Goal: Contribute content: Add original content to the website for others to see

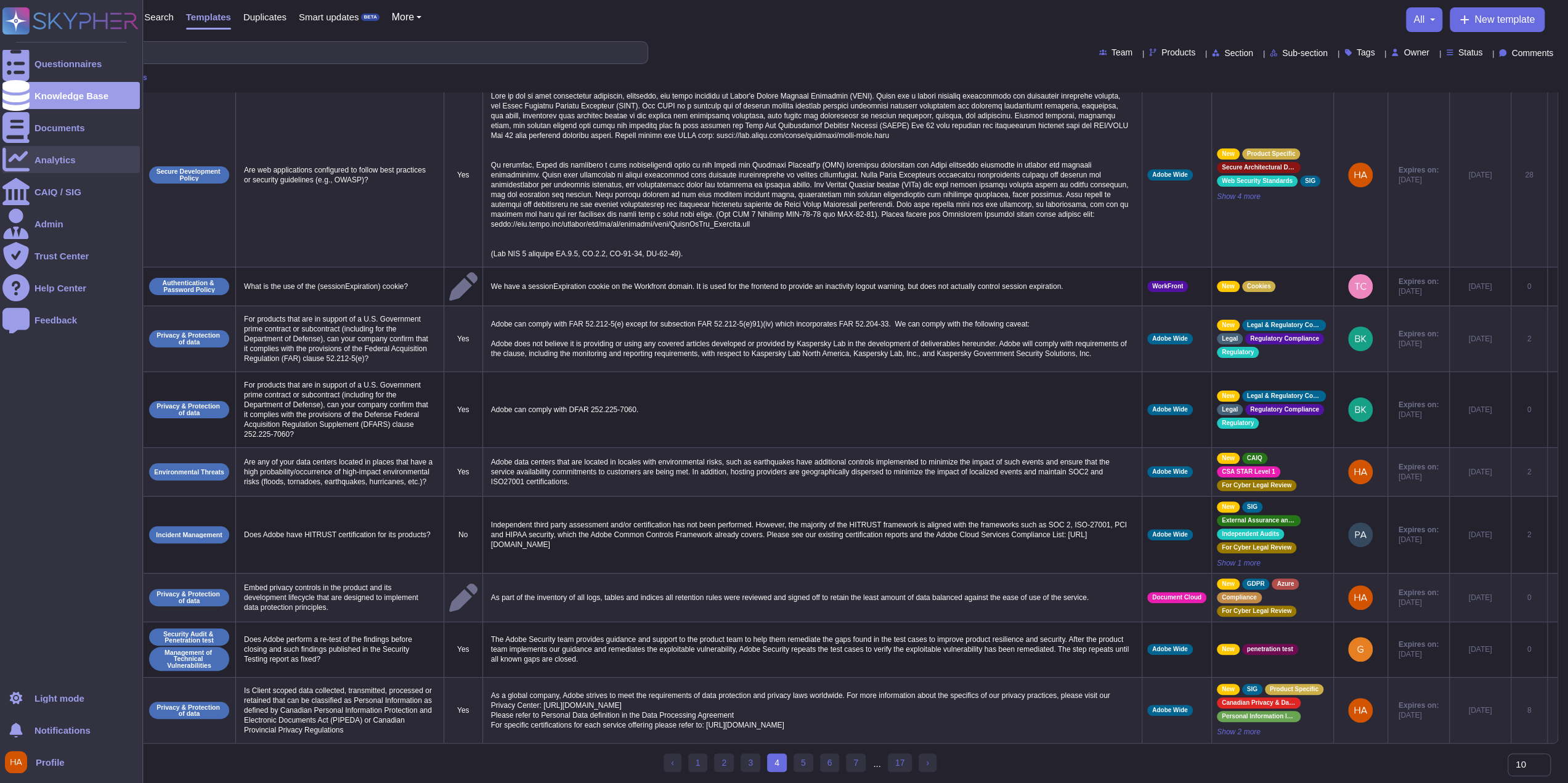
scroll to position [116, 0]
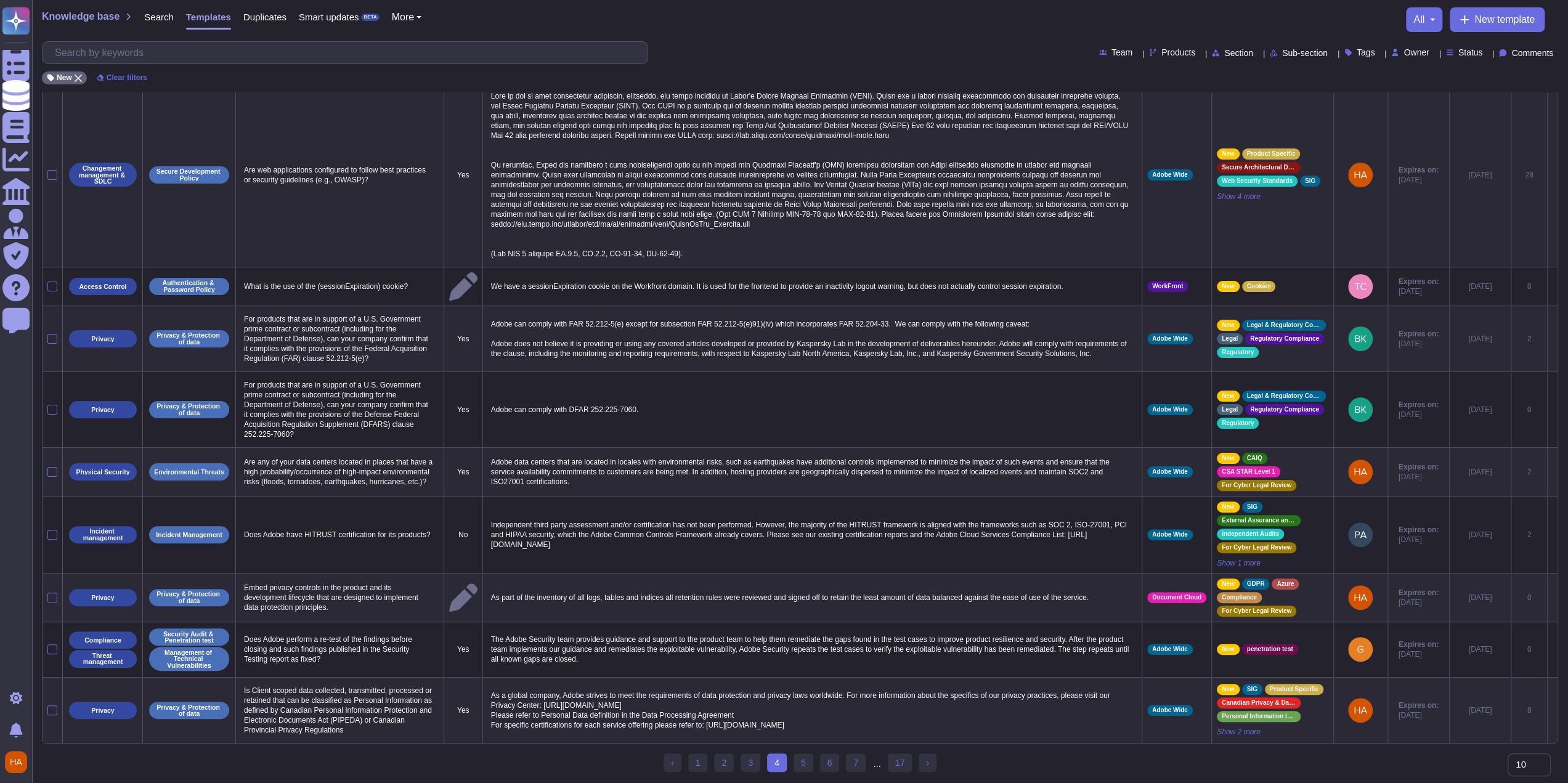
click at [898, 25] on div "Knowledge base Search Templates Duplicates Smart updates BETA More all New temp…" at bounding box center [799, 20] width 1516 height 25
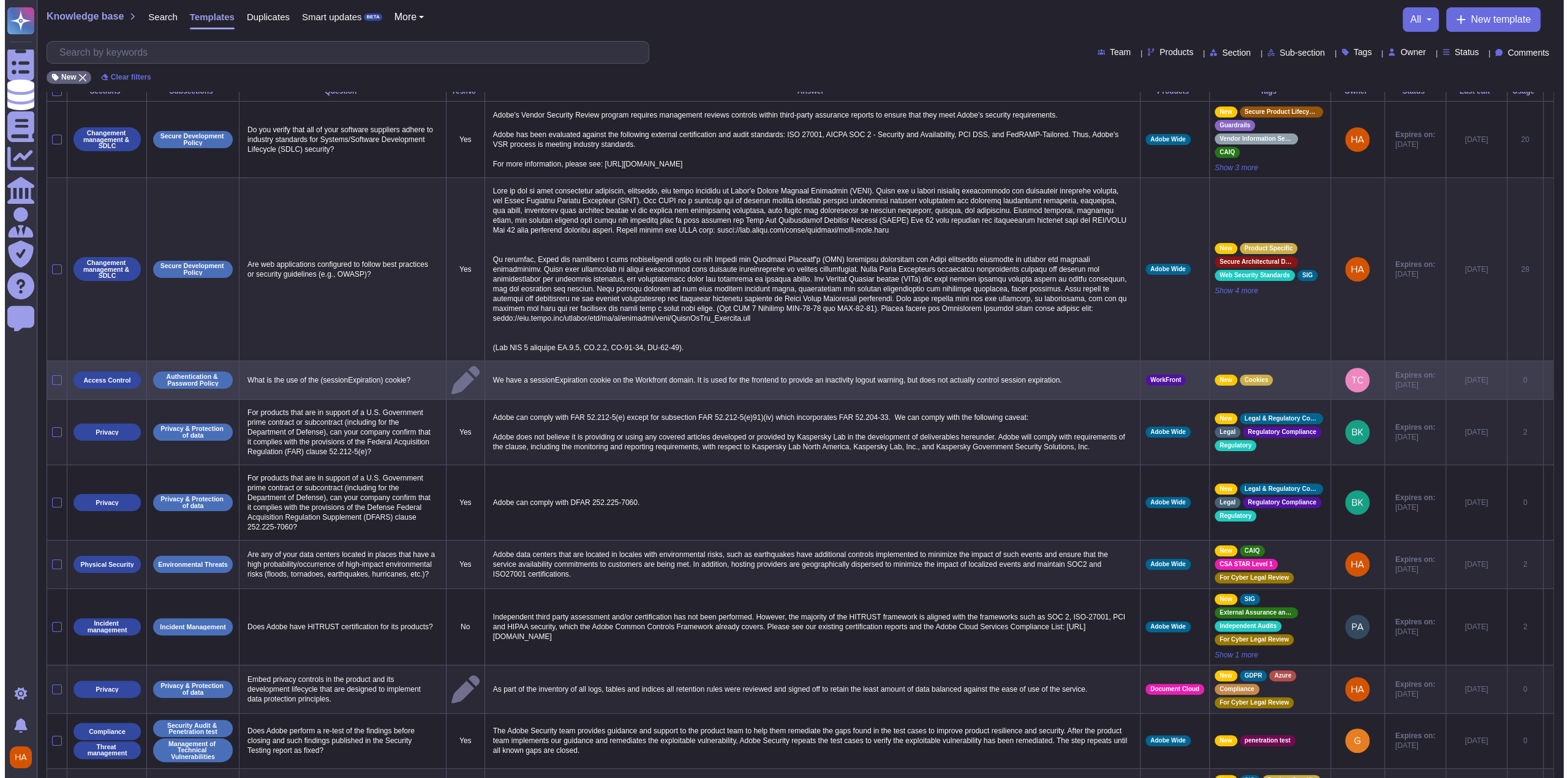
scroll to position [0, 0]
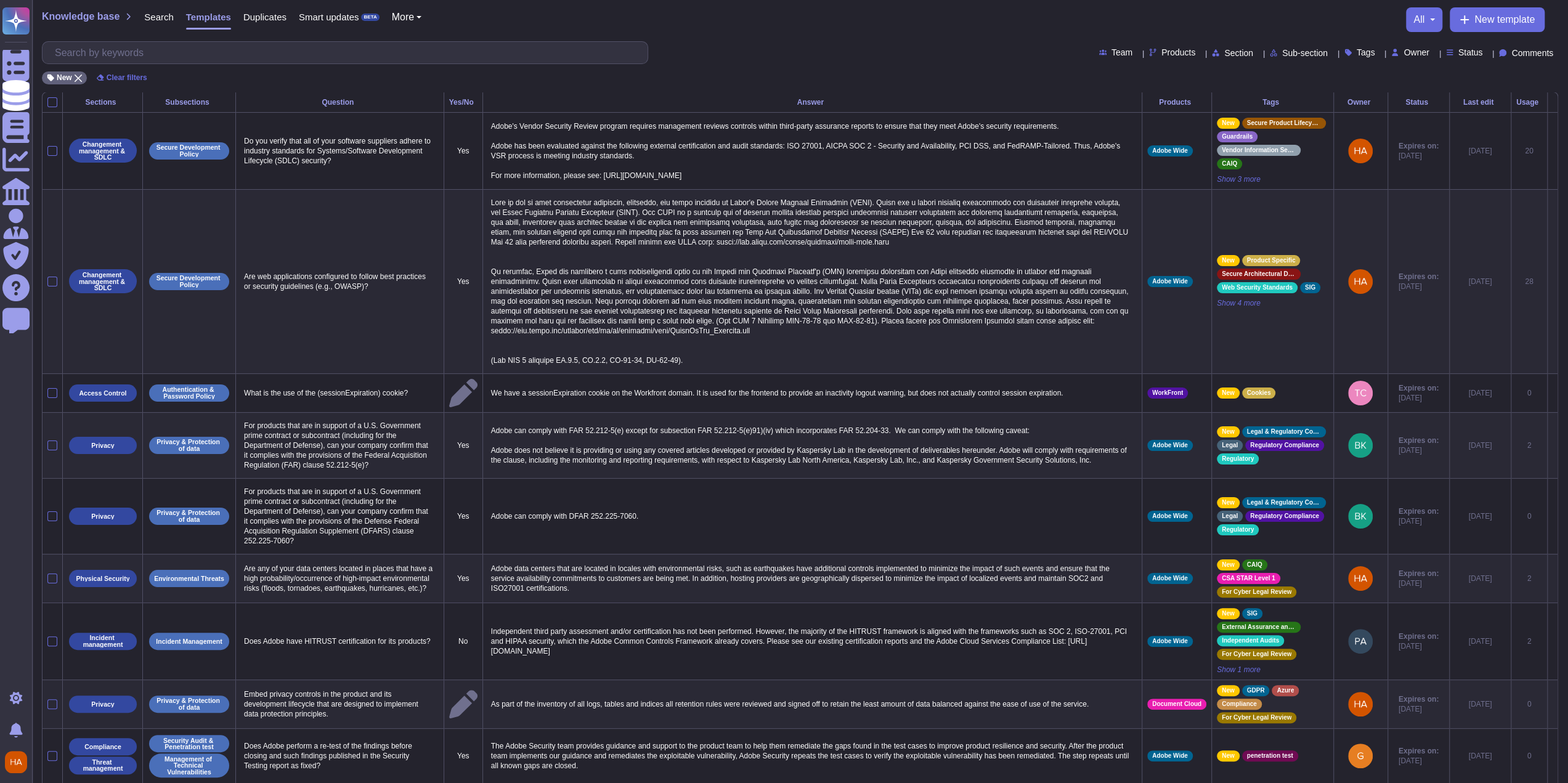
click at [1403, 52] on span "Owner" at bounding box center [1415, 52] width 25 height 8
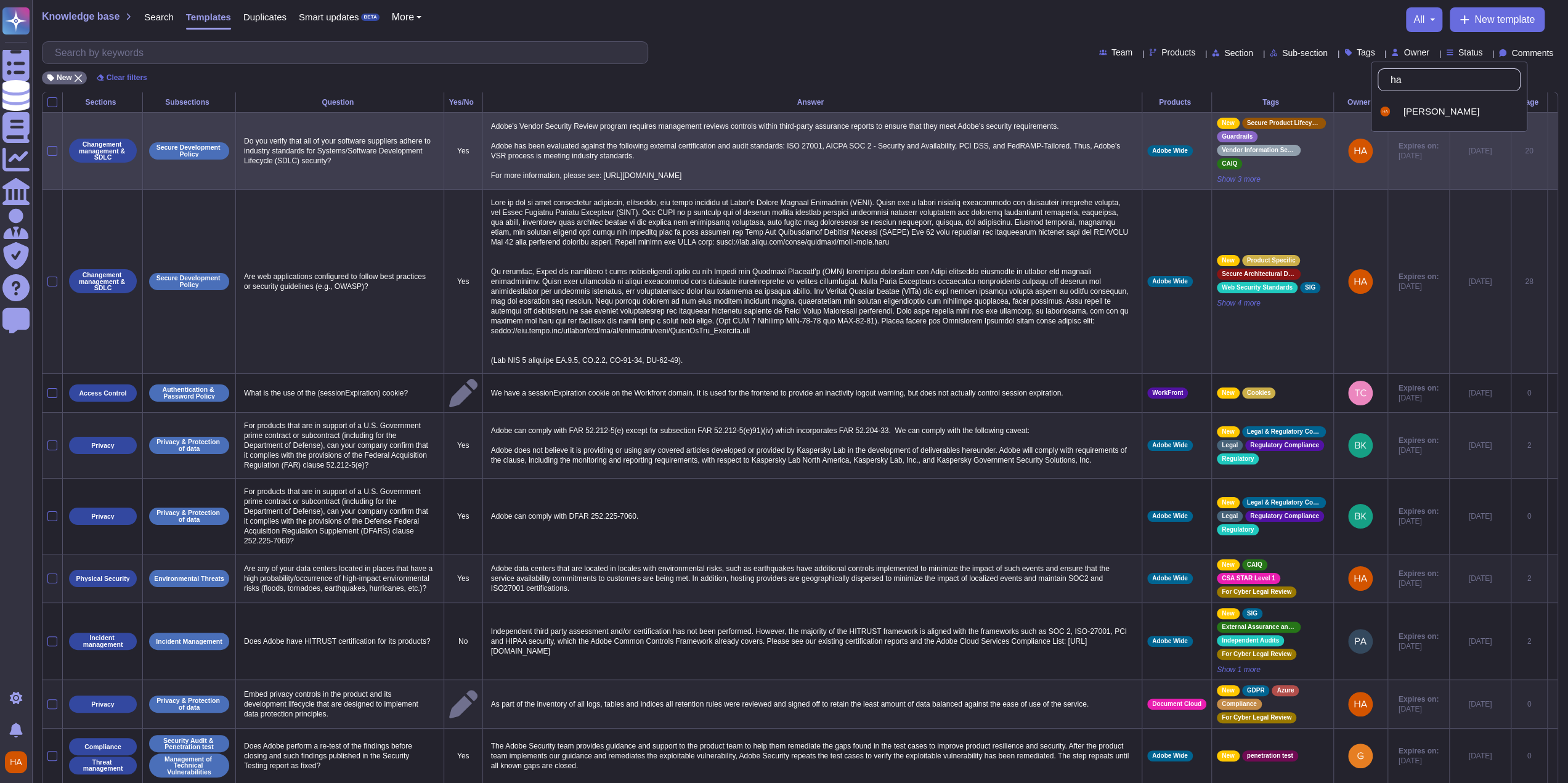
type input "haa"
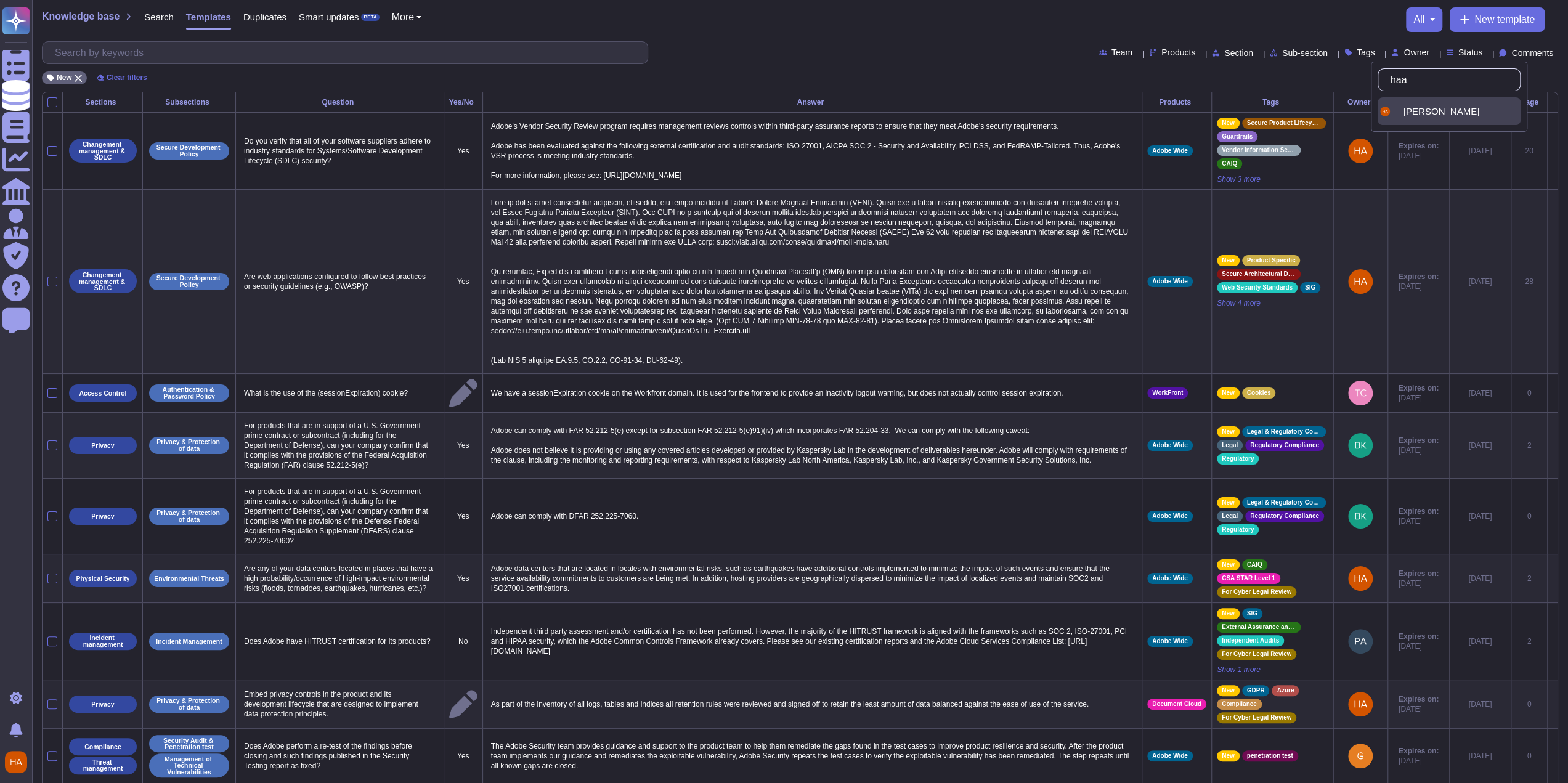
click at [1450, 106] on div "[PERSON_NAME]" at bounding box center [1459, 111] width 112 height 11
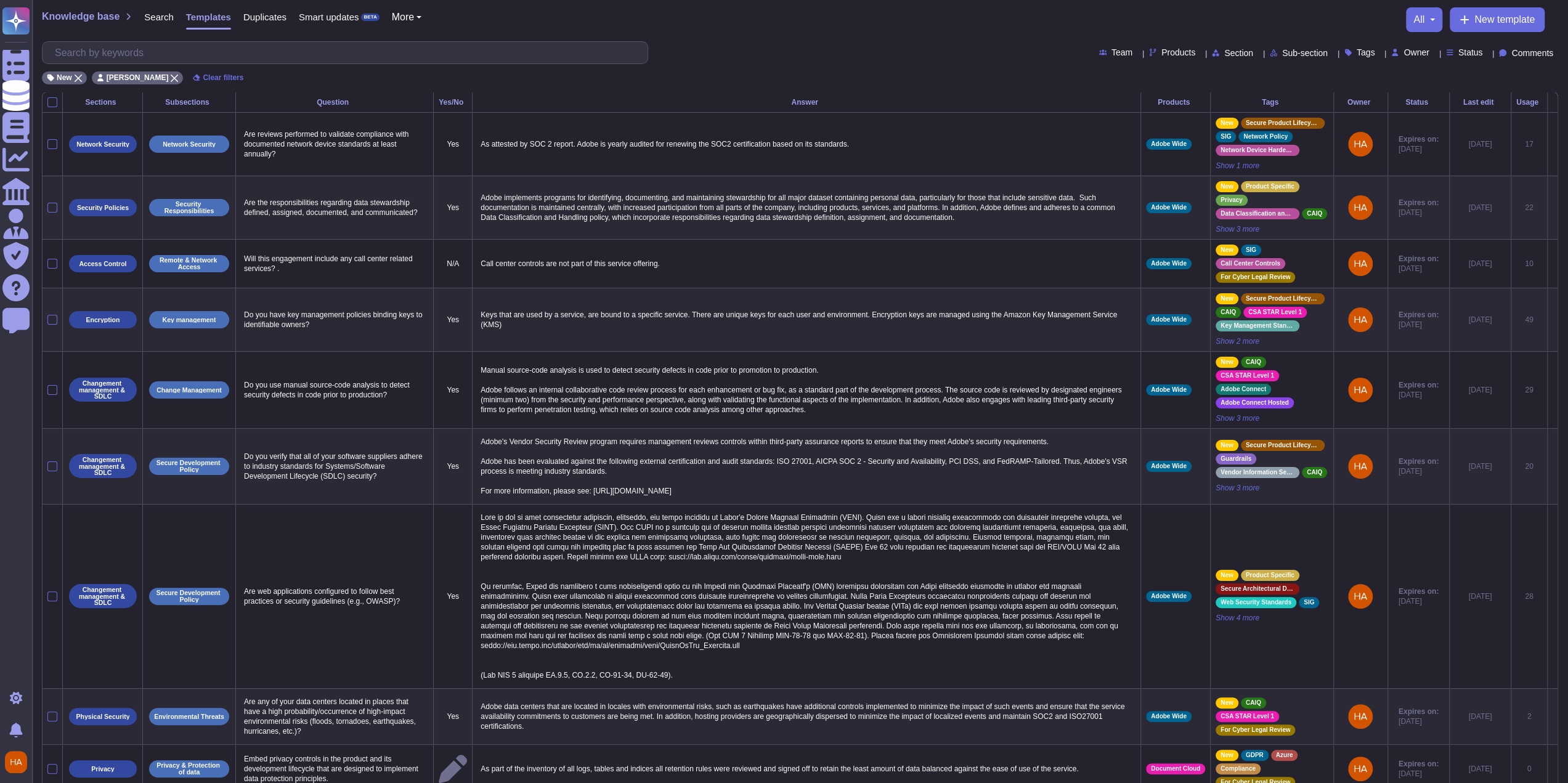
click at [1193, 102] on icon at bounding box center [1193, 102] width 0 height 0
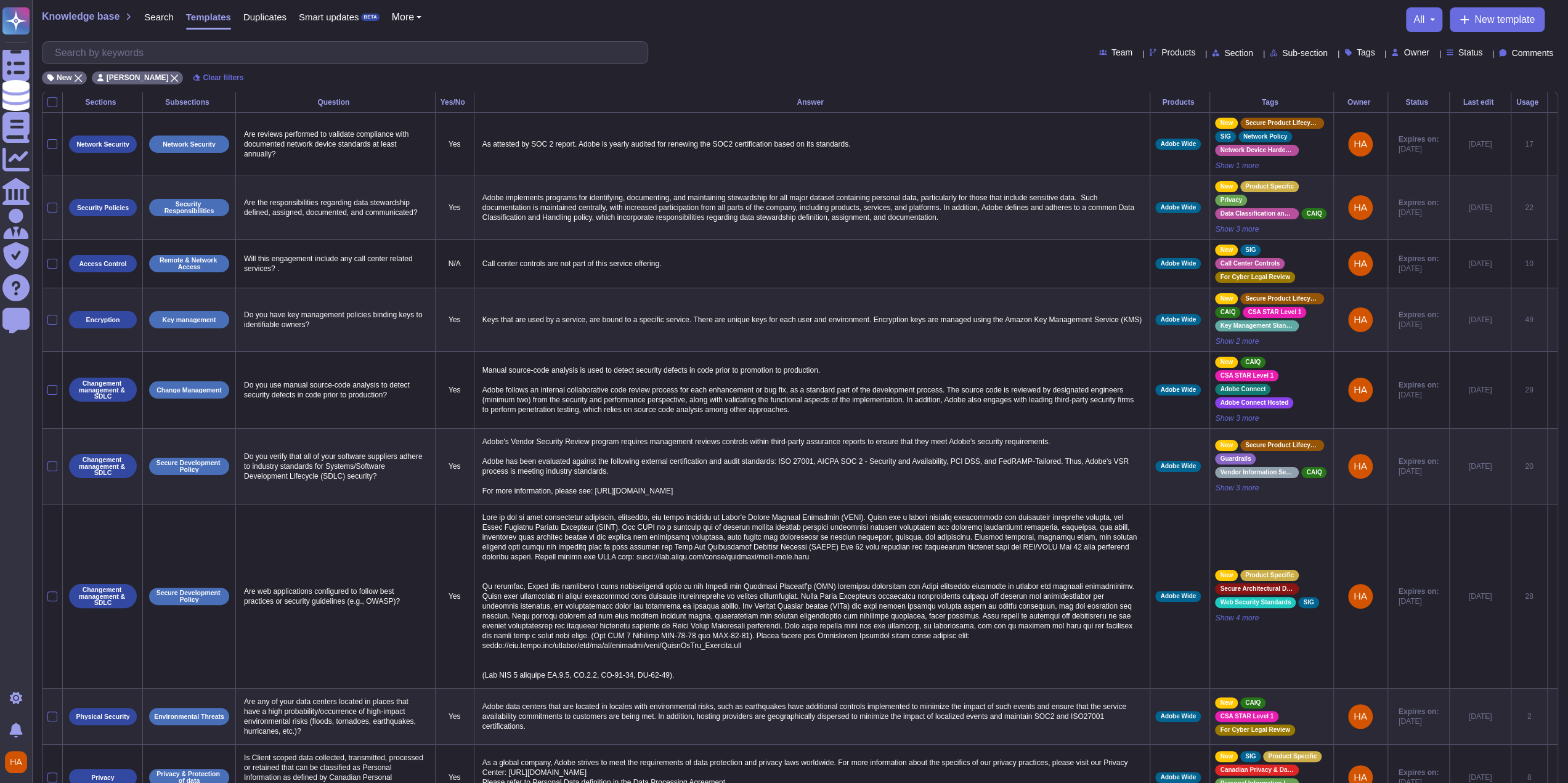
click at [1179, 105] on th "Products" at bounding box center [1180, 102] width 60 height 20
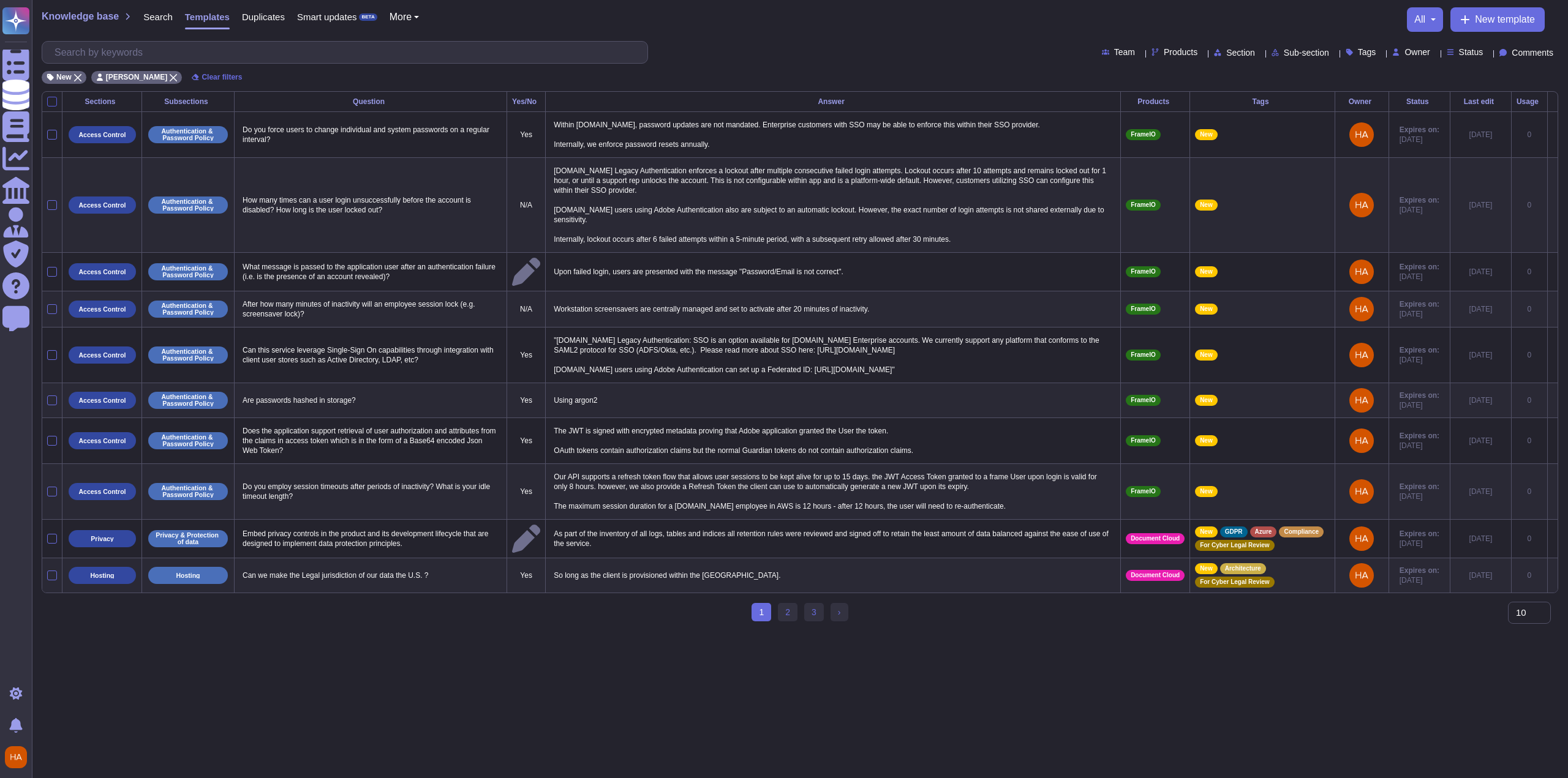
click at [51, 101] on div at bounding box center [52, 101] width 10 height 10
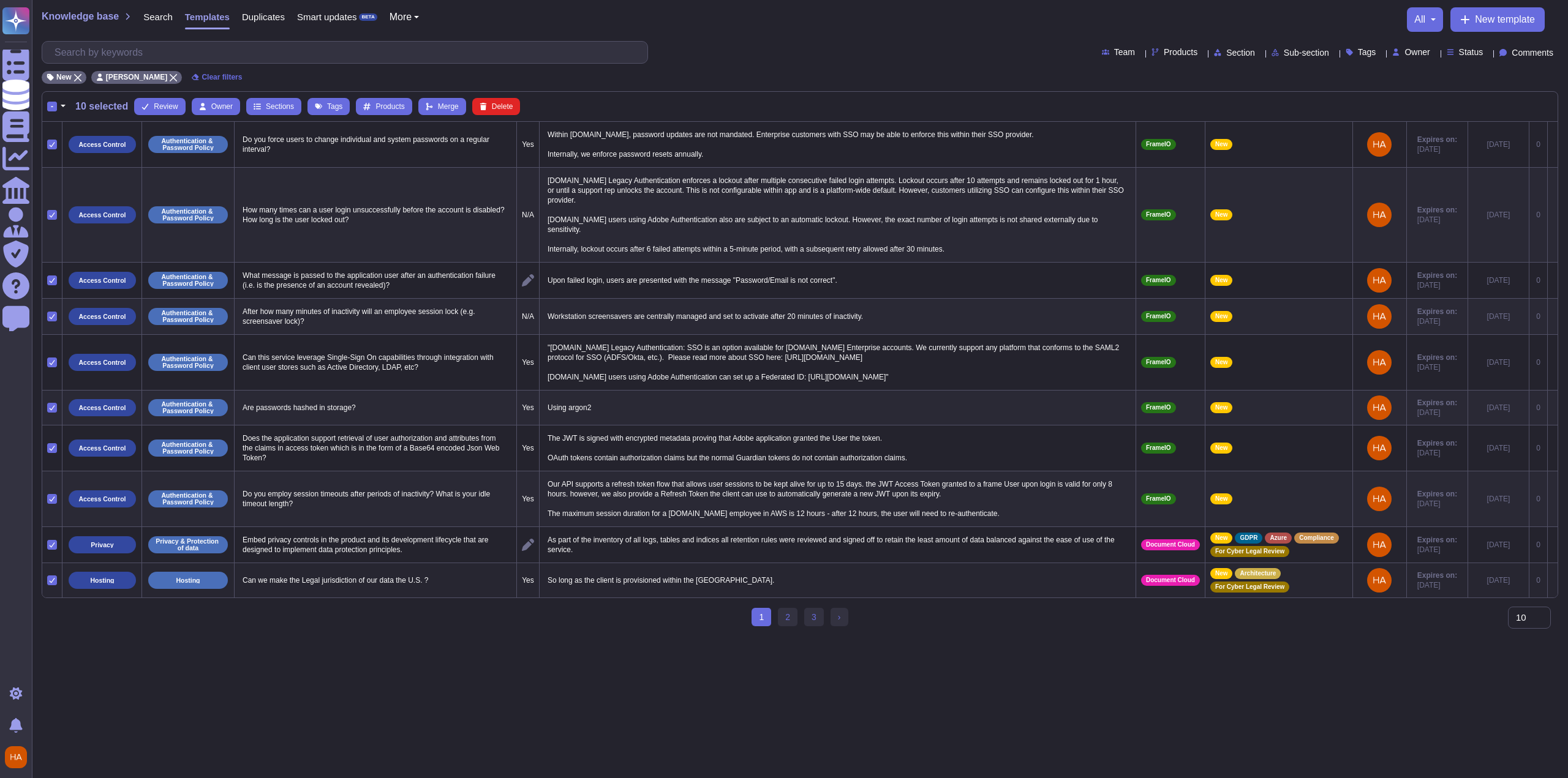
drag, startPoint x: 49, startPoint y: 533, endPoint x: 46, endPoint y: 568, distance: 35.1
click at [50, 542] on icon at bounding box center [52, 544] width 5 height 5
click at [0, 0] on input "checkbox" at bounding box center [0, 0] width 0 height 0
click at [49, 575] on div at bounding box center [52, 580] width 10 height 10
click at [0, 0] on input "checkbox" at bounding box center [0, 0] width 0 height 0
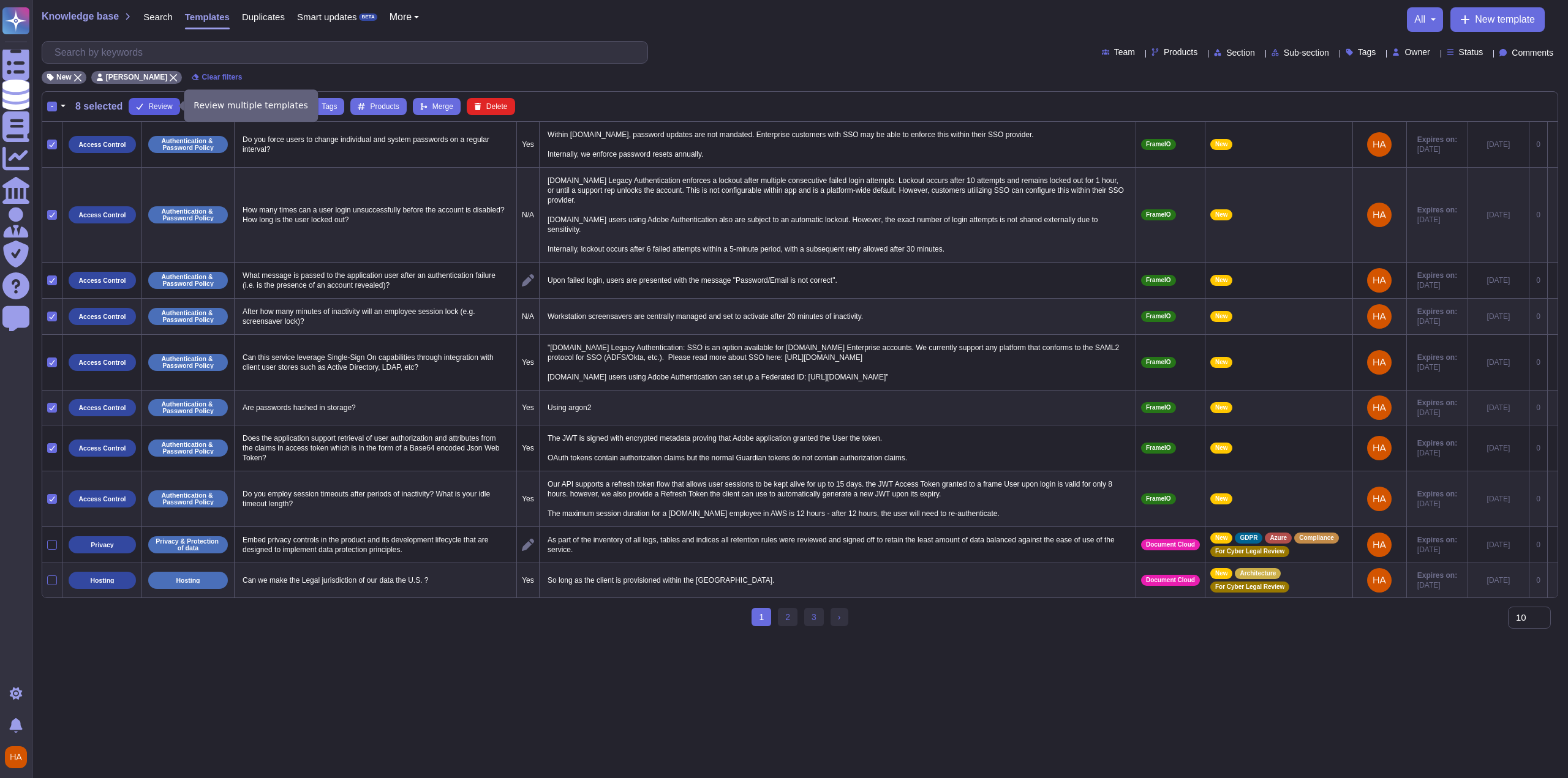
click at [158, 104] on span "Review" at bounding box center [160, 107] width 24 height 8
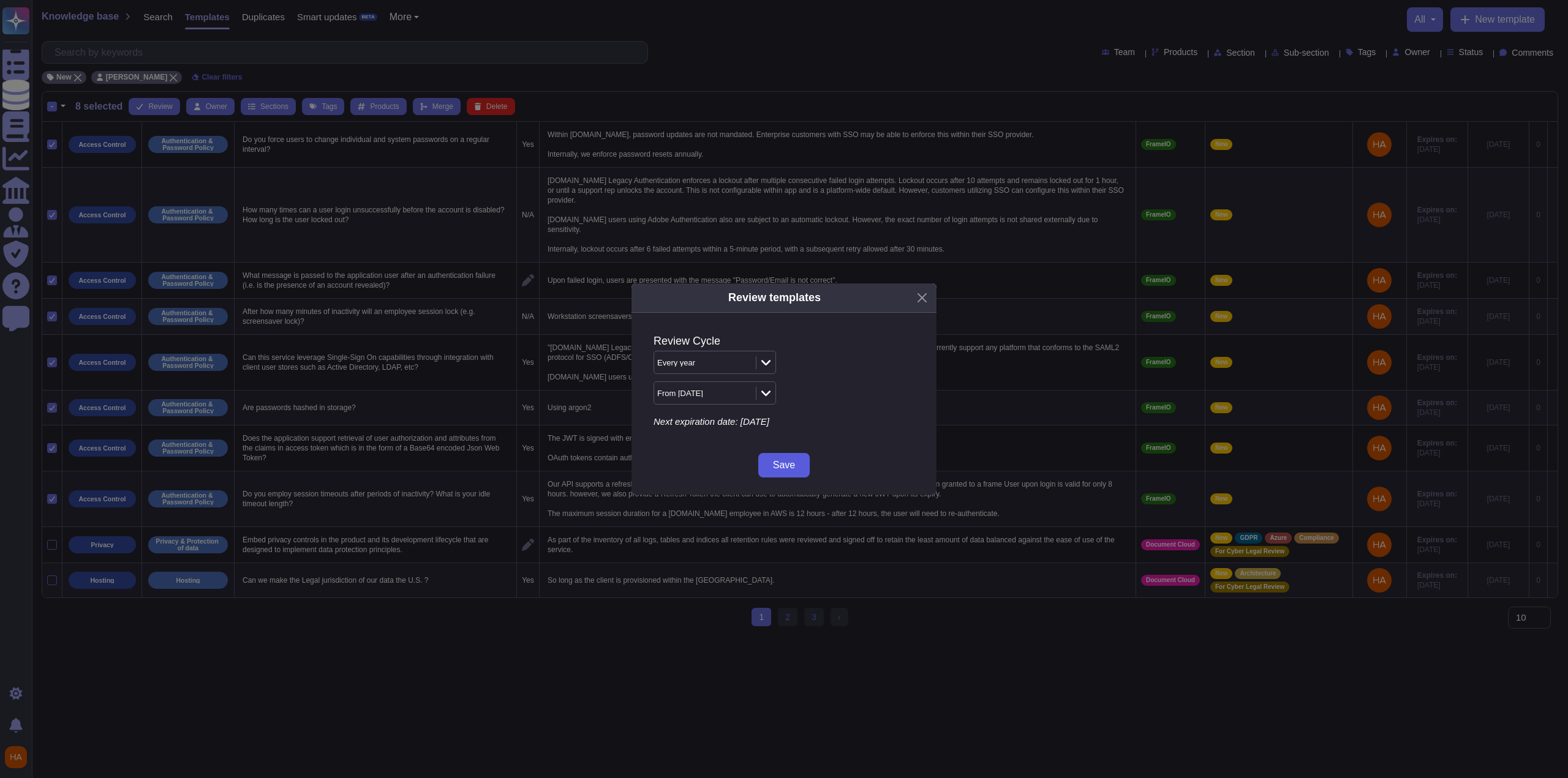
click at [782, 465] on span "Save" at bounding box center [784, 465] width 22 height 10
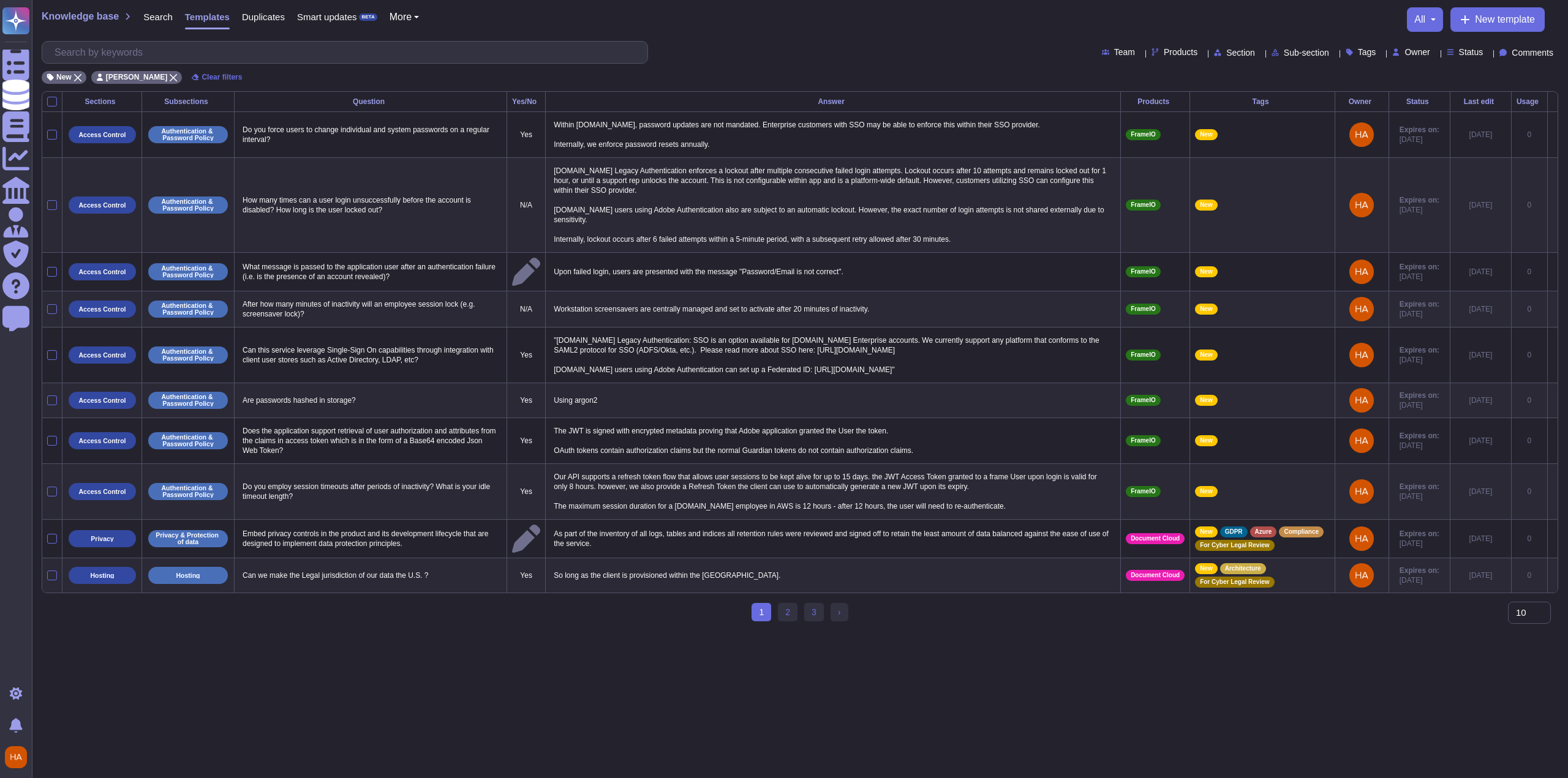
click at [47, 102] on th at bounding box center [52, 101] width 20 height 20
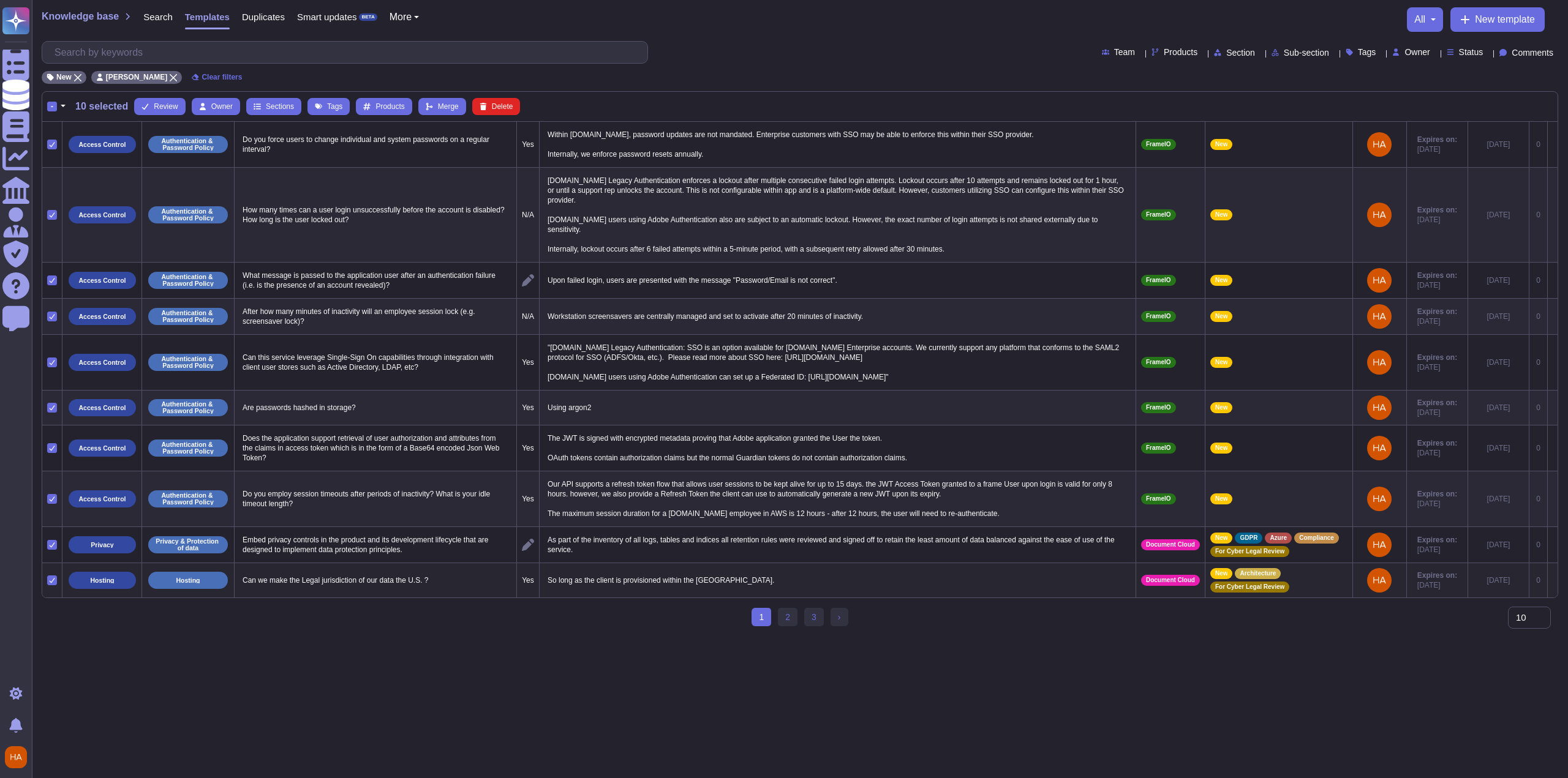
click at [50, 577] on icon at bounding box center [52, 580] width 6 height 6
click at [0, 0] on input "checkbox" at bounding box center [0, 0] width 0 height 0
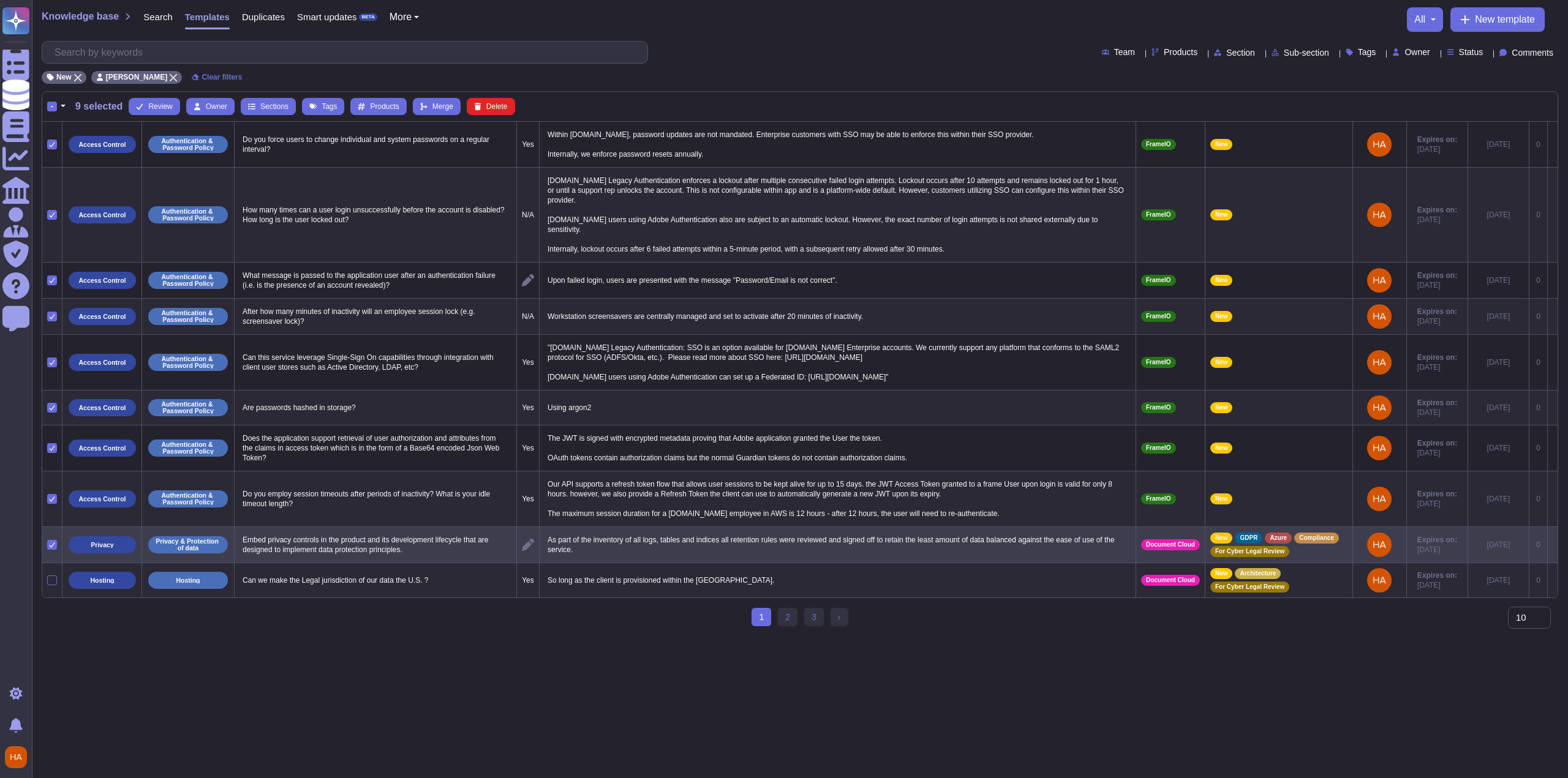
click at [52, 540] on div at bounding box center [52, 544] width 10 height 10
click at [0, 0] on input "checkbox" at bounding box center [0, 0] width 0 height 0
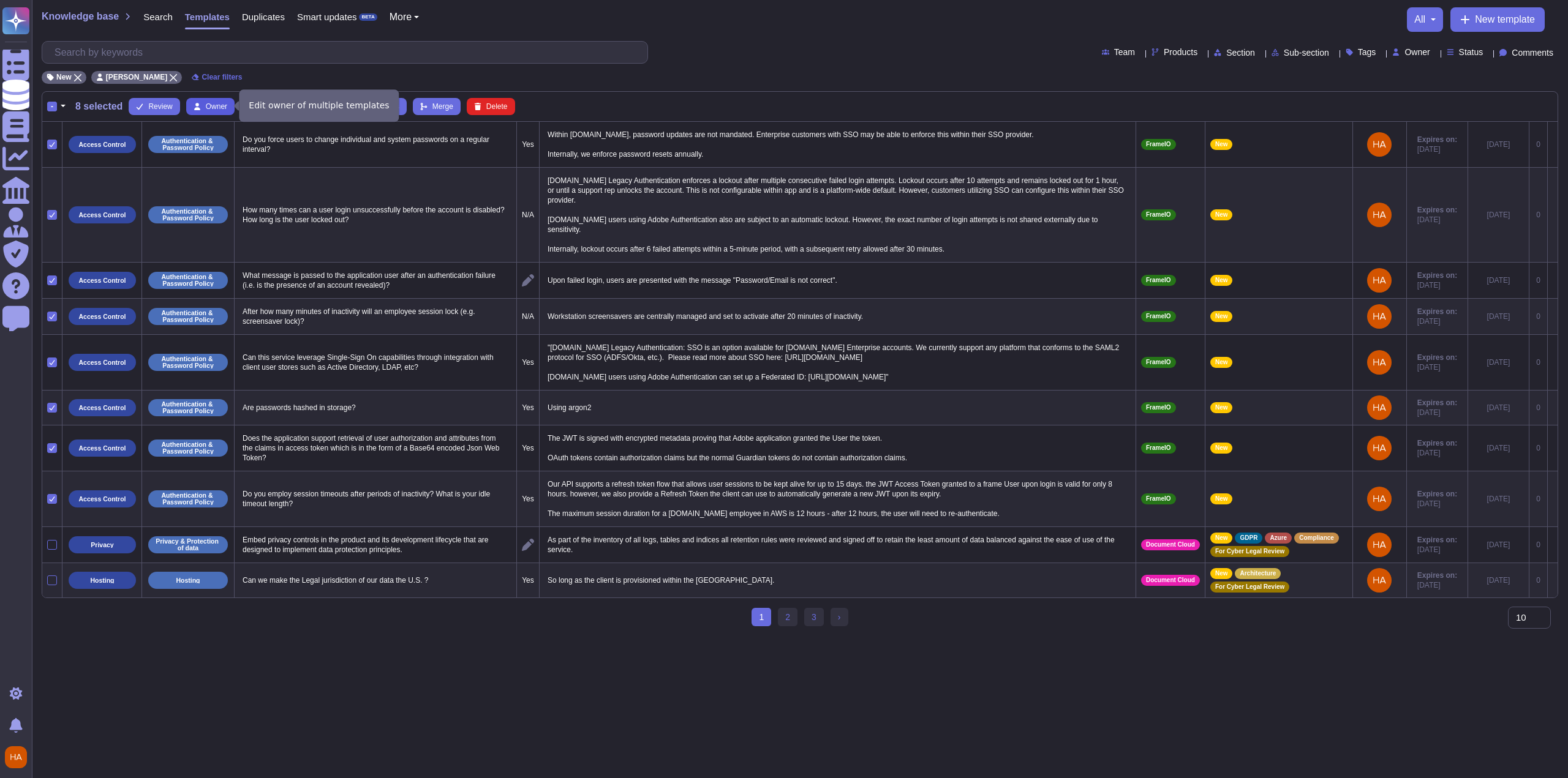
click at [212, 104] on span "Owner" at bounding box center [216, 107] width 22 height 8
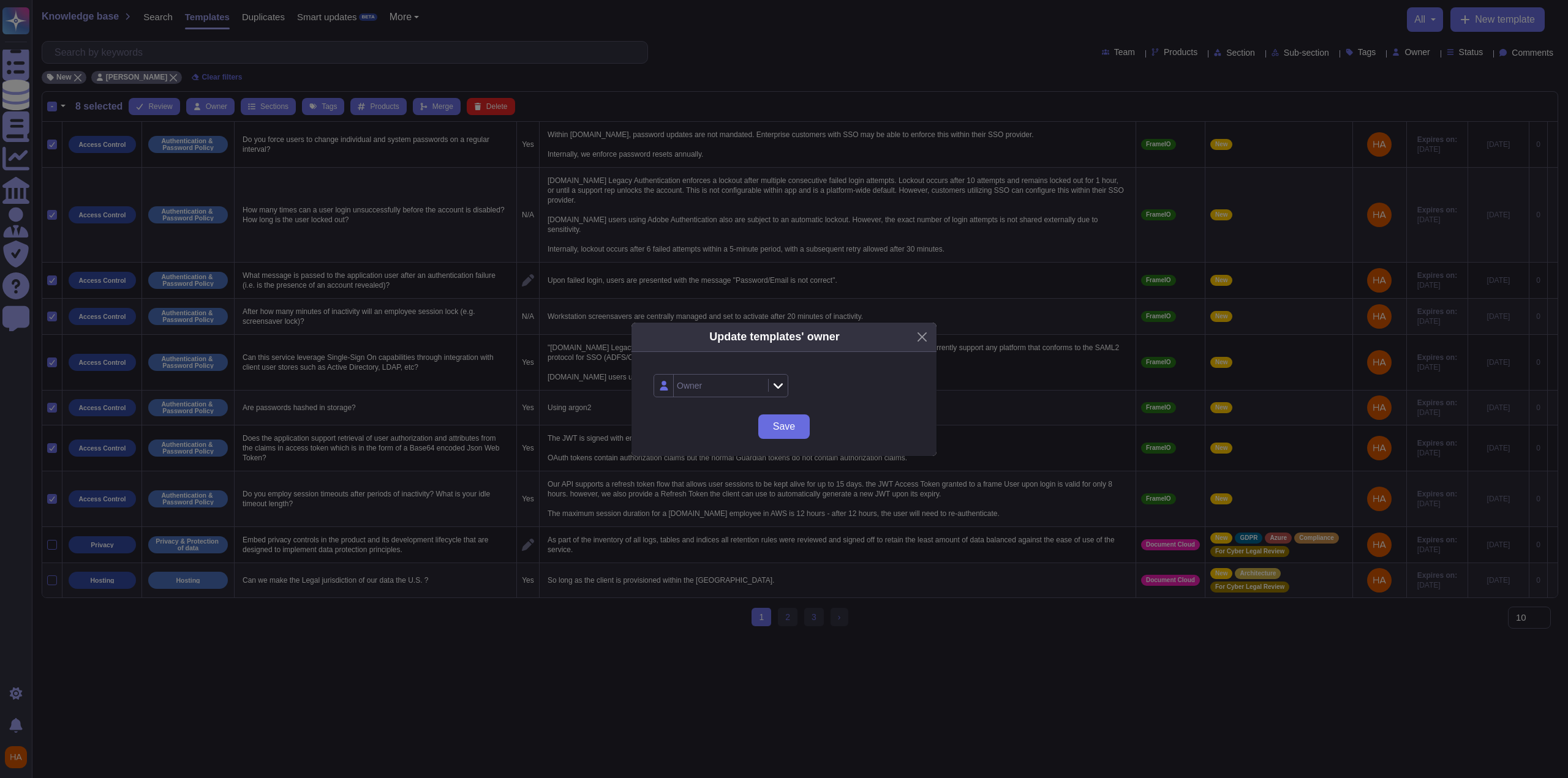
click at [728, 381] on div "Owner" at bounding box center [719, 385] width 91 height 22
type input "[DATE]"
click at [747, 483] on div "[PERSON_NAME]" at bounding box center [731, 481] width 91 height 11
click at [794, 422] on button "Save" at bounding box center [784, 427] width 51 height 25
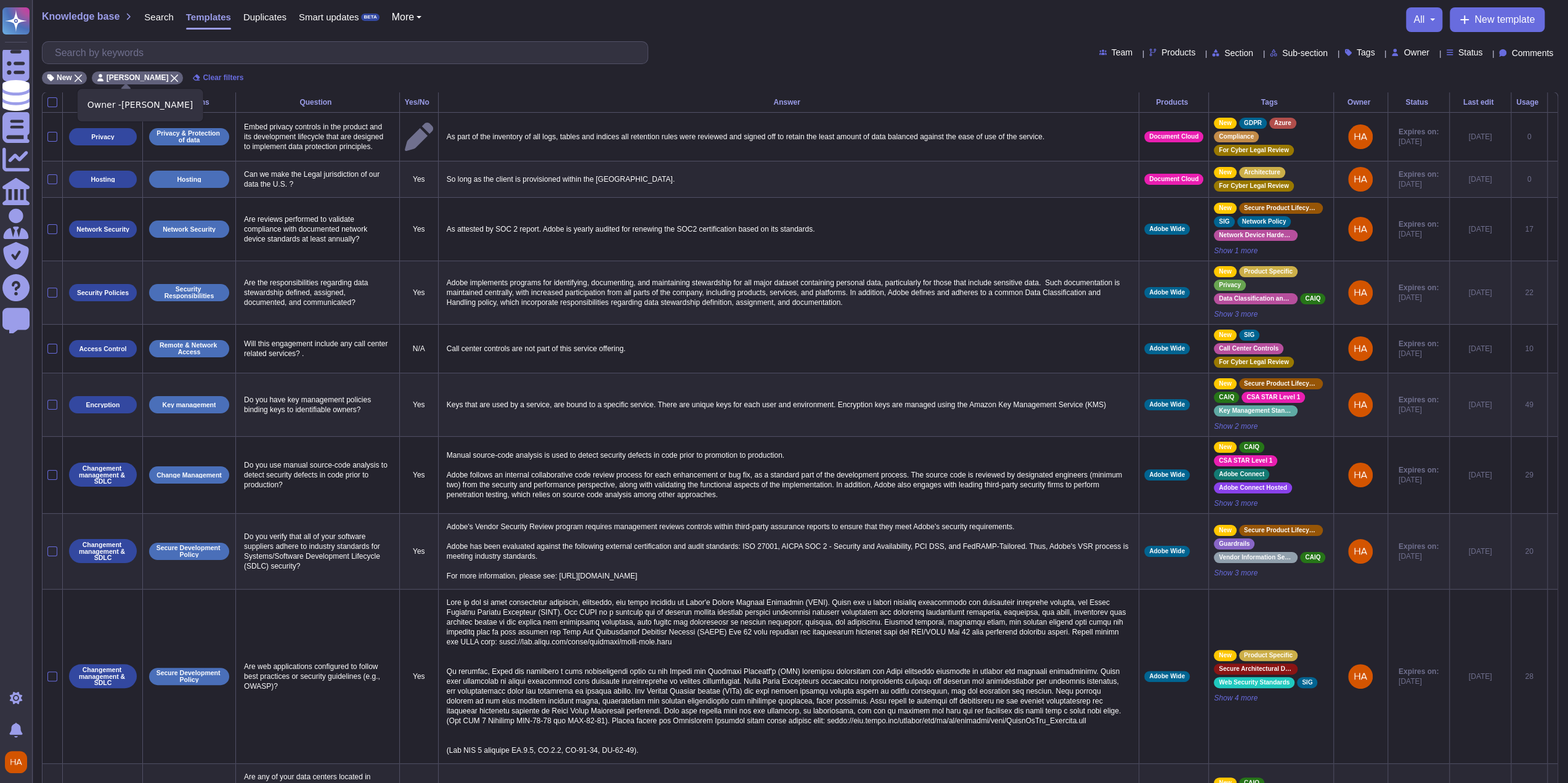
click at [171, 77] on icon at bounding box center [175, 79] width 8 height 8
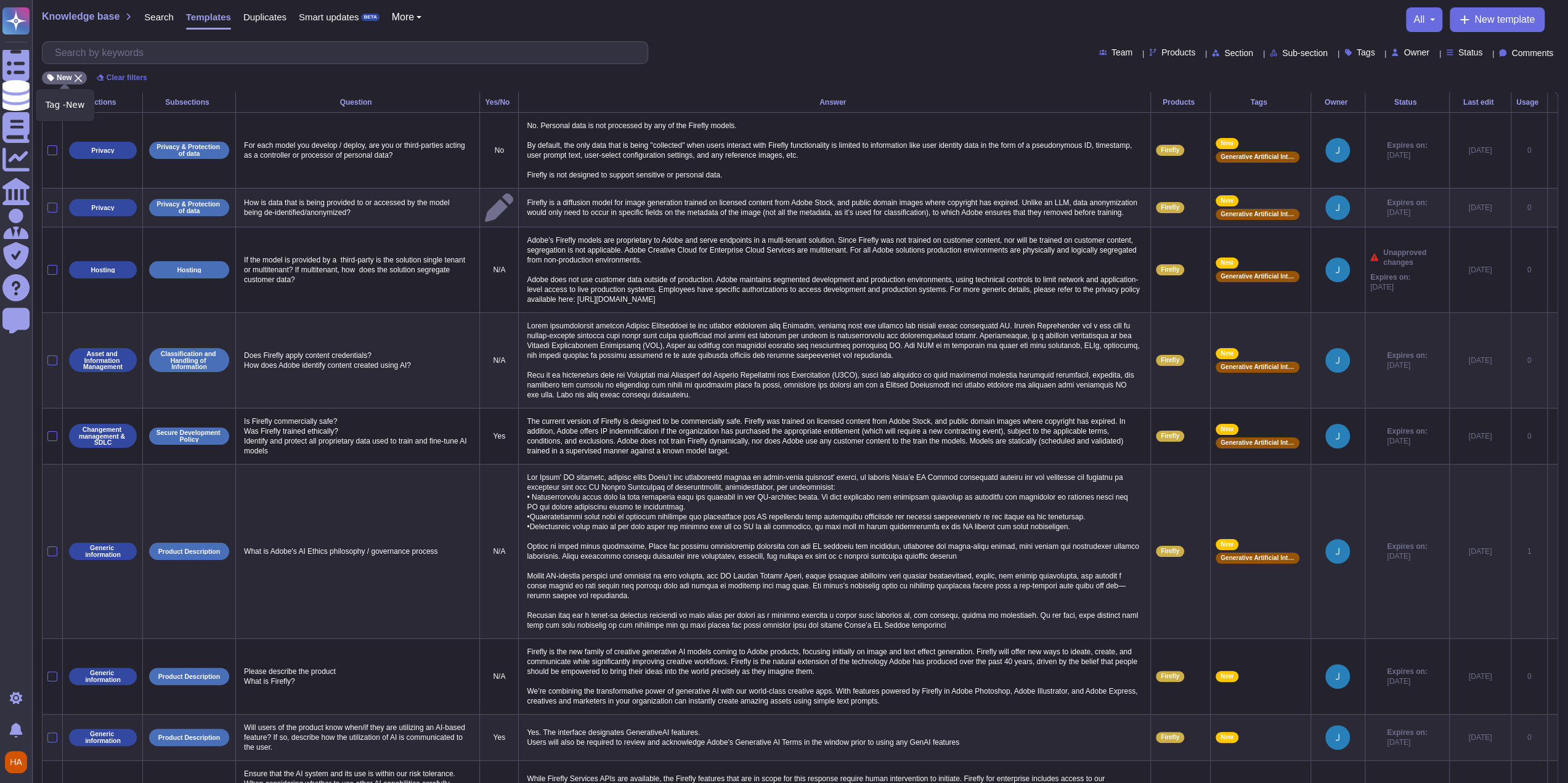
click at [76, 75] on icon at bounding box center [79, 79] width 8 height 8
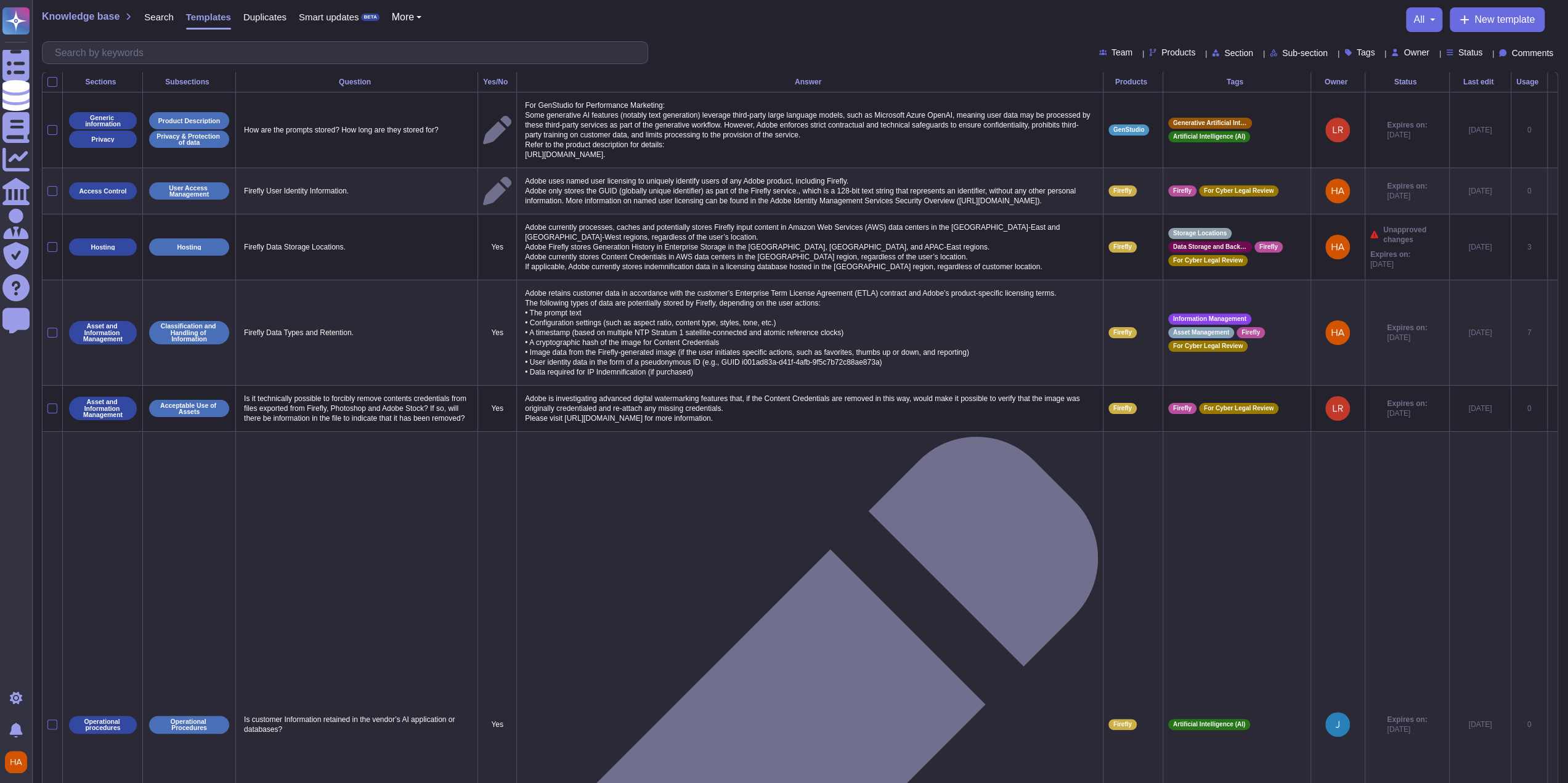
click at [1403, 57] on span "Owner" at bounding box center [1415, 52] width 25 height 8
type input "sea"
click at [1427, 108] on span "[PERSON_NAME]" at bounding box center [1441, 111] width 76 height 11
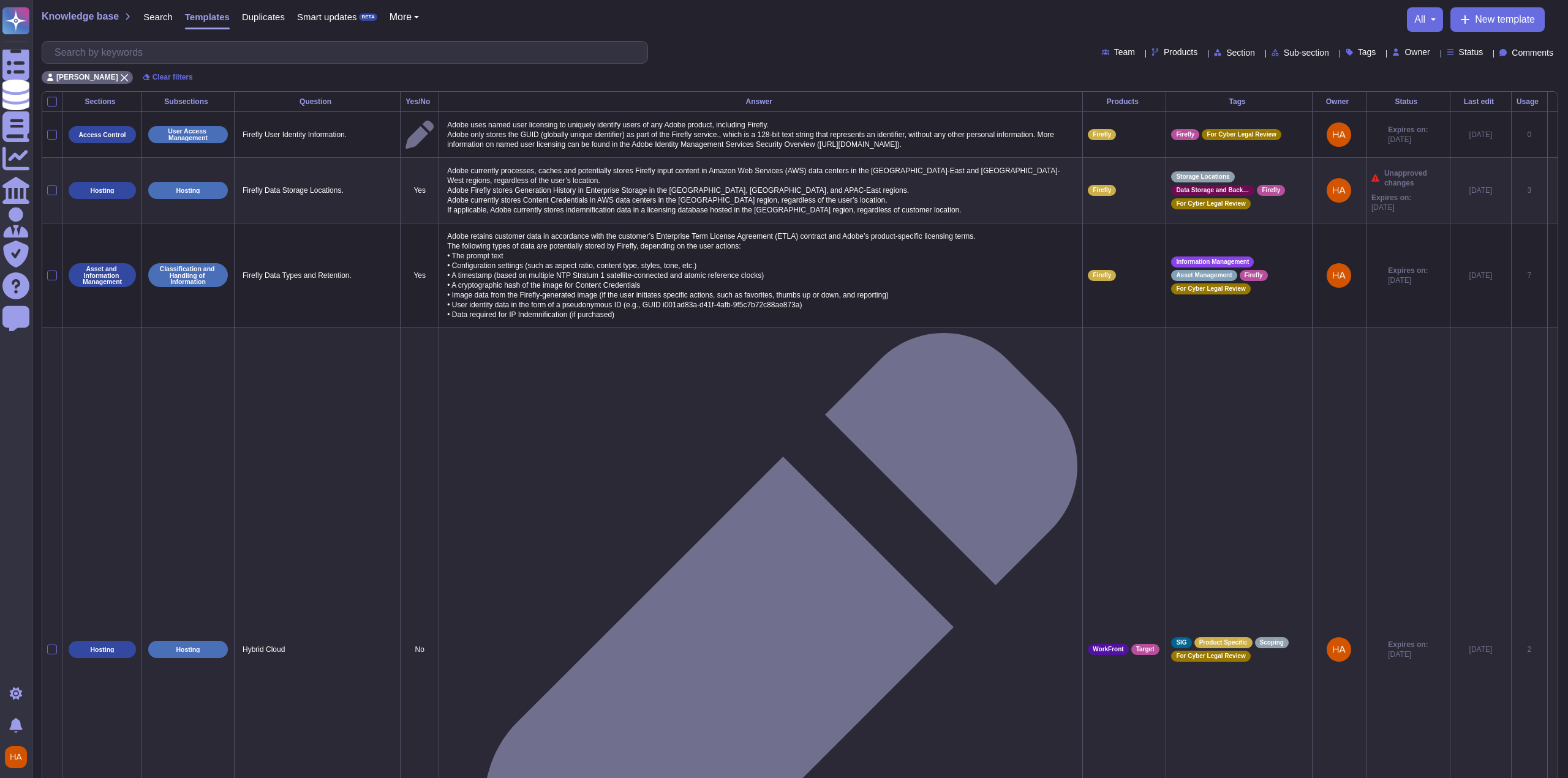
click at [1164, 54] on span "Products" at bounding box center [1180, 52] width 34 height 8
type input "fr"
click at [1171, 140] on span "FrameIO" at bounding box center [1158, 141] width 36 height 11
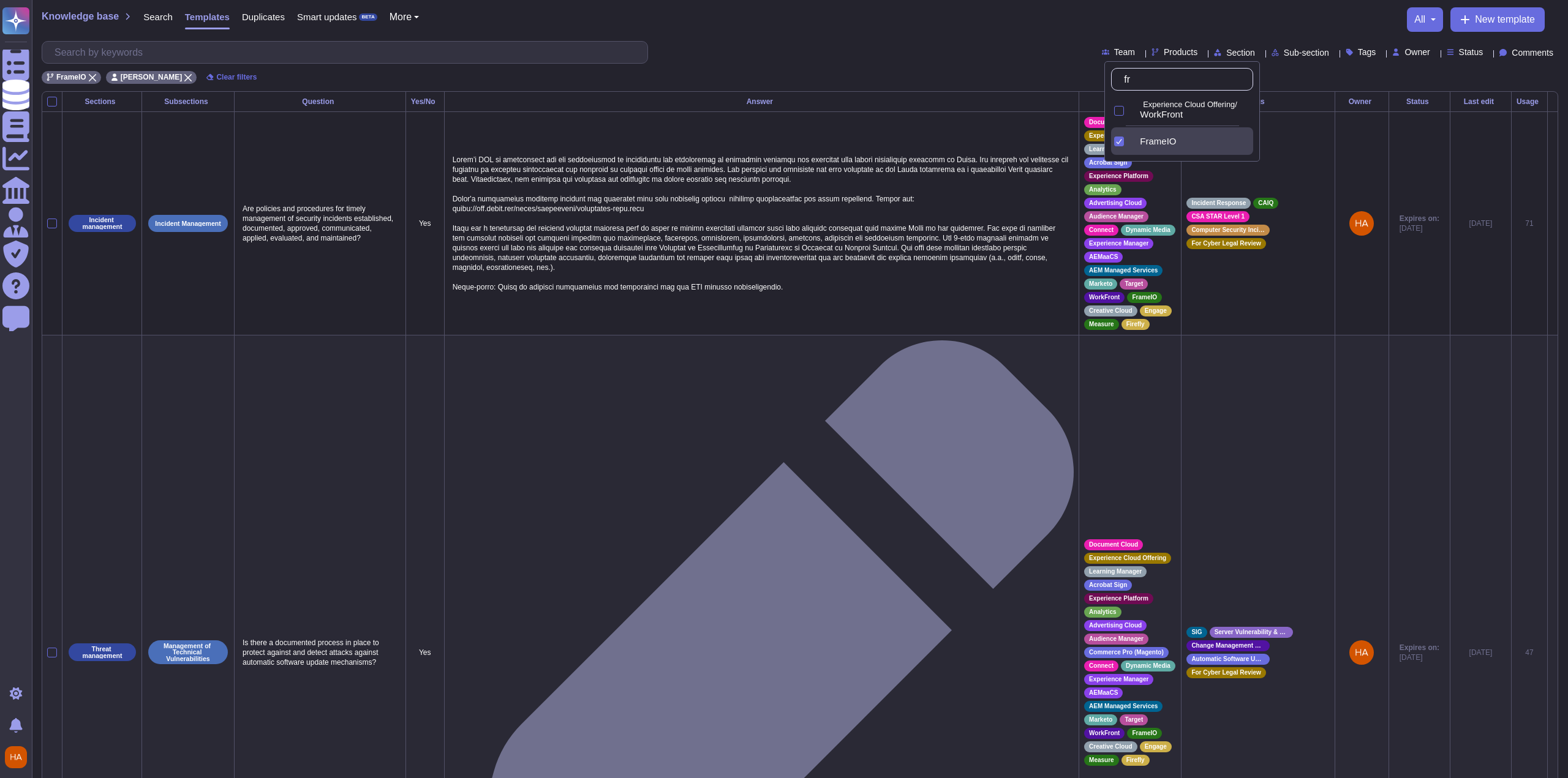
click at [1025, 62] on div "Team Products Section Sub-section Tags Owner Status Comments" at bounding box center [799, 53] width 1517 height 23
click at [184, 77] on icon at bounding box center [188, 78] width 8 height 8
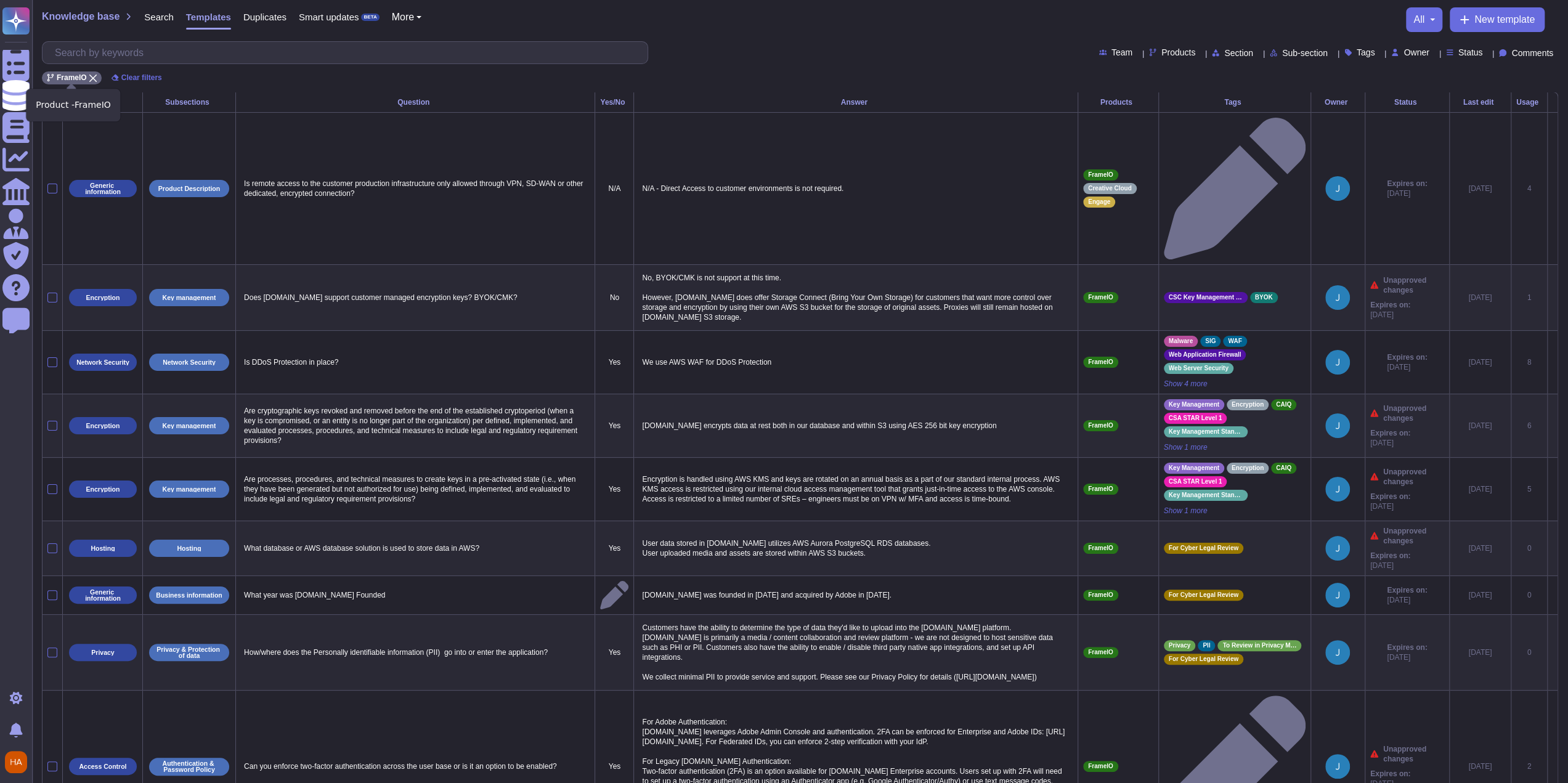
click at [91, 79] on icon at bounding box center [93, 79] width 8 height 8
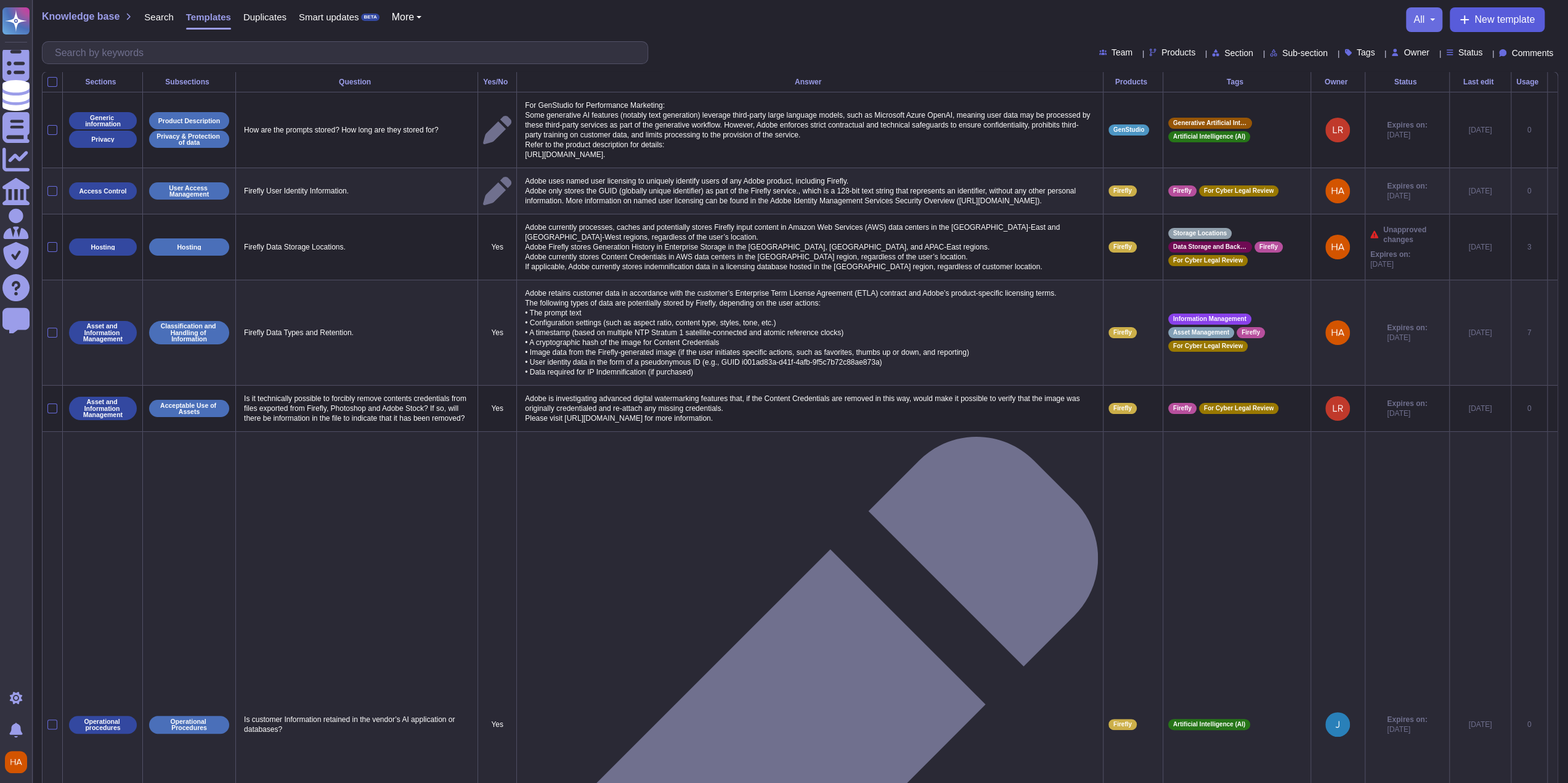
click at [1495, 15] on span "New template" at bounding box center [1505, 20] width 60 height 10
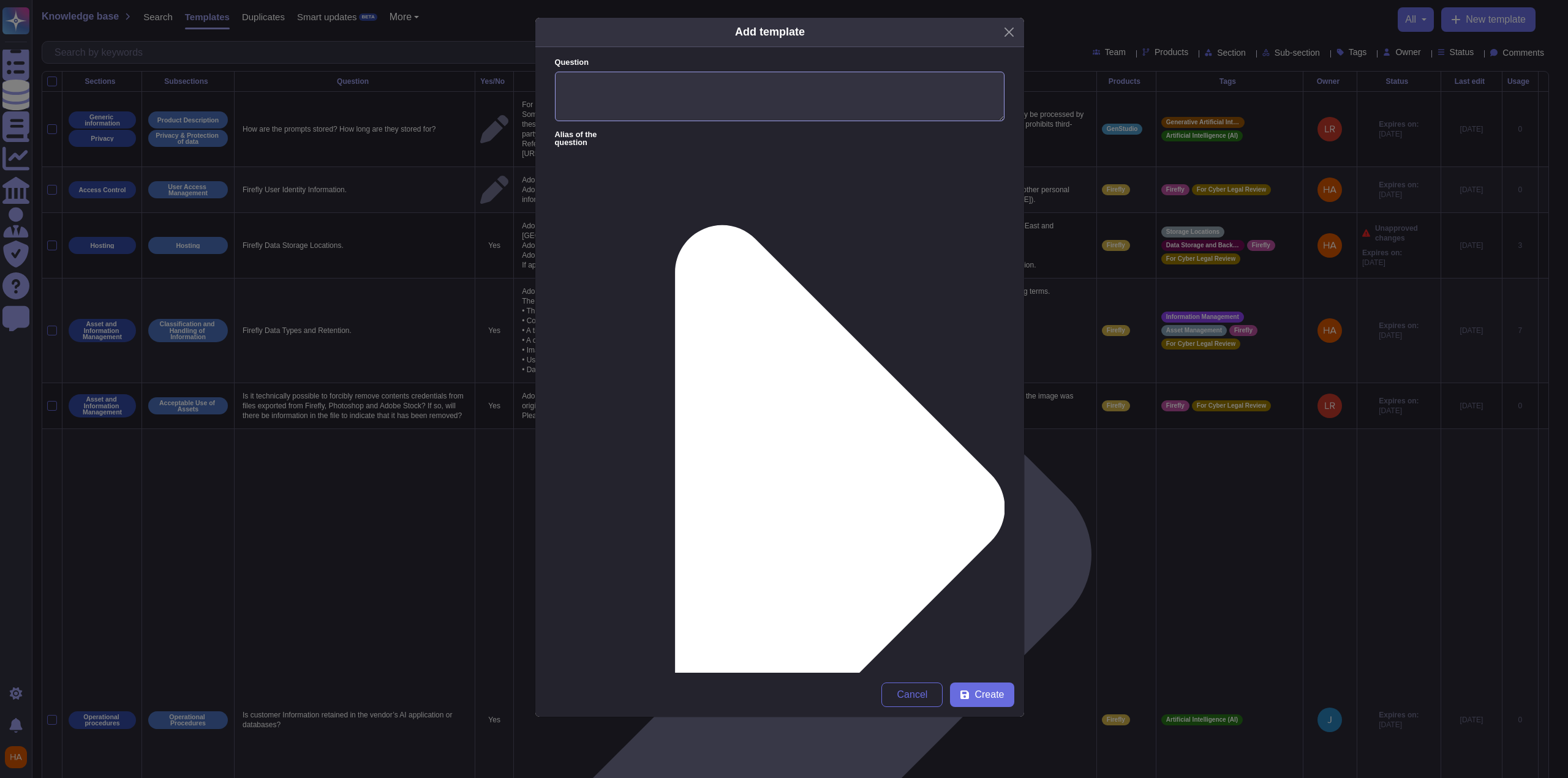
click at [751, 98] on textarea "Question" at bounding box center [780, 96] width 449 height 50
paste textarea "Do TLS communications support perfect forward secrecy via ephemeral session key…"
type textarea "Do TLS communications support perfect forward secrecy via ephemeral session key…"
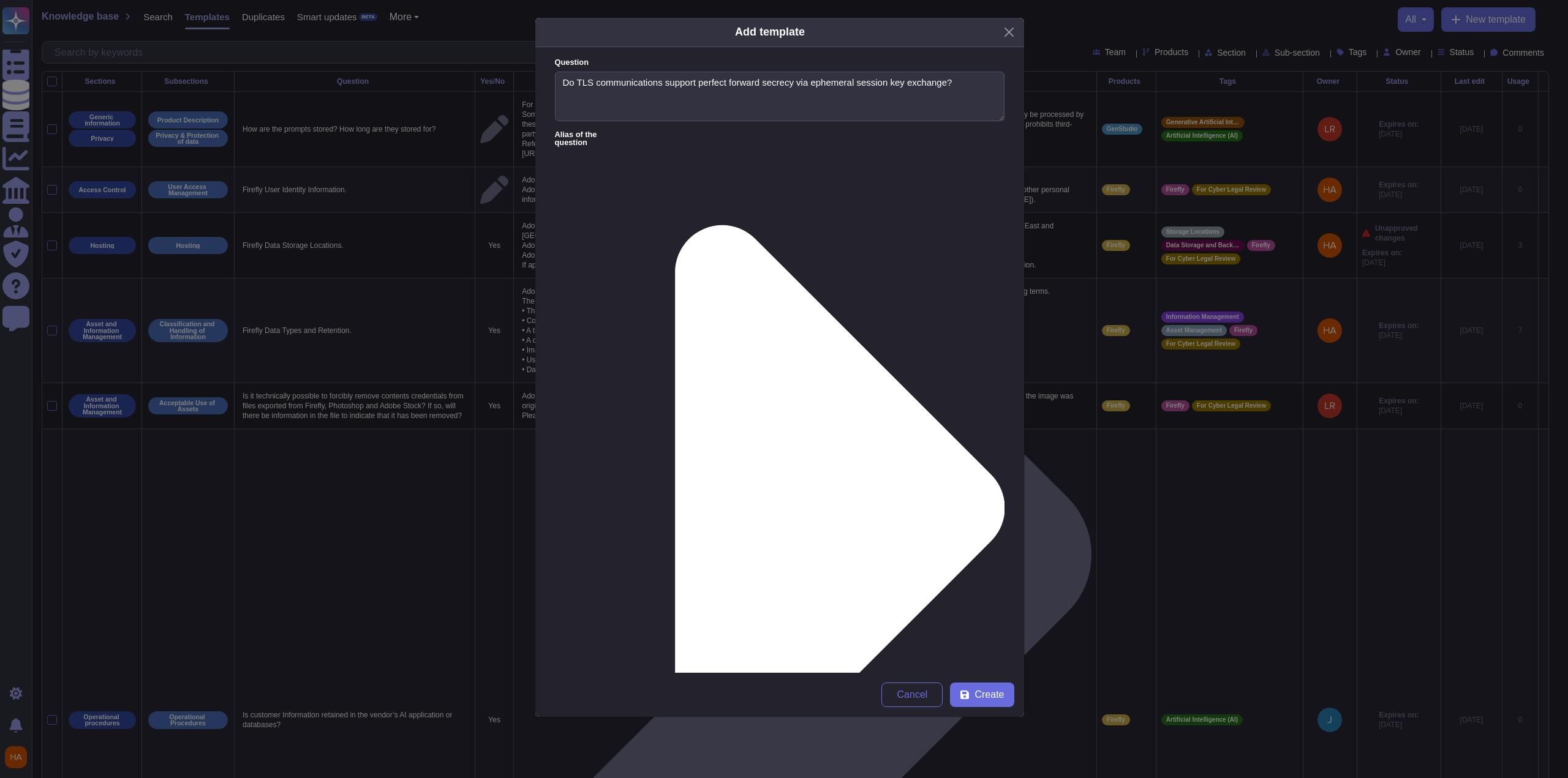
paste textarea "Our SSO service is protected with an application load balancer that enforces TL…"
type textarea "Our SSO service is protected with an application load balancer that enforces TL…"
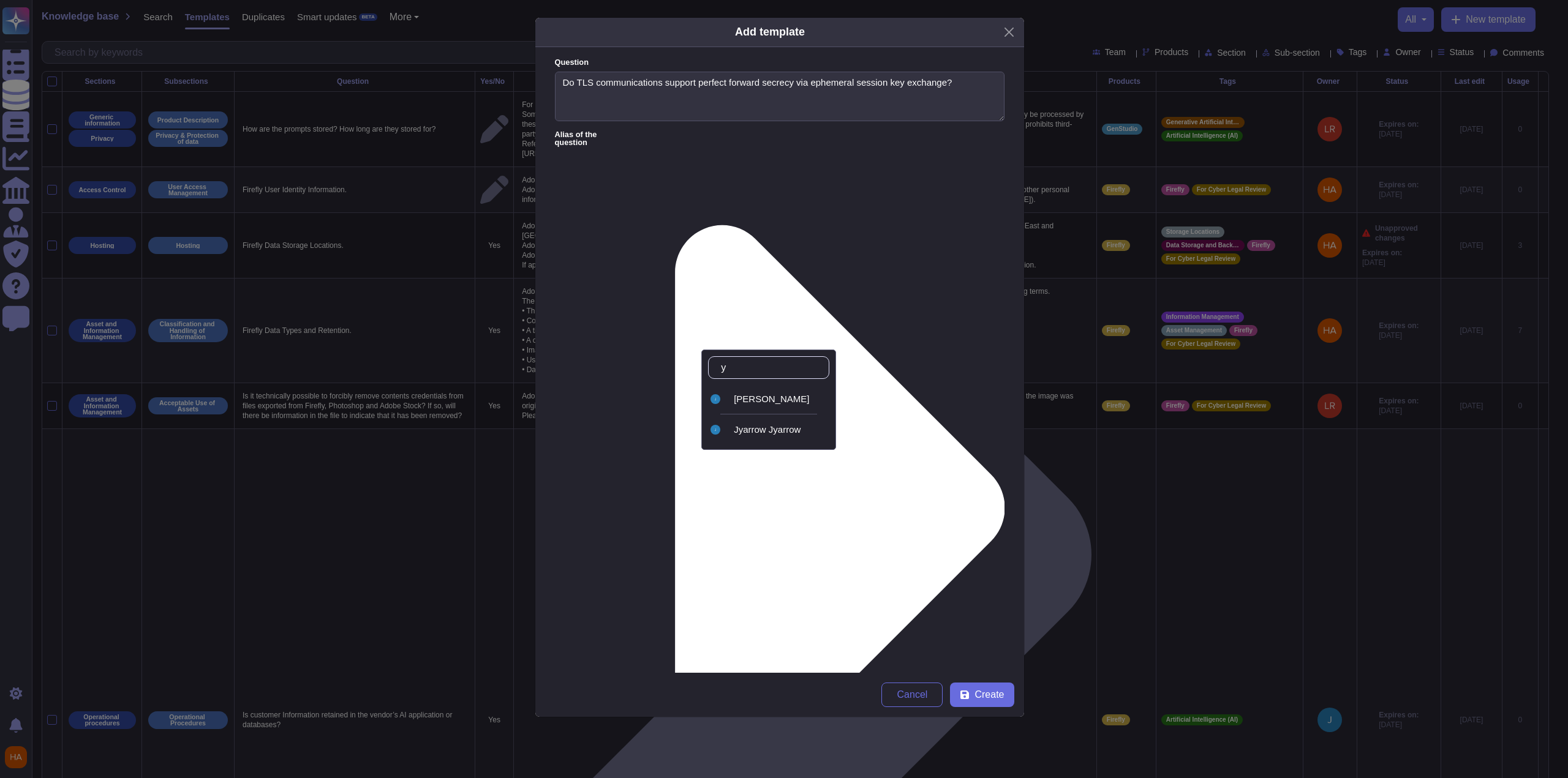
type input "ya"
click at [781, 399] on div "[PERSON_NAME]" at bounding box center [779, 399] width 91 height 11
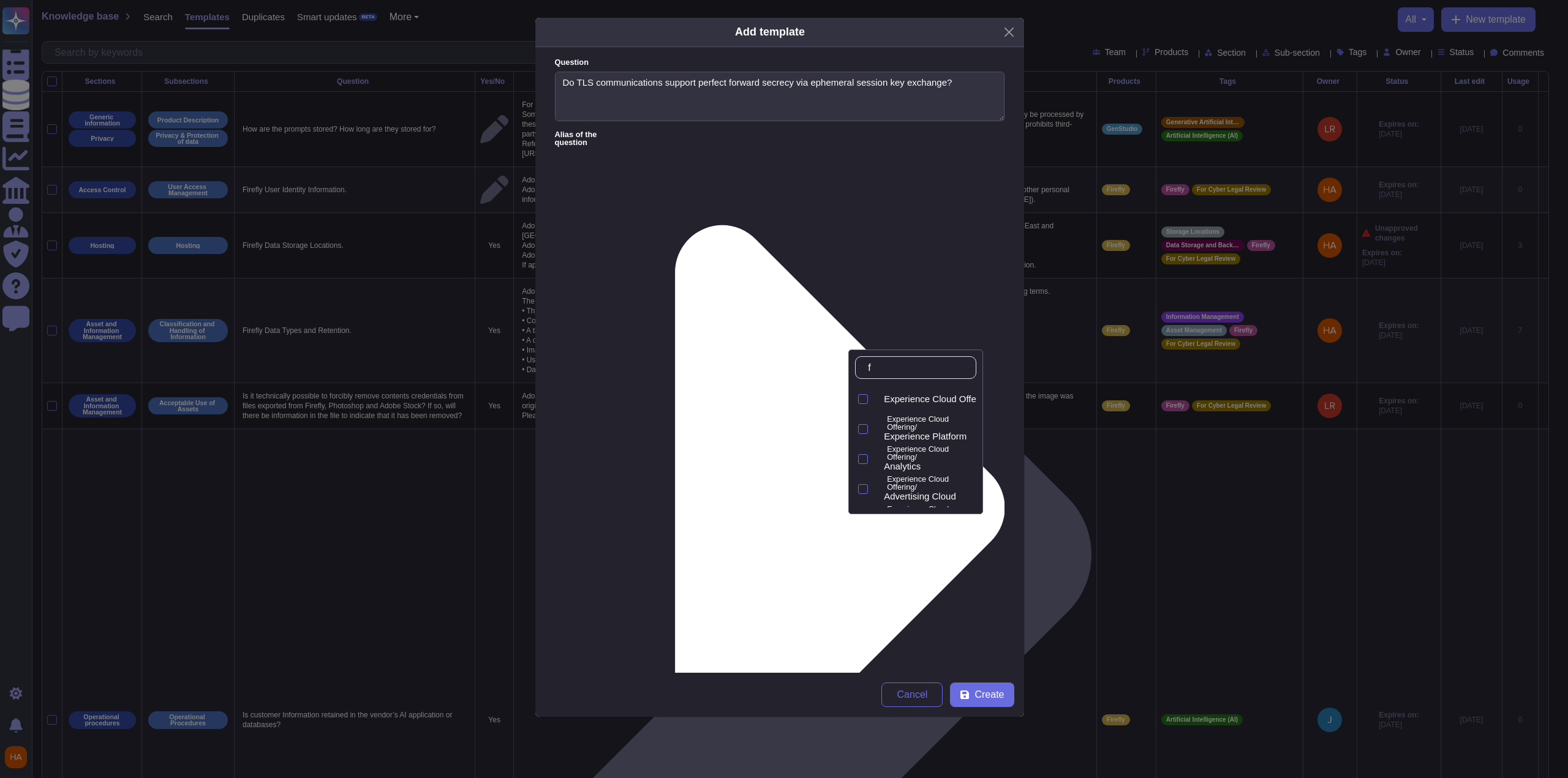
type input "fr"
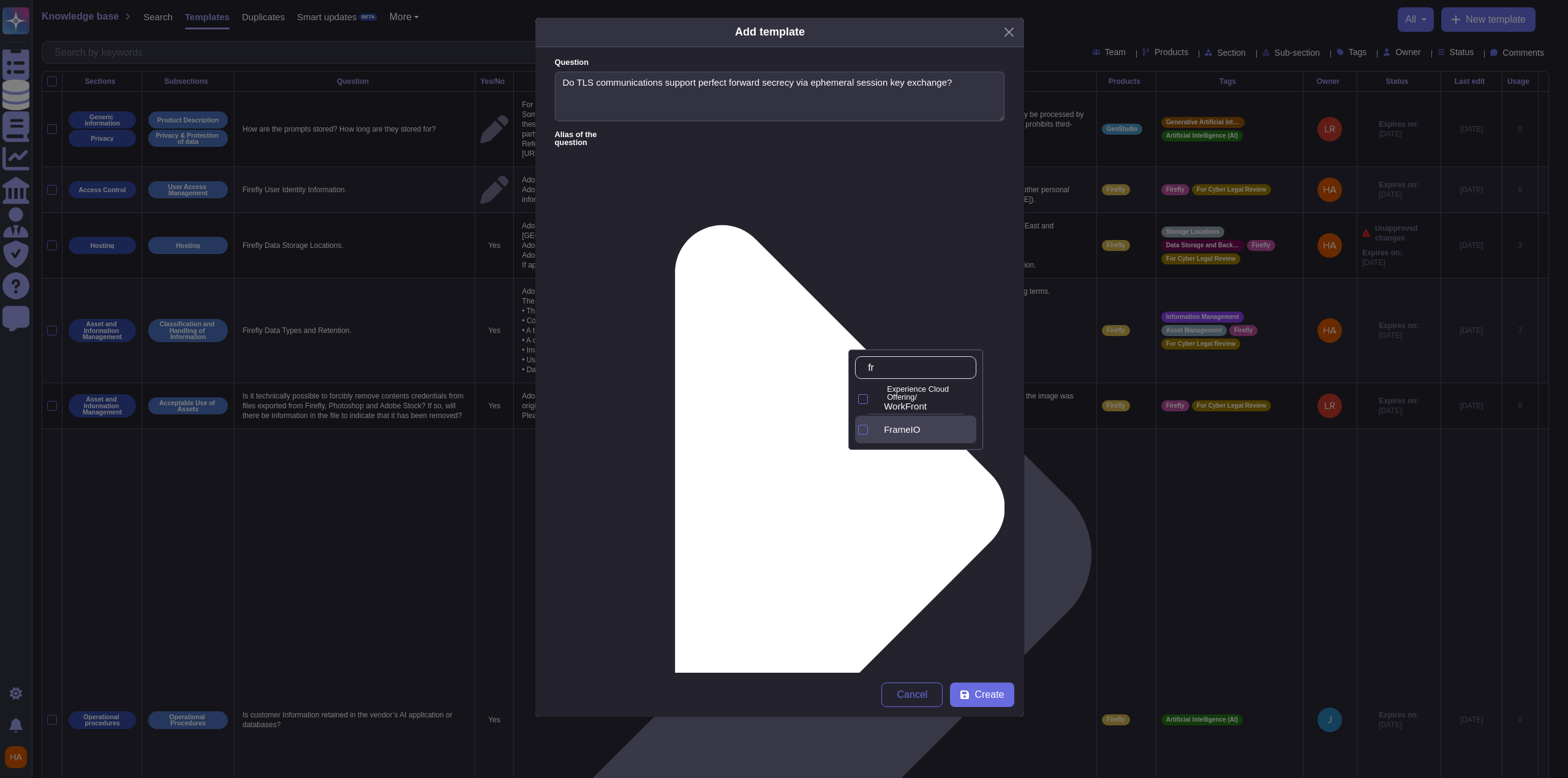
click at [902, 432] on span "FrameIO" at bounding box center [902, 430] width 36 height 11
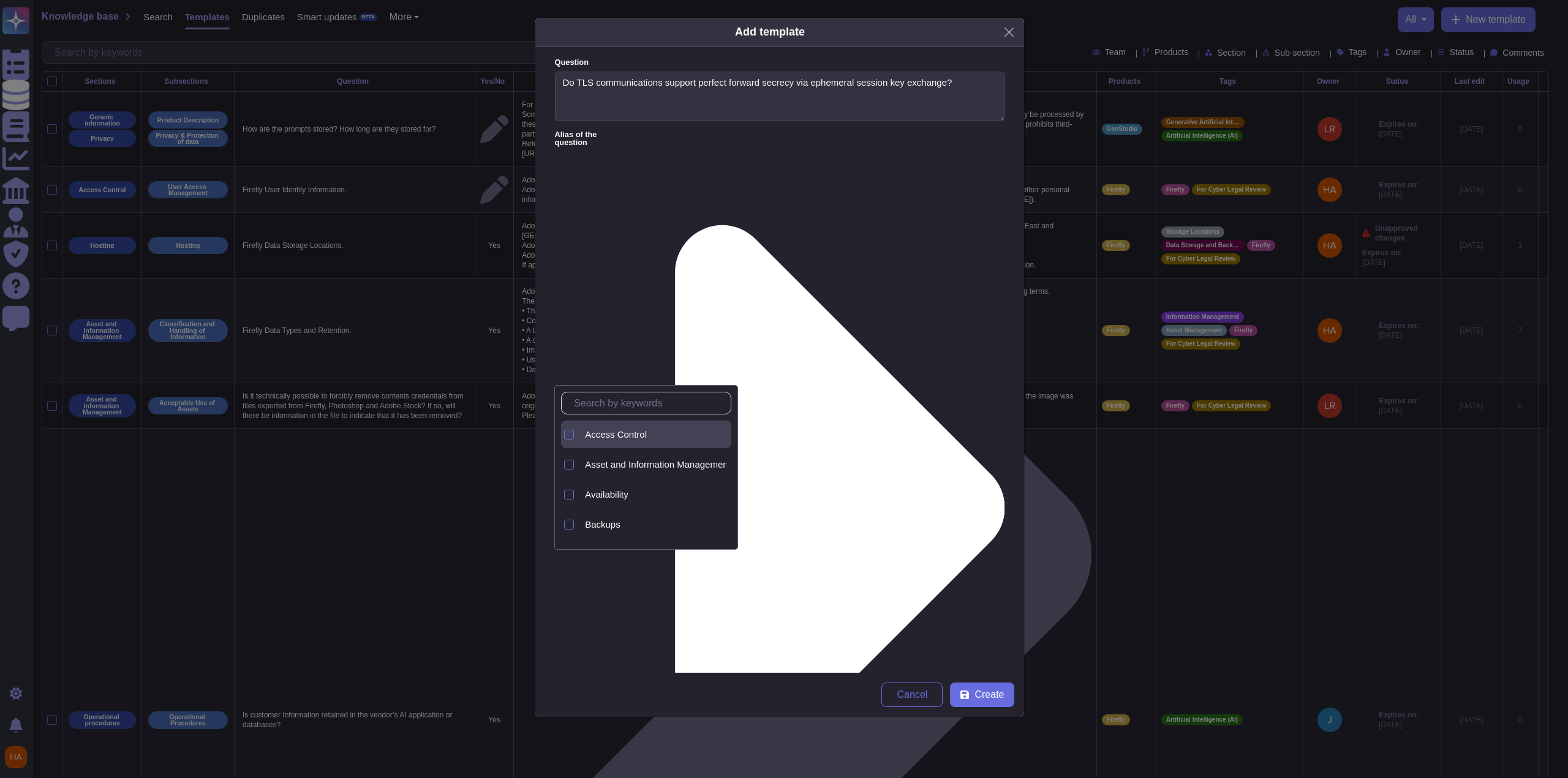
click at [639, 442] on div "Access Control" at bounding box center [655, 434] width 151 height 28
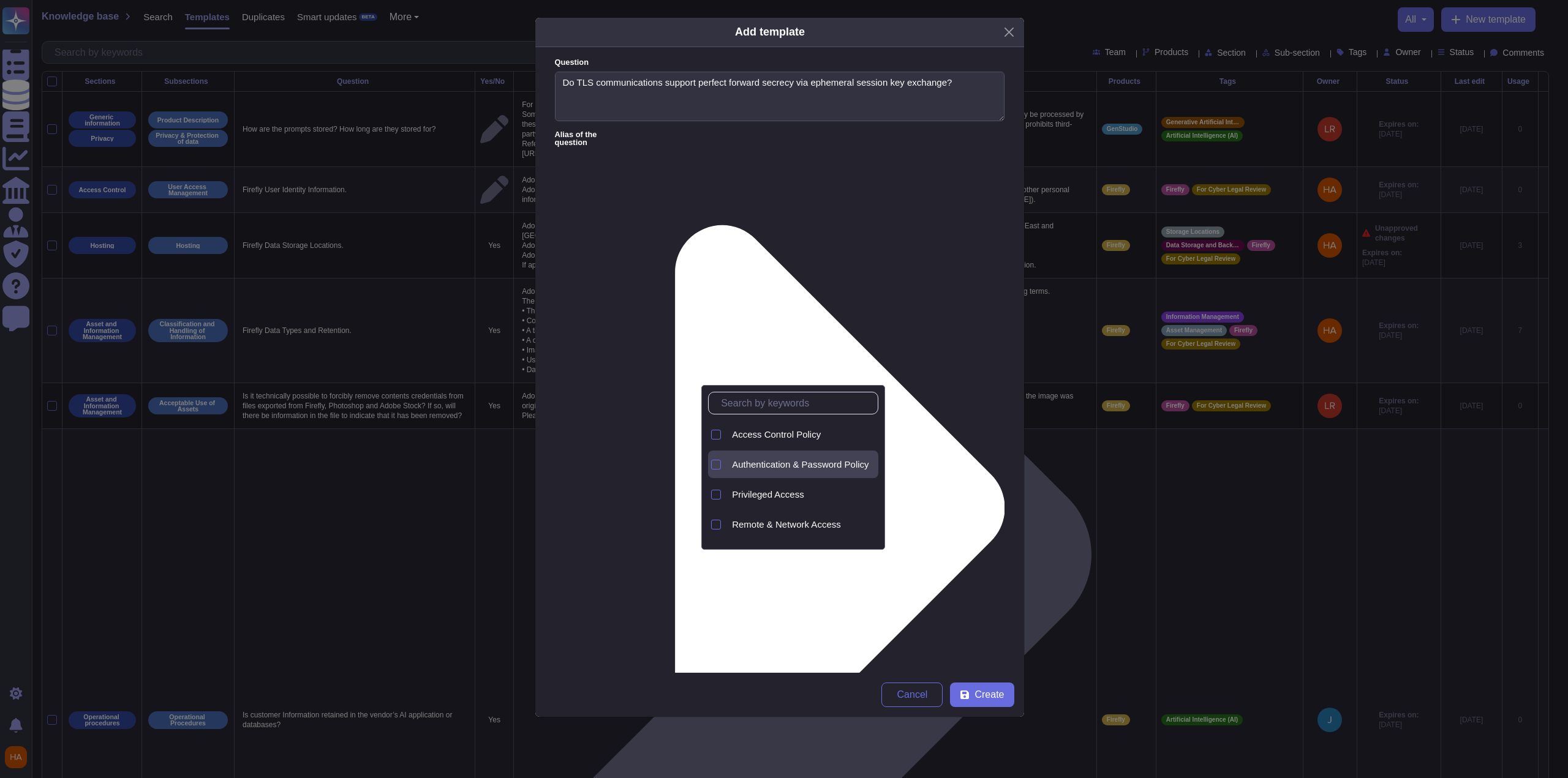
click at [787, 464] on span "Authentication & Password Policy" at bounding box center [800, 464] width 137 height 11
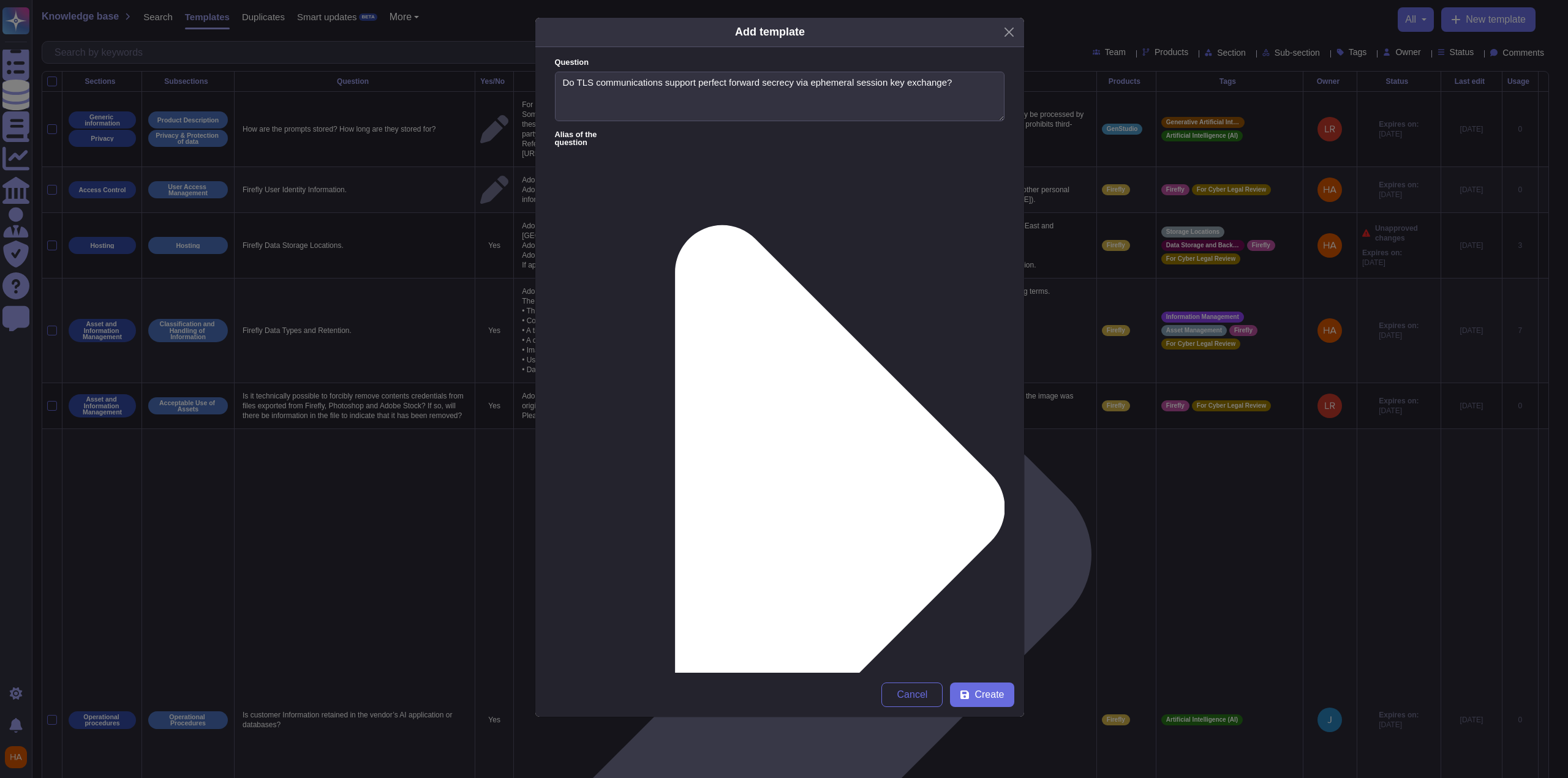
click at [986, 696] on span "Create" at bounding box center [989, 695] width 29 height 10
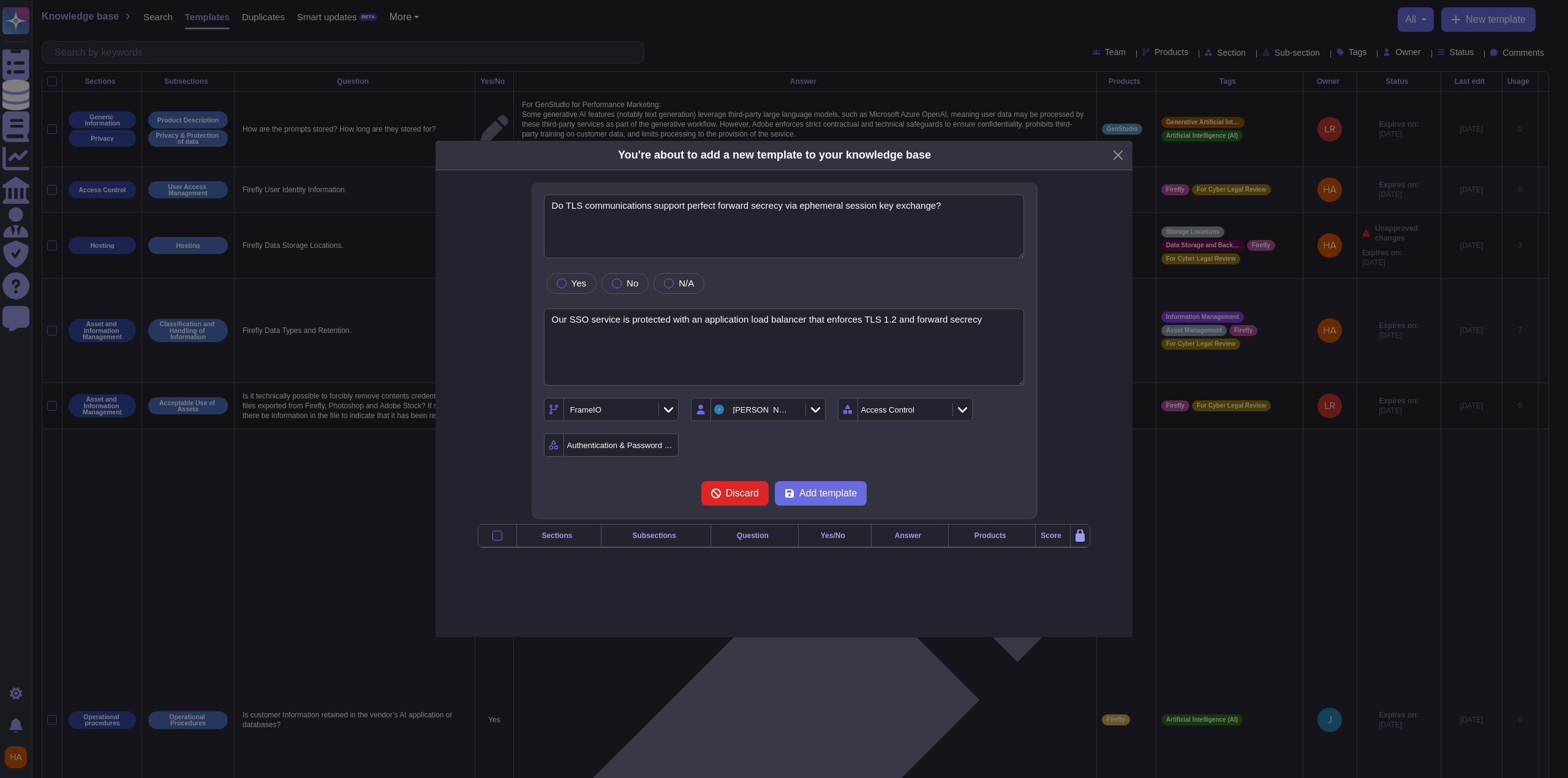
type textarea "Do TLS communications support perfect forward secrecy via ephemeral session key…"
type textarea "Our SSO service is protected with an application load balancer that enforces TL…"
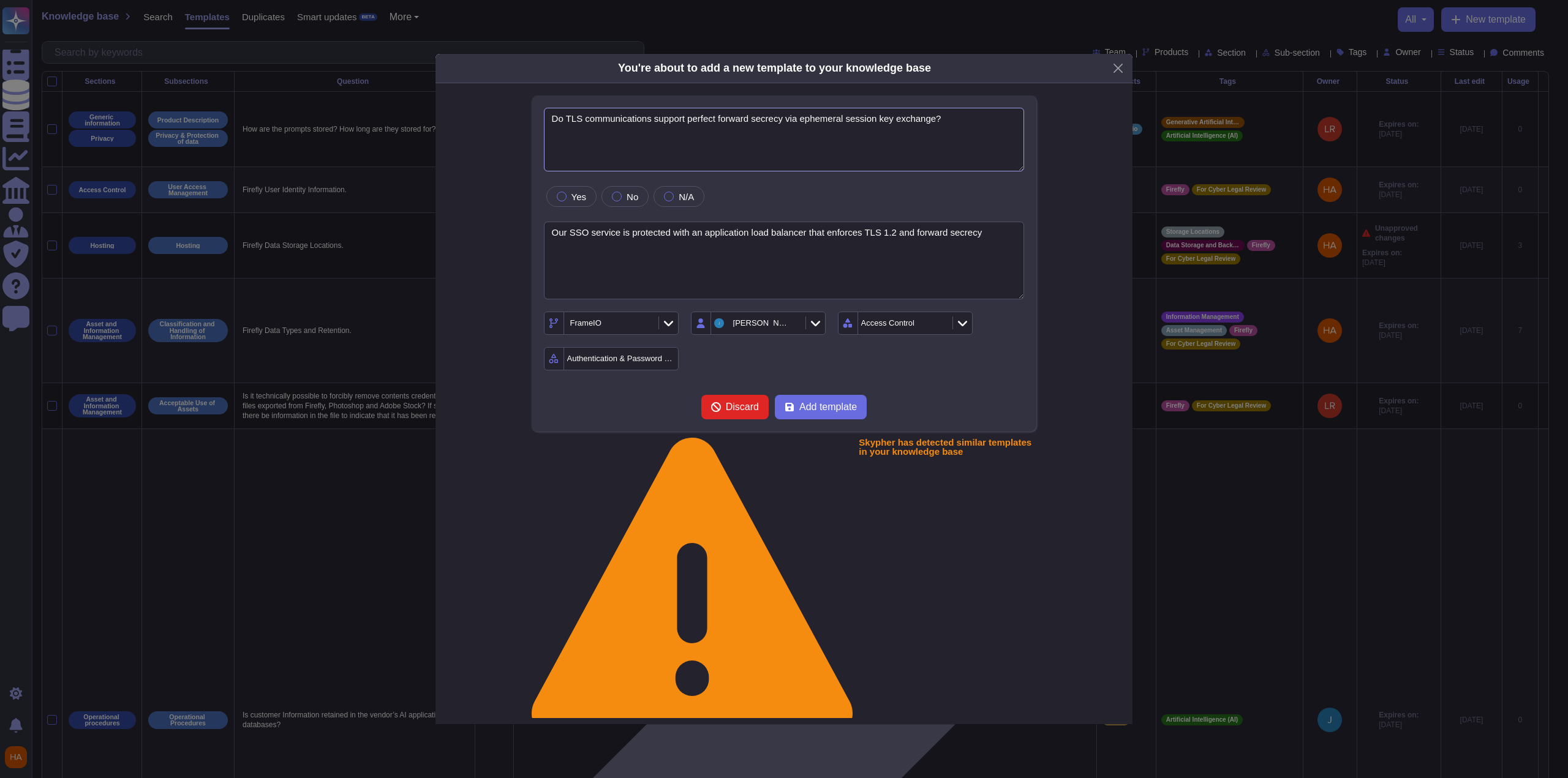
click at [980, 131] on textarea "Do TLS communications support perfect forward secrecy via ephemeral session key…" at bounding box center [784, 139] width 481 height 64
drag, startPoint x: 861, startPoint y: 118, endPoint x: 394, endPoint y: 94, distance: 467.6
click at [394, 94] on div "You're about to add a new template to your knowledge base Do TLS communications…" at bounding box center [784, 389] width 1568 height 778
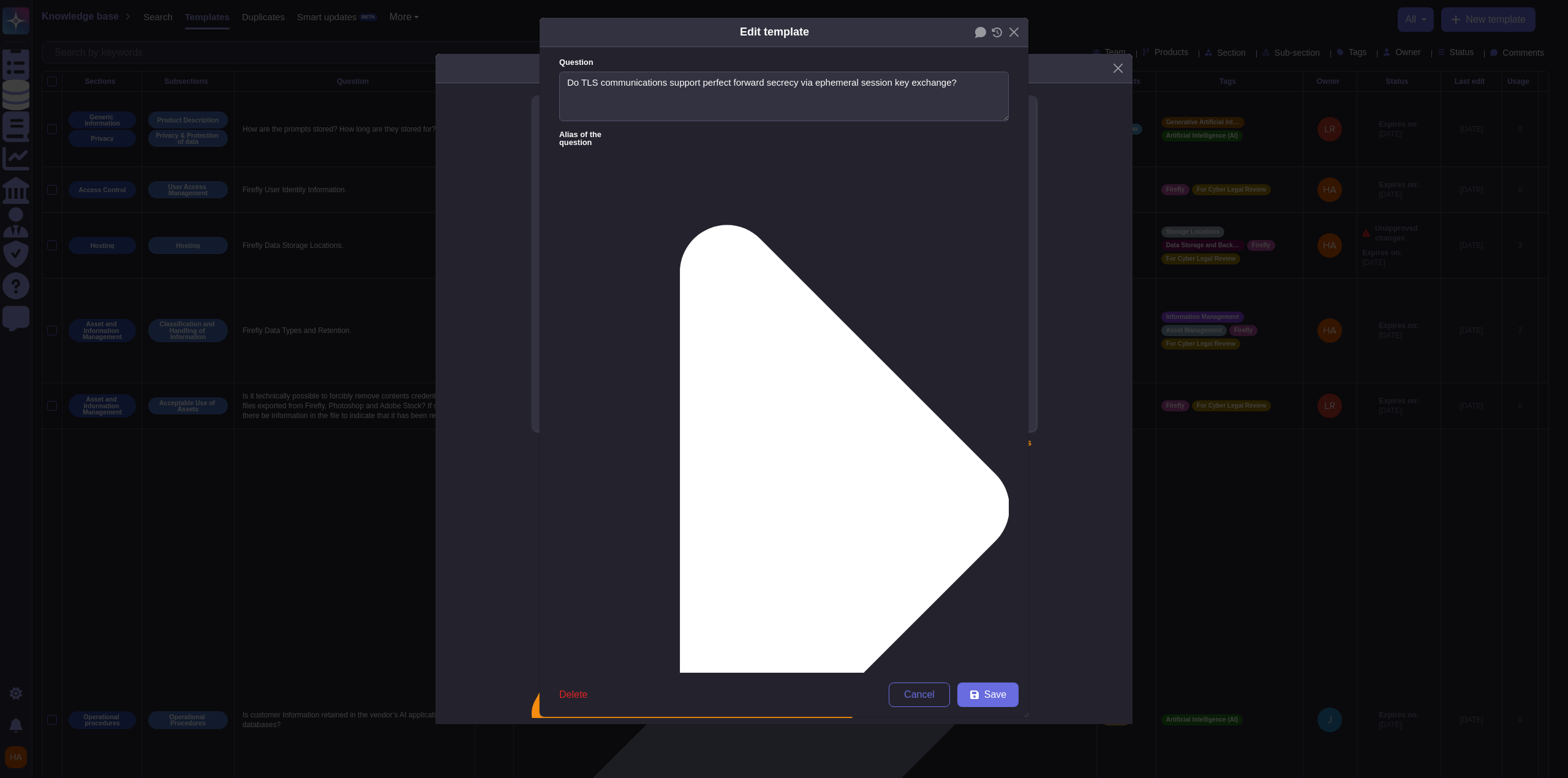
type textarea "Do TLS communications support perfect forward secrecy via ephemeral session key…"
type textarea "Adobe SSO service is protected with an application load balancer that enforces …"
click at [915, 692] on span "Cancel" at bounding box center [919, 695] width 31 height 10
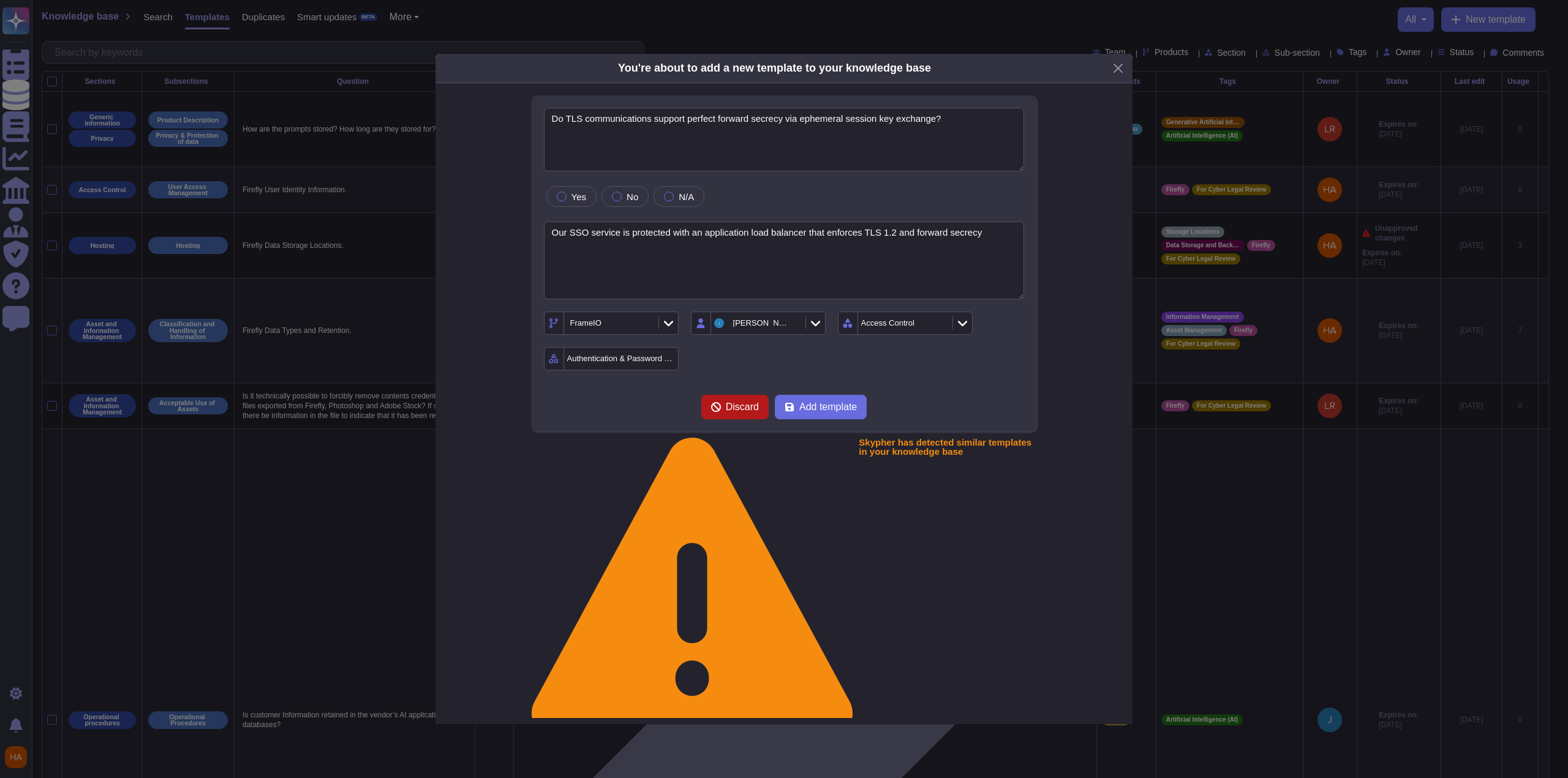
click at [726, 409] on span "Discard" at bounding box center [742, 407] width 33 height 10
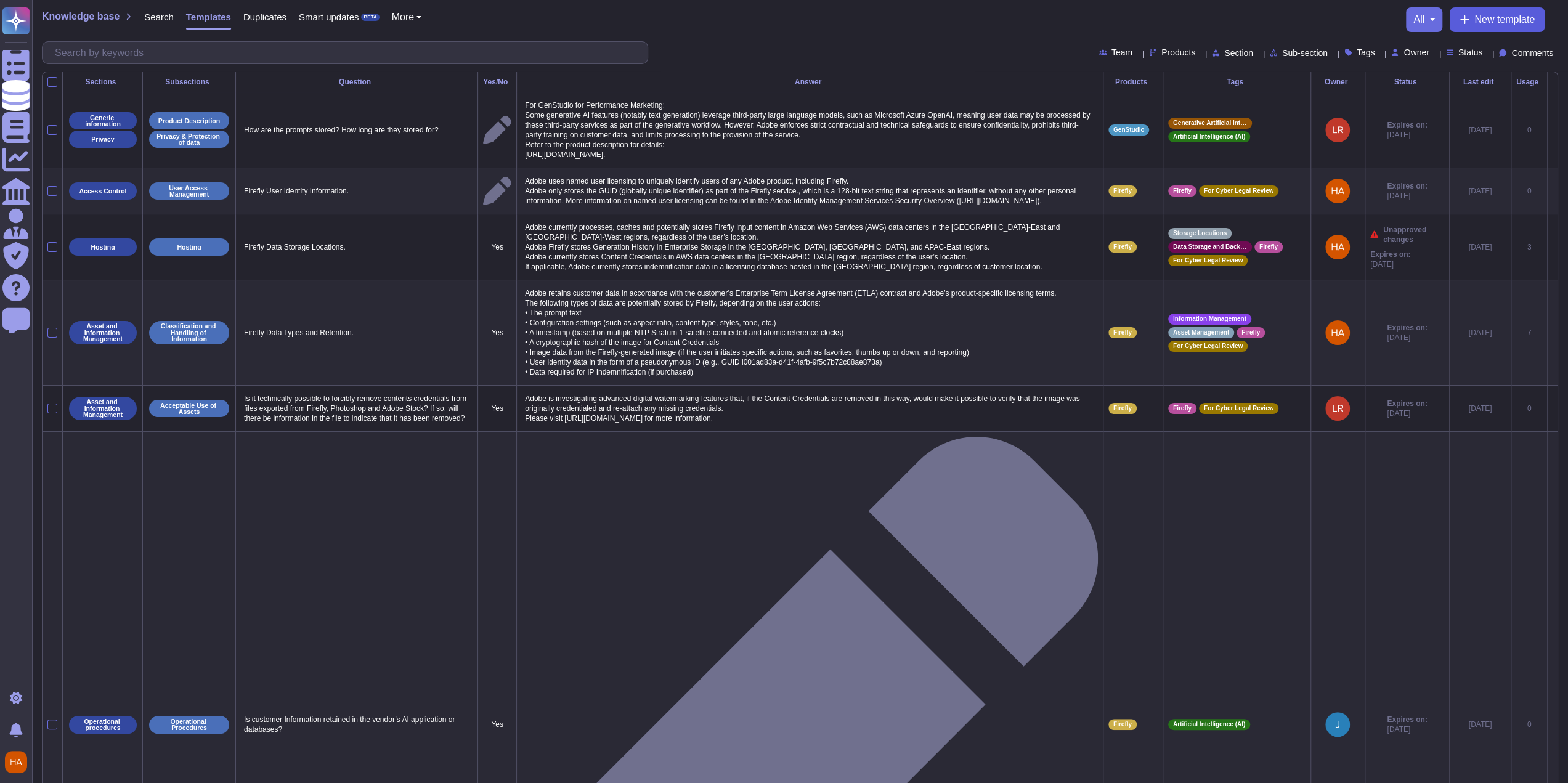
click at [1489, 20] on span "New template" at bounding box center [1505, 20] width 60 height 10
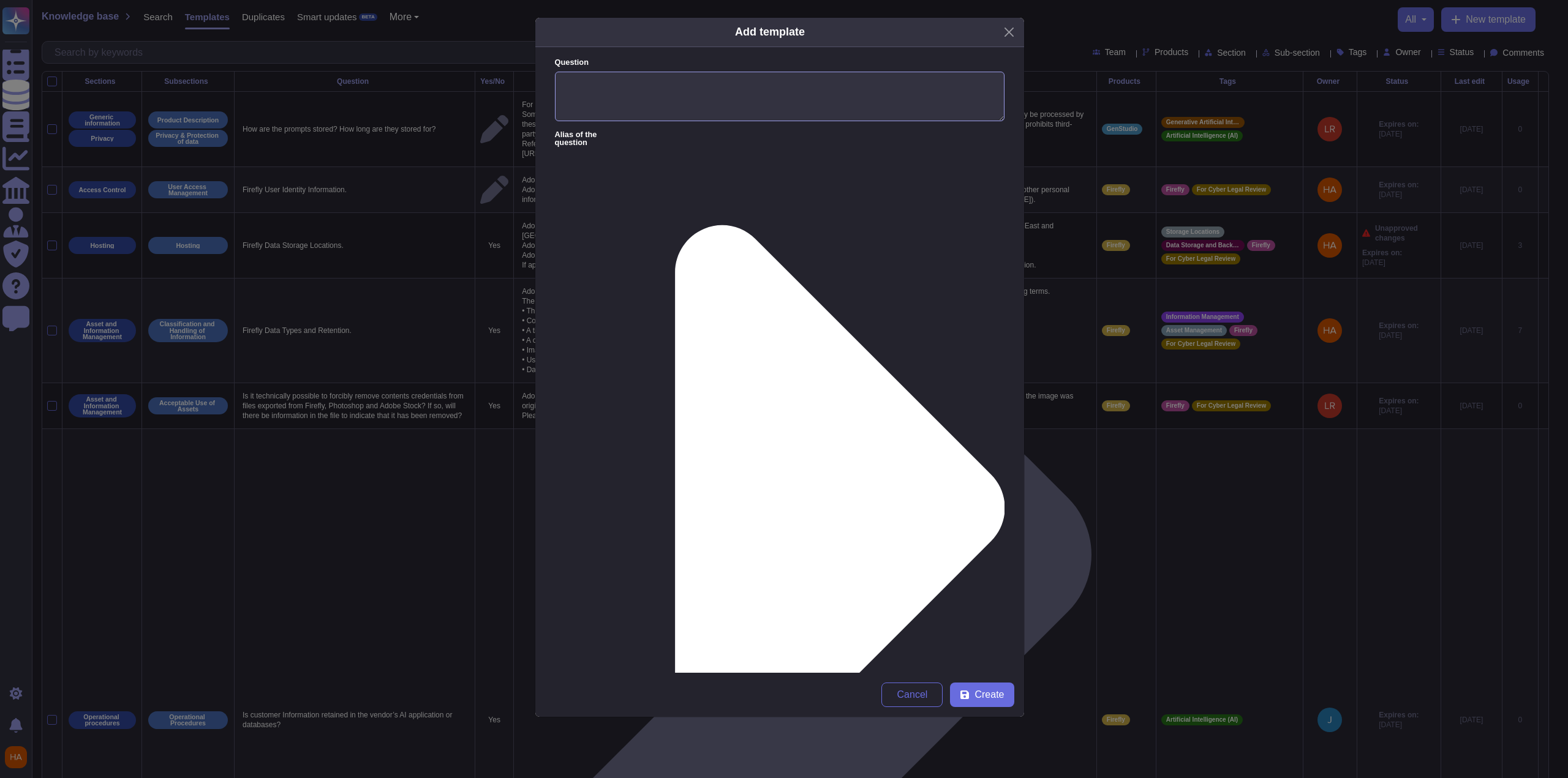
drag, startPoint x: 860, startPoint y: 71, endPoint x: 857, endPoint y: 78, distance: 7.6
click at [860, 71] on textarea "Question" at bounding box center [780, 96] width 449 height 50
click at [844, 96] on textarea "Question" at bounding box center [780, 96] width 449 height 50
paste textarea "Does [DOMAIN_NAME] support SSO?"
type textarea "Does [DOMAIN_NAME] support SSO?"
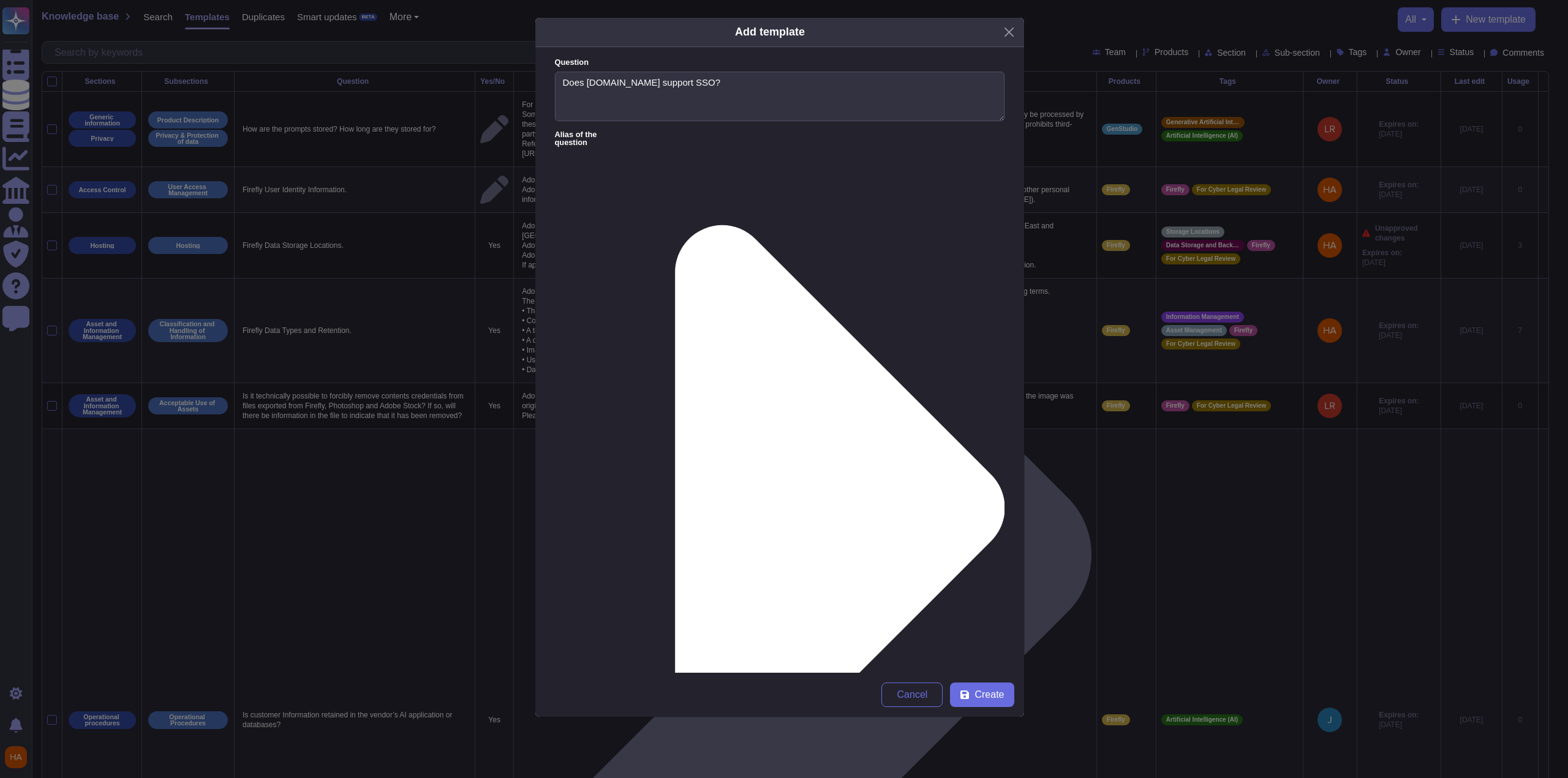
paste textarea ""For [DOMAIN_NAME] Legacy Authentication, we support any platform that conforms…"
type textarea "For [DOMAIN_NAME] Legacy Authentication, we support any platform that conforms …"
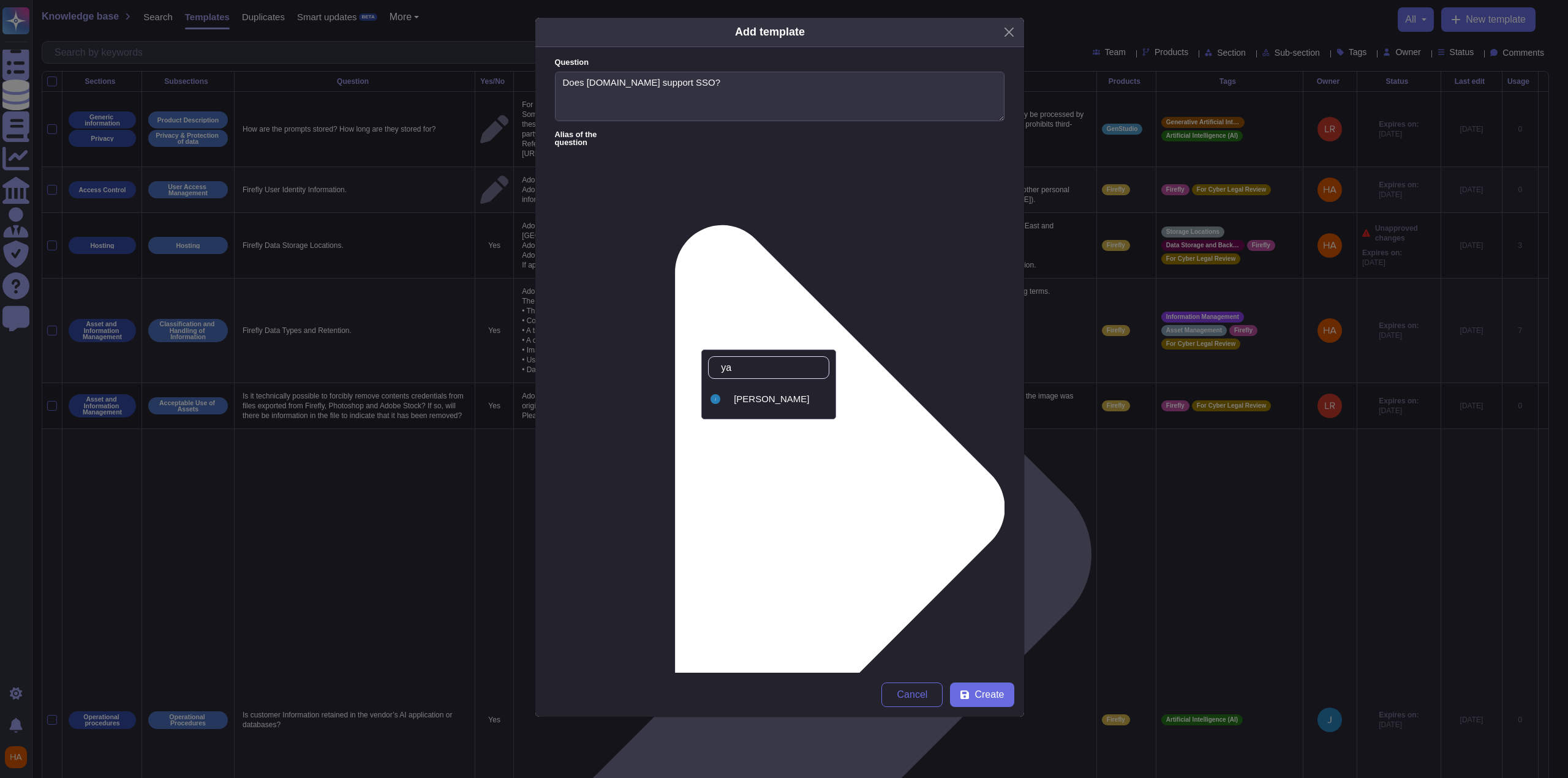
type input "[PERSON_NAME]"
click at [787, 401] on div "[PERSON_NAME]" at bounding box center [779, 399] width 91 height 11
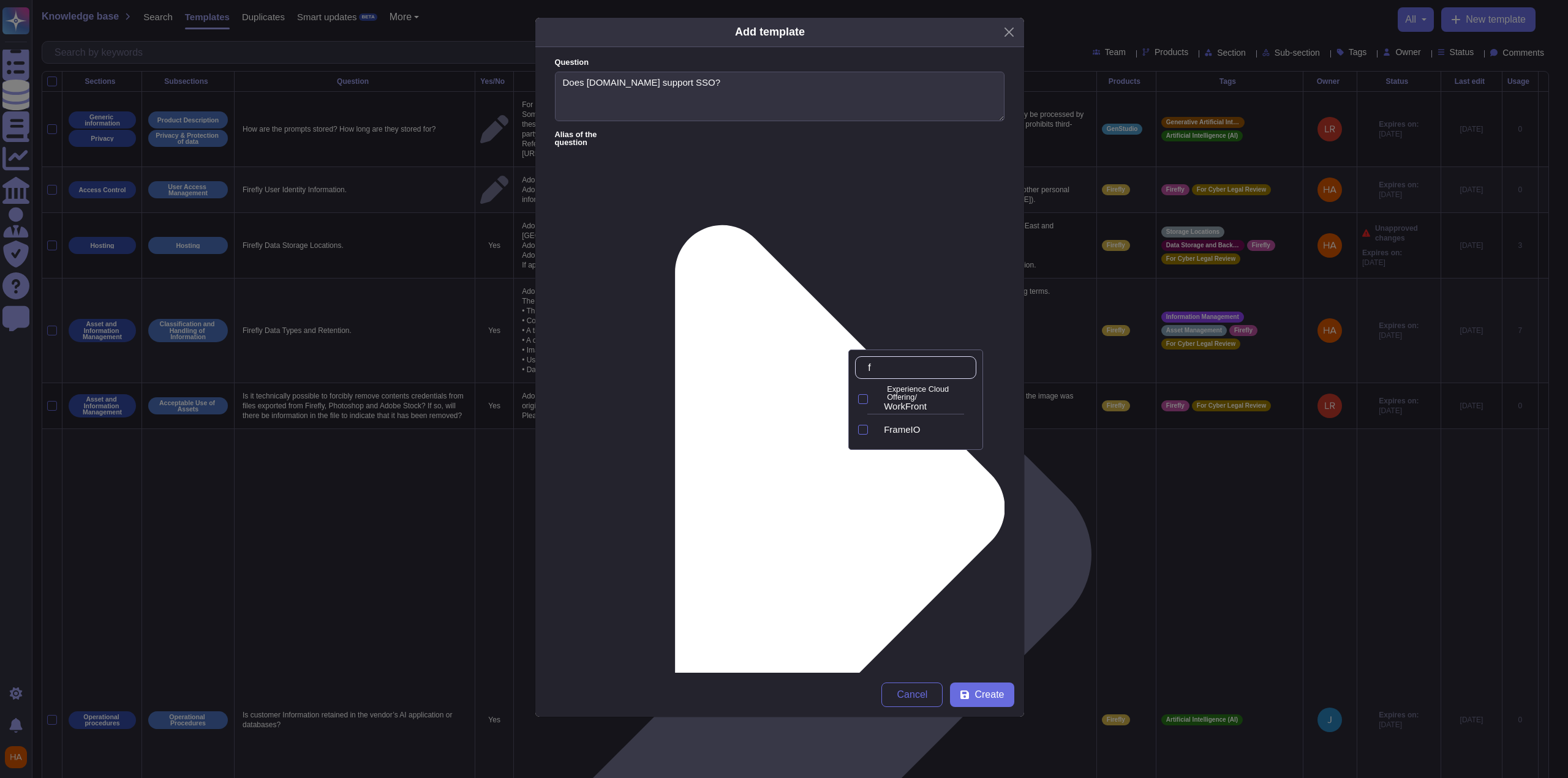
type input "fr"
click at [879, 434] on div at bounding box center [876, 430] width 5 height 14
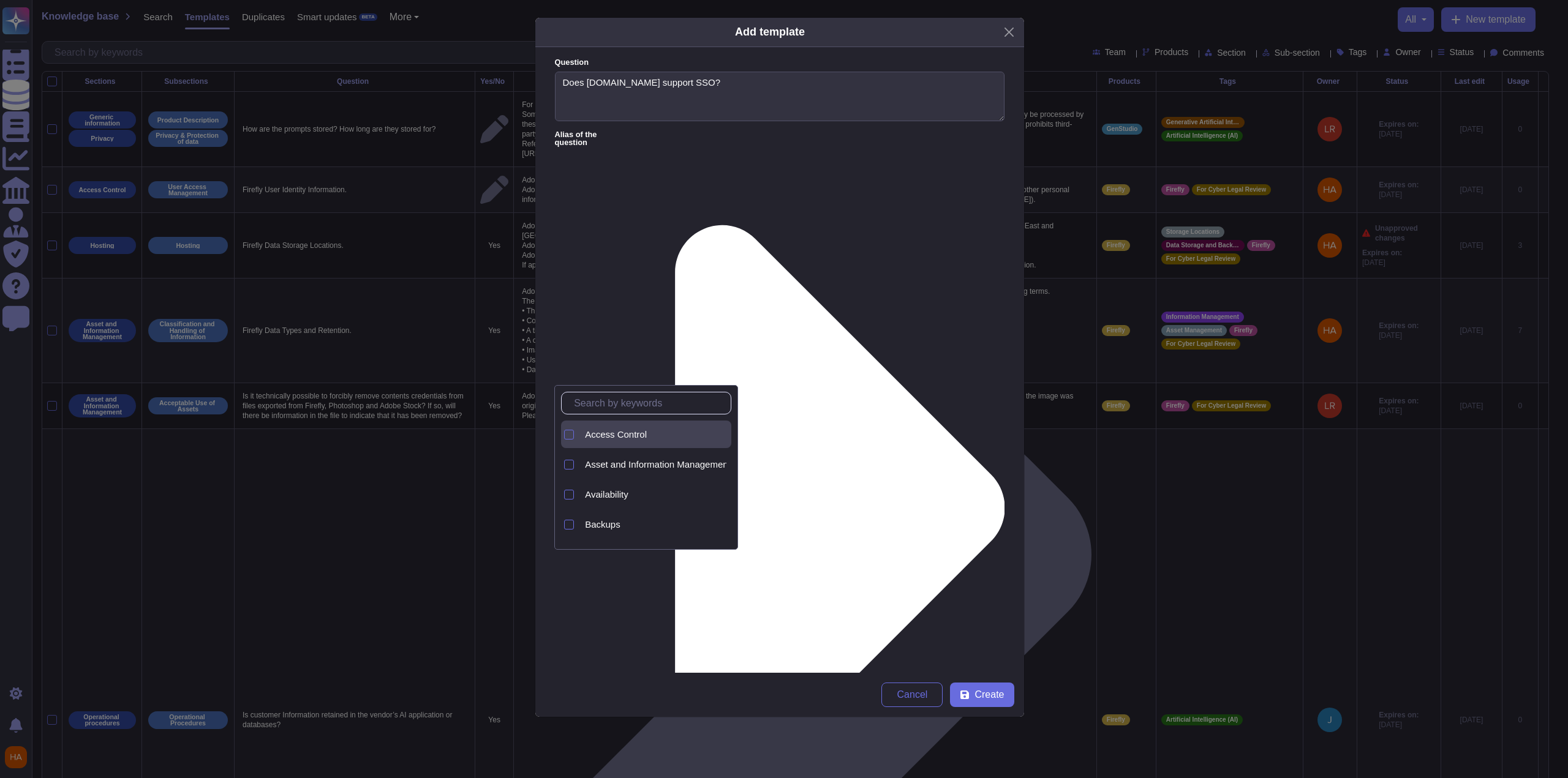
click at [701, 443] on div "Access Control" at bounding box center [655, 434] width 151 height 28
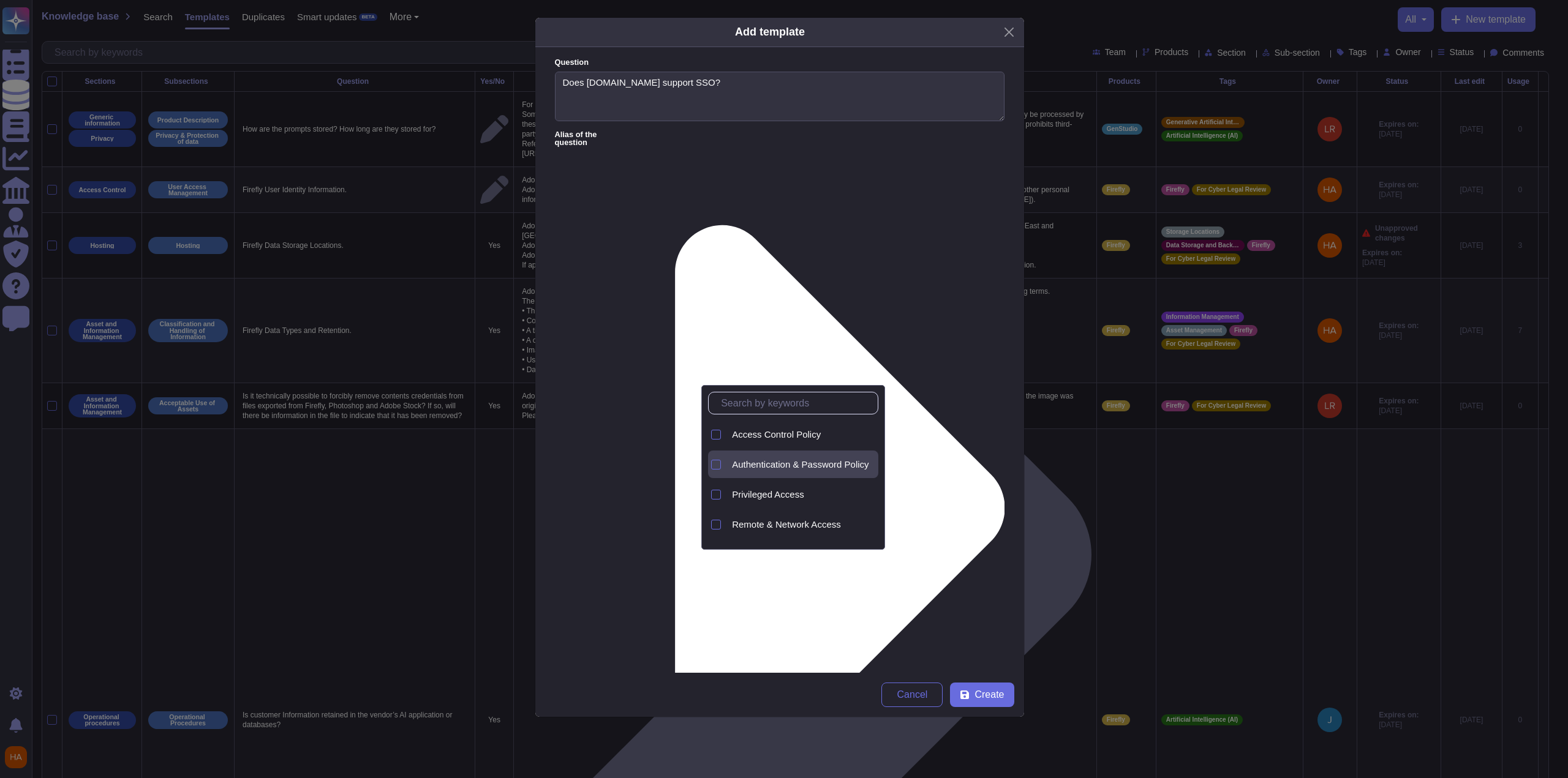
click at [787, 463] on span "Authentication & Password Policy" at bounding box center [800, 464] width 137 height 11
click at [919, 380] on form "Question Does [DOMAIN_NAME] support SSO? Alias of the question Answer For [DOMA…" at bounding box center [780, 360] width 489 height 626
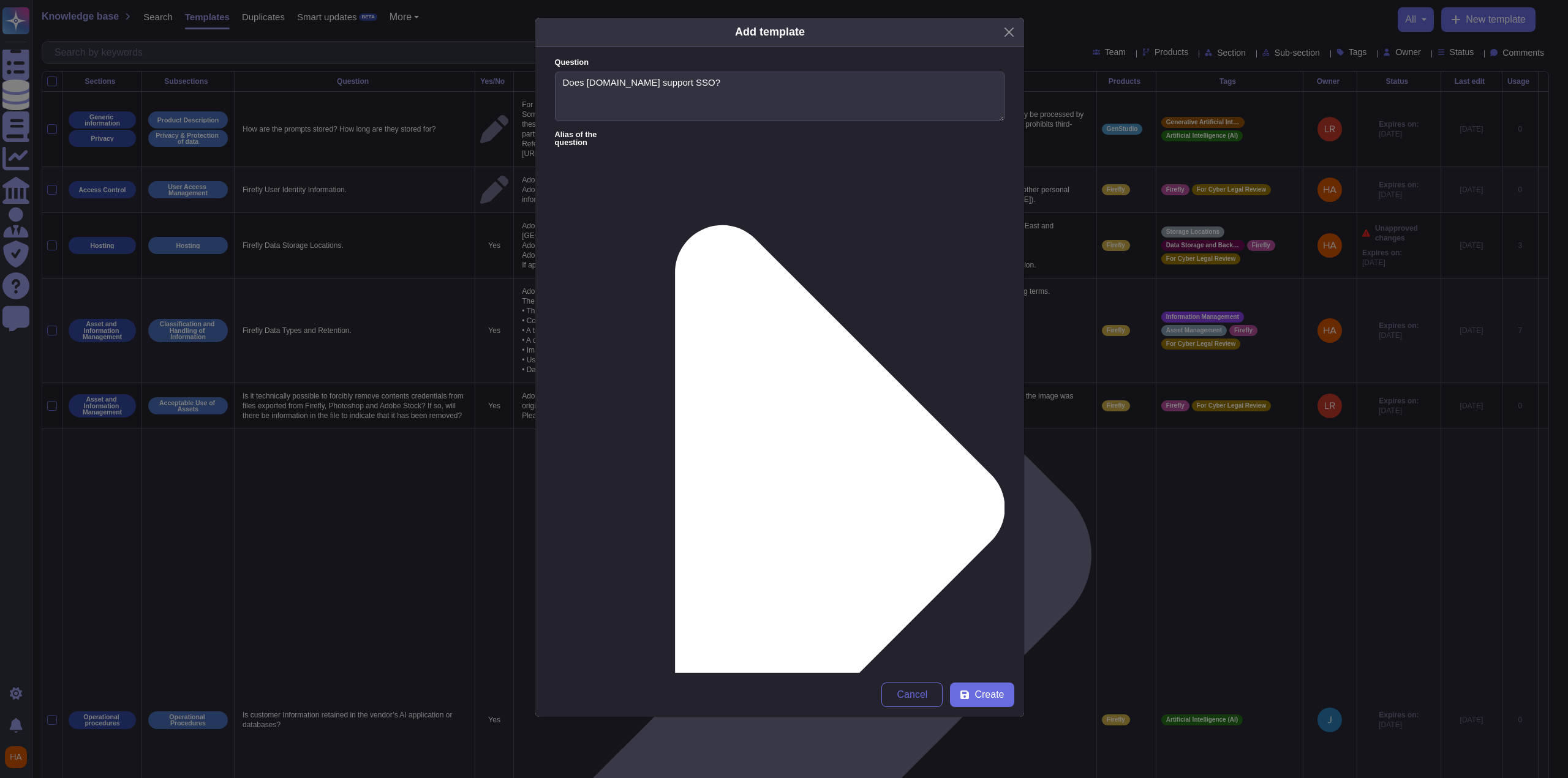
click at [1003, 700] on span "Create" at bounding box center [989, 695] width 29 height 10
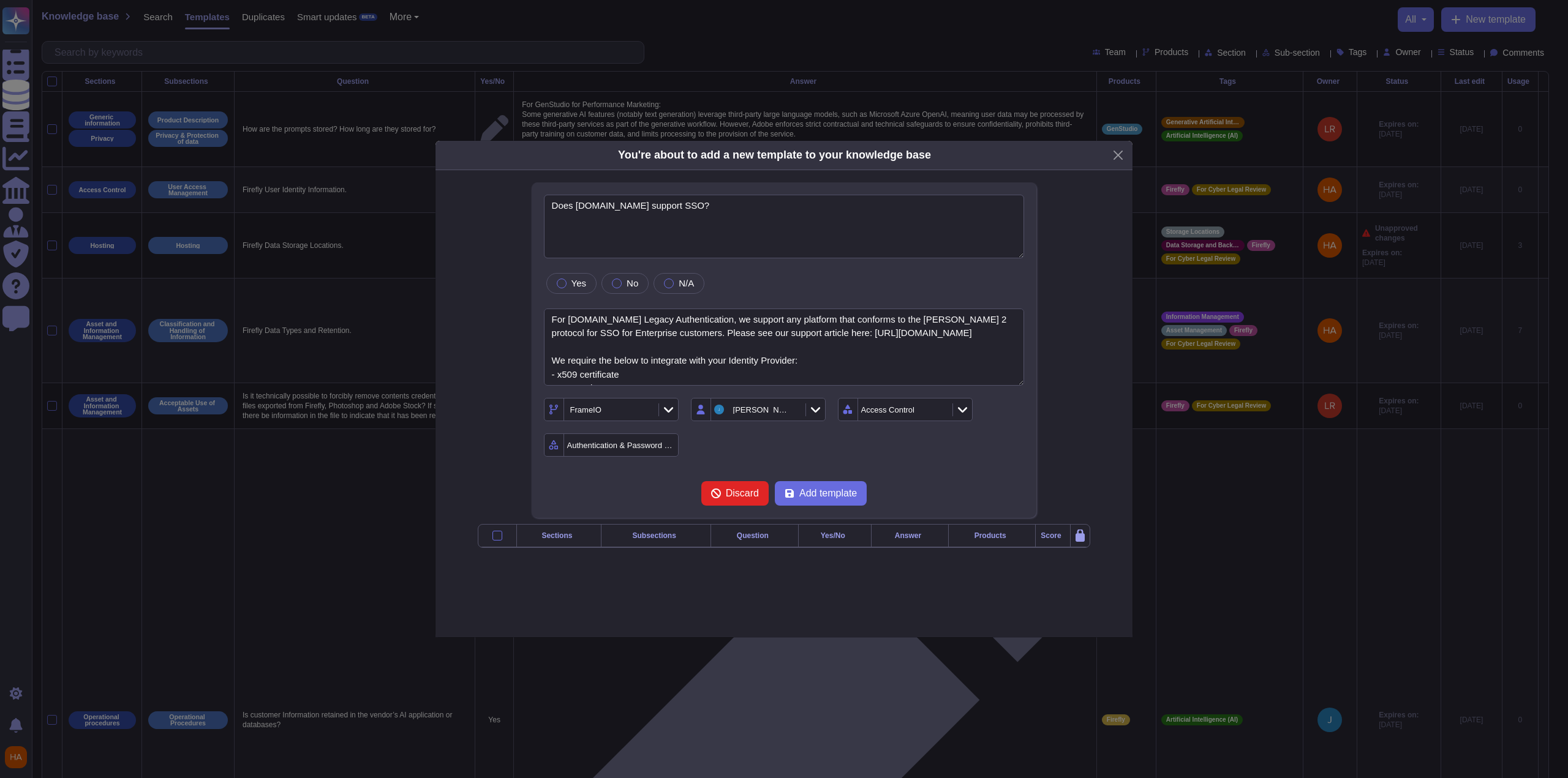
type textarea "Does [DOMAIN_NAME] support SSO?"
type textarea "For [DOMAIN_NAME] Legacy Authentication, we support any platform that conforms …"
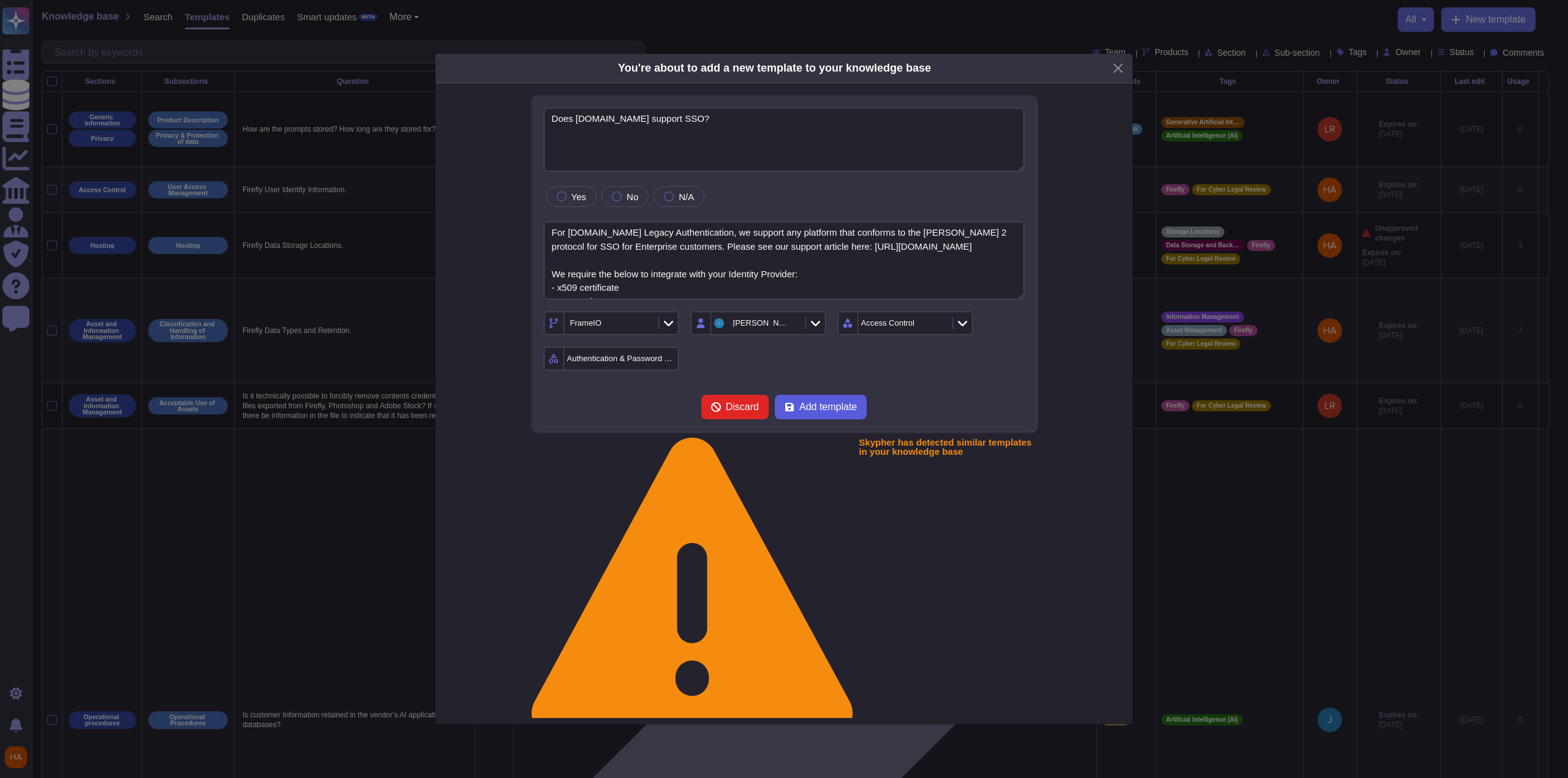
click at [802, 406] on span "Add template" at bounding box center [828, 407] width 58 height 10
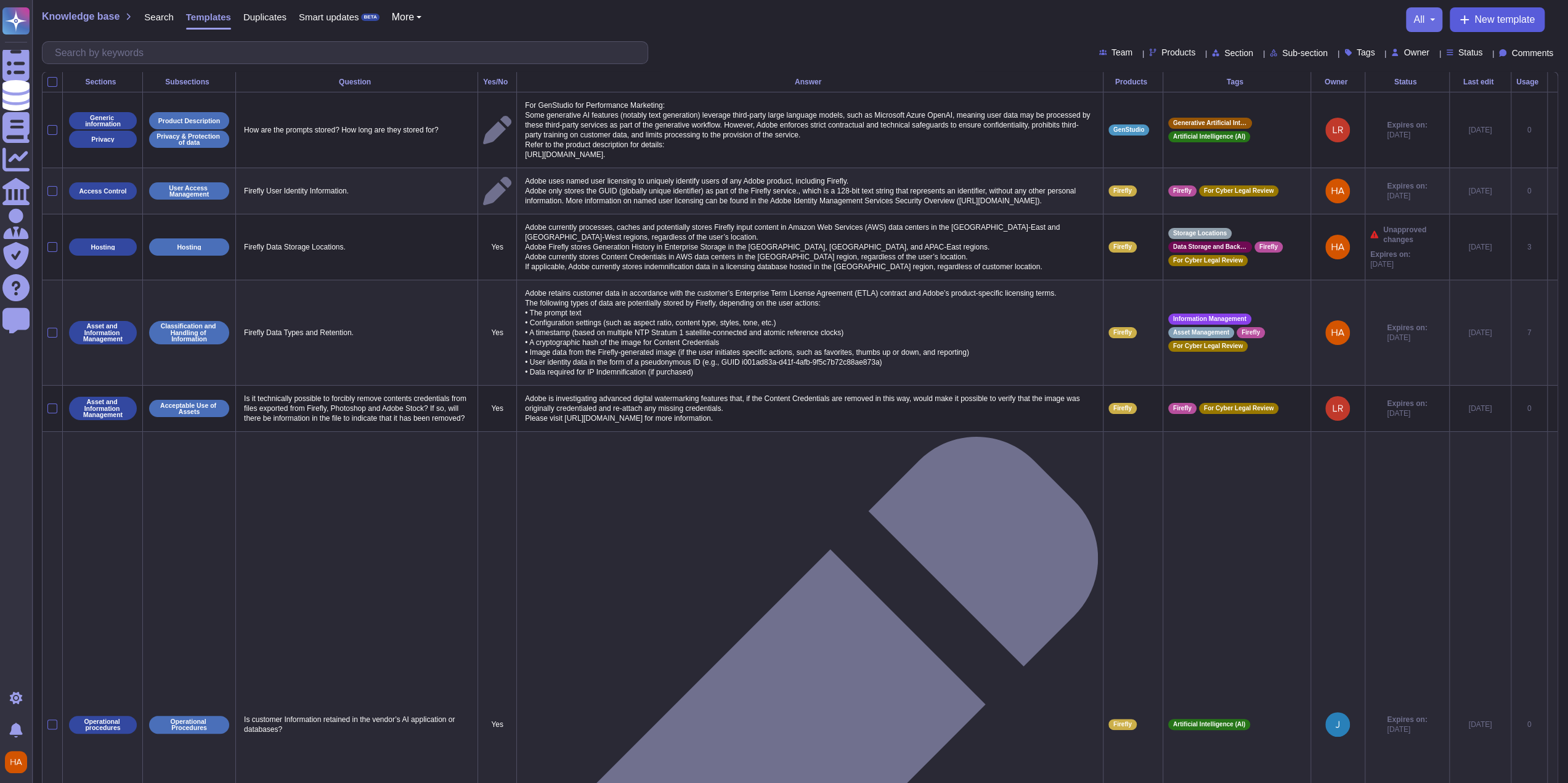
click at [1474, 25] on span "New template" at bounding box center [1505, 20] width 60 height 10
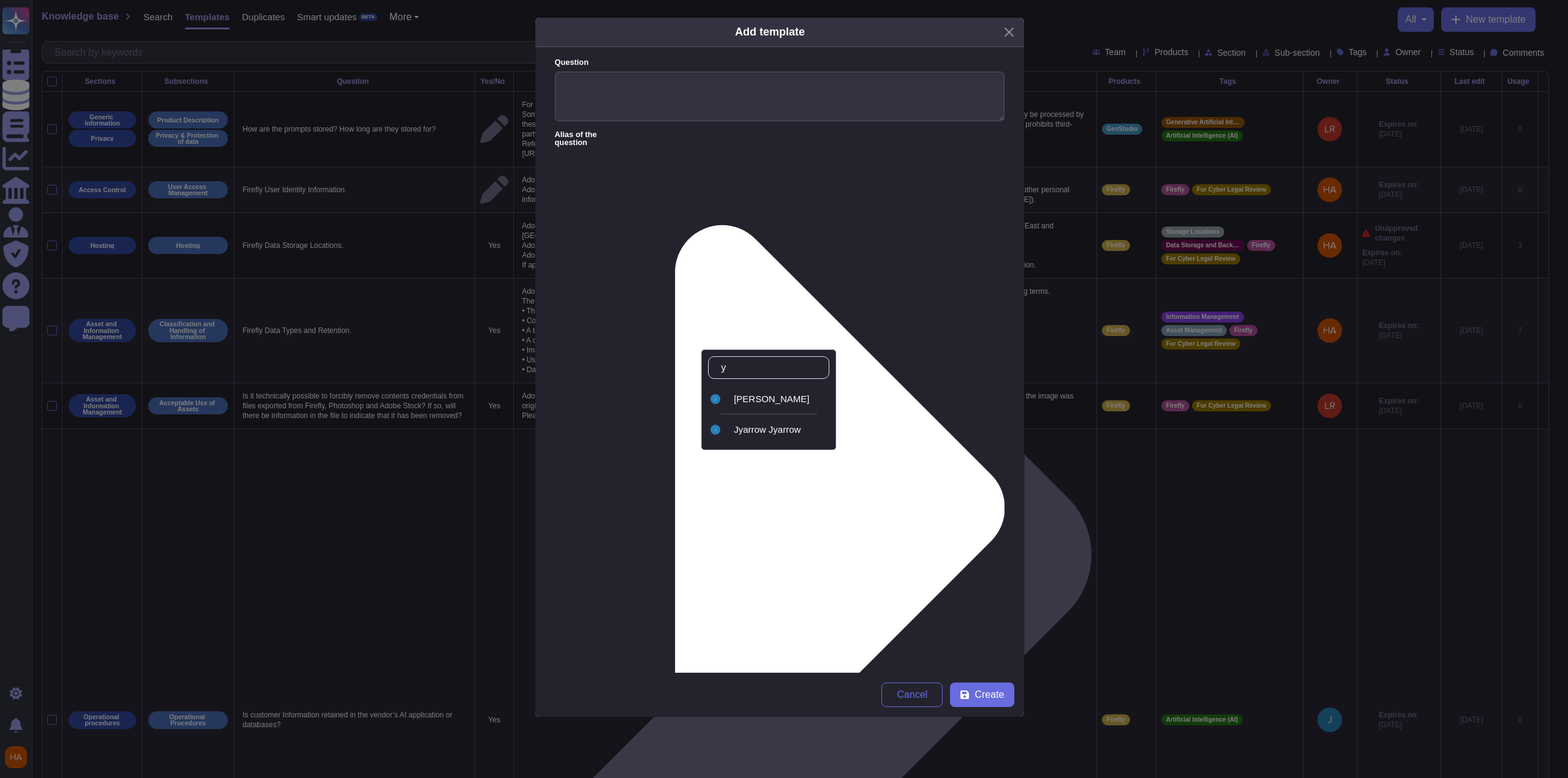
type input "ya"
drag, startPoint x: 796, startPoint y: 399, endPoint x: 808, endPoint y: 389, distance: 15.6
click at [797, 397] on div "[PERSON_NAME]" at bounding box center [779, 399] width 91 height 11
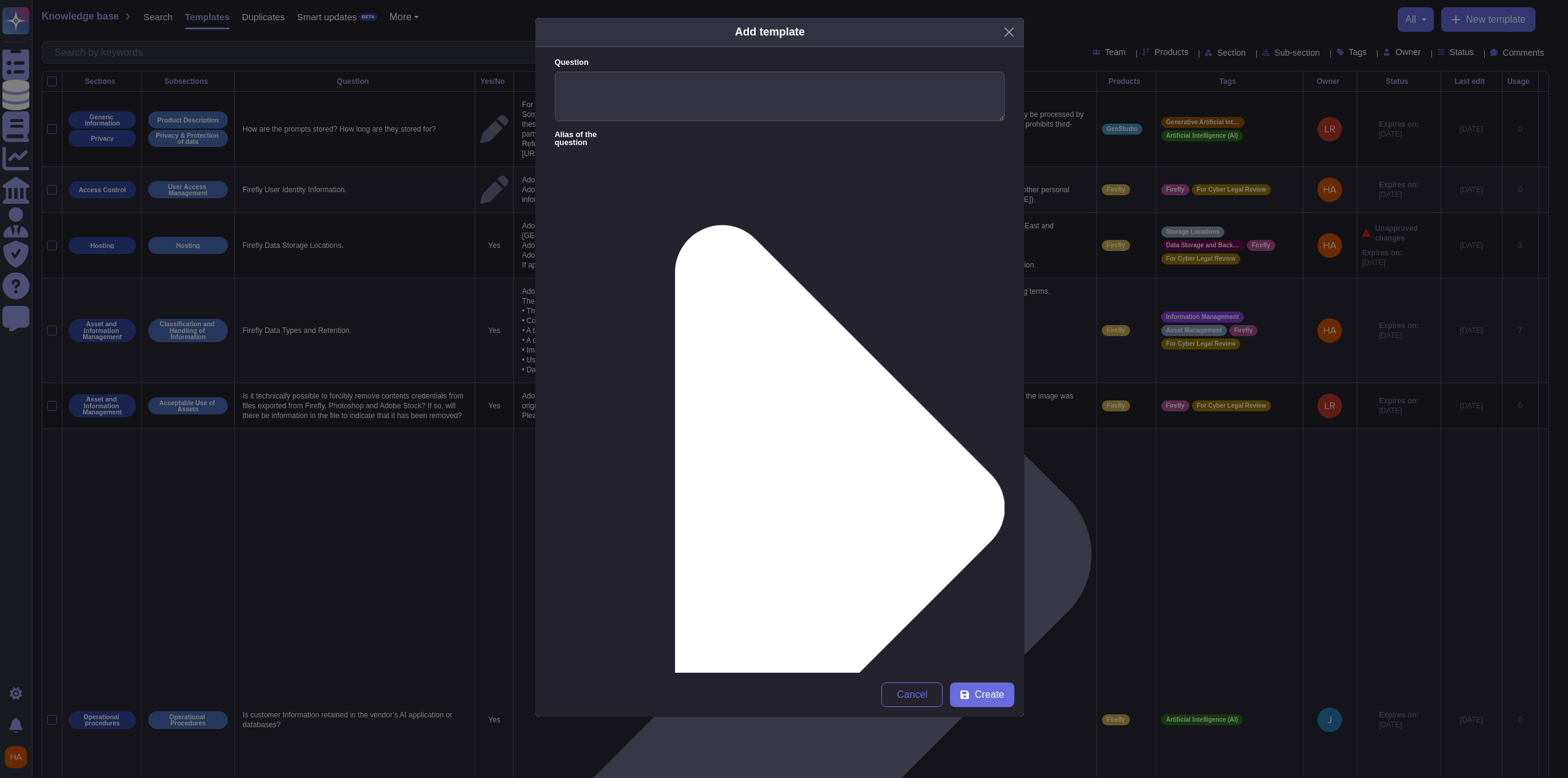
click at [910, 435] on div "FrameIO" at bounding box center [925, 430] width 102 height 28
type input "fr"
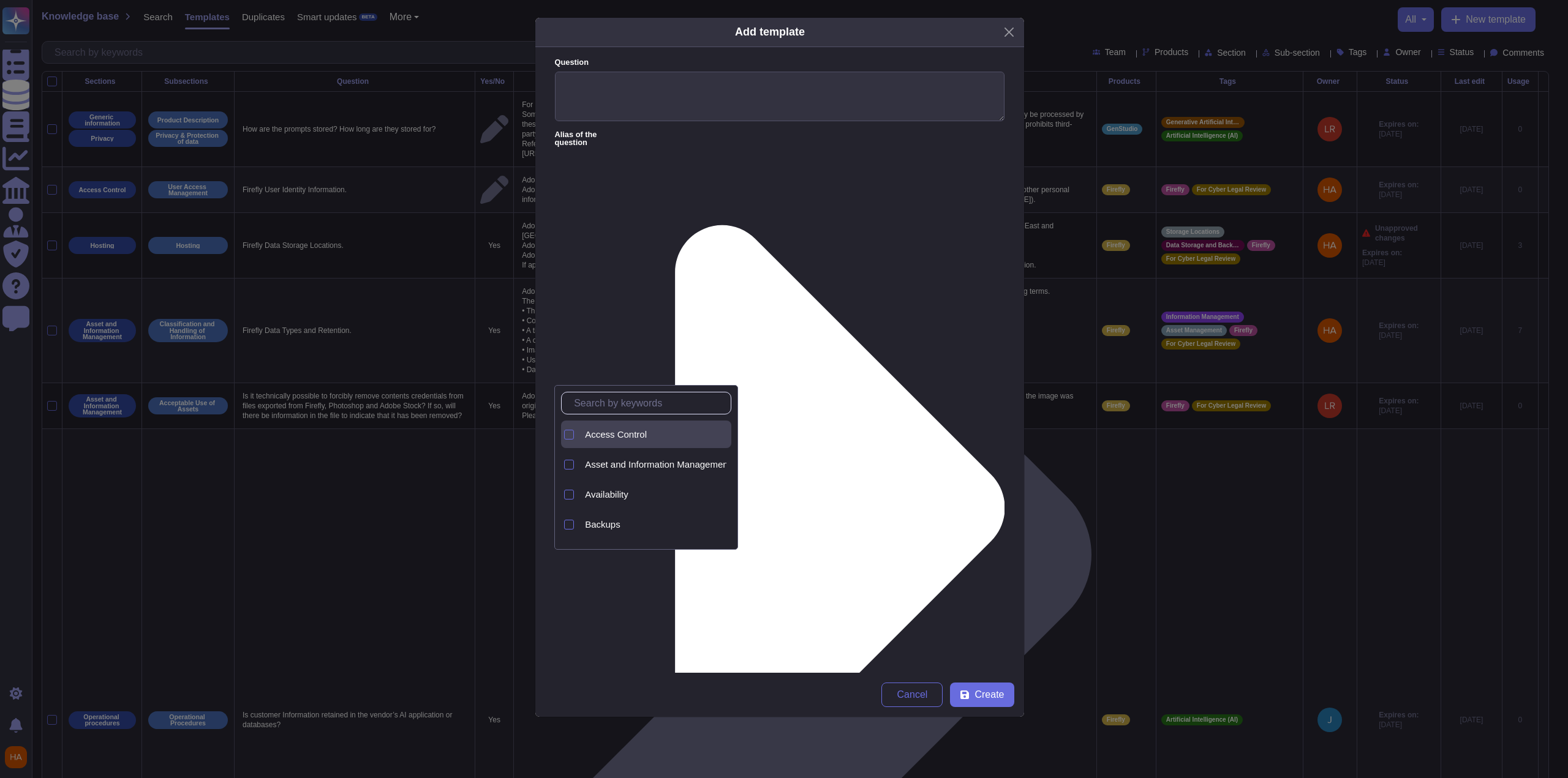
click at [669, 433] on div "Access Control" at bounding box center [656, 435] width 141 height 11
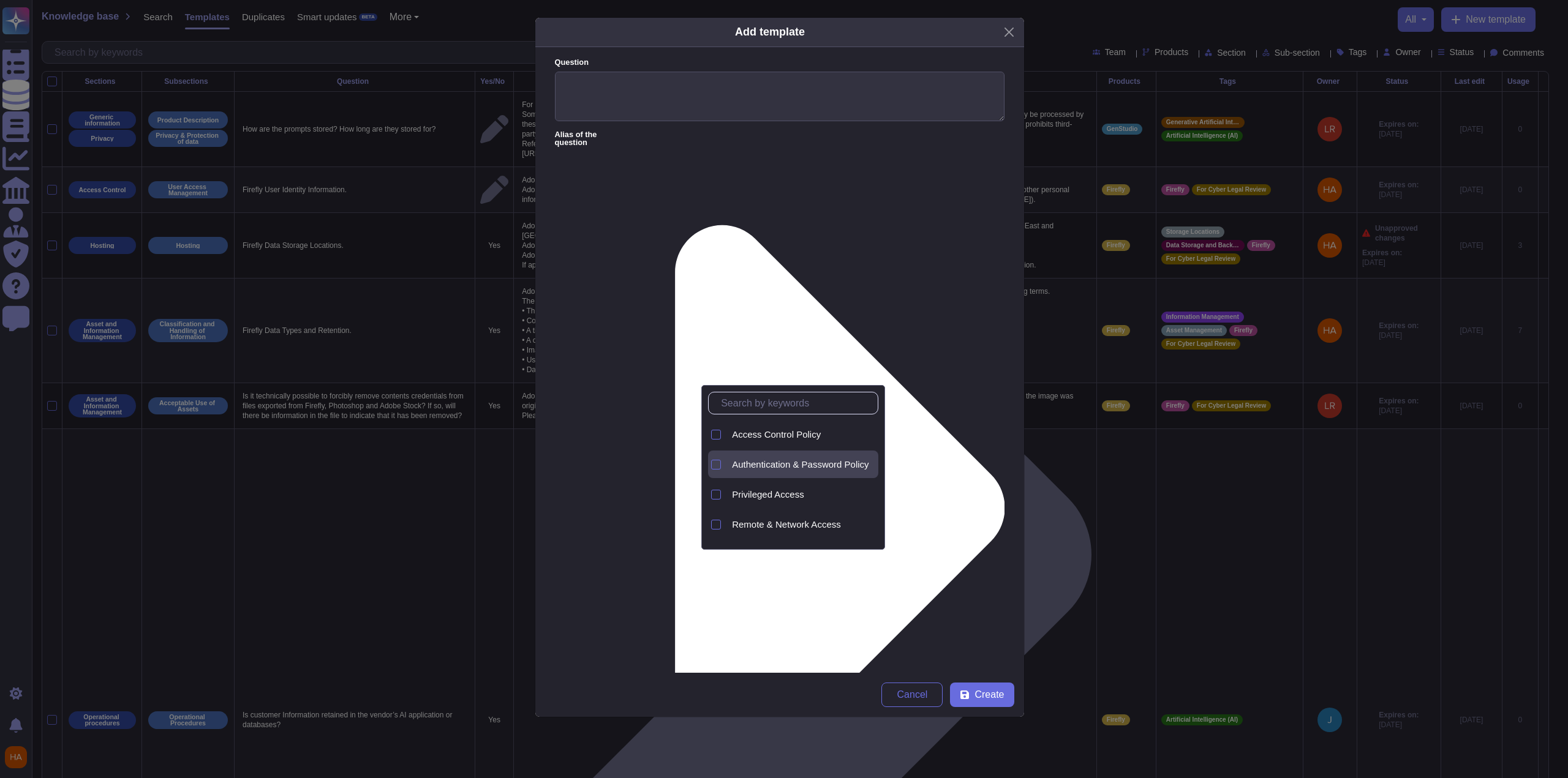
click at [802, 469] on div "Authentication & Password Policy" at bounding box center [802, 464] width 151 height 28
click at [624, 81] on textarea "Question" at bounding box center [780, 96] width 449 height 50
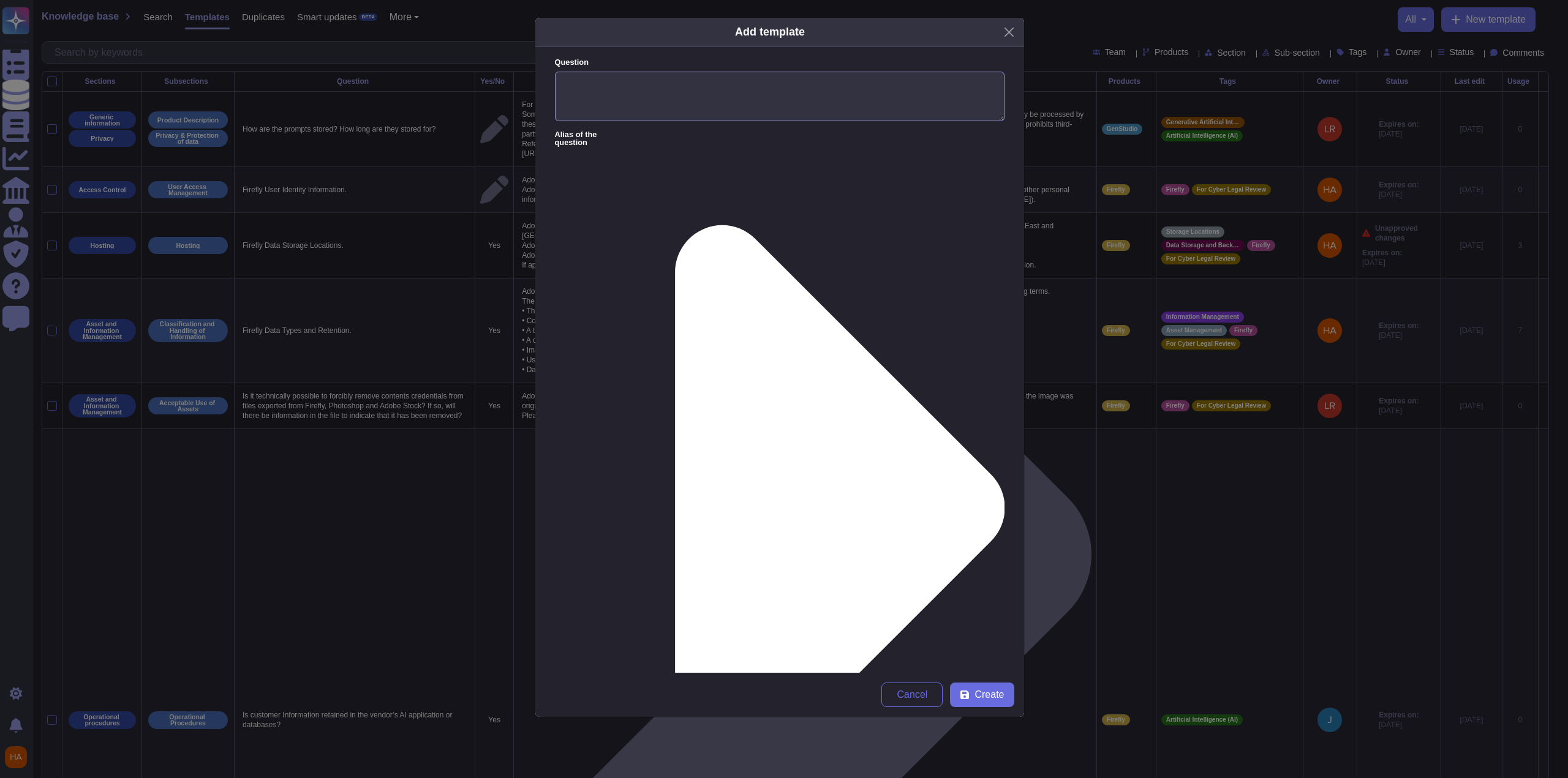
paste textarea "What mechanisms are in place for locking application user sessions (e.g. token …"
type textarea "What mechanisms are in place for locking application user sessions (e.g. token …"
paste textarea ""Our API supports a refresh token flow that allows user sessions to be kept ali…"
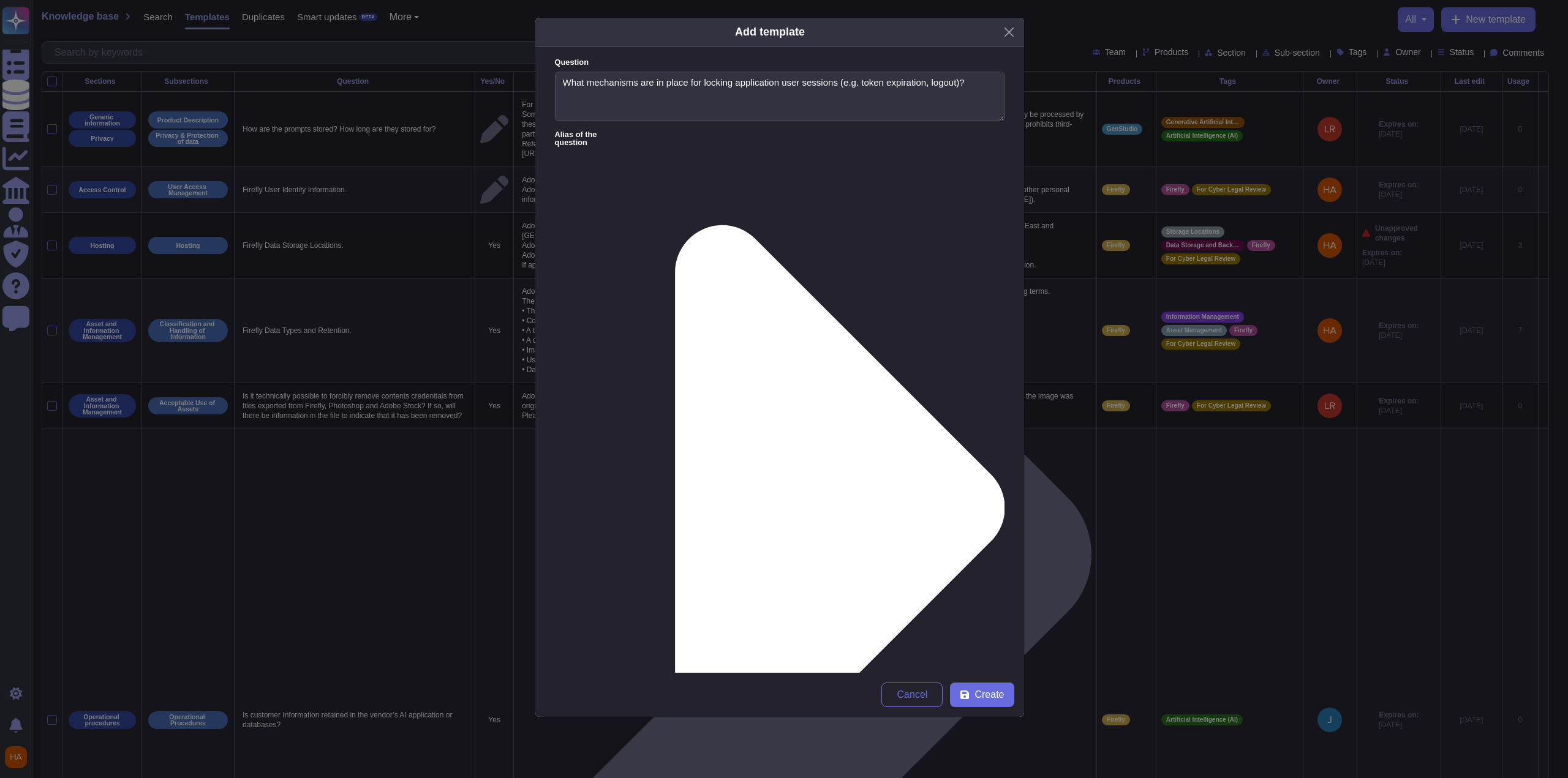
scroll to position [4, 0]
type textarea "Our API supports a refresh token flow that allows user sessions to be kept aliv…"
click at [989, 698] on span "Create" at bounding box center [989, 695] width 29 height 10
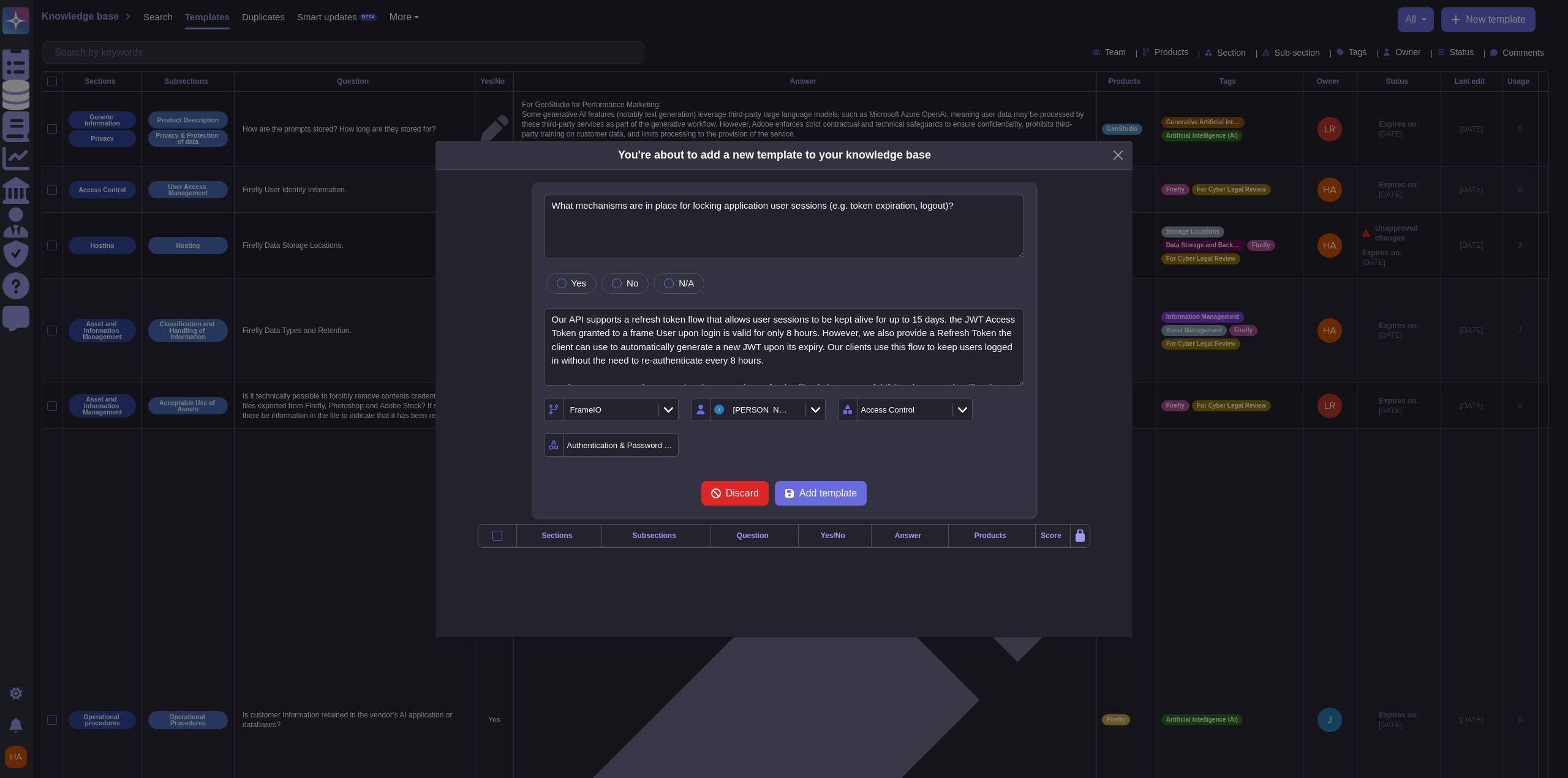
type textarea "What mechanisms are in place for locking application user sessions (e.g. token …"
type textarea "Our API supports a refresh token flow that allows user sessions to be kept aliv…"
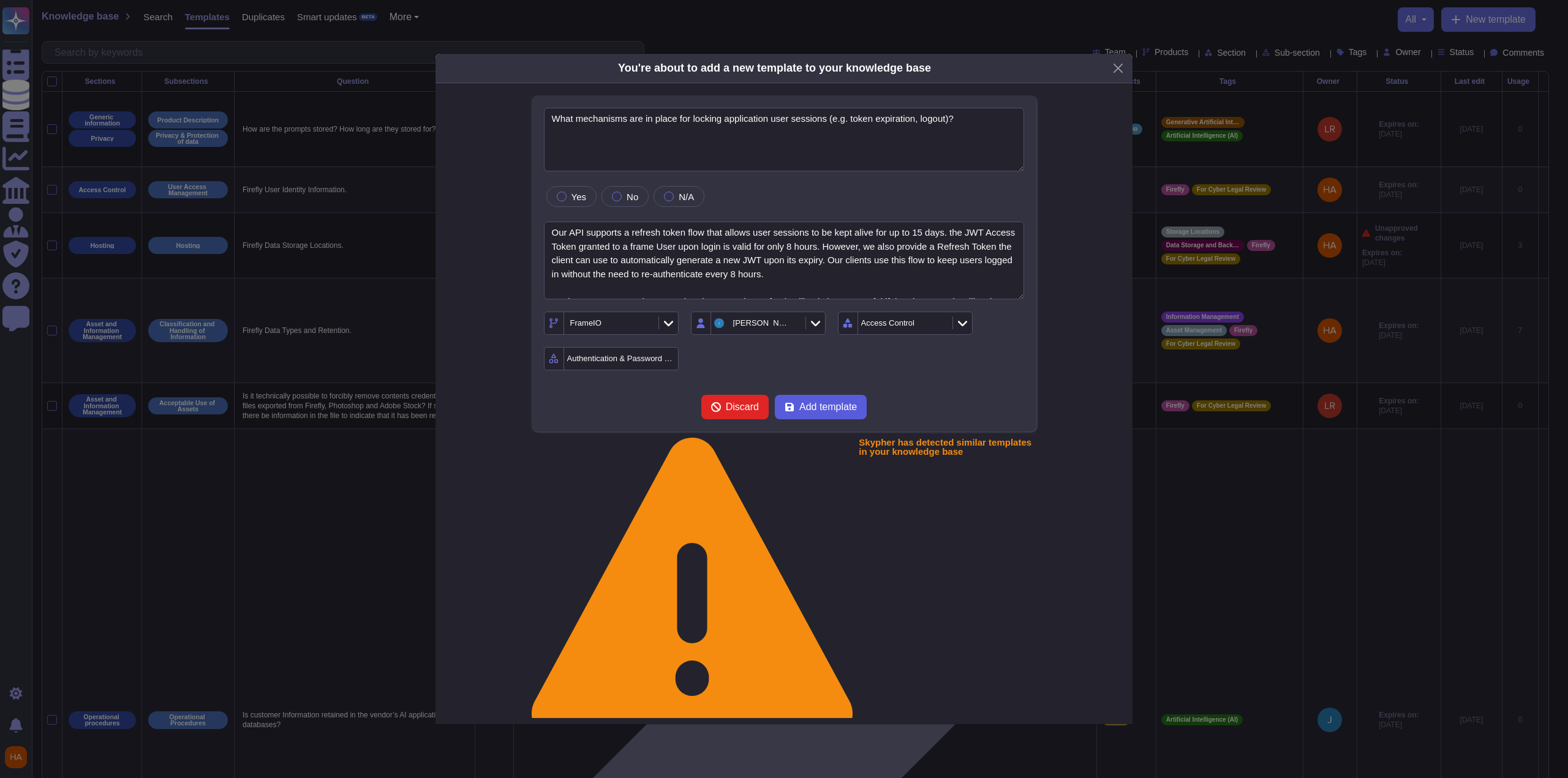
click at [811, 406] on span "Add template" at bounding box center [828, 407] width 58 height 10
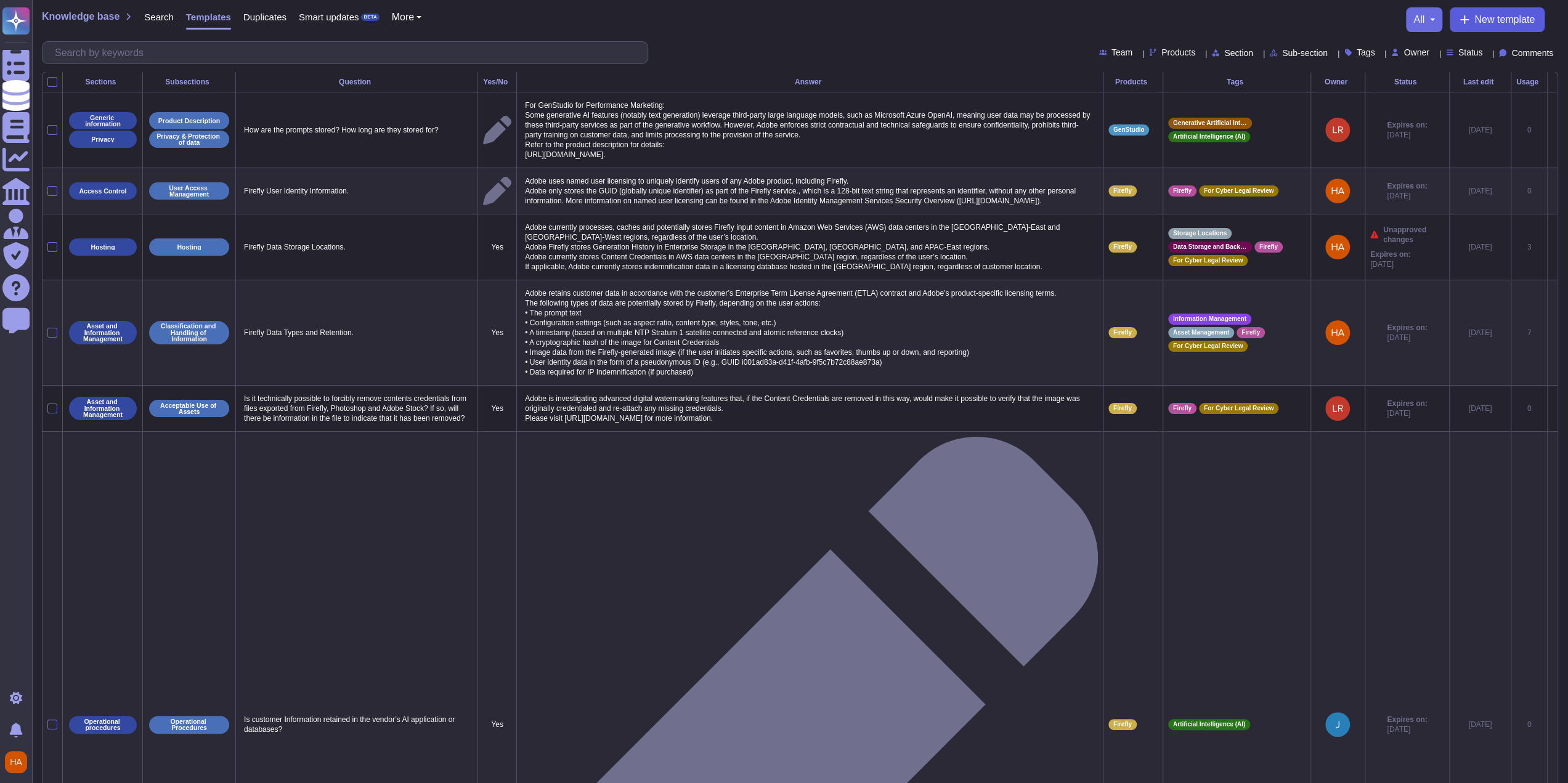
click at [1487, 17] on span "New template" at bounding box center [1505, 20] width 60 height 10
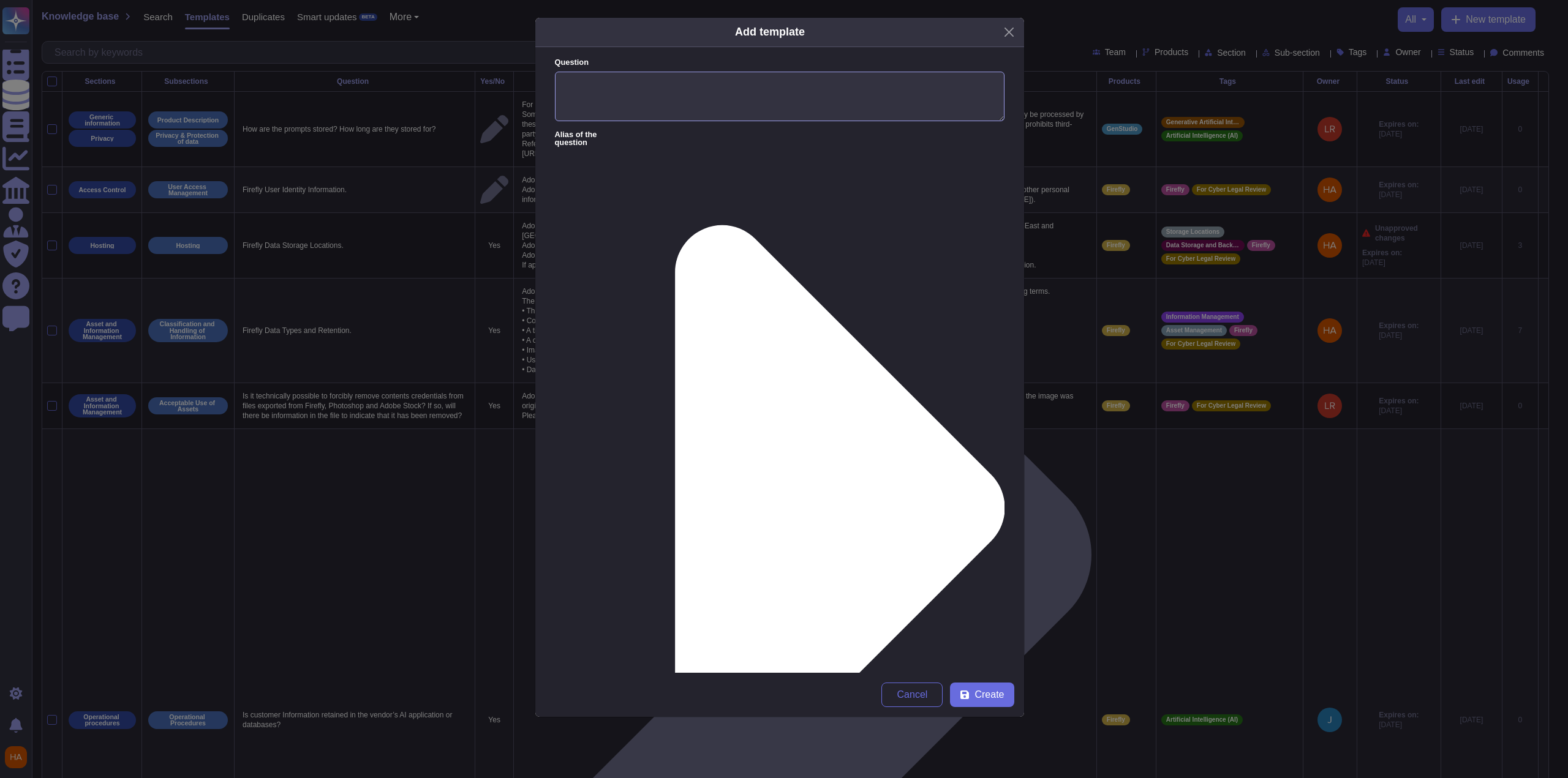
click at [886, 91] on textarea "Question" at bounding box center [780, 96] width 449 height 50
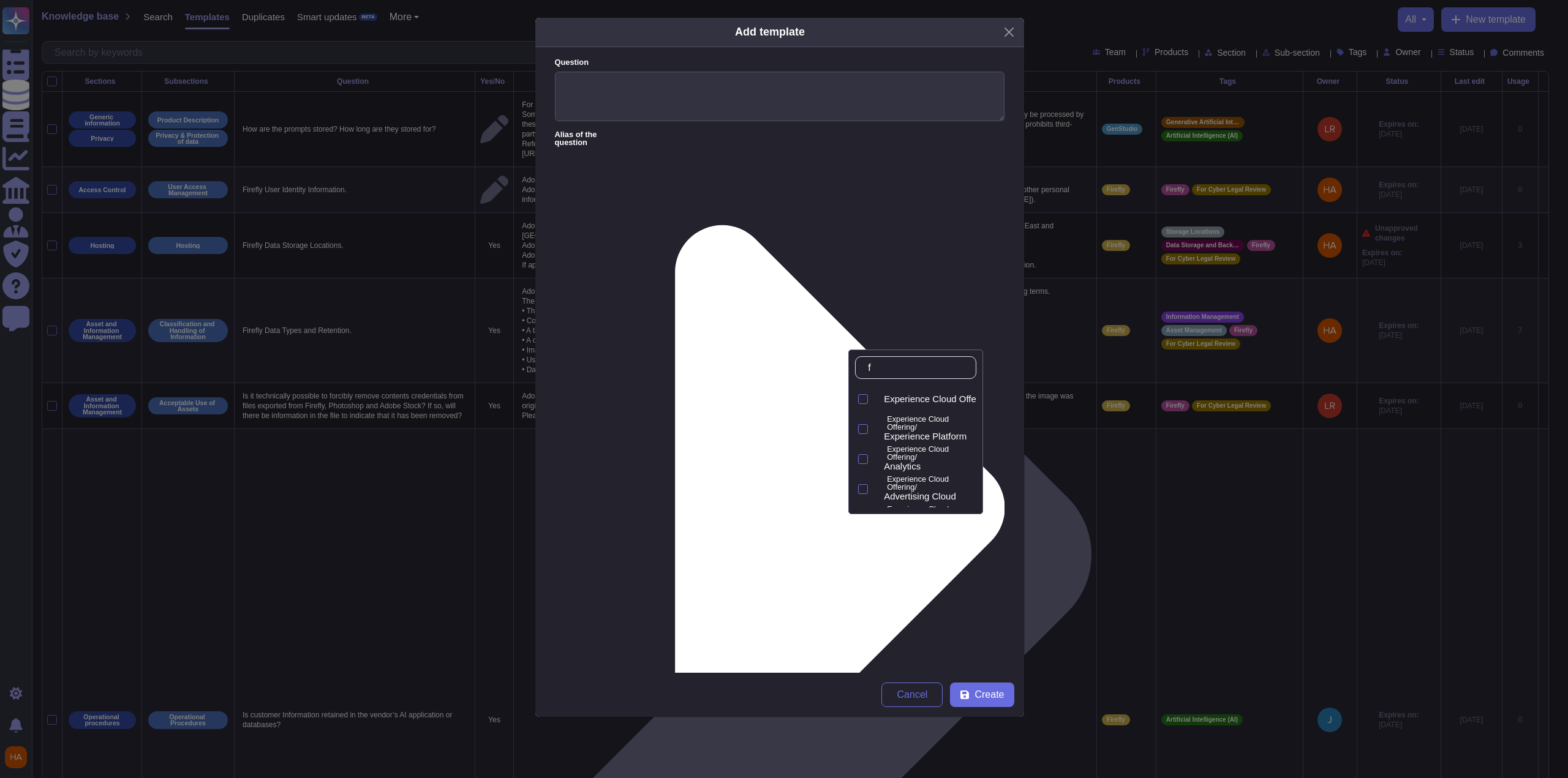
type input "fr"
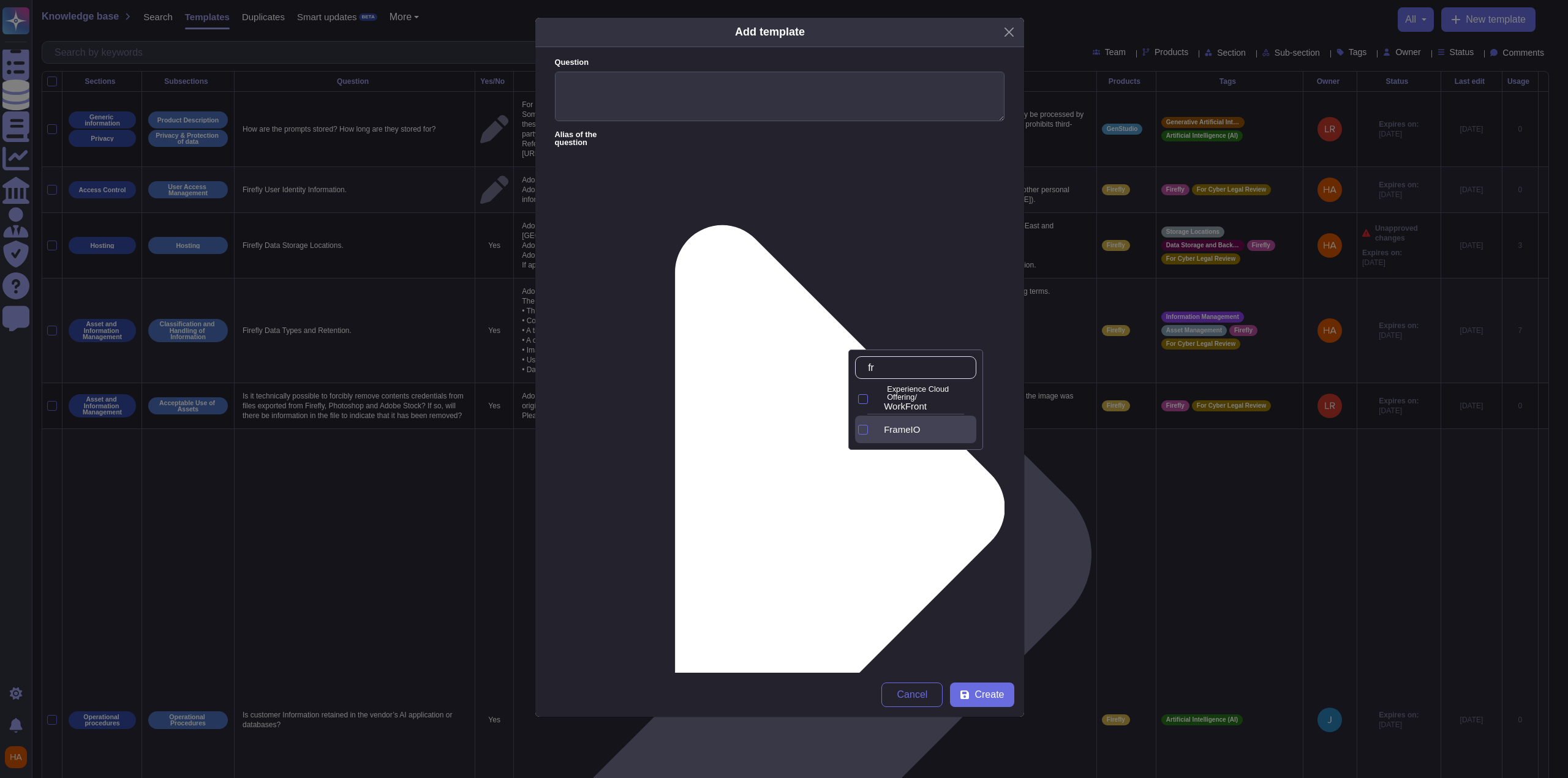
click at [920, 432] on span "FrameIO" at bounding box center [902, 430] width 36 height 11
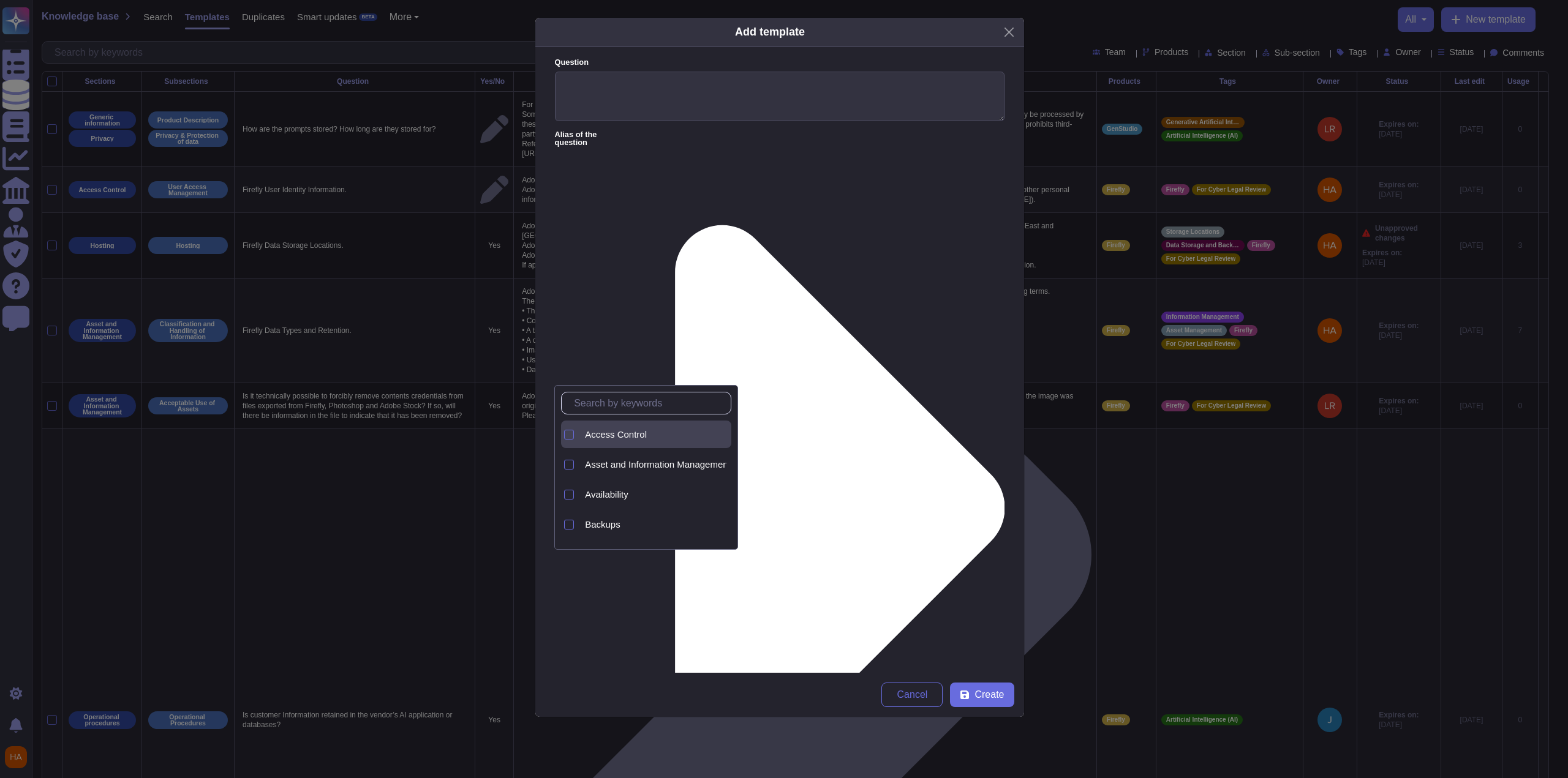
click at [663, 430] on div "Access Control" at bounding box center [656, 435] width 141 height 11
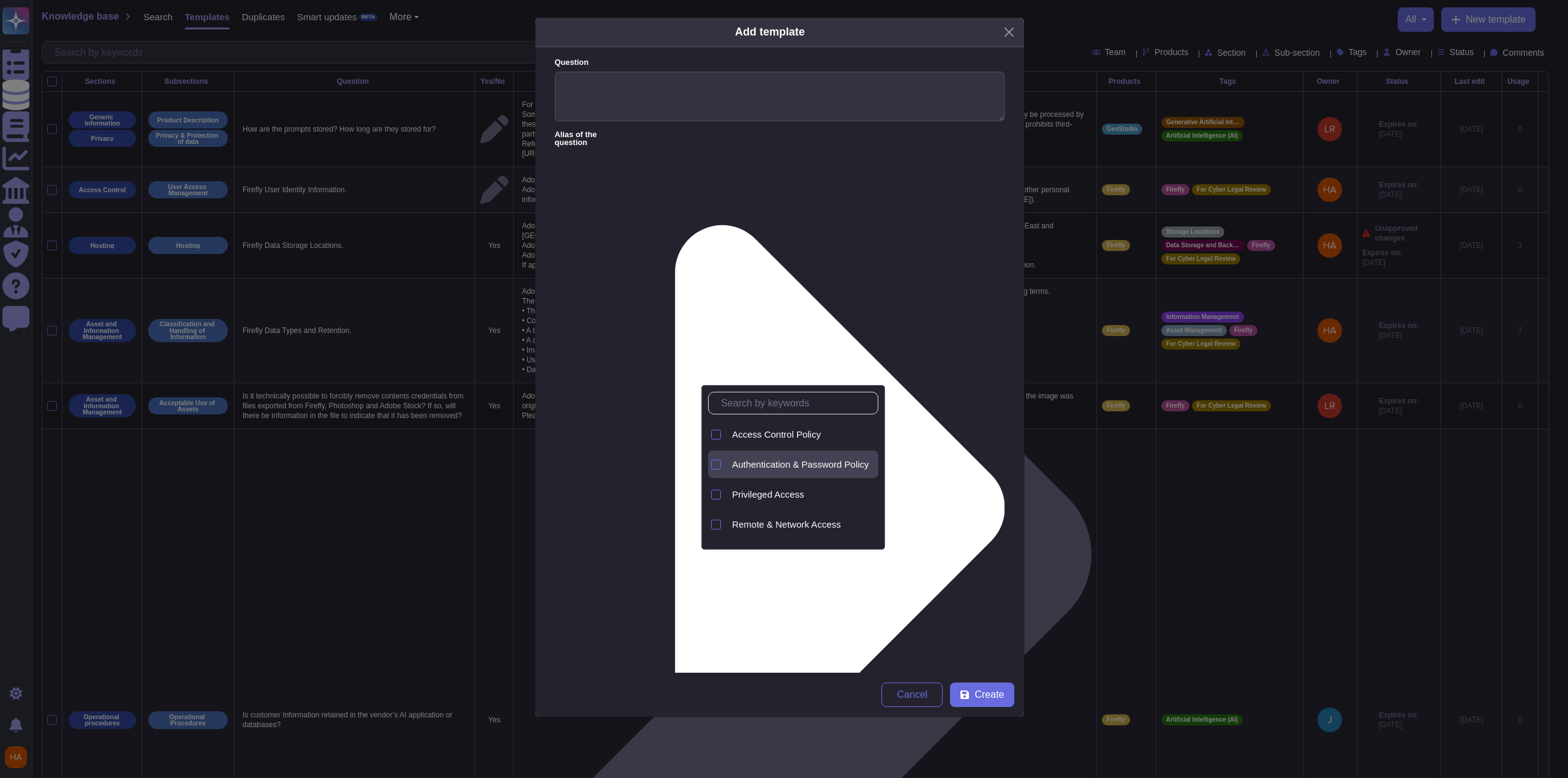
click at [808, 463] on span "Authentication & Password Policy" at bounding box center [800, 464] width 137 height 11
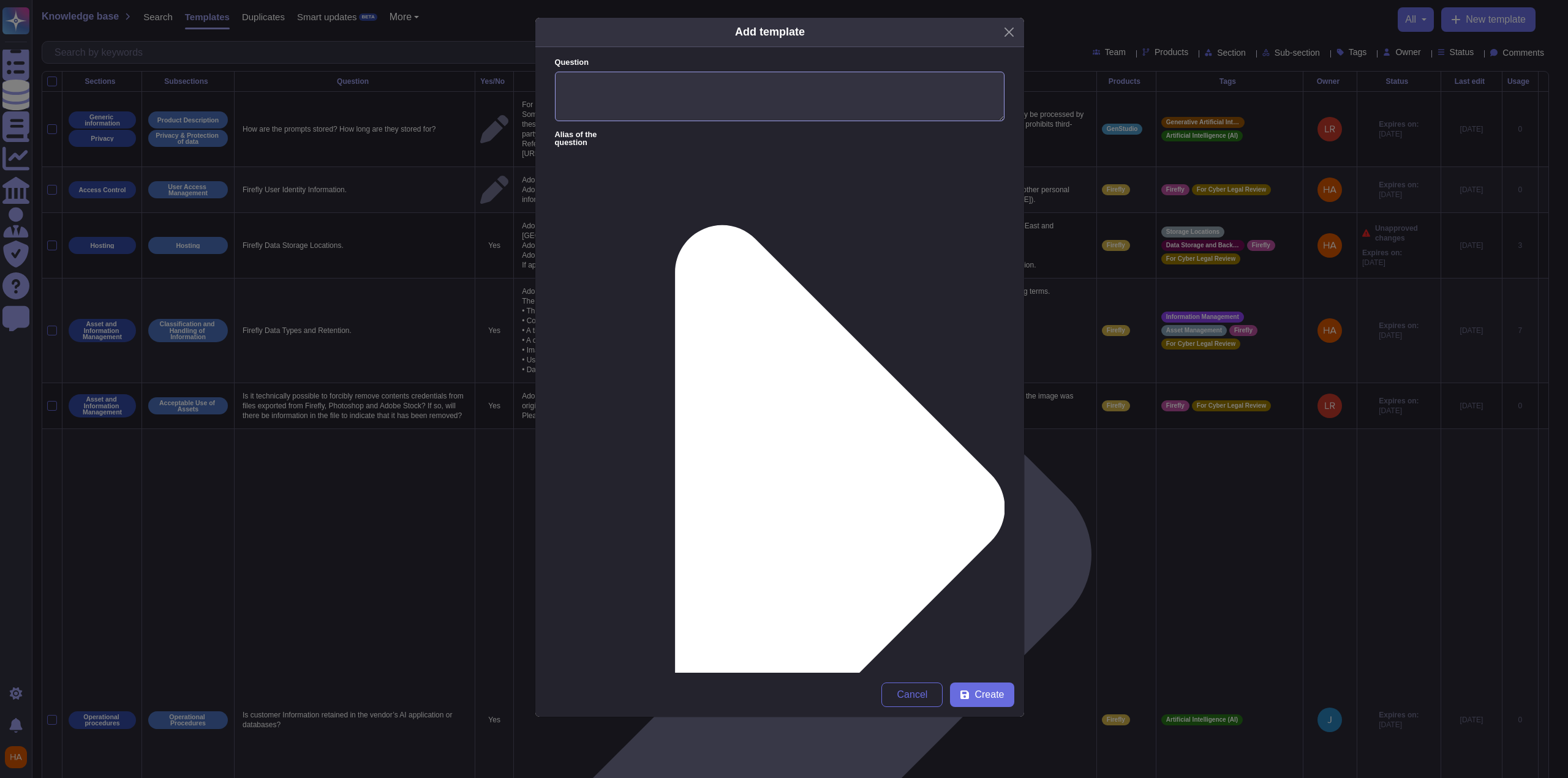
click at [789, 91] on textarea "Question" at bounding box center [780, 96] width 449 height 50
paste textarea "Utilize cookies in a secure manner, if they need to be used"
type textarea "Utilize cookies in a secure manner, if they need to be used"
paste textarea "[DOMAIN_NAME] uses JWTs for authentication, rather than cookies. Any cookies ut…"
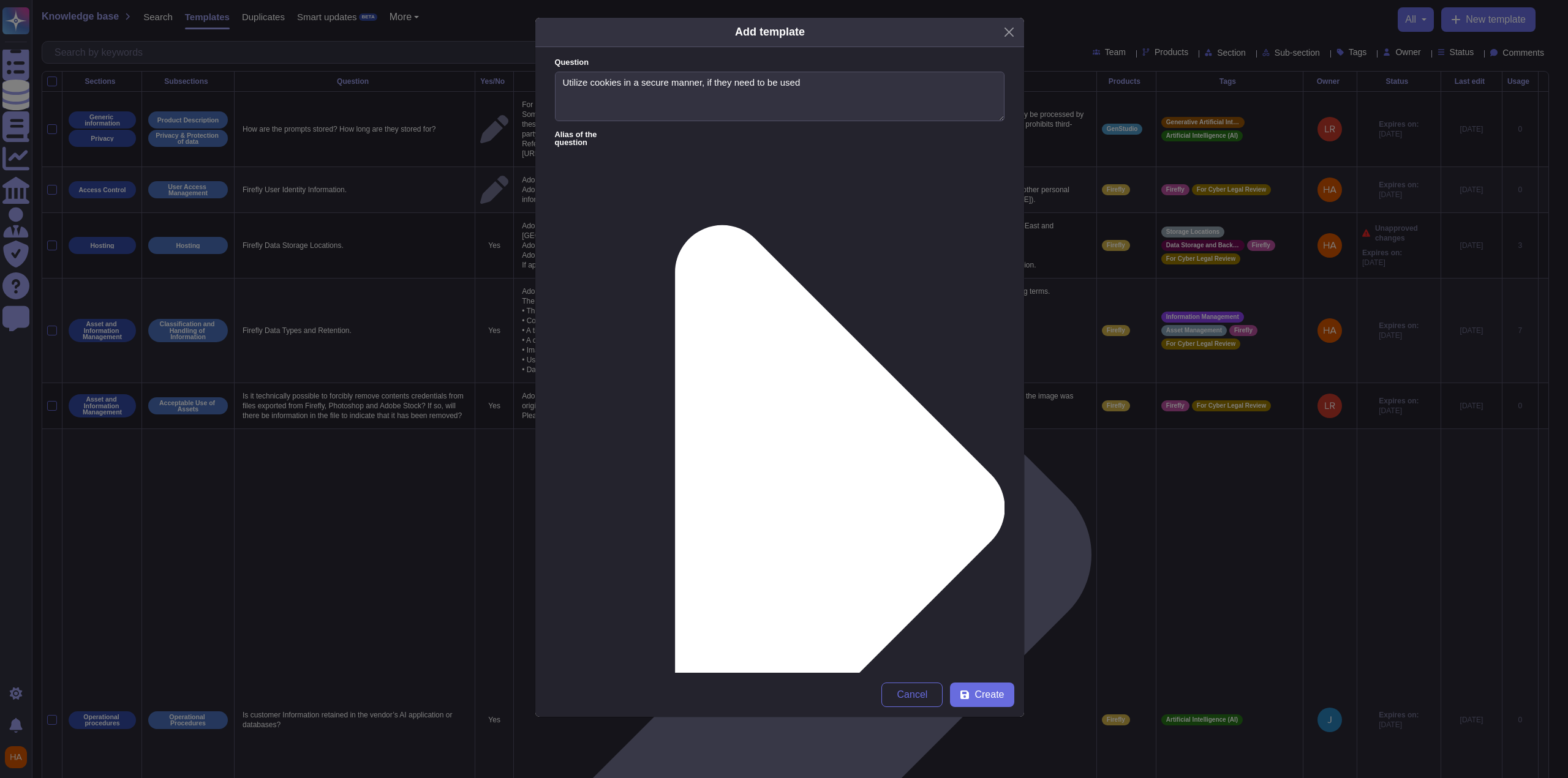
type textarea "[DOMAIN_NAME] uses JWTs for authentication, rather than cookies. Any cookies ut…"
type input "[PERSON_NAME]"
click at [758, 403] on span "[PERSON_NAME]" at bounding box center [772, 399] width 75 height 11
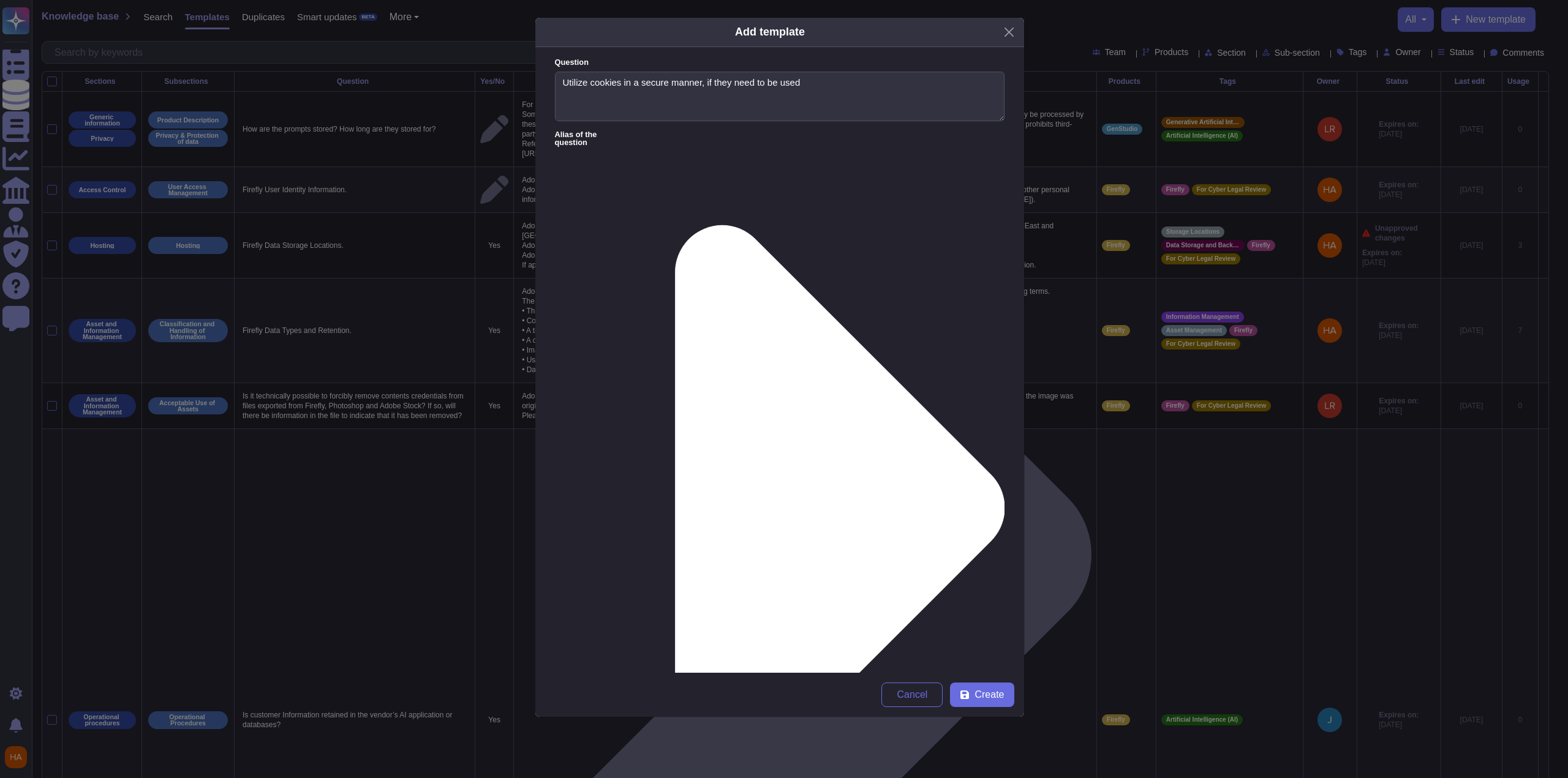
click at [983, 692] on span "Create" at bounding box center [989, 695] width 29 height 10
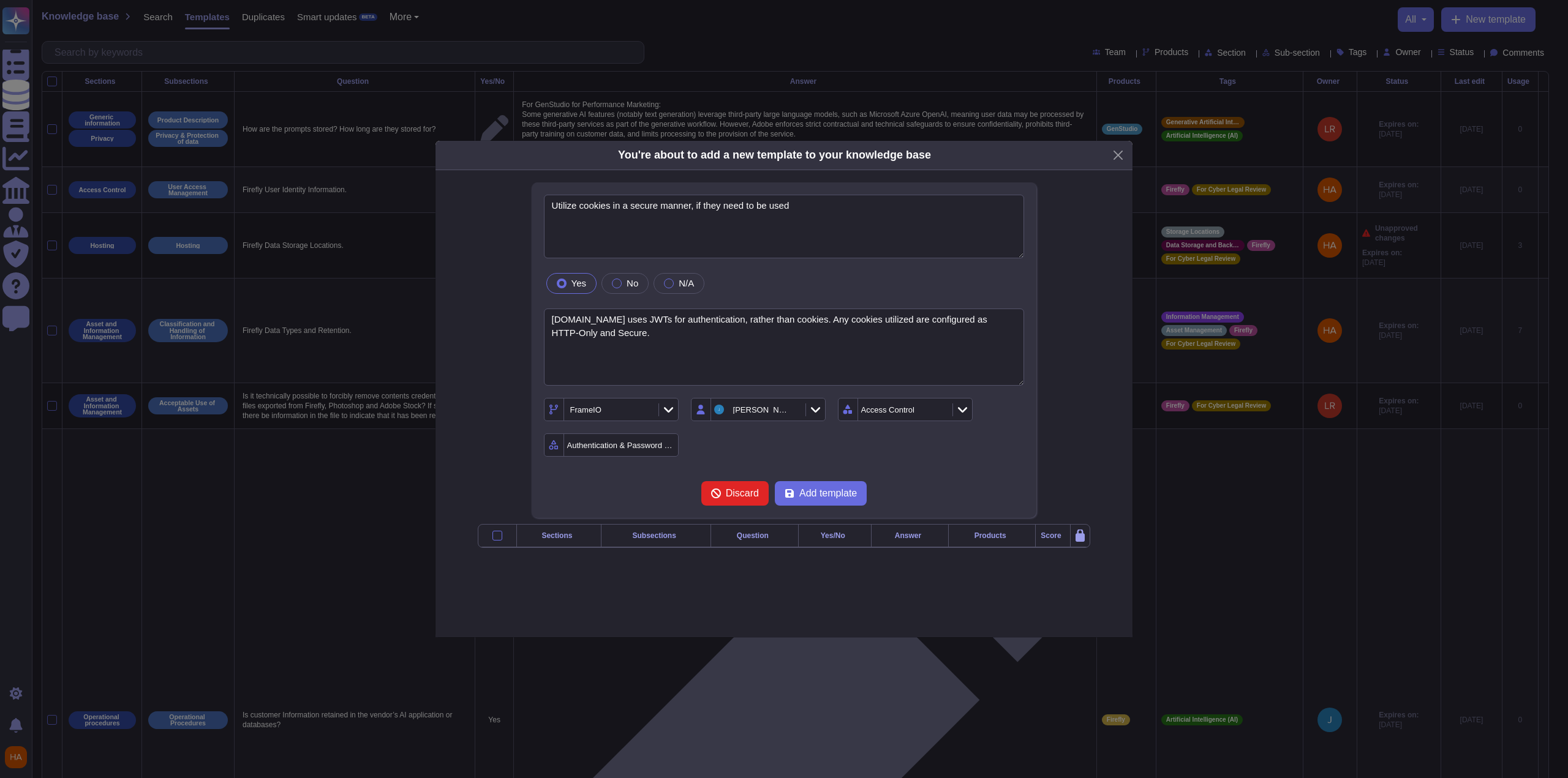
type textarea "Utilize cookies in a secure manner, if they need to be used"
type textarea "[DOMAIN_NAME] uses JWTs for authentication, rather than cookies. Any cookies ut…"
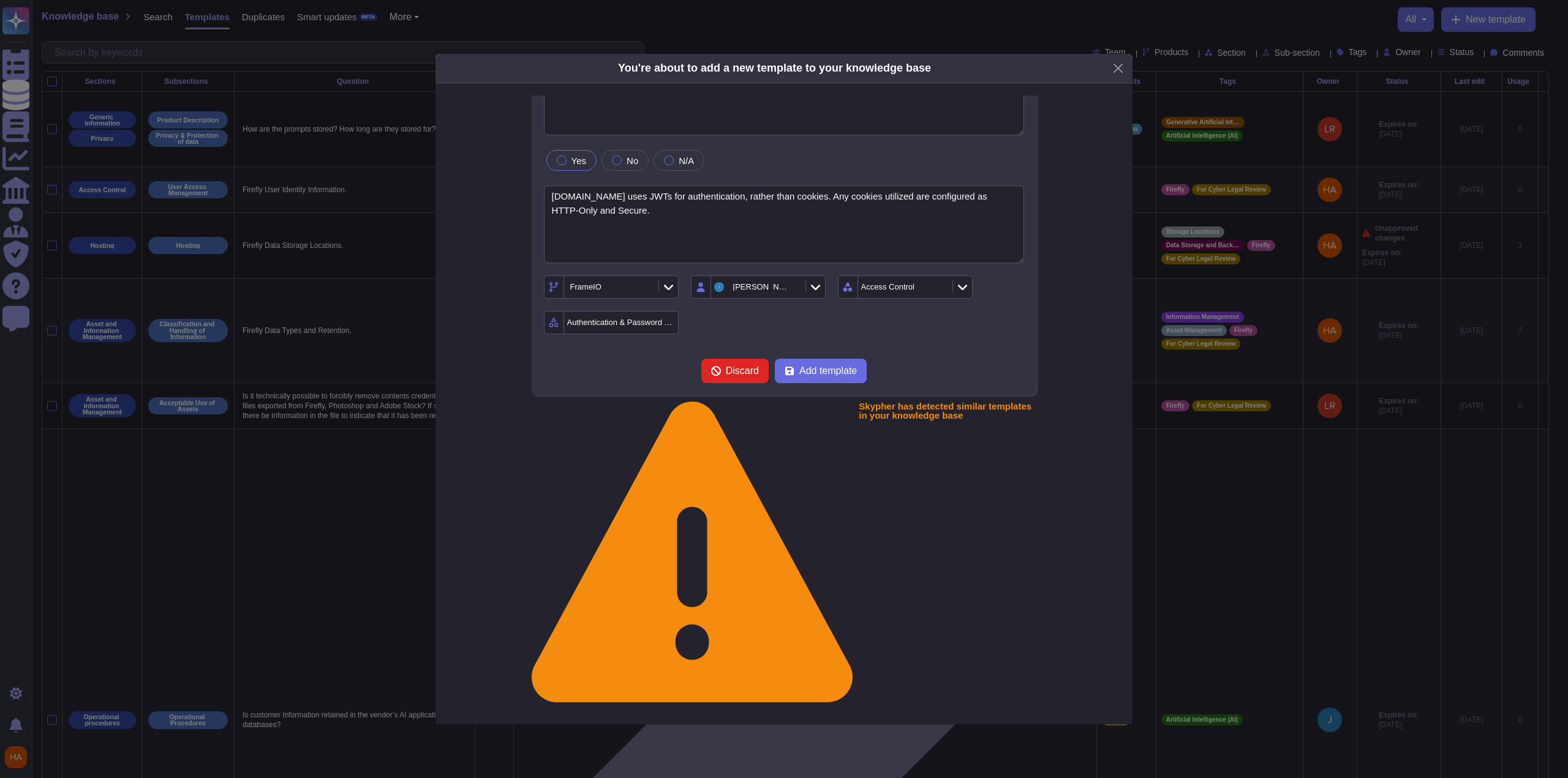
scroll to position [62, 0]
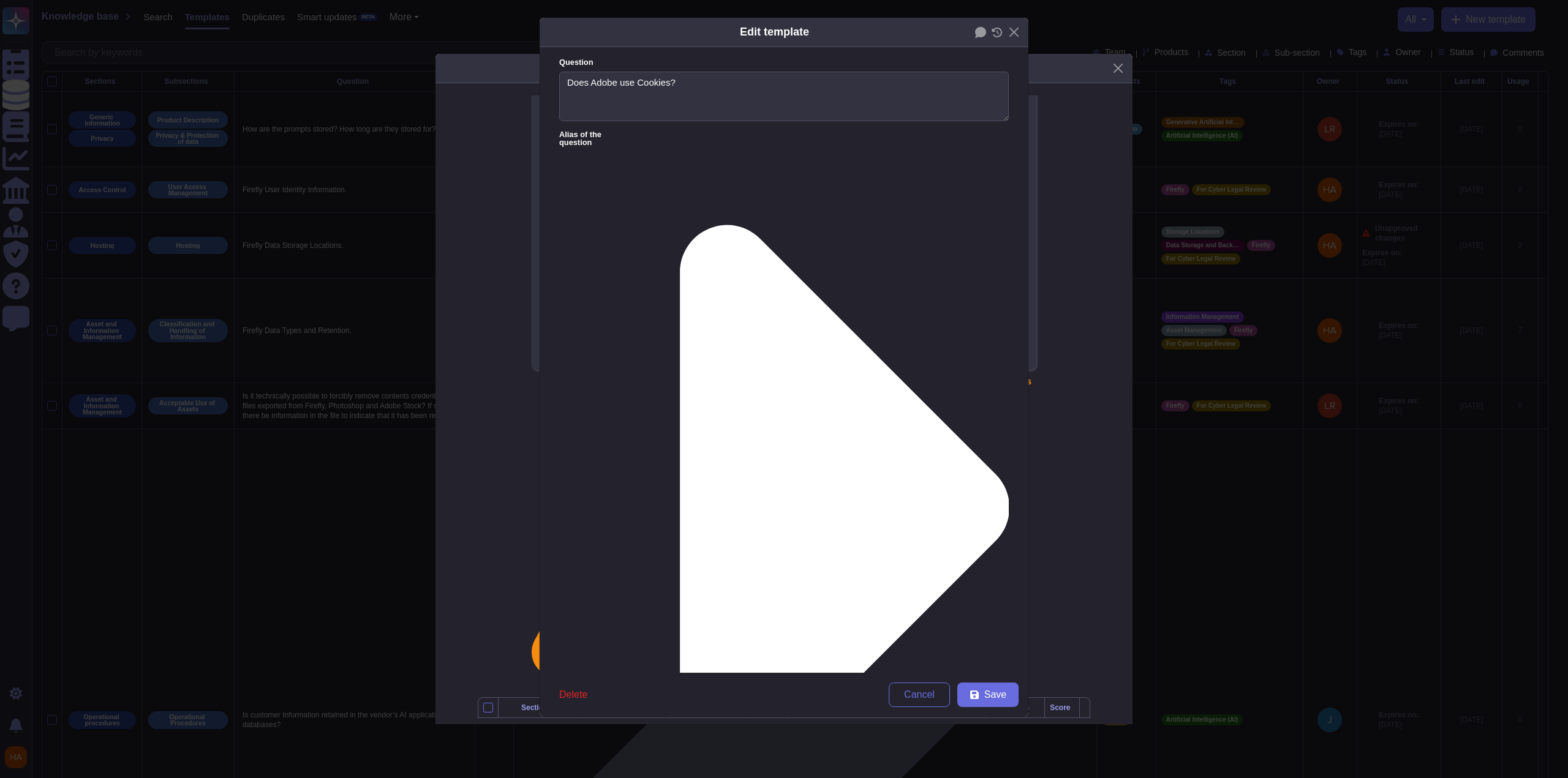
type textarea "Does Adobe use Cookies?"
drag, startPoint x: 585, startPoint y: 169, endPoint x: 456, endPoint y: 152, distance: 130.1
click at [456, 152] on div "Edit template Question Does Adobe use Cookies? Alias of the question Answer Yes…" at bounding box center [784, 389] width 1568 height 778
click at [983, 700] on button "Save" at bounding box center [988, 695] width 62 height 25
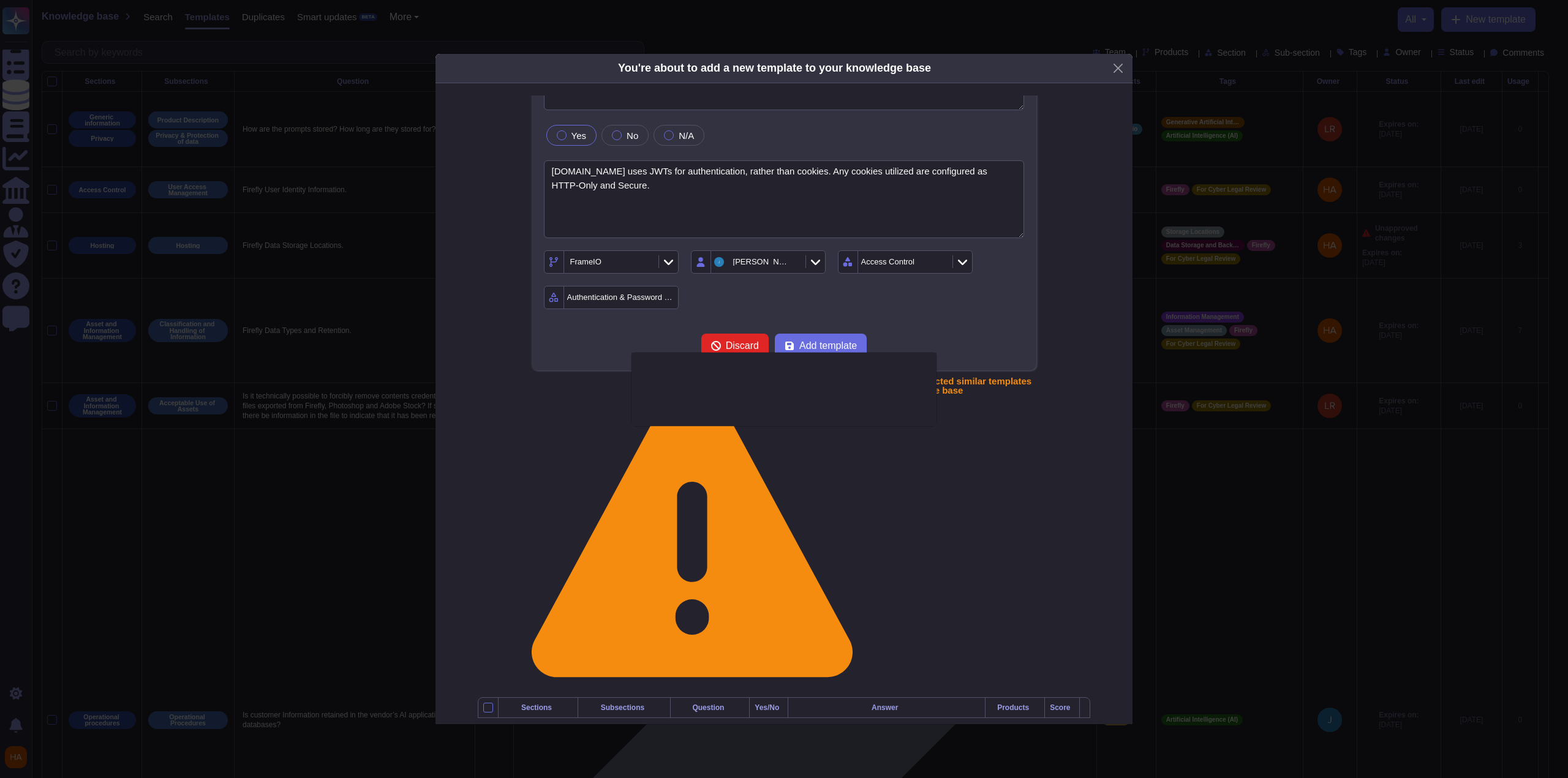
type textarea "Yes, Adobe and the companies that help us run our business use cookies in sever…"
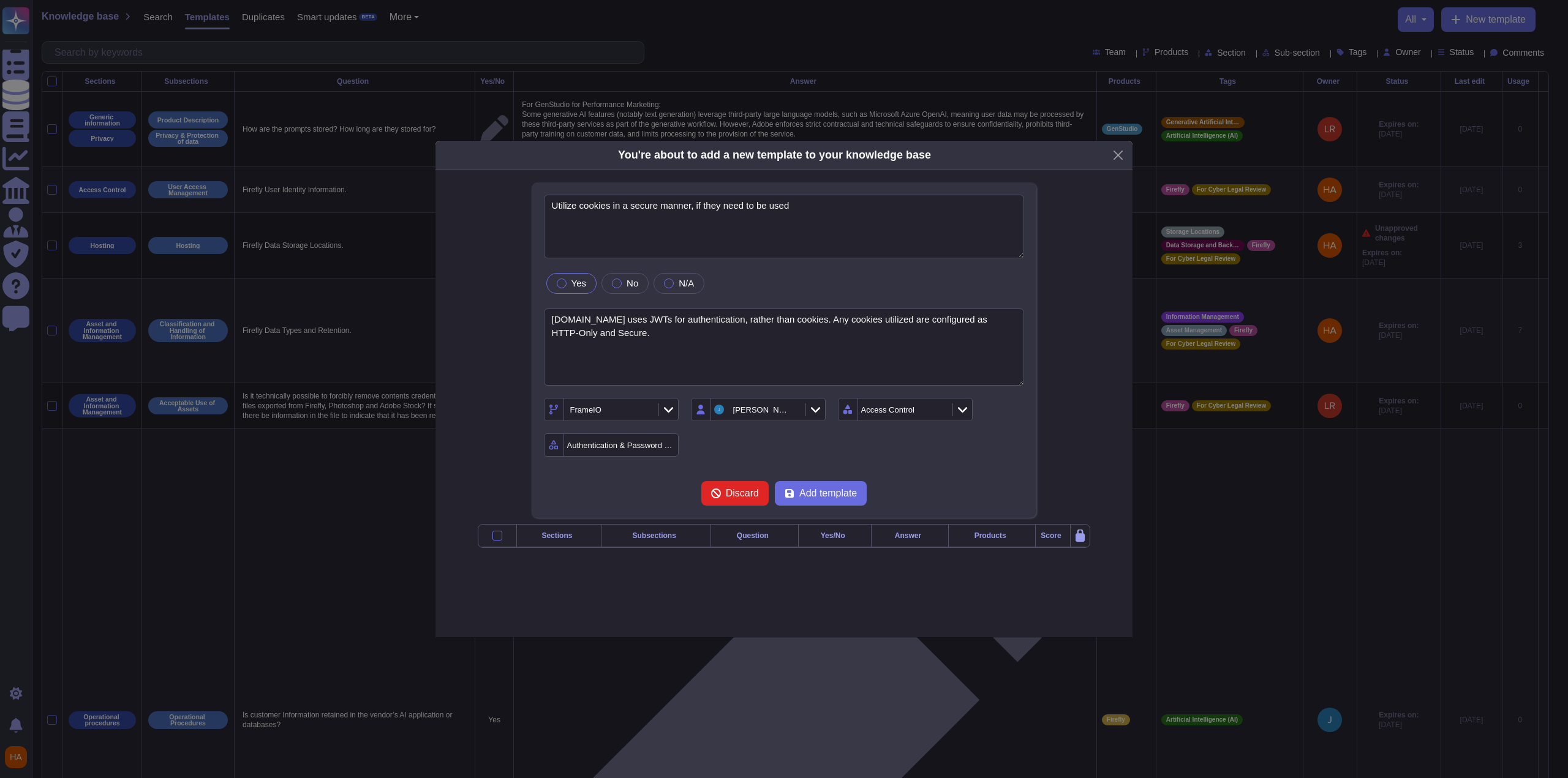
scroll to position [0, 0]
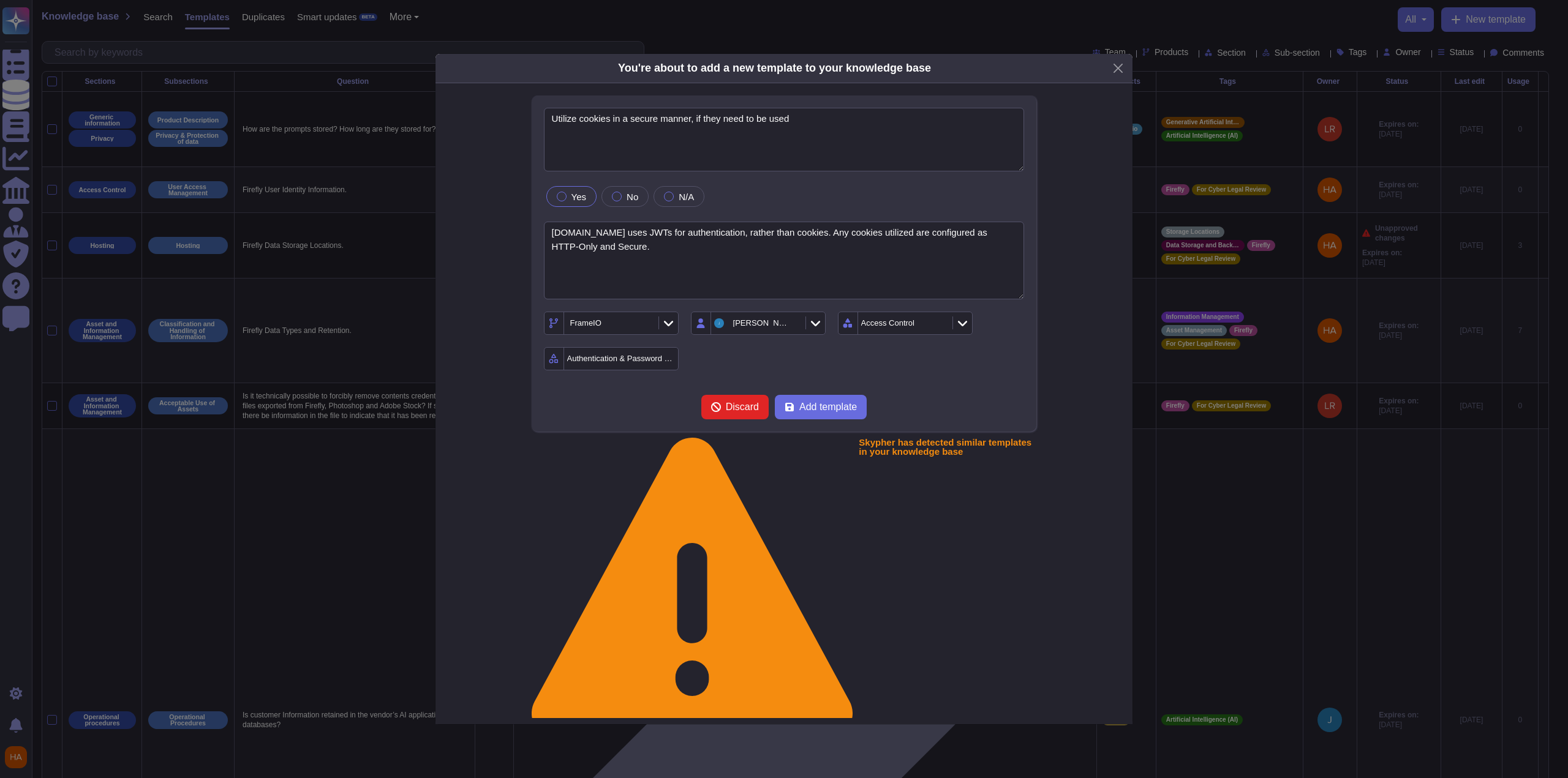
drag, startPoint x: 820, startPoint y: 407, endPoint x: 1556, endPoint y: 514, distance: 743.7
click at [820, 407] on span "Add template" at bounding box center [828, 407] width 58 height 10
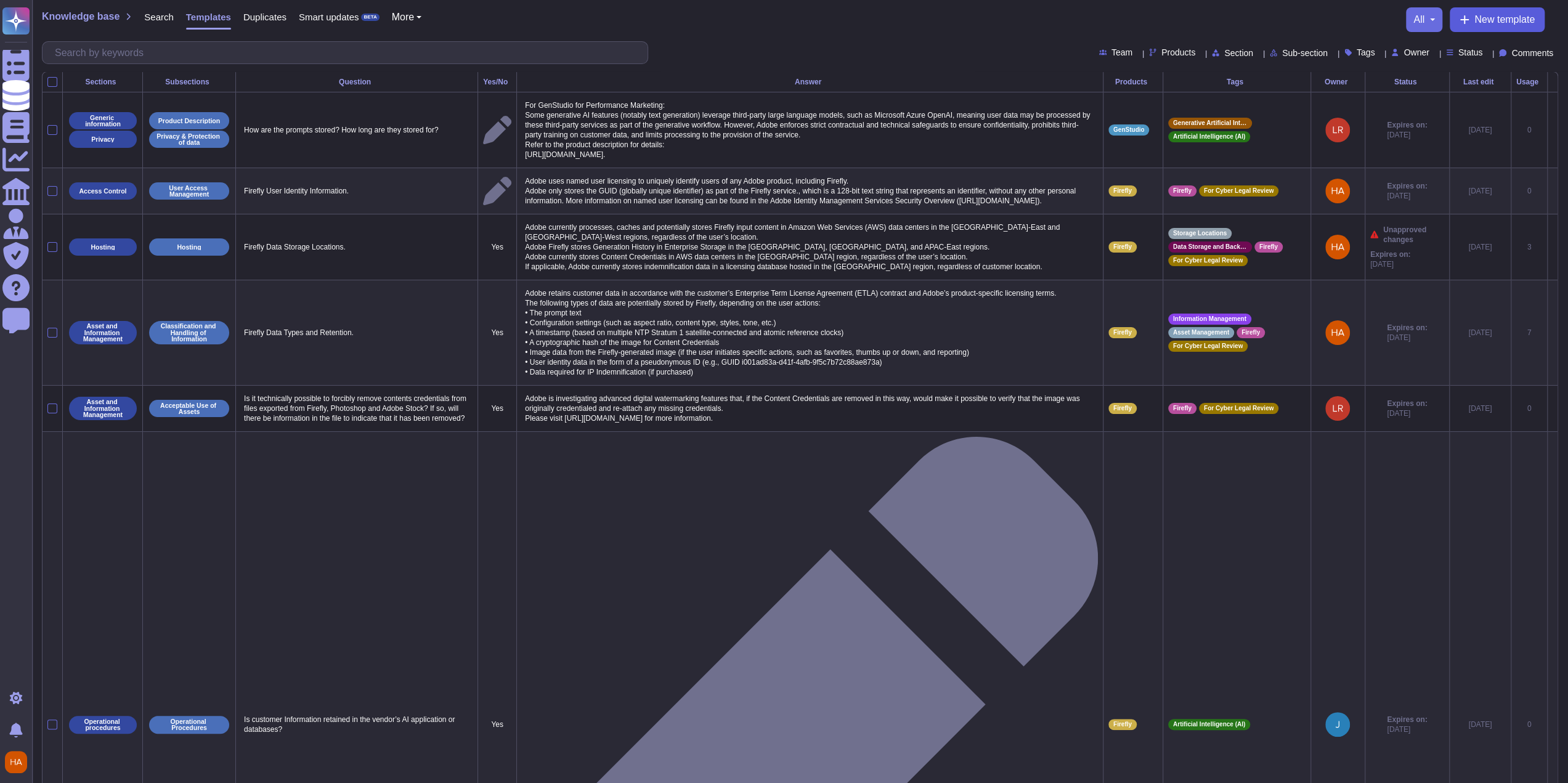
click at [1474, 17] on span "New template" at bounding box center [1505, 20] width 60 height 10
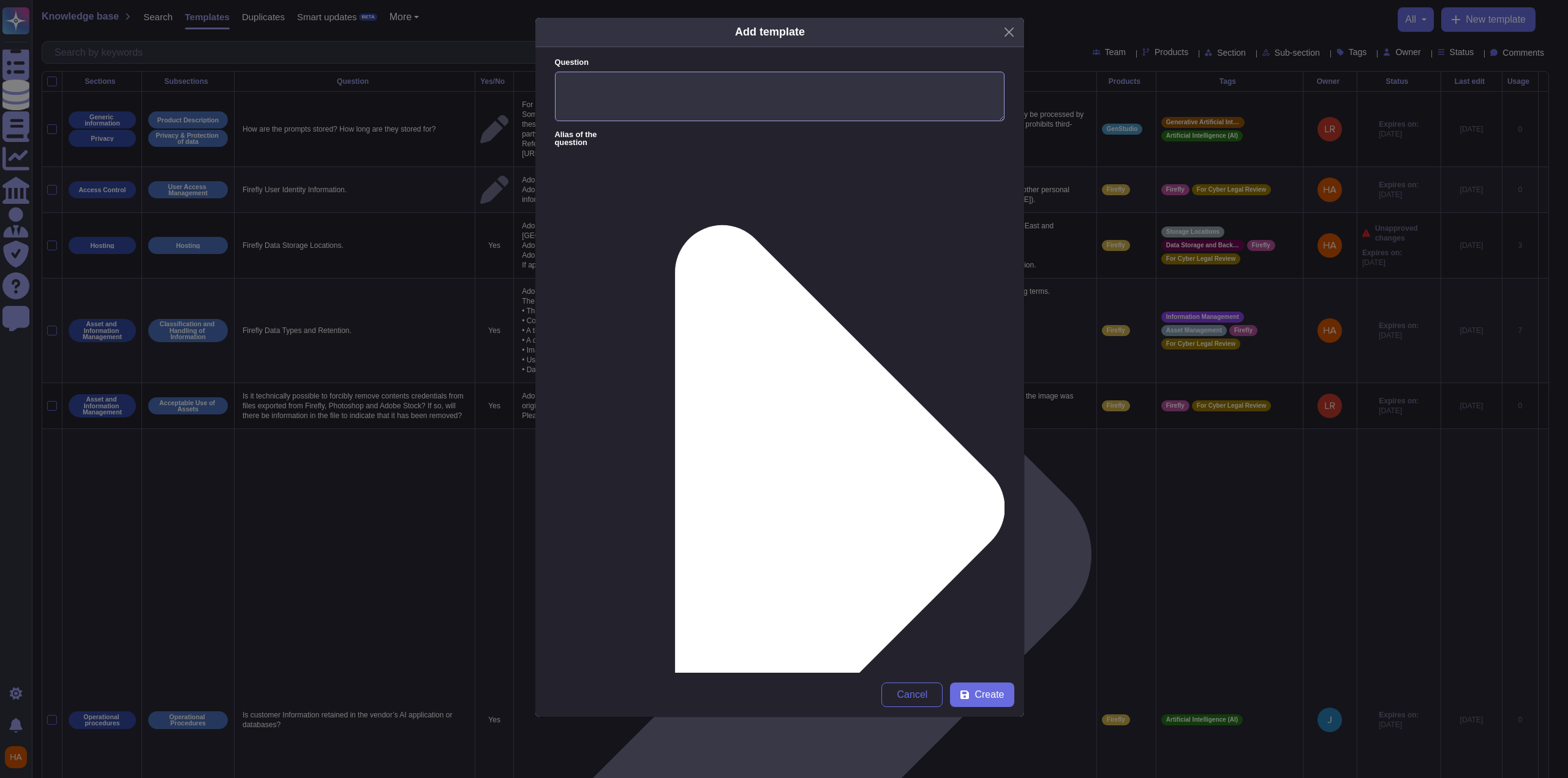
click at [661, 105] on textarea "Question" at bounding box center [780, 96] width 449 height 50
paste textarea "Do we support User IP allow / deny lists per client"
type textarea "Do we support User IP allow / deny lists per client"
paste textarea "We do not currently allow IP-based whitelisting or blacklisting."
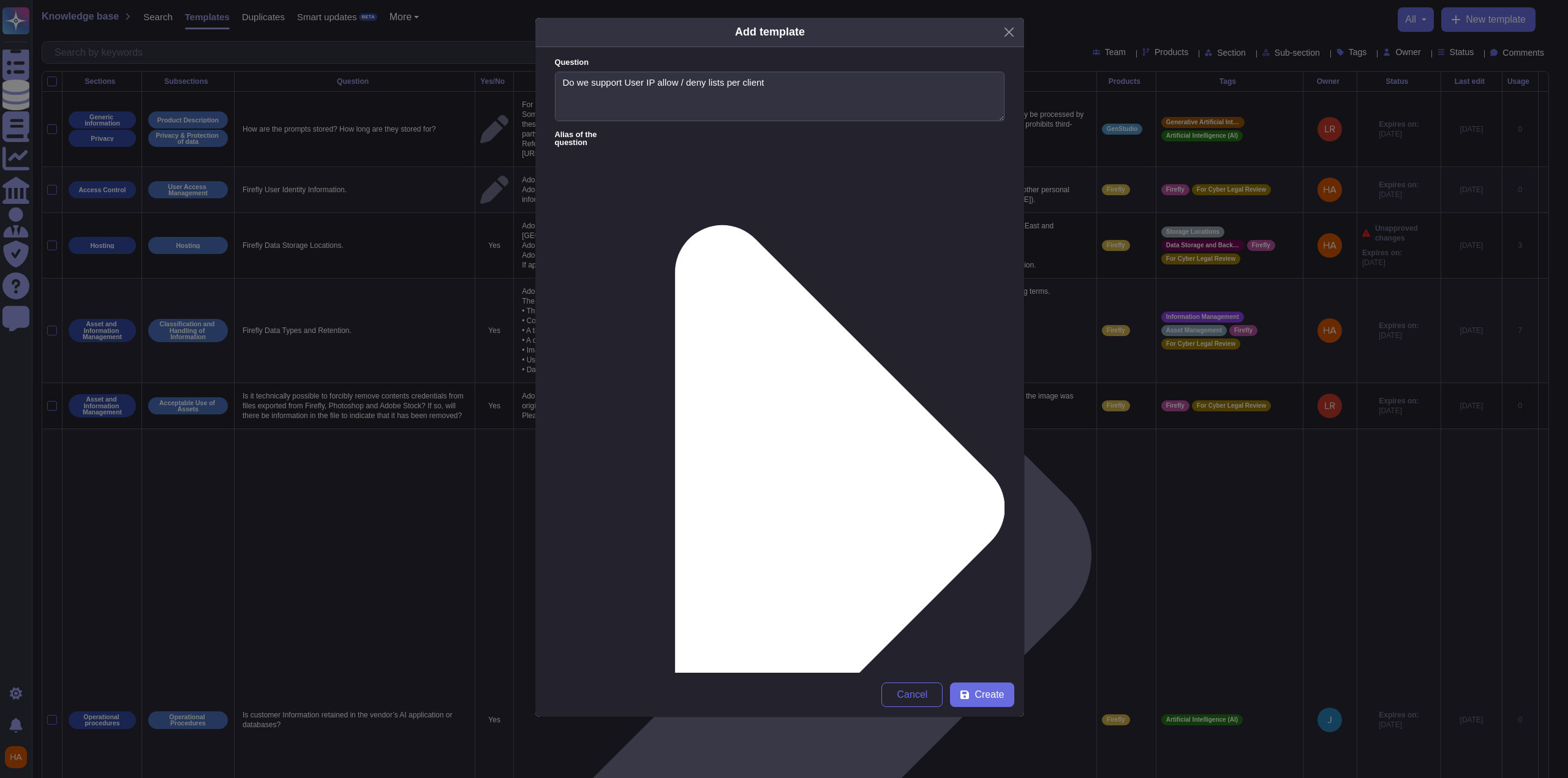
type textarea "Adobe [DOMAIN_NAME] does not currently allow IP-based whitelisting or blacklist…"
type input "fr"
click at [915, 432] on span "FrameIO" at bounding box center [902, 430] width 36 height 11
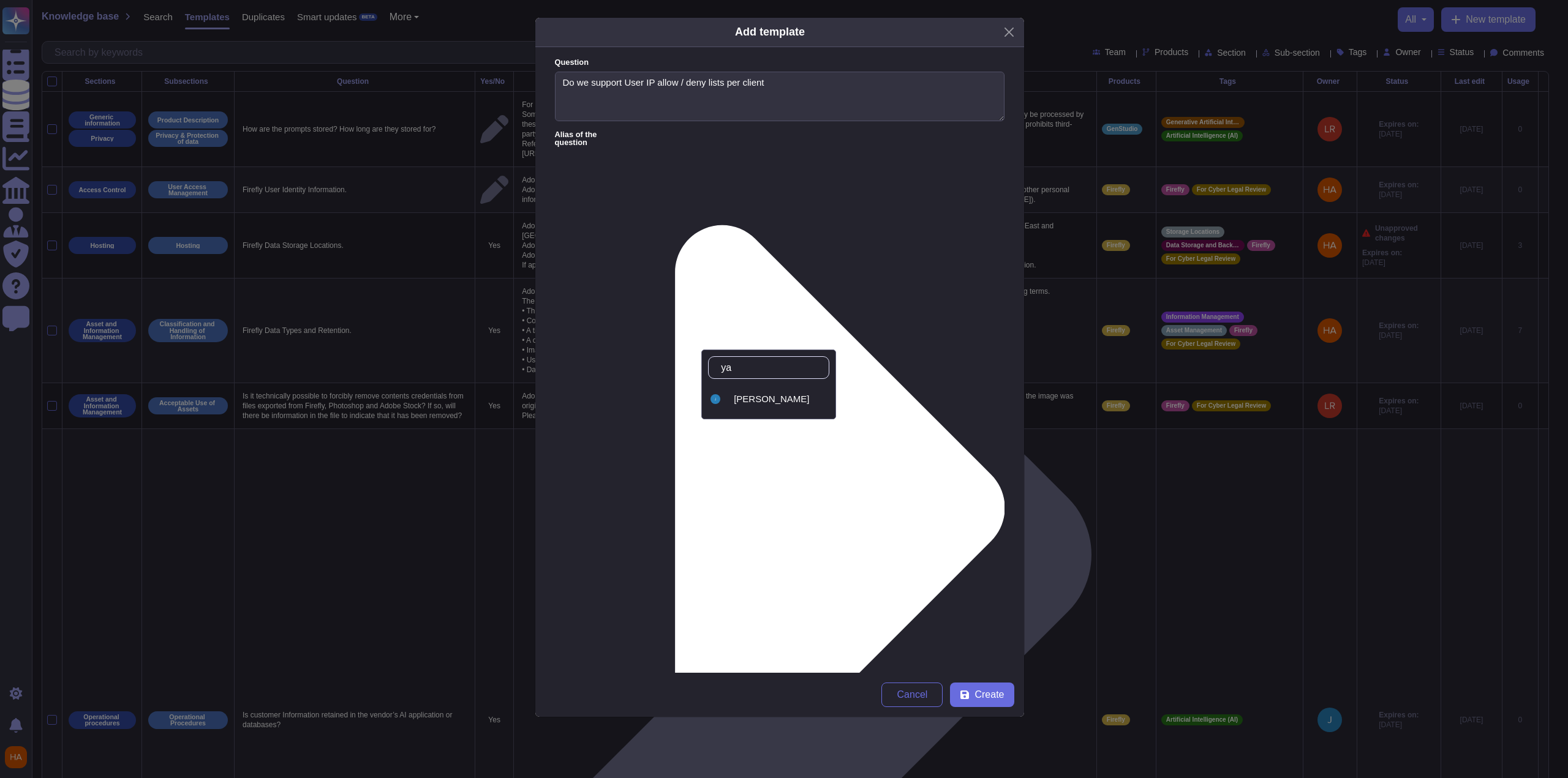
type input "[PERSON_NAME]"
click at [797, 394] on div "[PERSON_NAME]" at bounding box center [779, 399] width 91 height 11
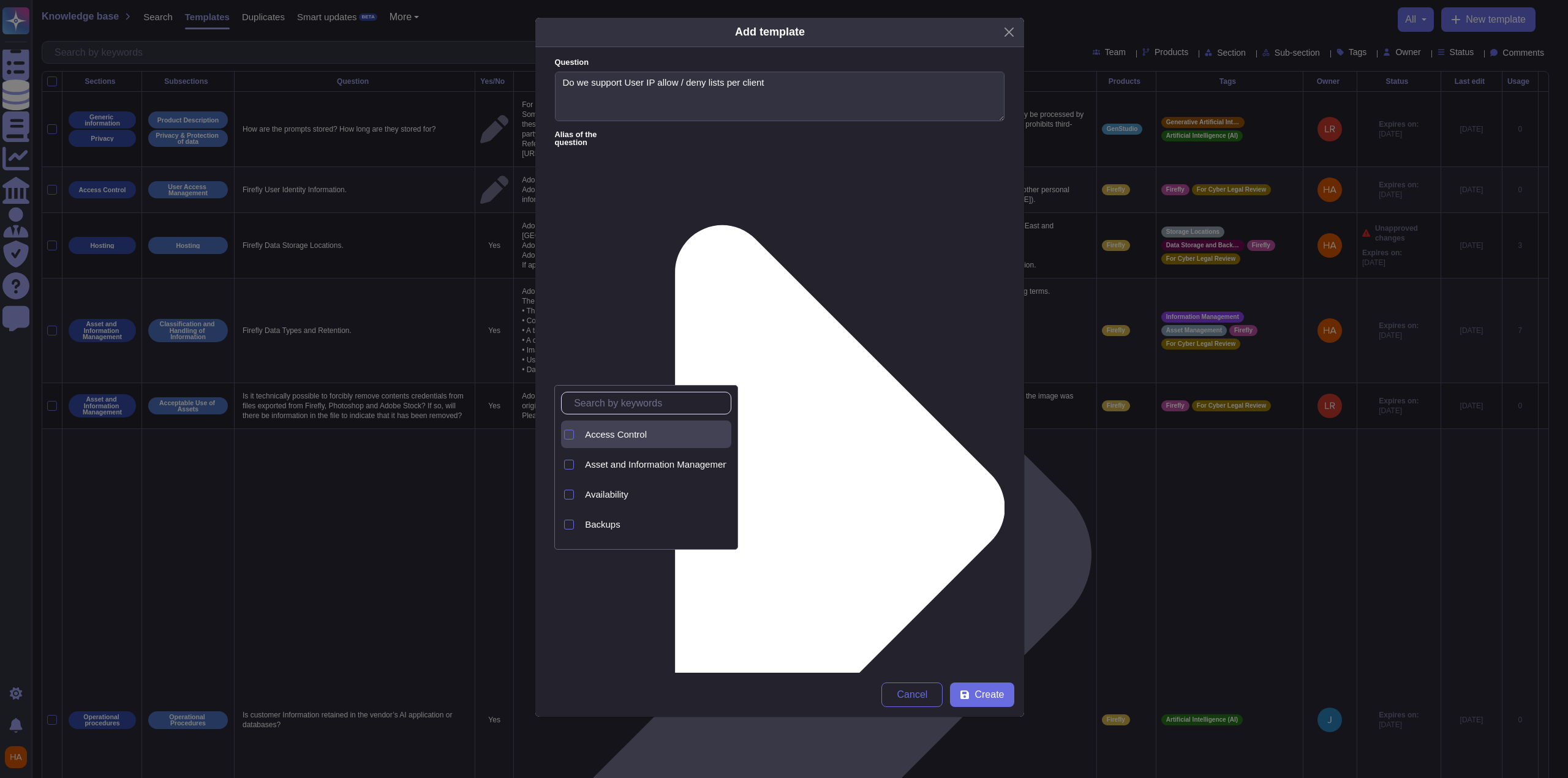
drag, startPoint x: 635, startPoint y: 436, endPoint x: 667, endPoint y: 431, distance: 32.4
click at [635, 436] on span "Access Control" at bounding box center [616, 435] width 62 height 11
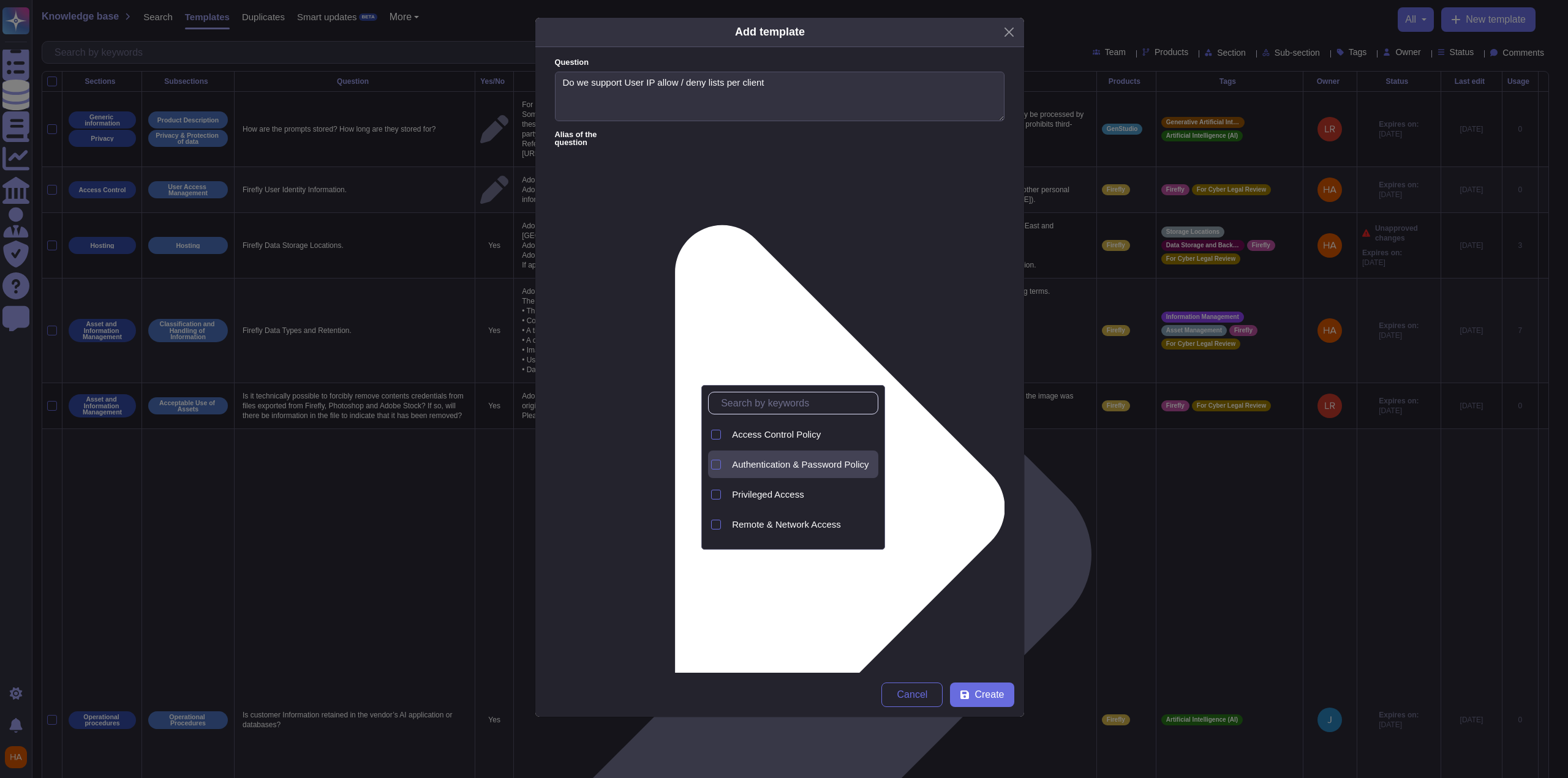
click at [778, 467] on span "Authentication & Password Policy" at bounding box center [800, 464] width 137 height 11
click at [996, 430] on form "Question Do we support User IP allow / deny lists per client Alias of the quest…" at bounding box center [780, 360] width 489 height 626
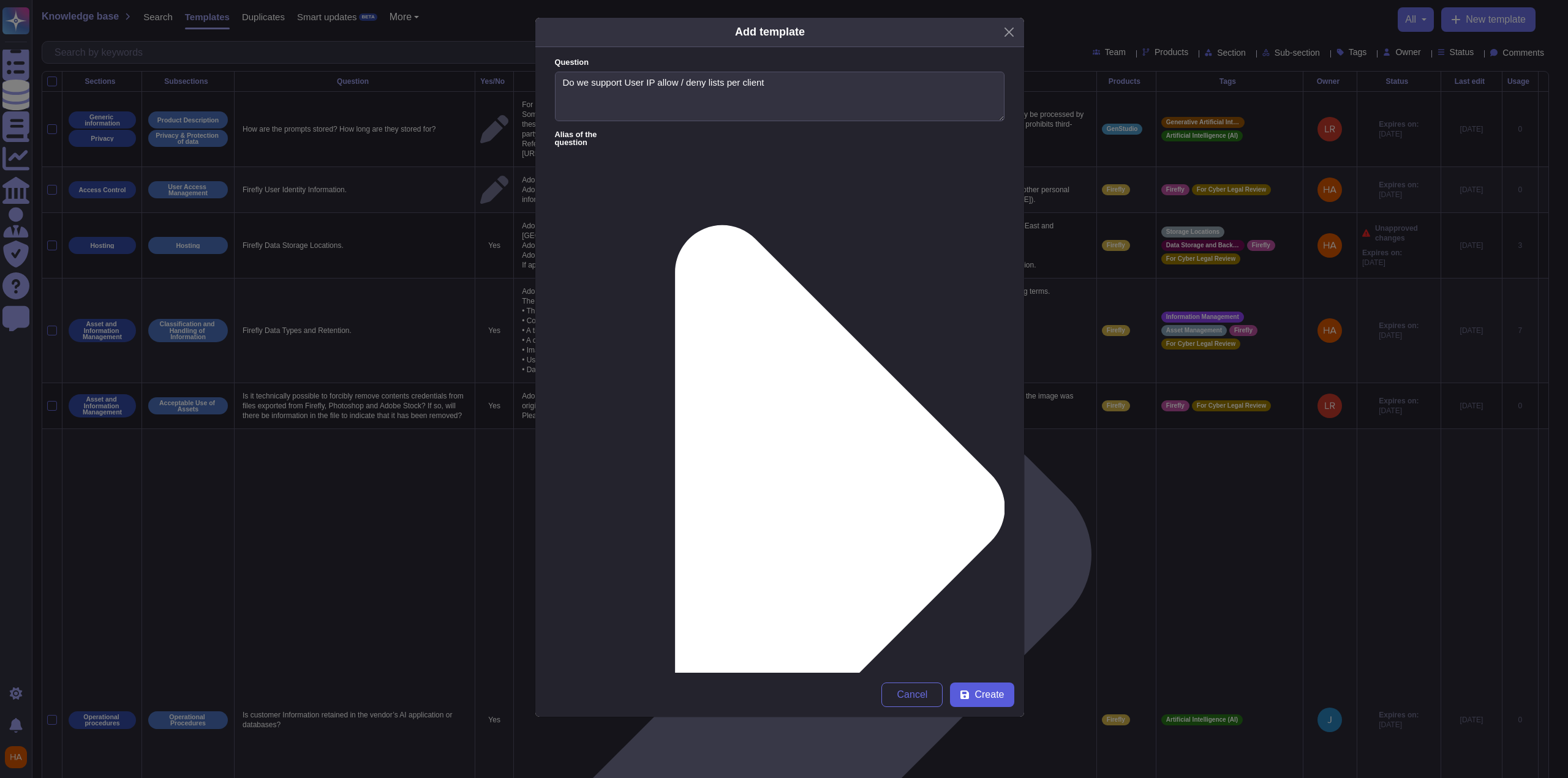
click at [980, 699] on span "Create" at bounding box center [989, 695] width 29 height 10
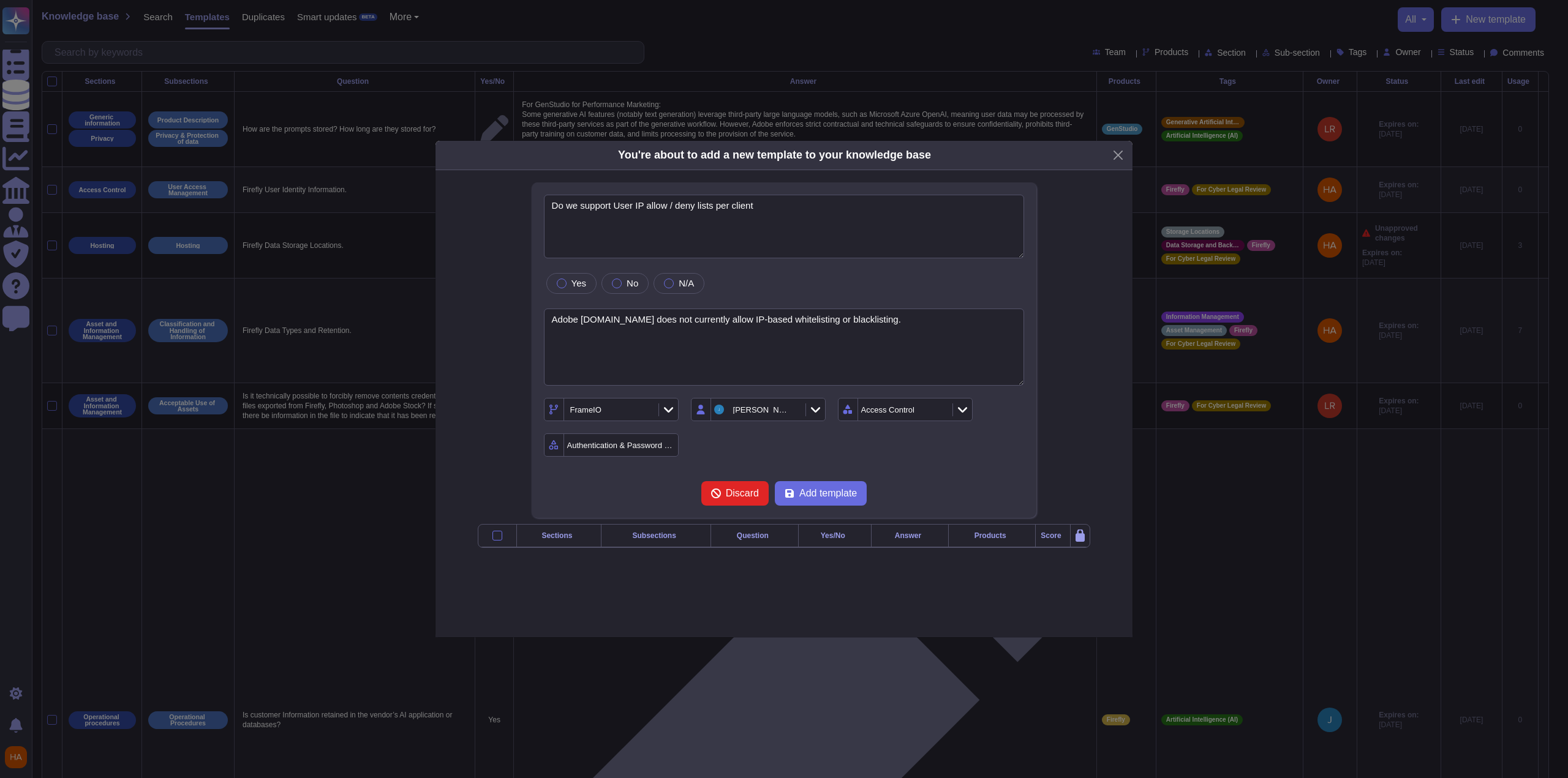
type textarea "Do we support User IP allow / deny lists per client"
type textarea "Adobe [DOMAIN_NAME] does not currently allow IP-based whitelisting or blacklist…"
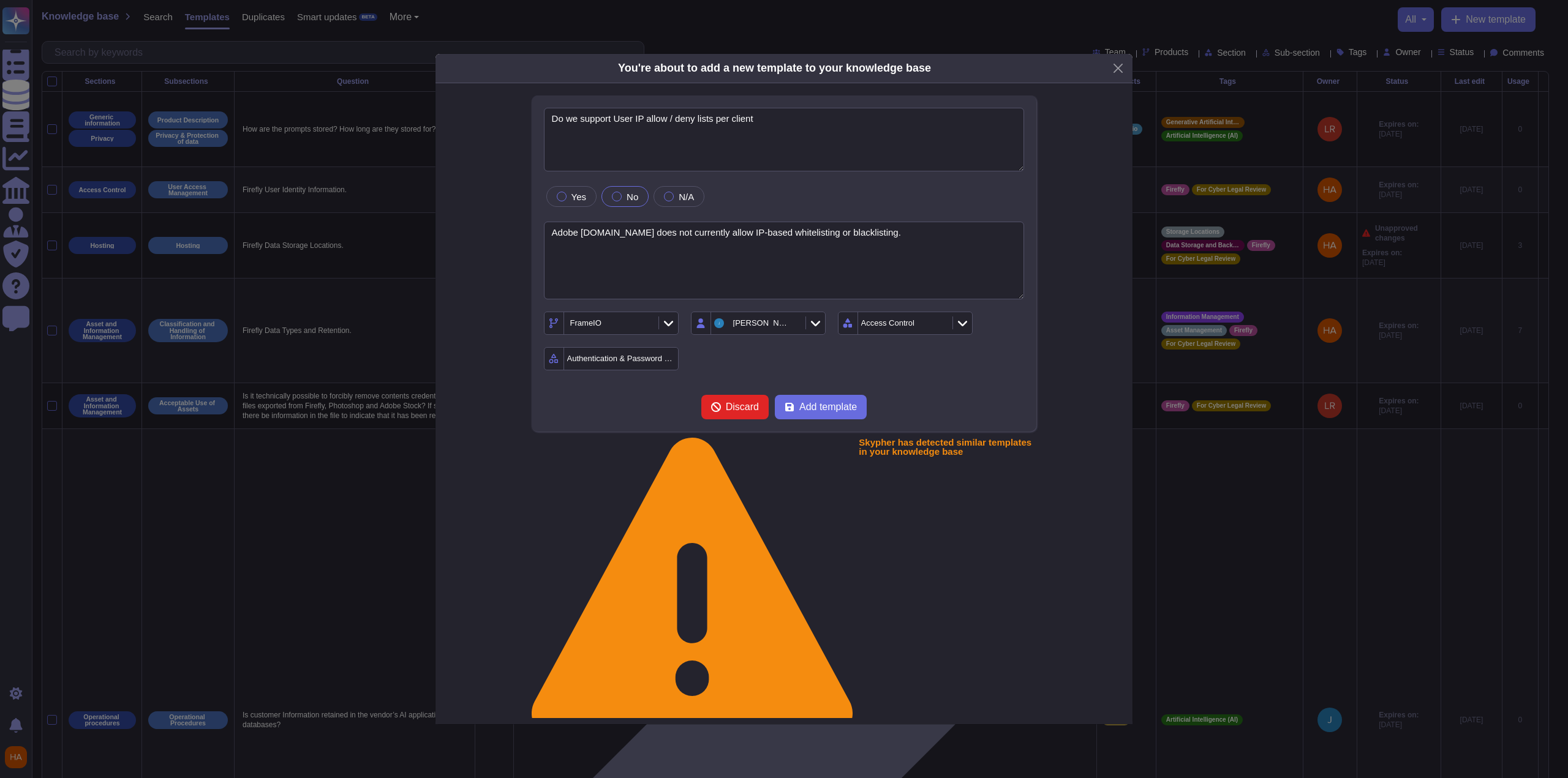
click at [612, 201] on div at bounding box center [616, 196] width 10 height 10
click at [851, 412] on span "Add template" at bounding box center [828, 407] width 58 height 10
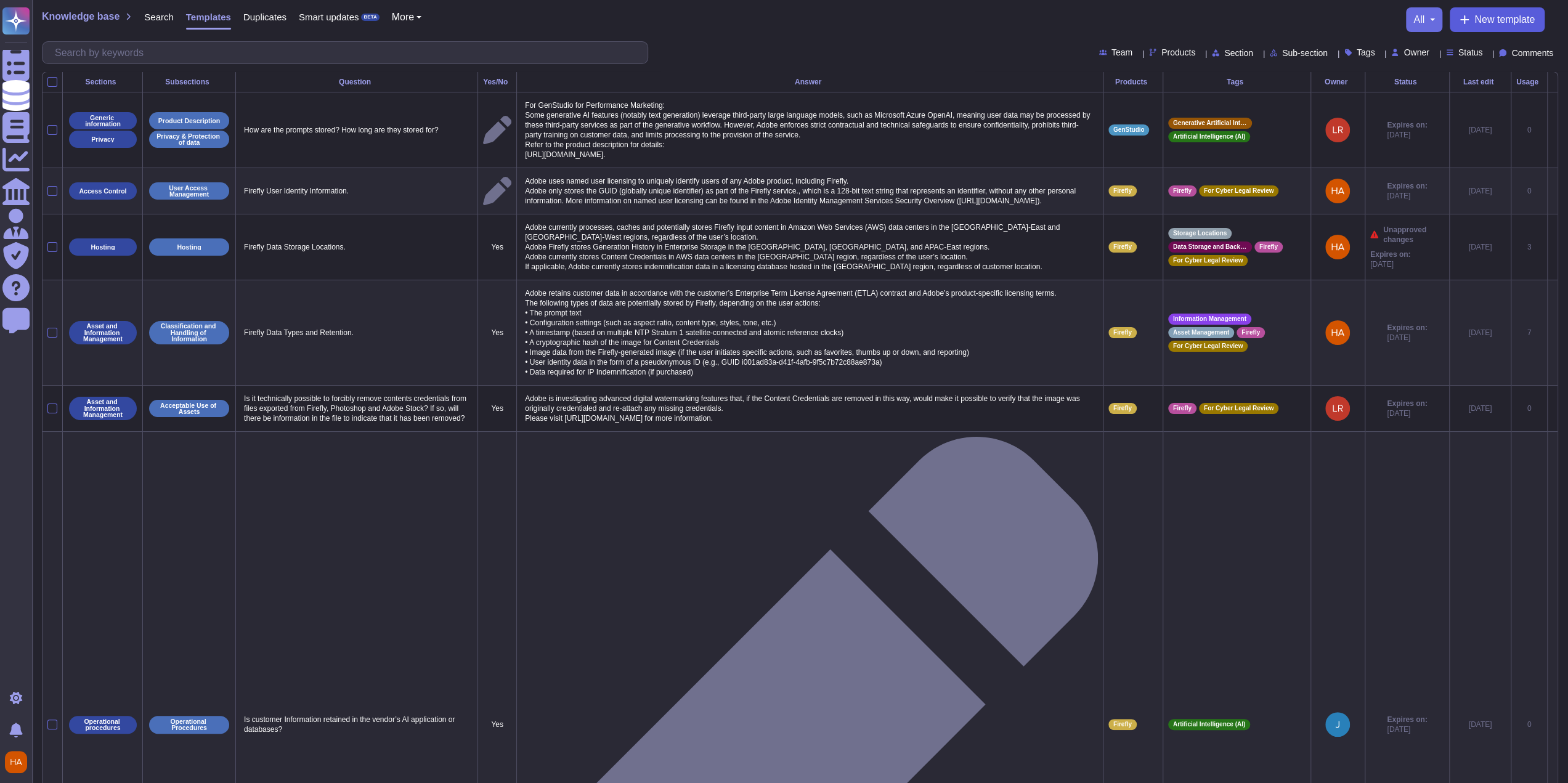
click at [1526, 25] on span "New template" at bounding box center [1505, 20] width 60 height 10
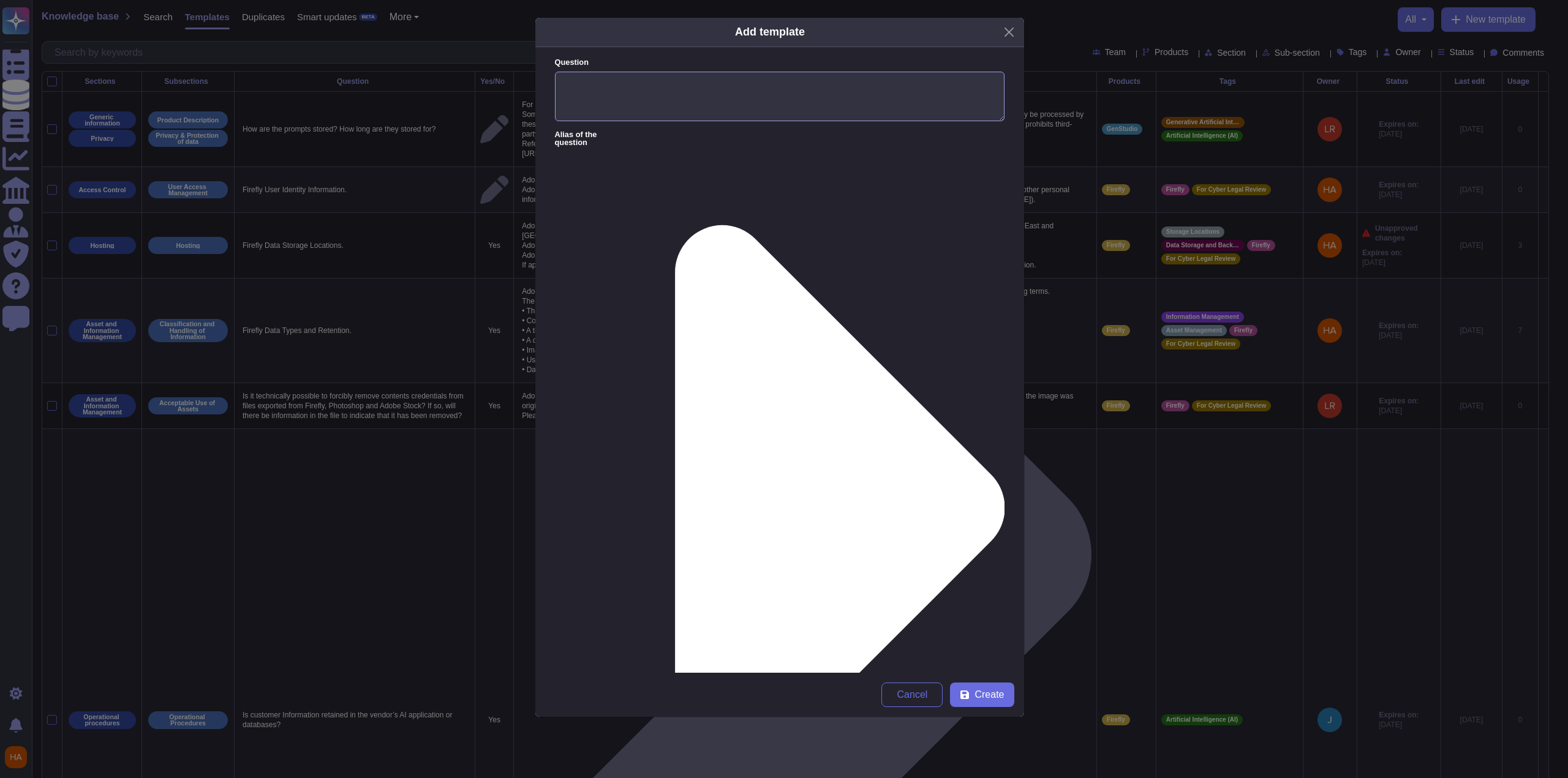
drag, startPoint x: 959, startPoint y: 84, endPoint x: 955, endPoint y: 89, distance: 6.4
click at [956, 88] on textarea "Question" at bounding box center [780, 96] width 449 height 50
paste textarea "Do you use a CASB?"
type textarea "Do you use a CASB?"
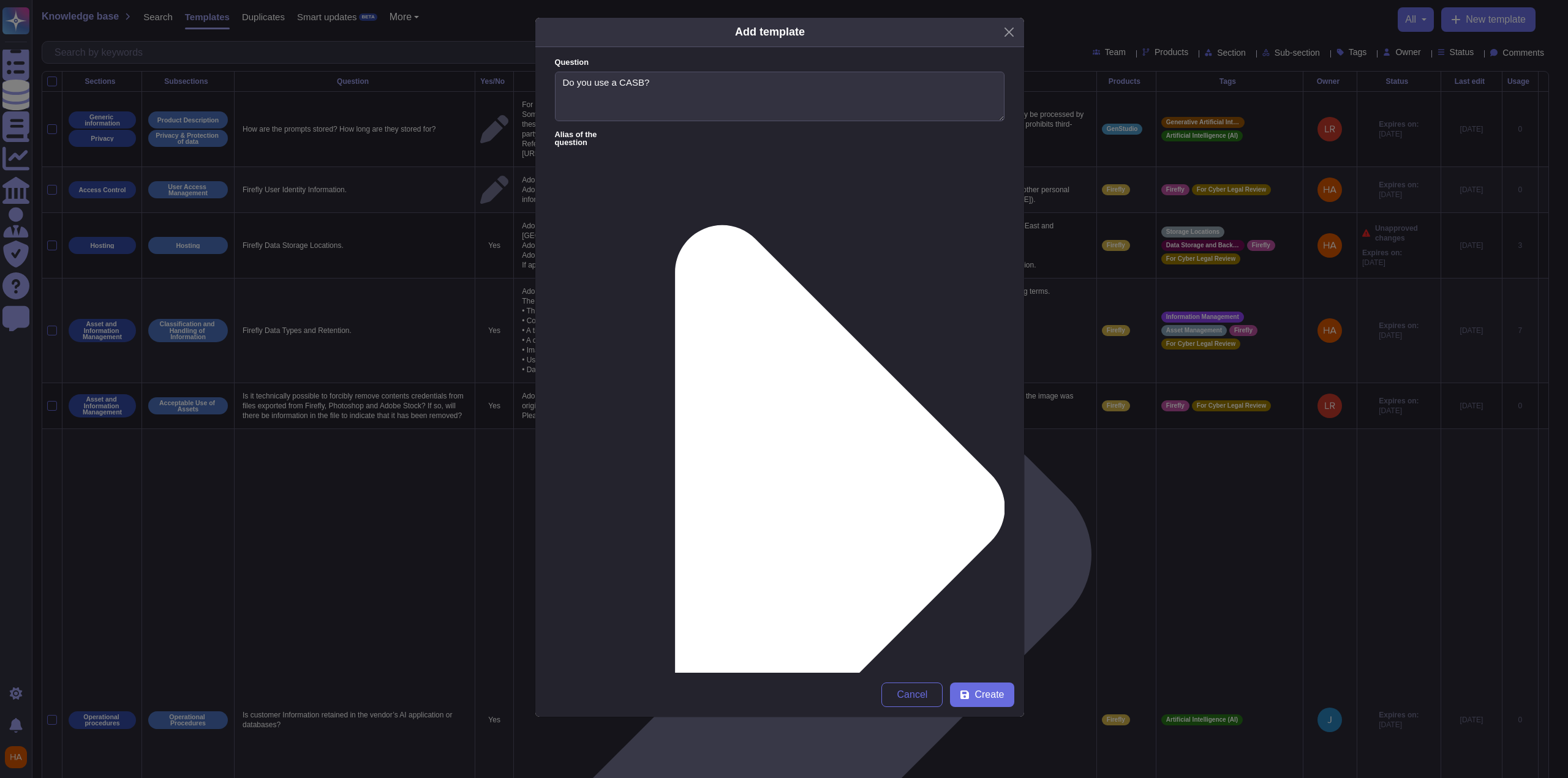
paste textarea ""[DOMAIN_NAME] does not offer CASB integration capabilities. Internally, we do …"
type textarea "[DOMAIN_NAME] does not offer CASB integration capabilities. Internally, we do n…"
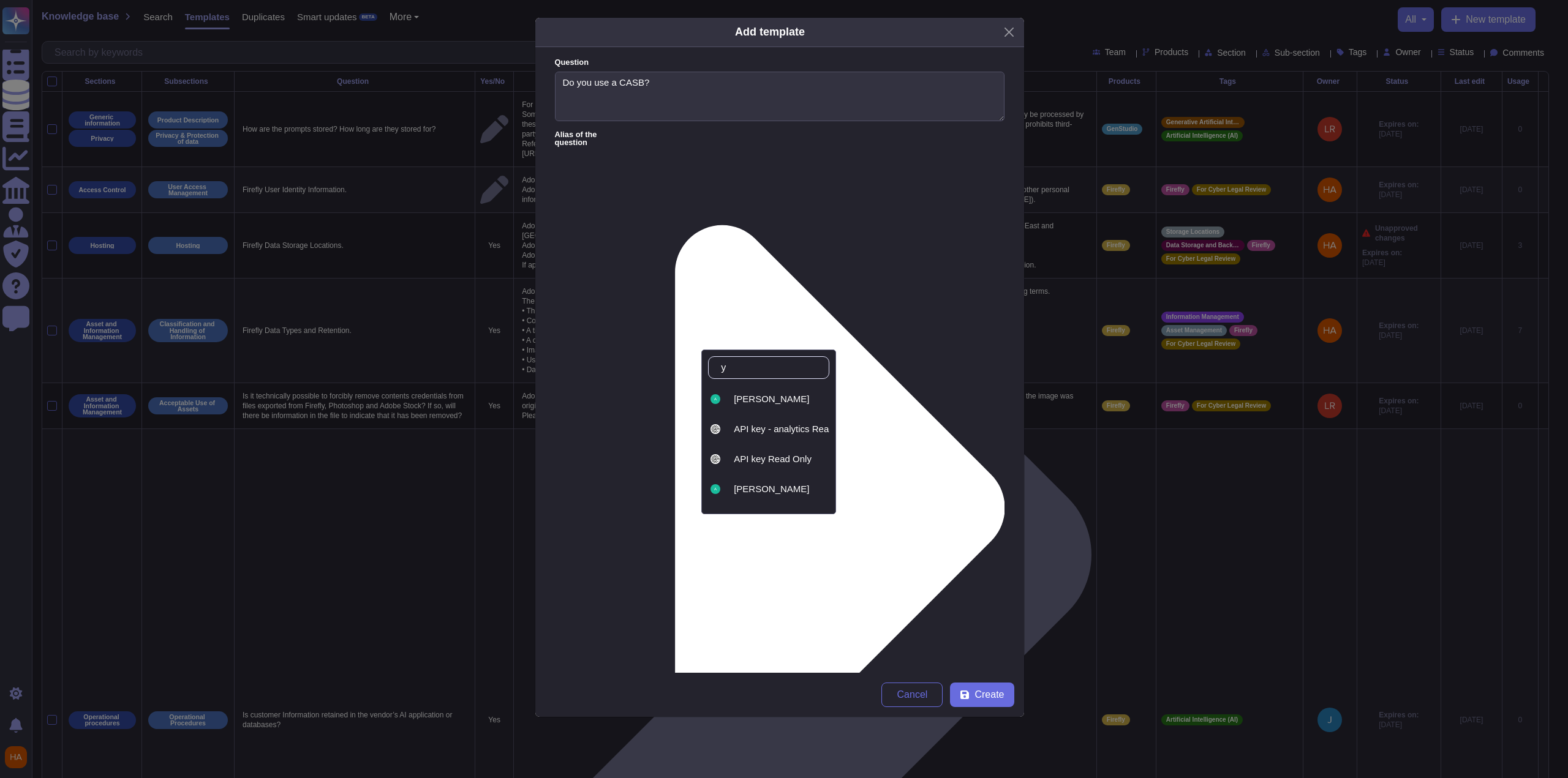
type input "ya"
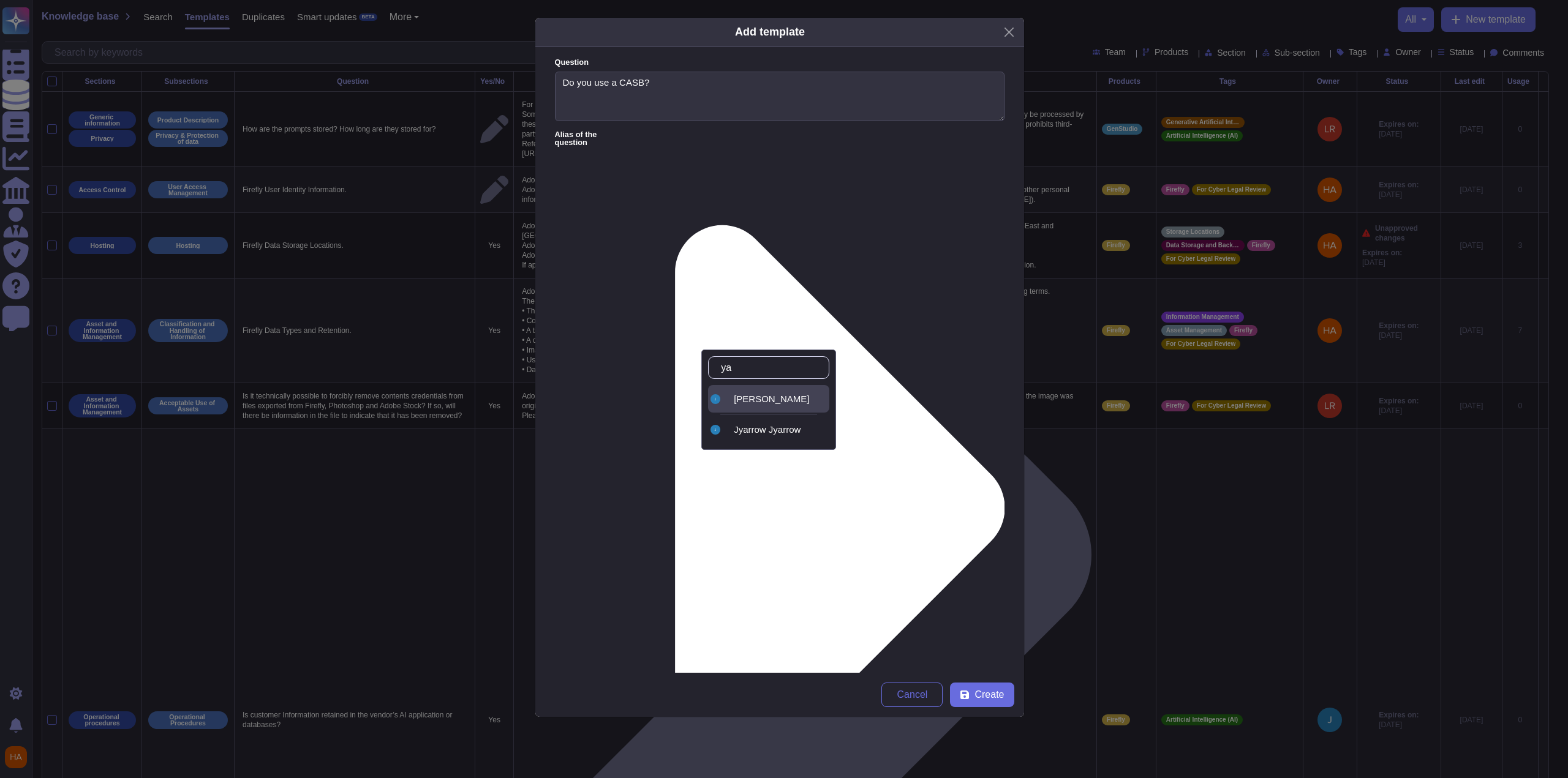
click at [773, 400] on div "[PERSON_NAME]" at bounding box center [779, 399] width 91 height 11
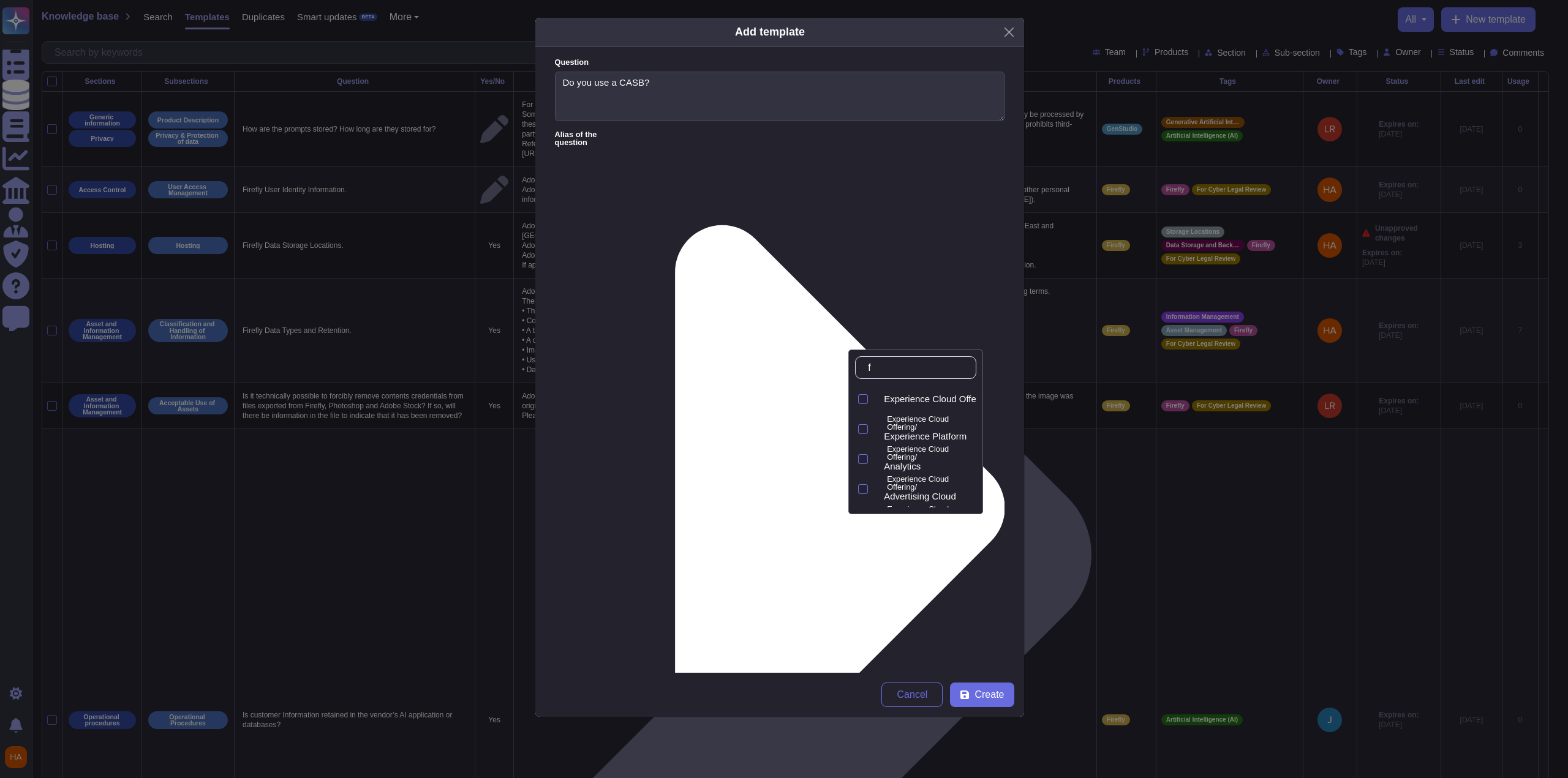
type input "fr"
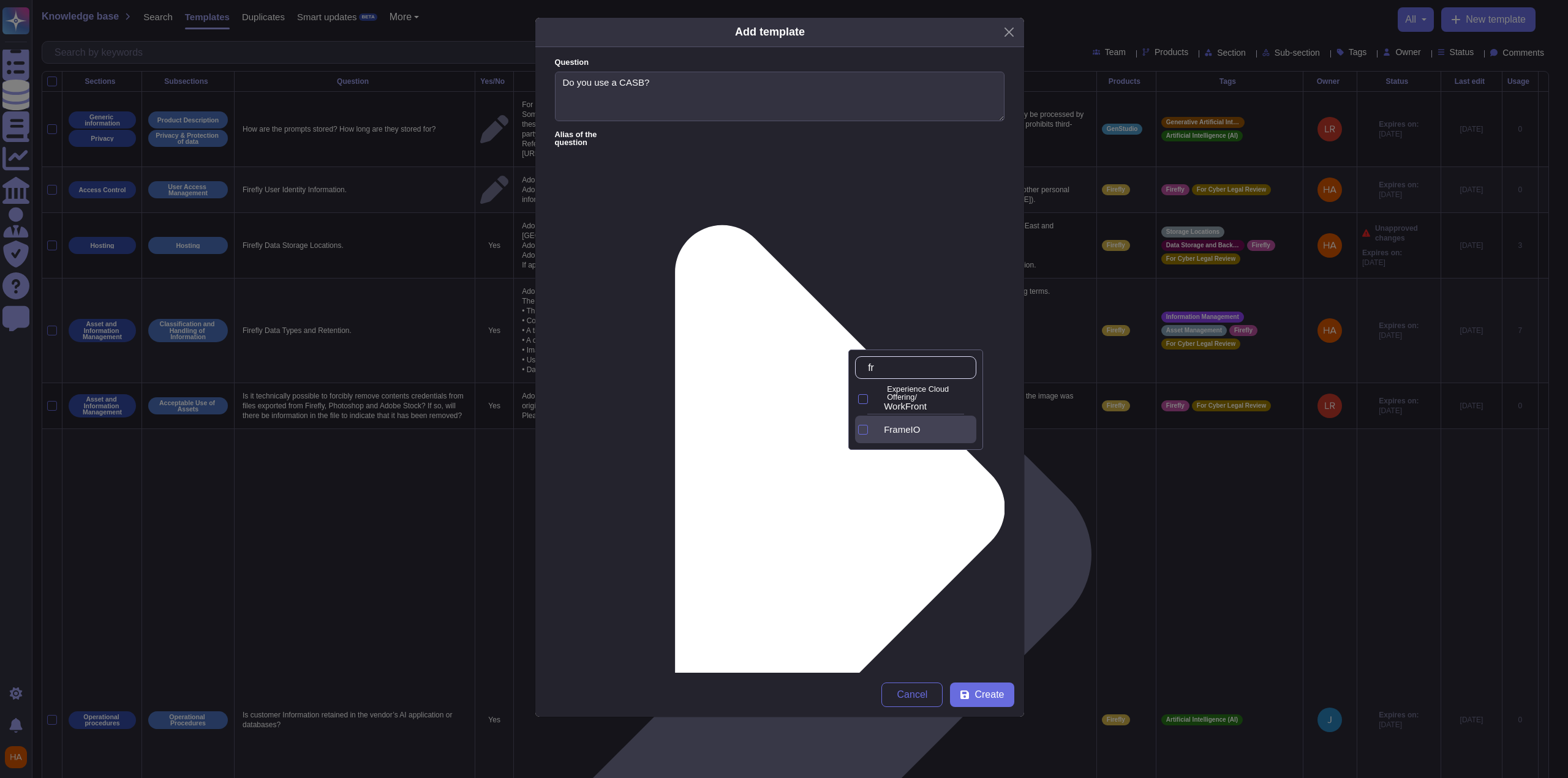
click at [899, 430] on span "FrameIO" at bounding box center [902, 430] width 36 height 11
click at [879, 426] on div at bounding box center [876, 430] width 5 height 14
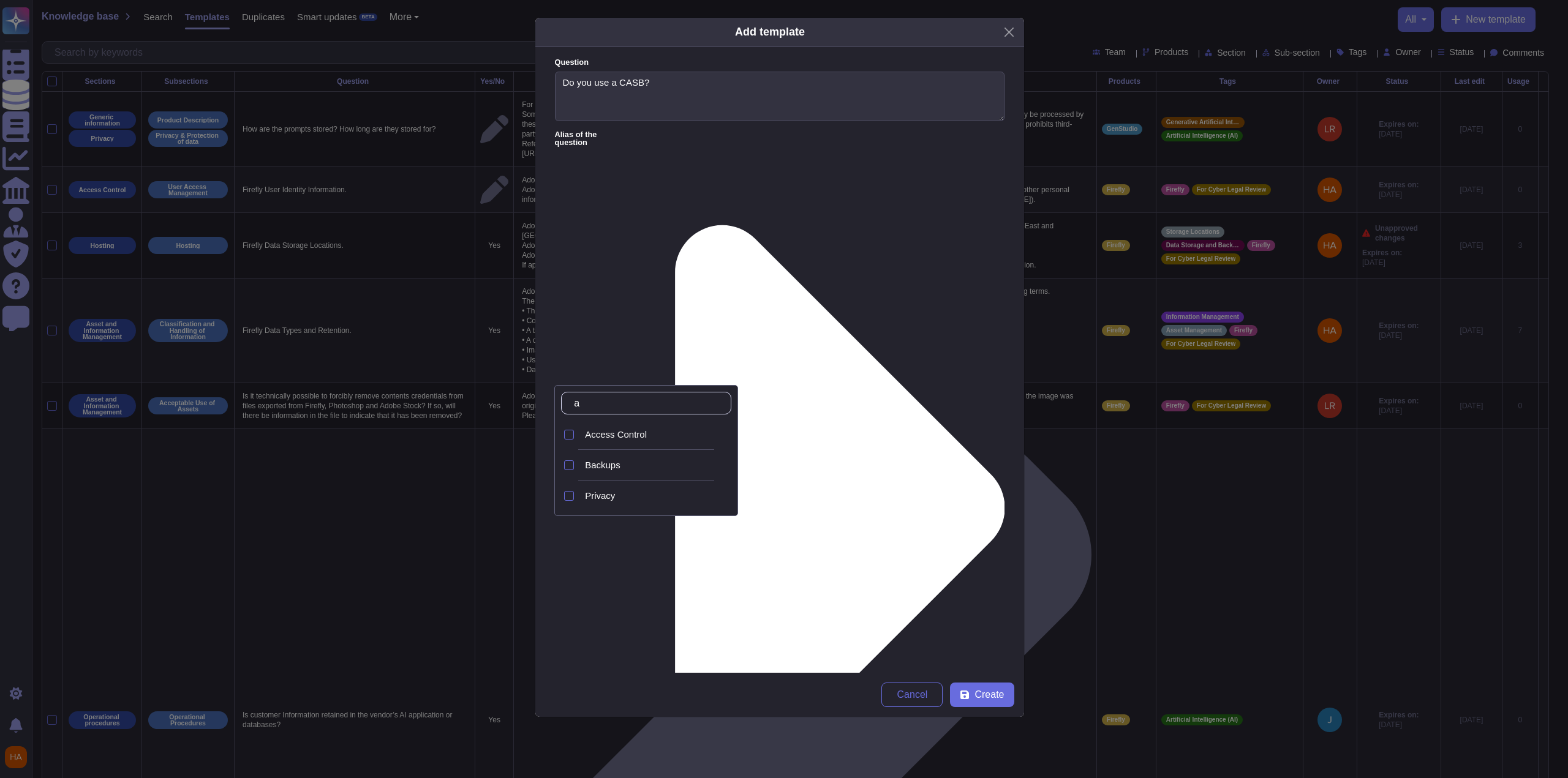
type input "ac"
click at [655, 436] on div "Access Control" at bounding box center [656, 435] width 141 height 11
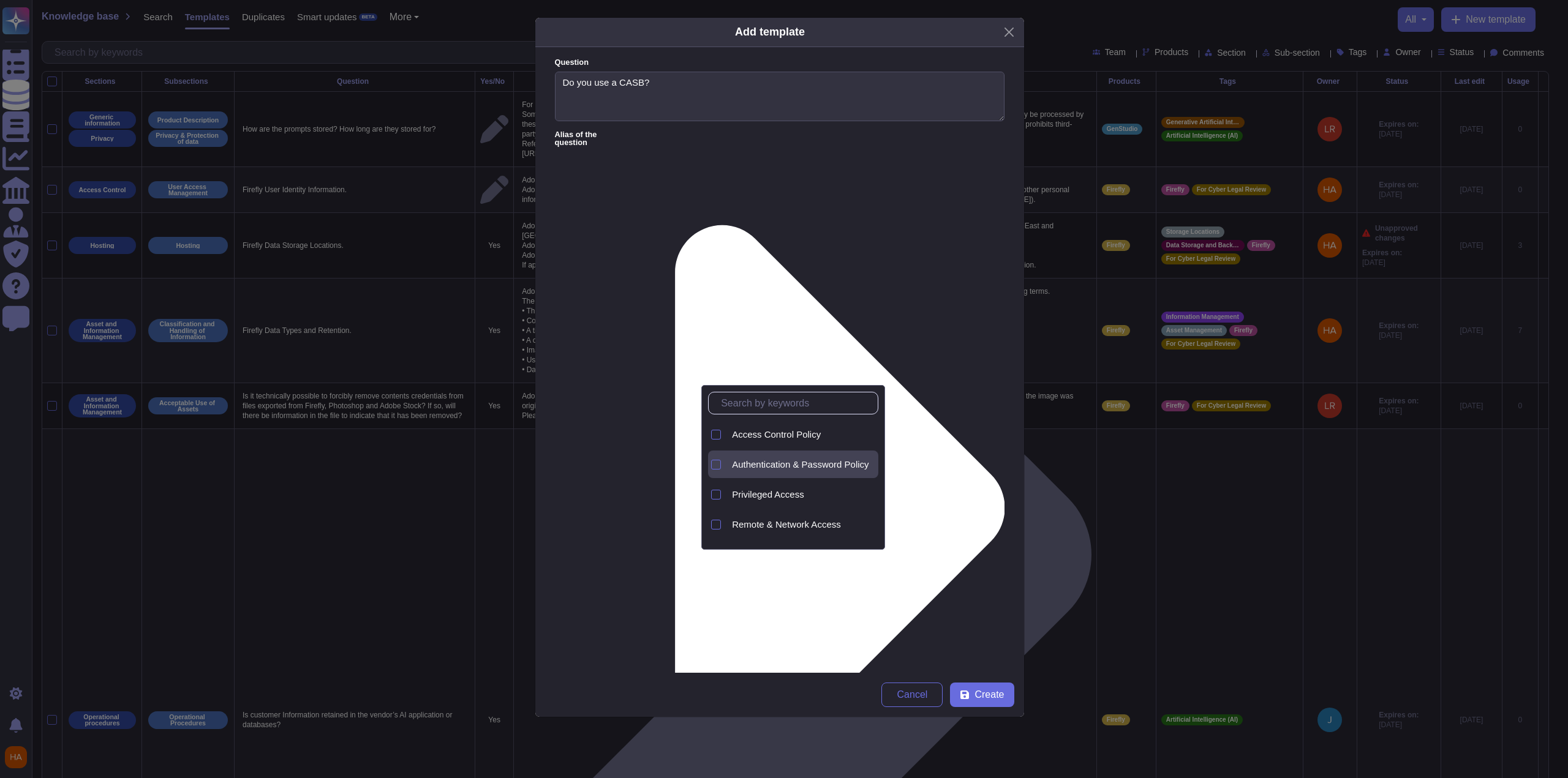
click at [831, 472] on div "Authentication & Password Policy" at bounding box center [802, 464] width 151 height 28
click at [943, 386] on form "Question Do you use a CASB? Alias of the question Answer [DOMAIN_NAME] does not…" at bounding box center [780, 360] width 489 height 626
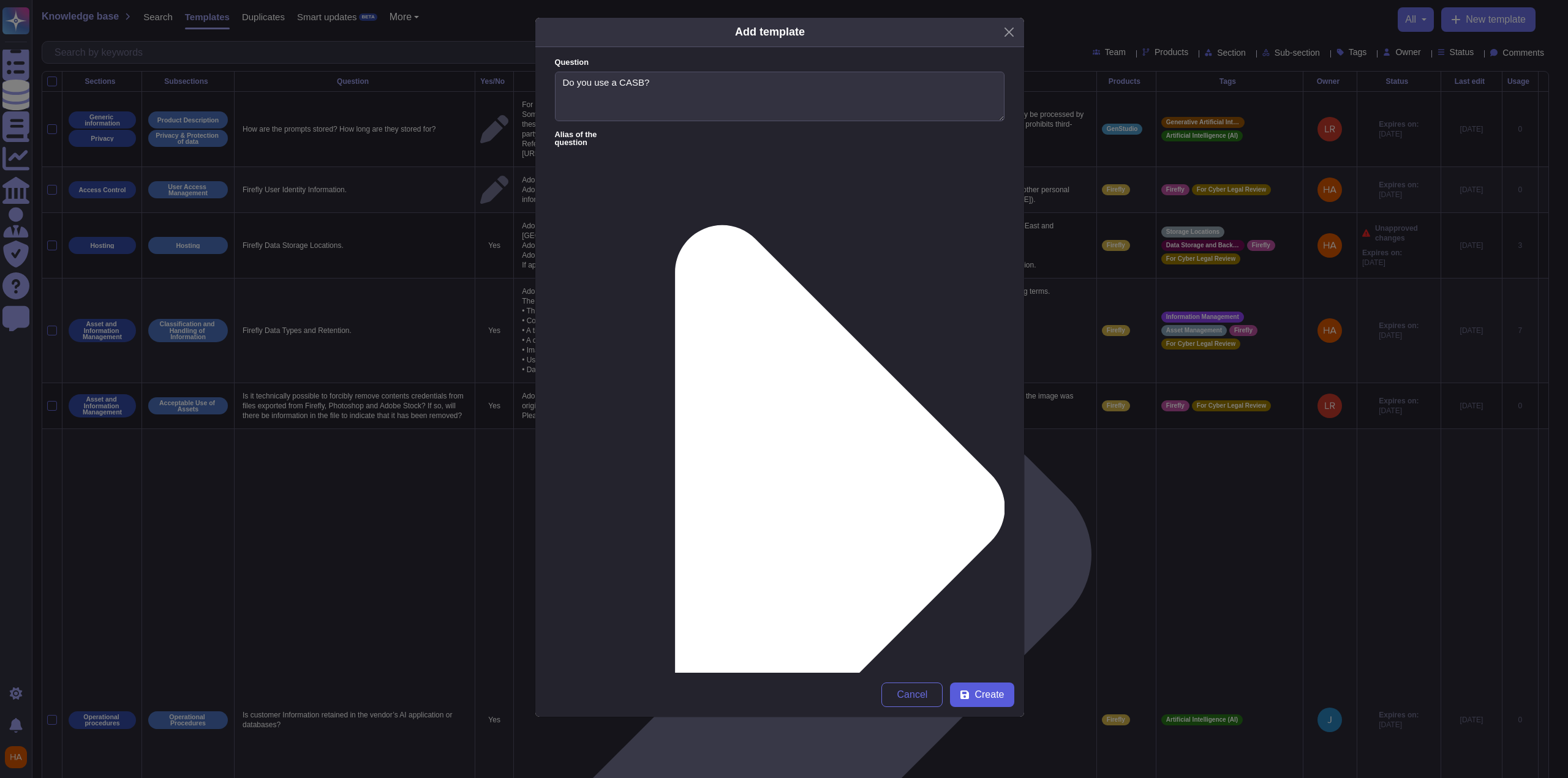
click at [1001, 696] on span "Create" at bounding box center [989, 695] width 29 height 10
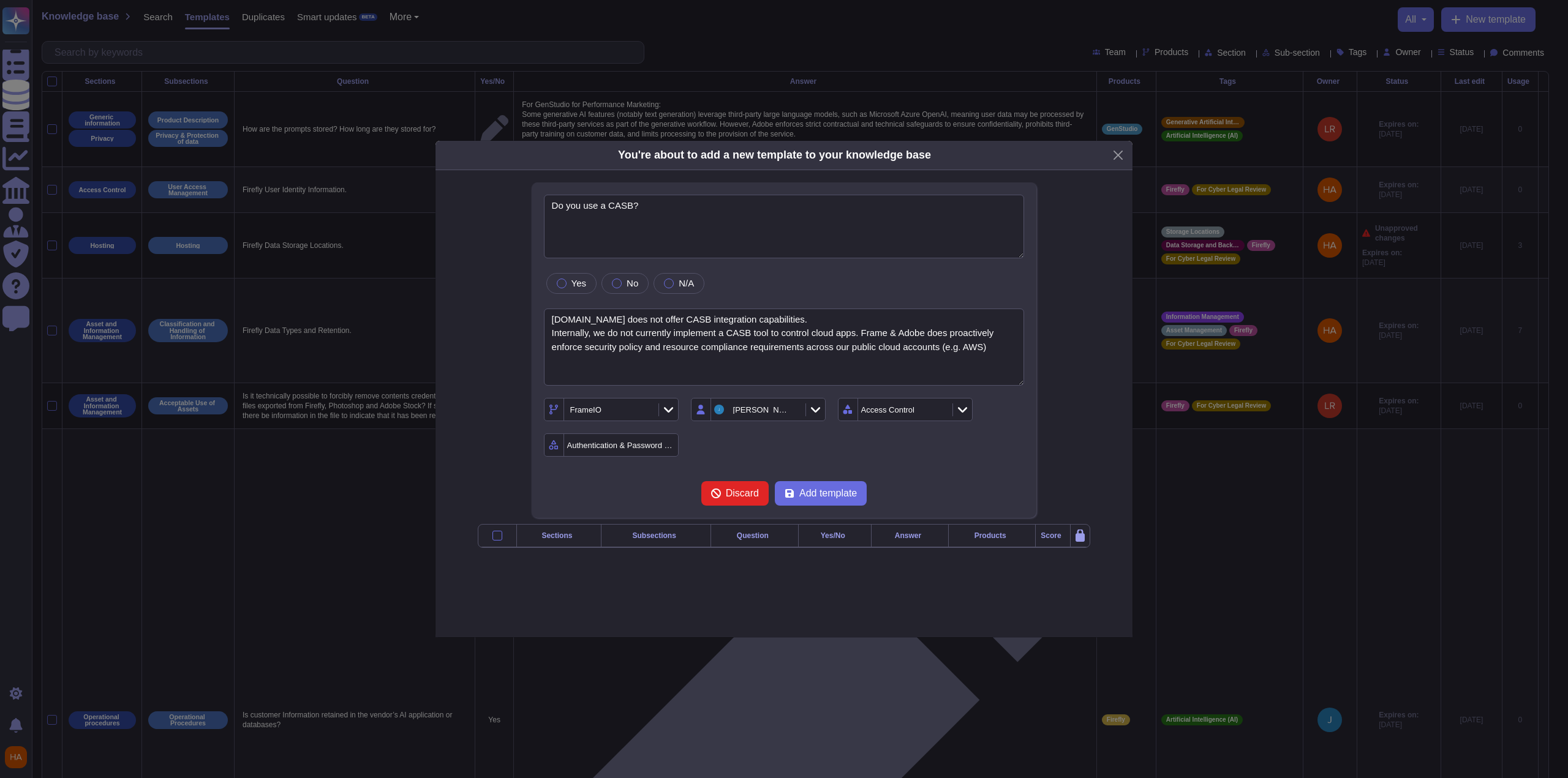
type textarea "Do you use a CASB?"
type textarea "[DOMAIN_NAME] does not offer CASB integration capabilities. Internally, we do n…"
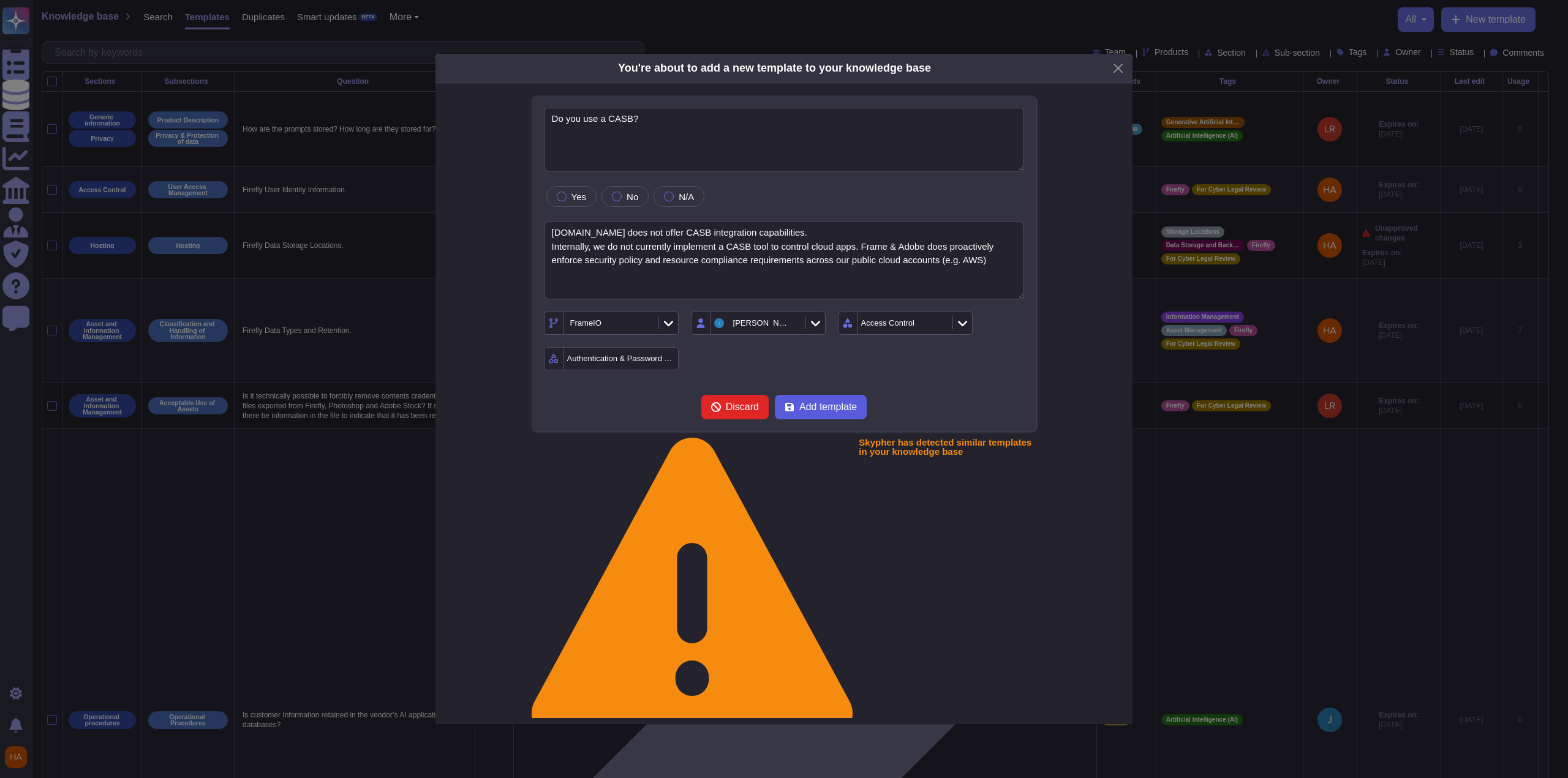
click at [808, 412] on span "Add template" at bounding box center [828, 407] width 58 height 10
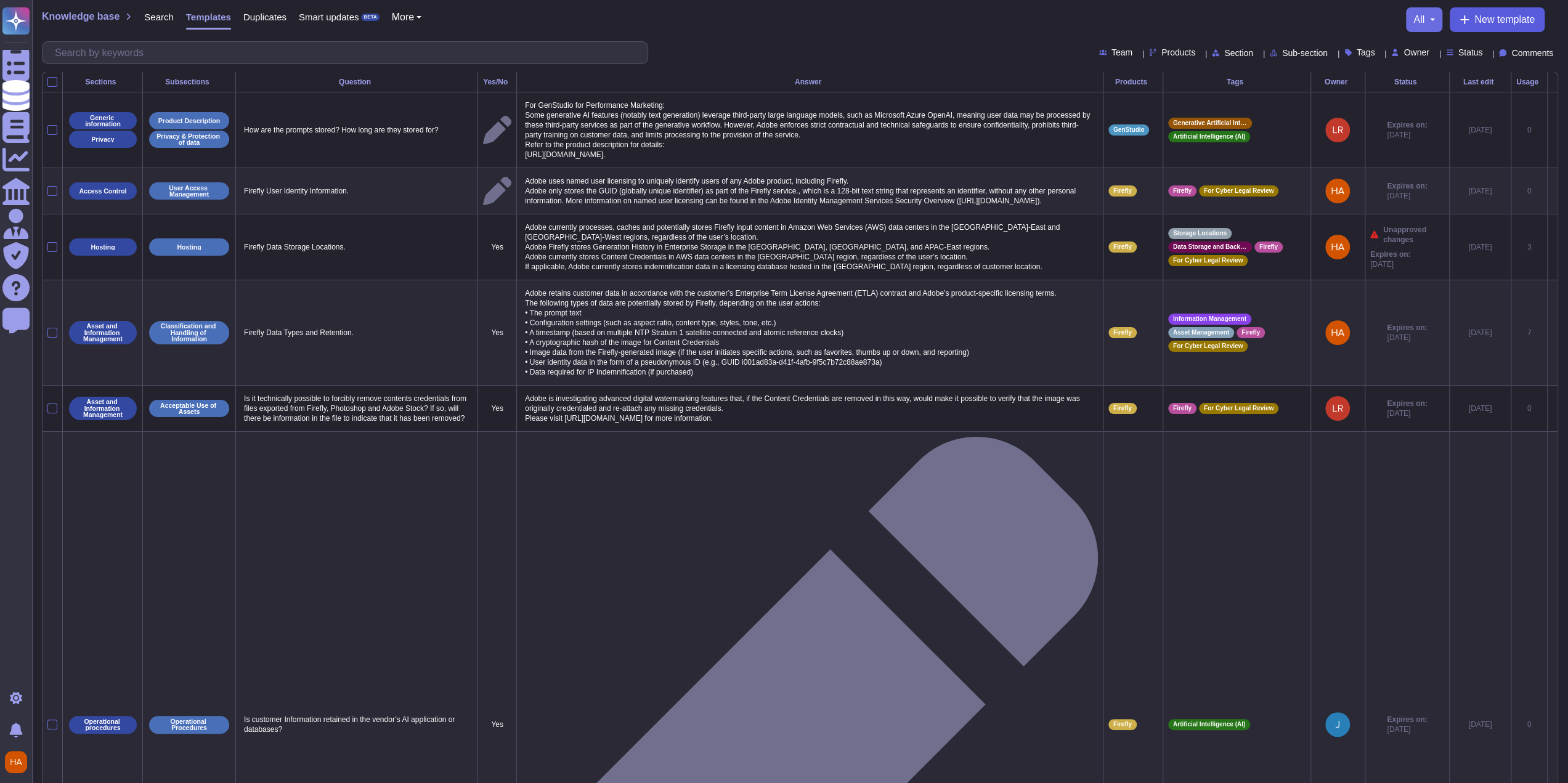
click at [1452, 15] on button "New template" at bounding box center [1497, 20] width 95 height 25
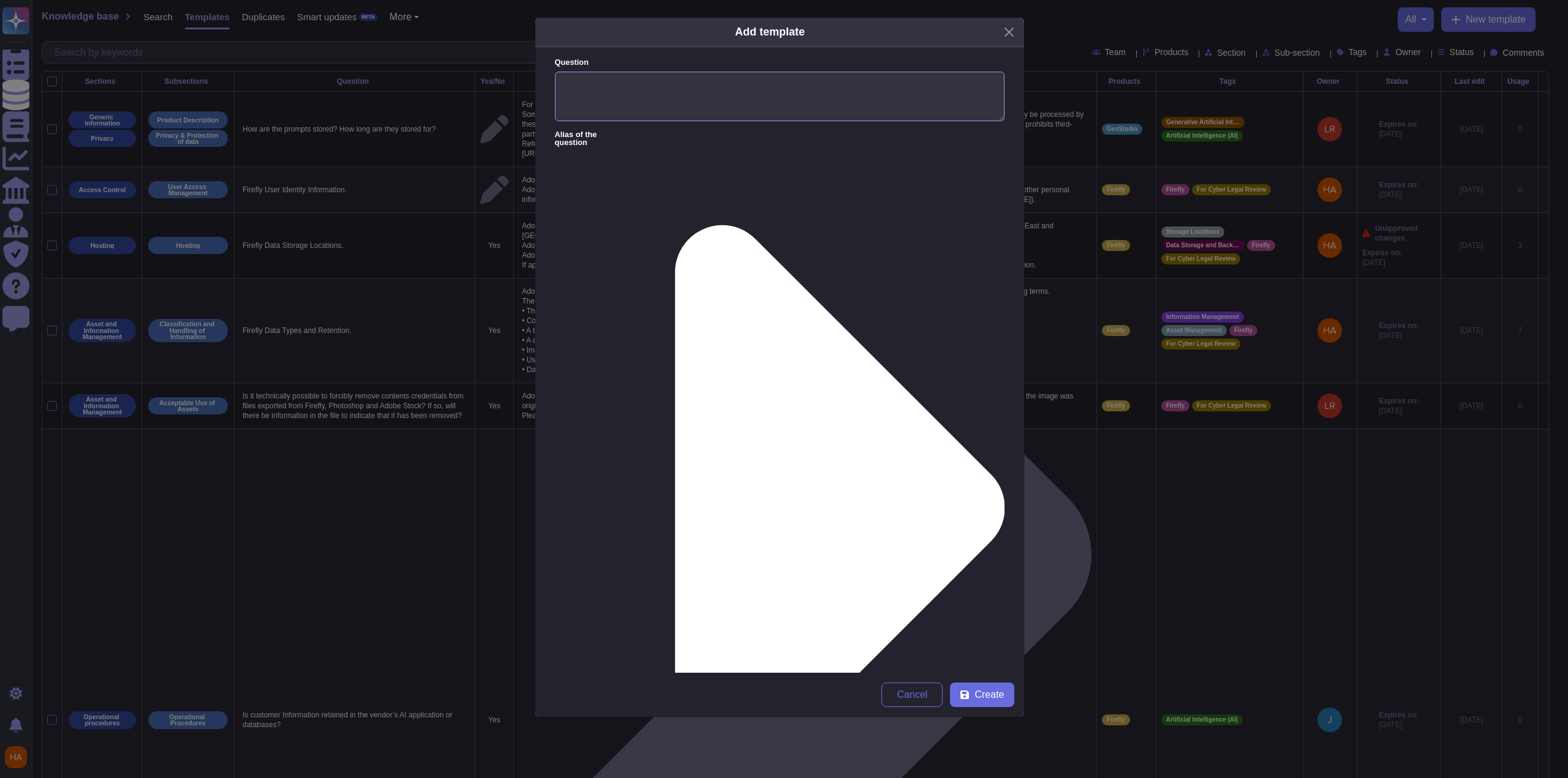
click at [904, 98] on textarea "Question" at bounding box center [780, 96] width 449 height 50
paste textarea "Do all encryption certificates and secrets use automatic or on-demand rotation?"
type textarea "Do all encryption certificates and secrets use automatic or on-demand rotation?"
paste textarea "automatic"
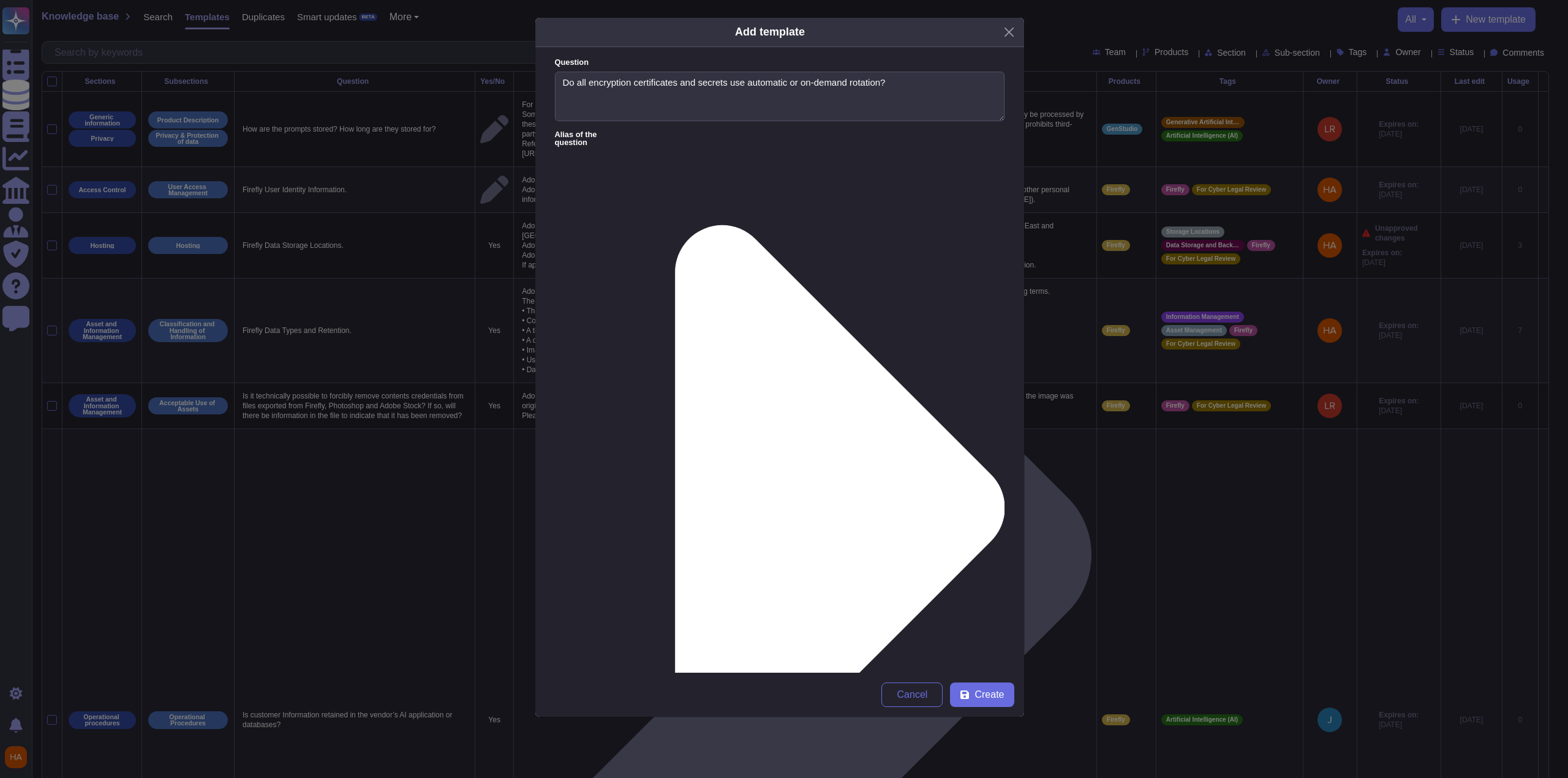
type textarea "Automatic"
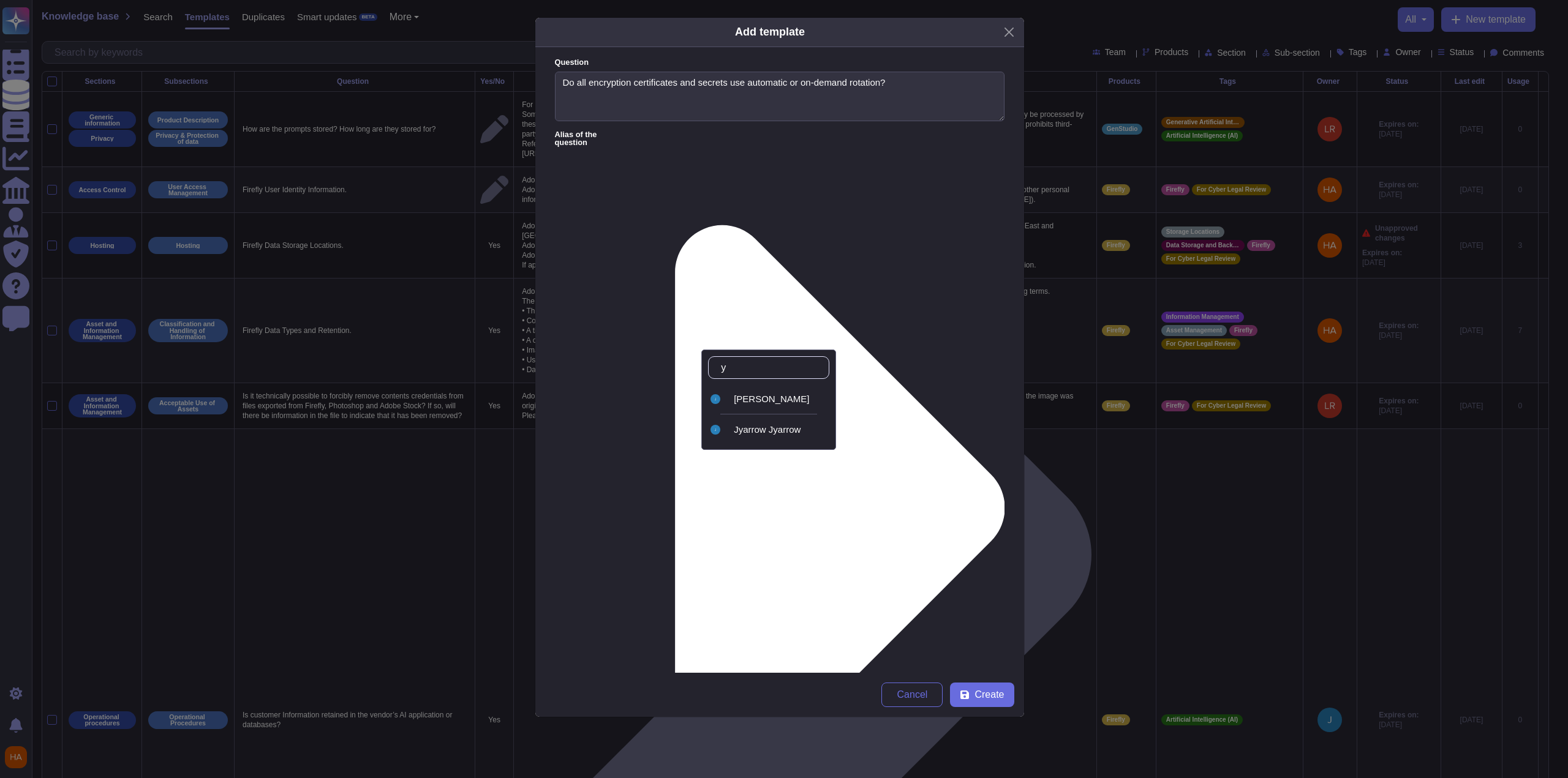
type input "ya"
click at [775, 401] on div "[PERSON_NAME]" at bounding box center [779, 399] width 91 height 11
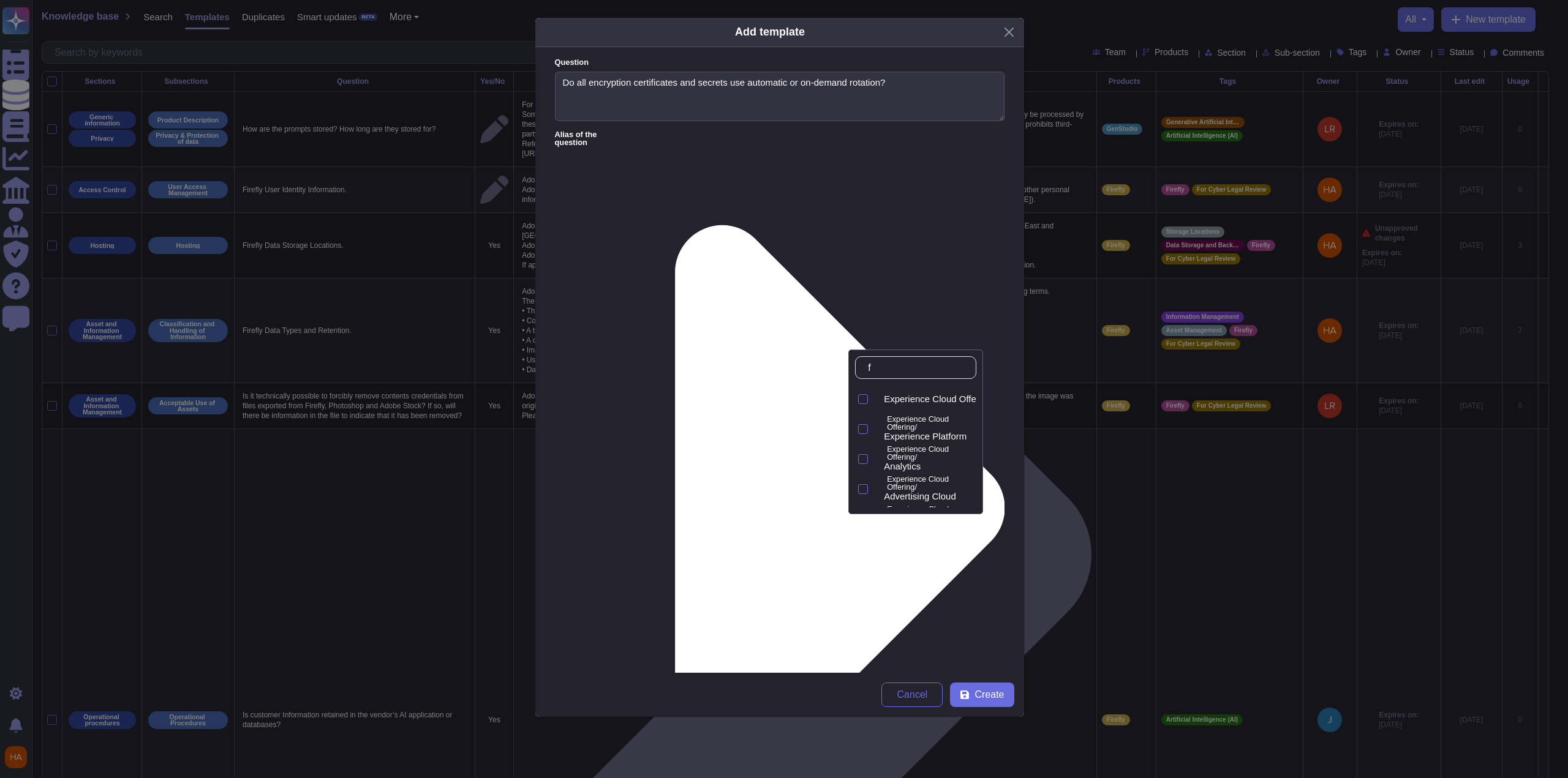
type input "fr"
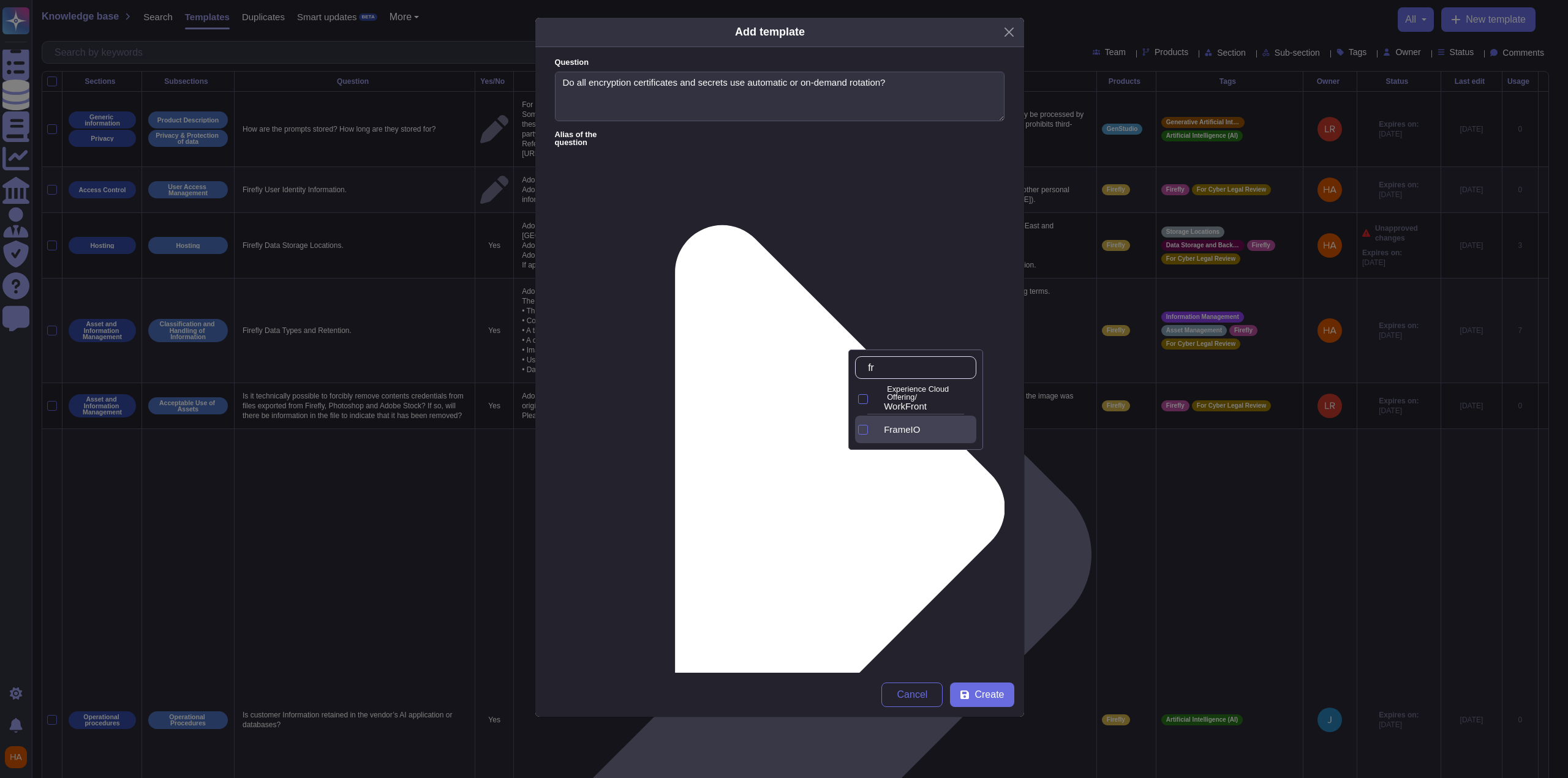
click at [893, 428] on div "FrameIO" at bounding box center [928, 430] width 98 height 11
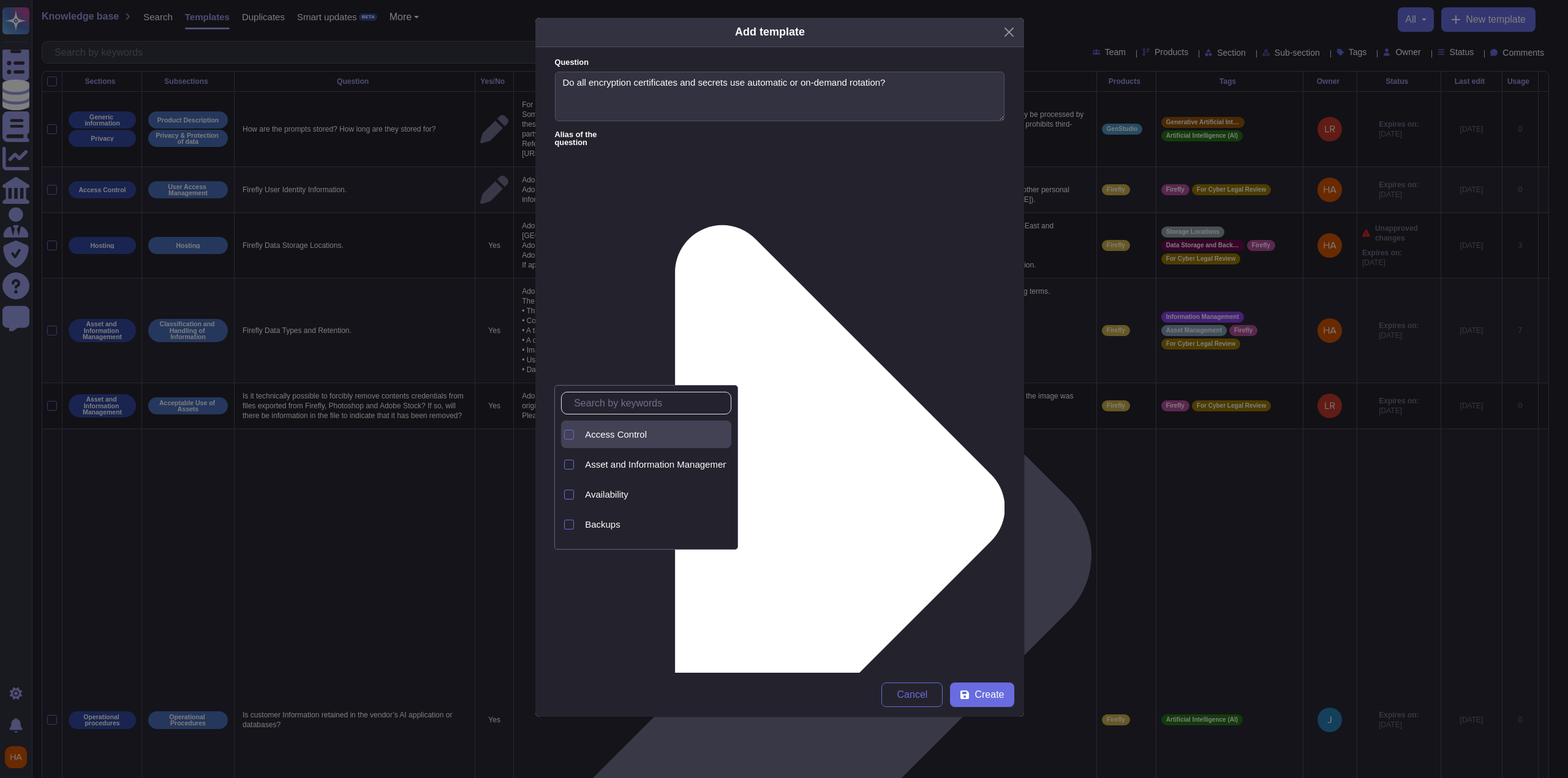
drag, startPoint x: 657, startPoint y: 436, endPoint x: 681, endPoint y: 428, distance: 25.3
click at [658, 436] on div "Access Control" at bounding box center [656, 435] width 141 height 11
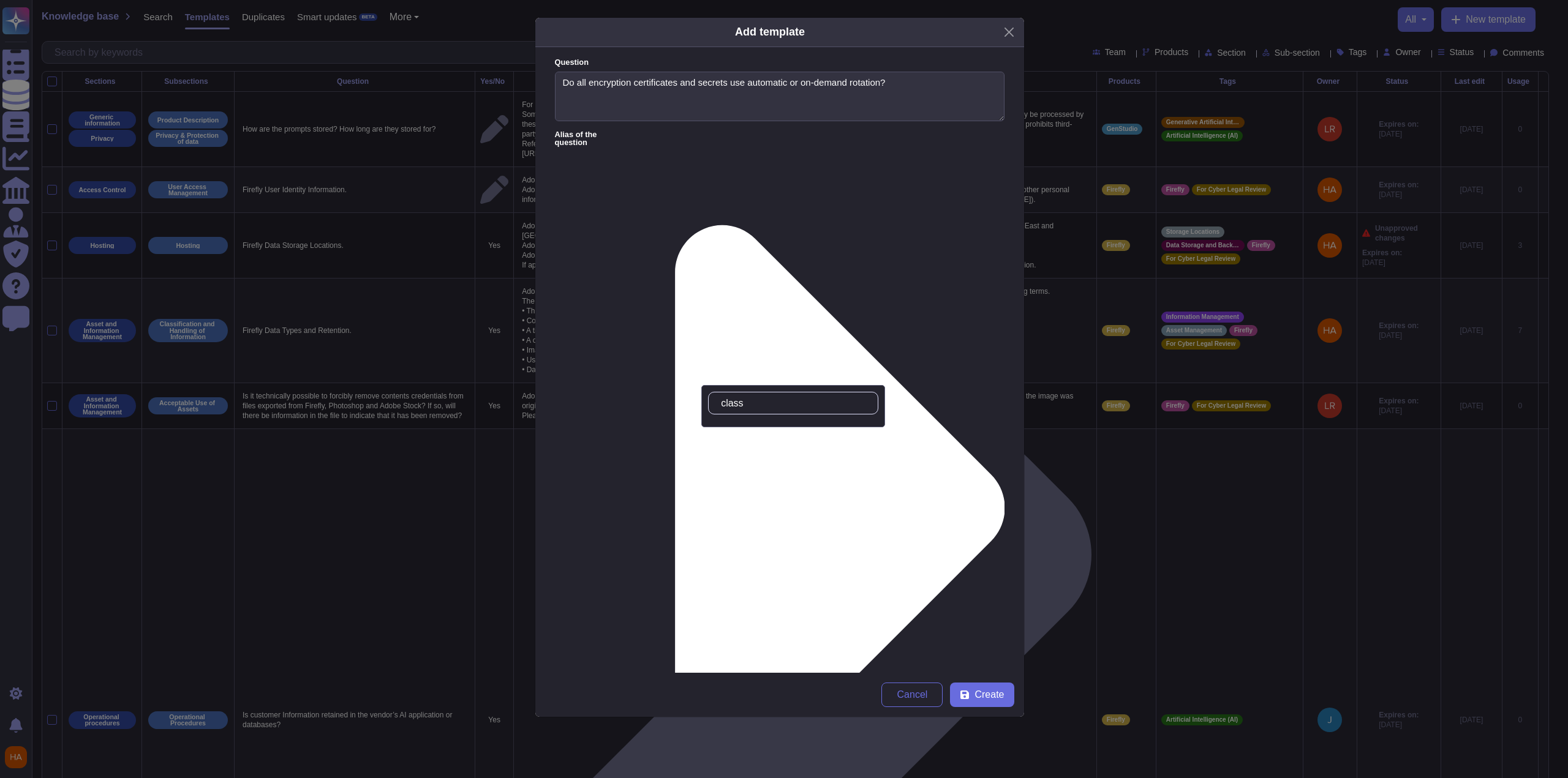
type input "class"
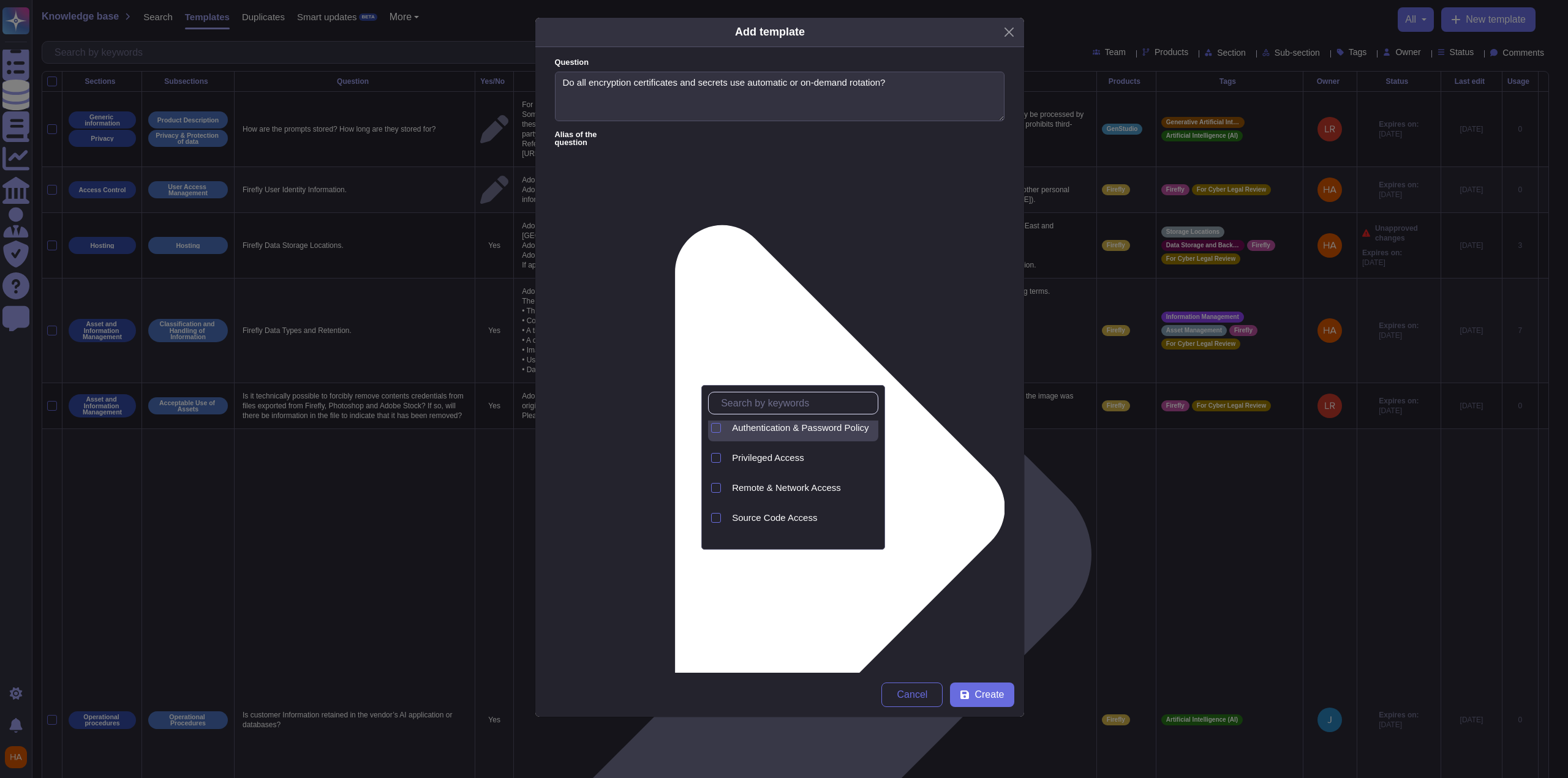
scroll to position [55, 0]
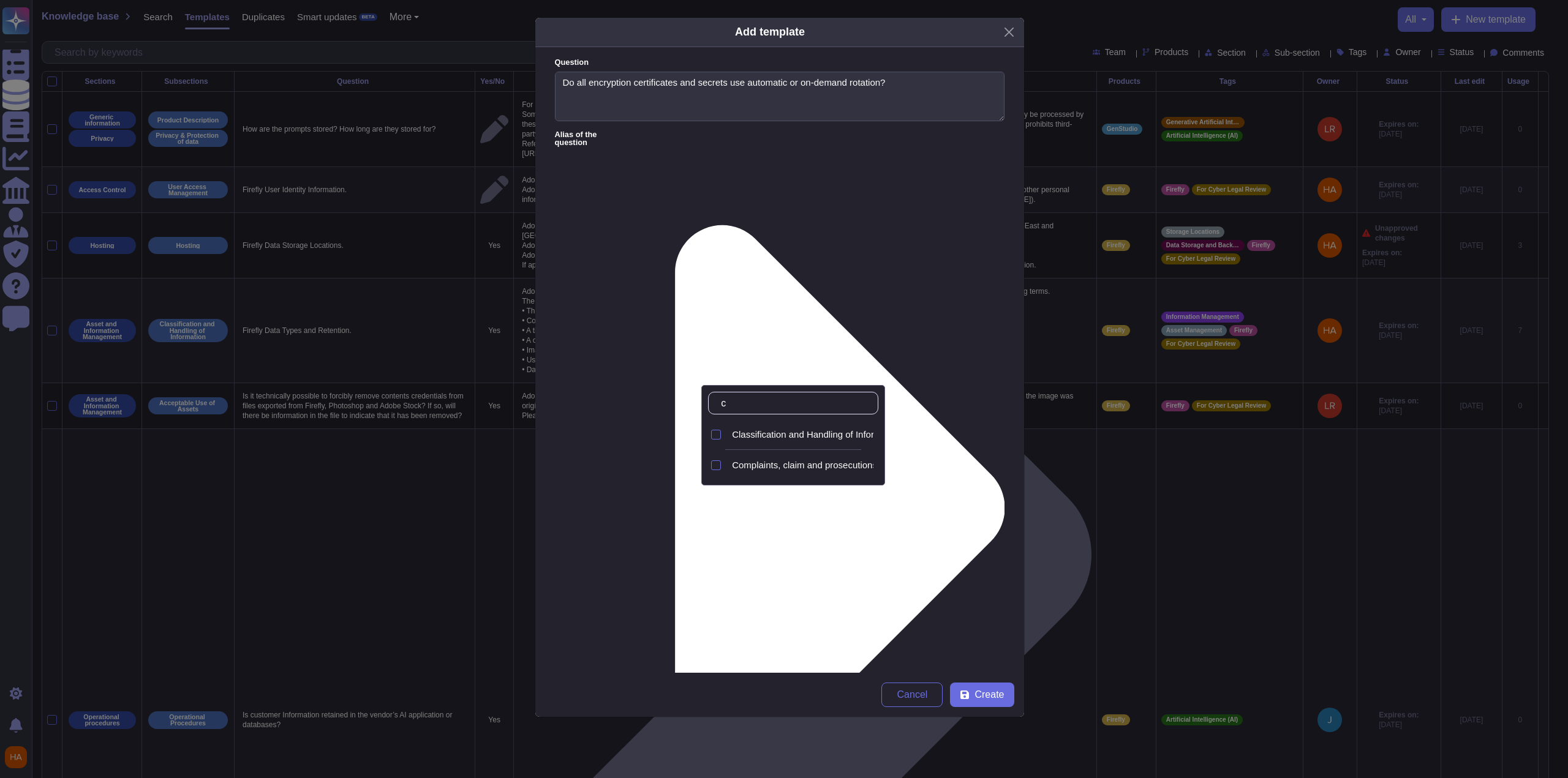
type input "cl"
click at [803, 440] on div "Classification and Handling of Information" at bounding box center [802, 434] width 151 height 28
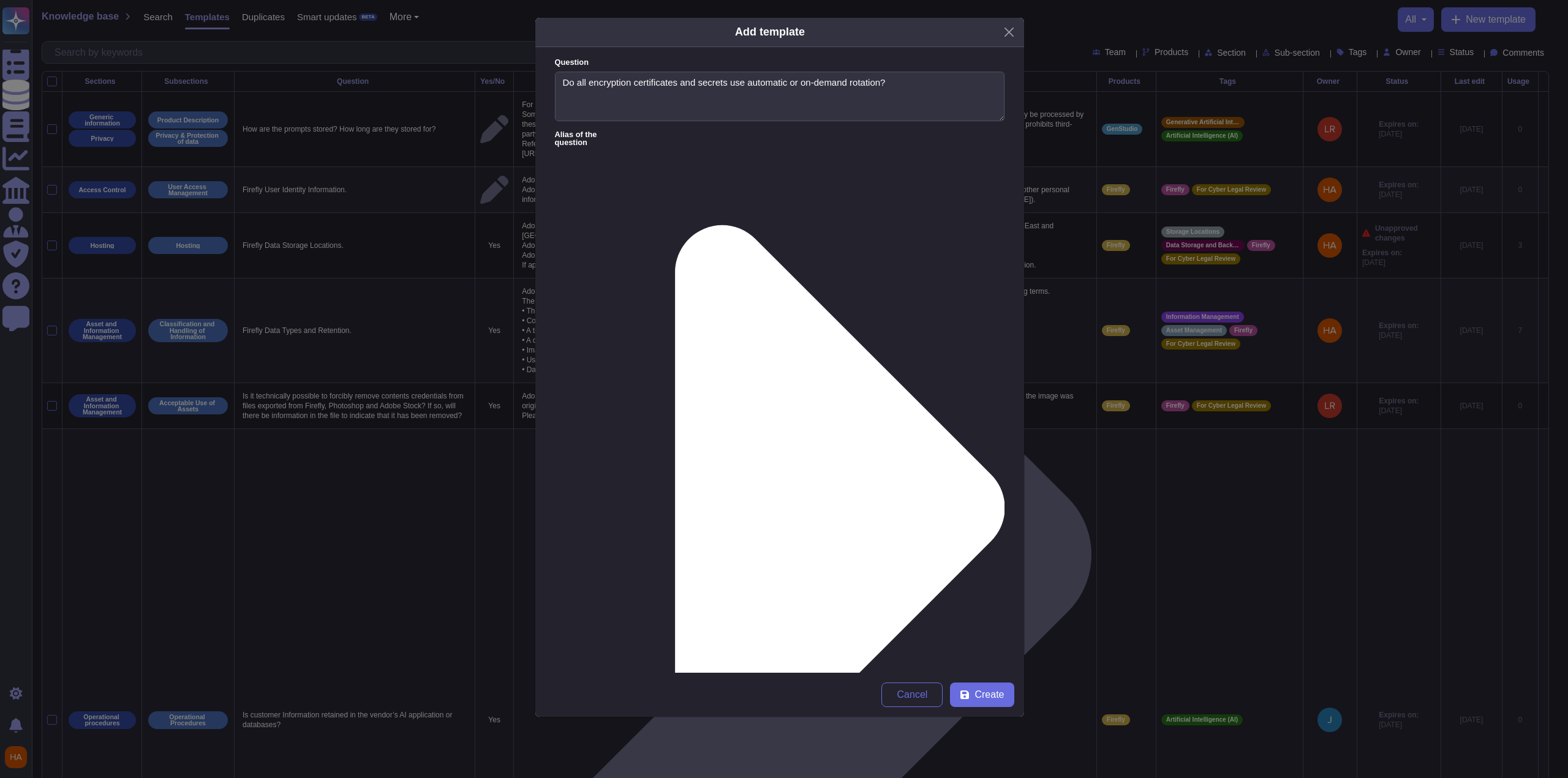
click at [965, 695] on icon at bounding box center [964, 695] width 8 height 8
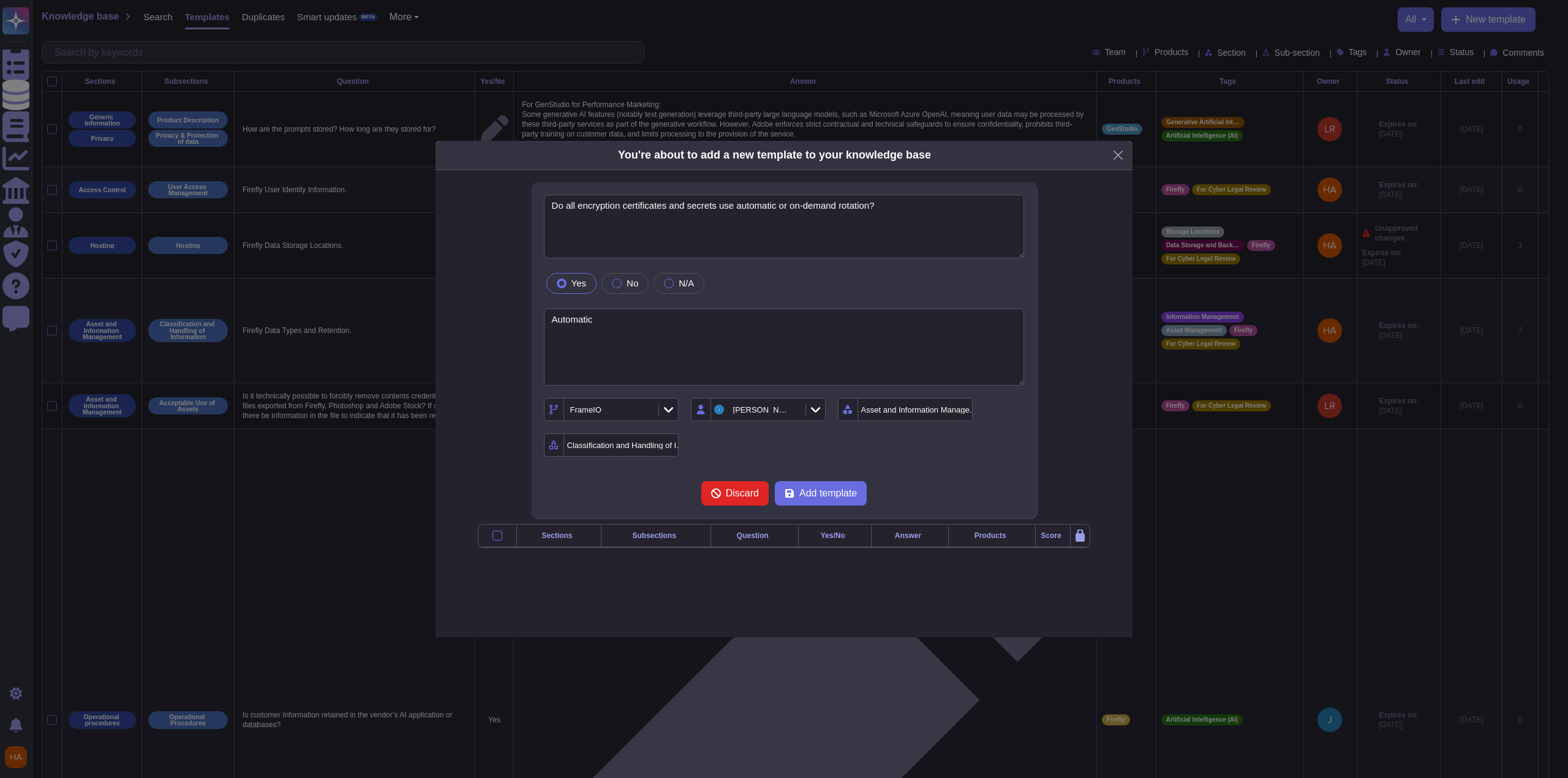
type textarea "Do all encryption certificates and secrets use automatic or on-demand rotation?"
type textarea "Automatic"
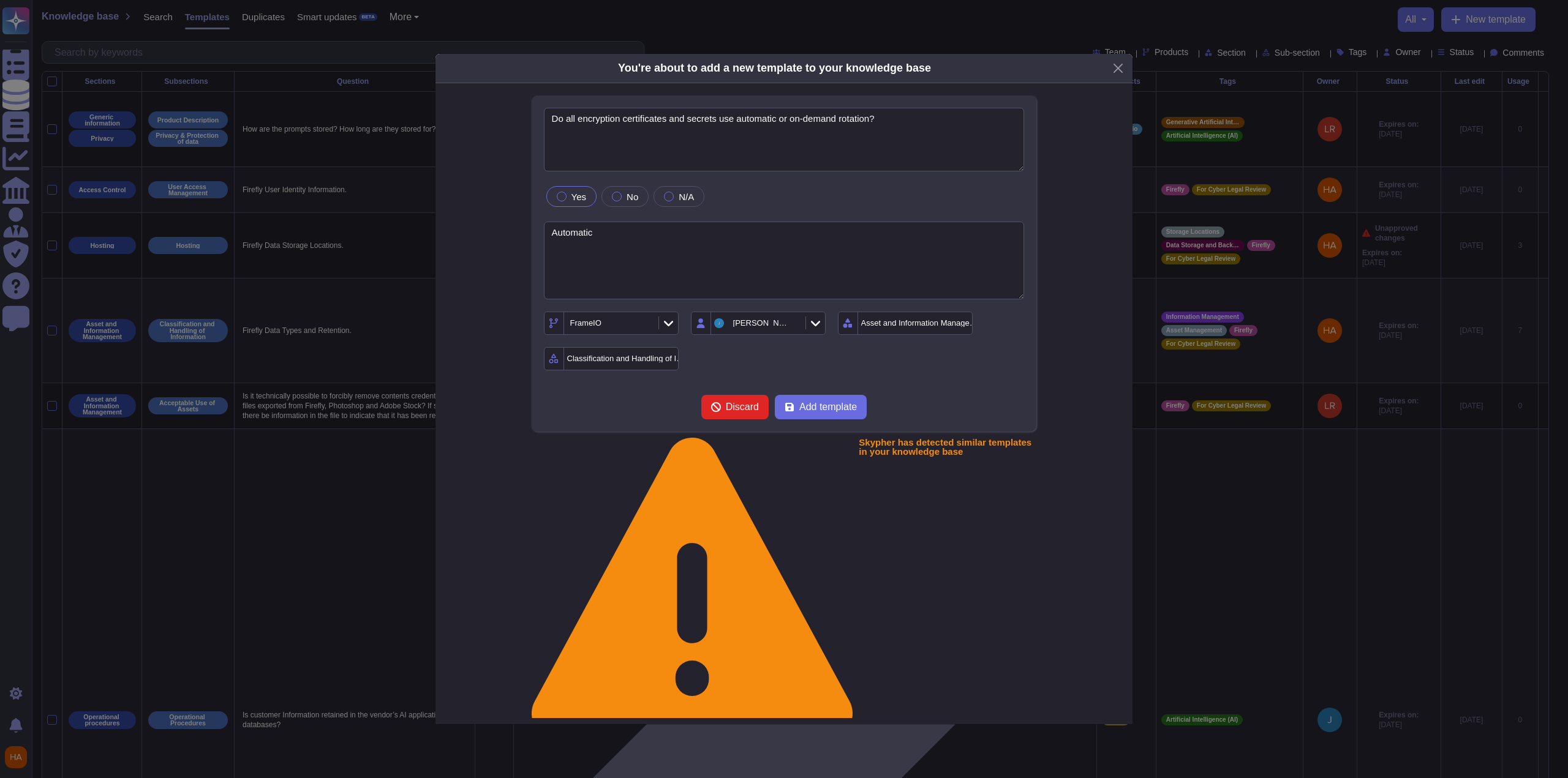
click at [1014, 372] on form "Do all encryption certificates and secrets use automatic or on-demand rotation?…" at bounding box center [784, 263] width 481 height 312
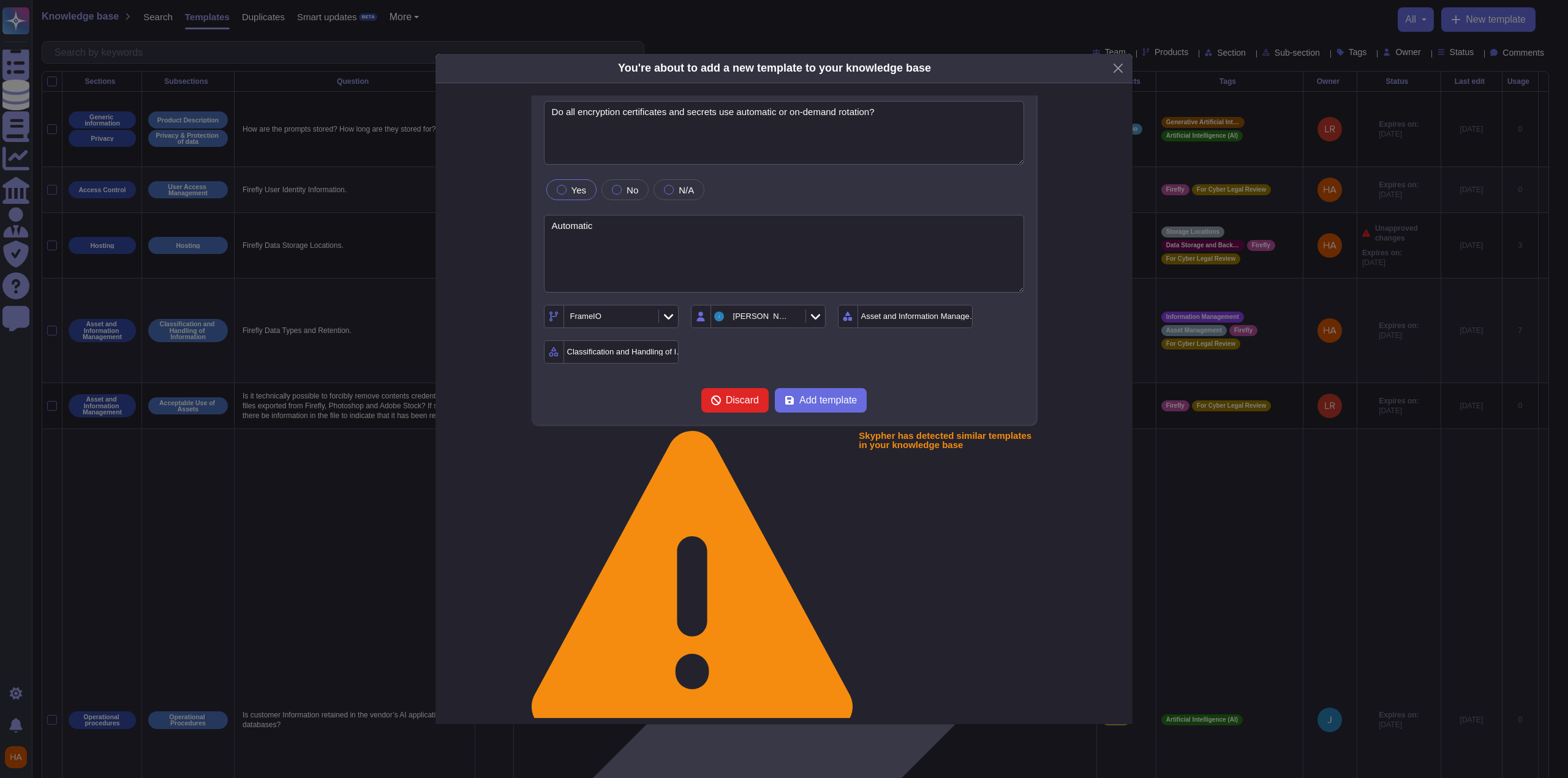
scroll to position [0, 0]
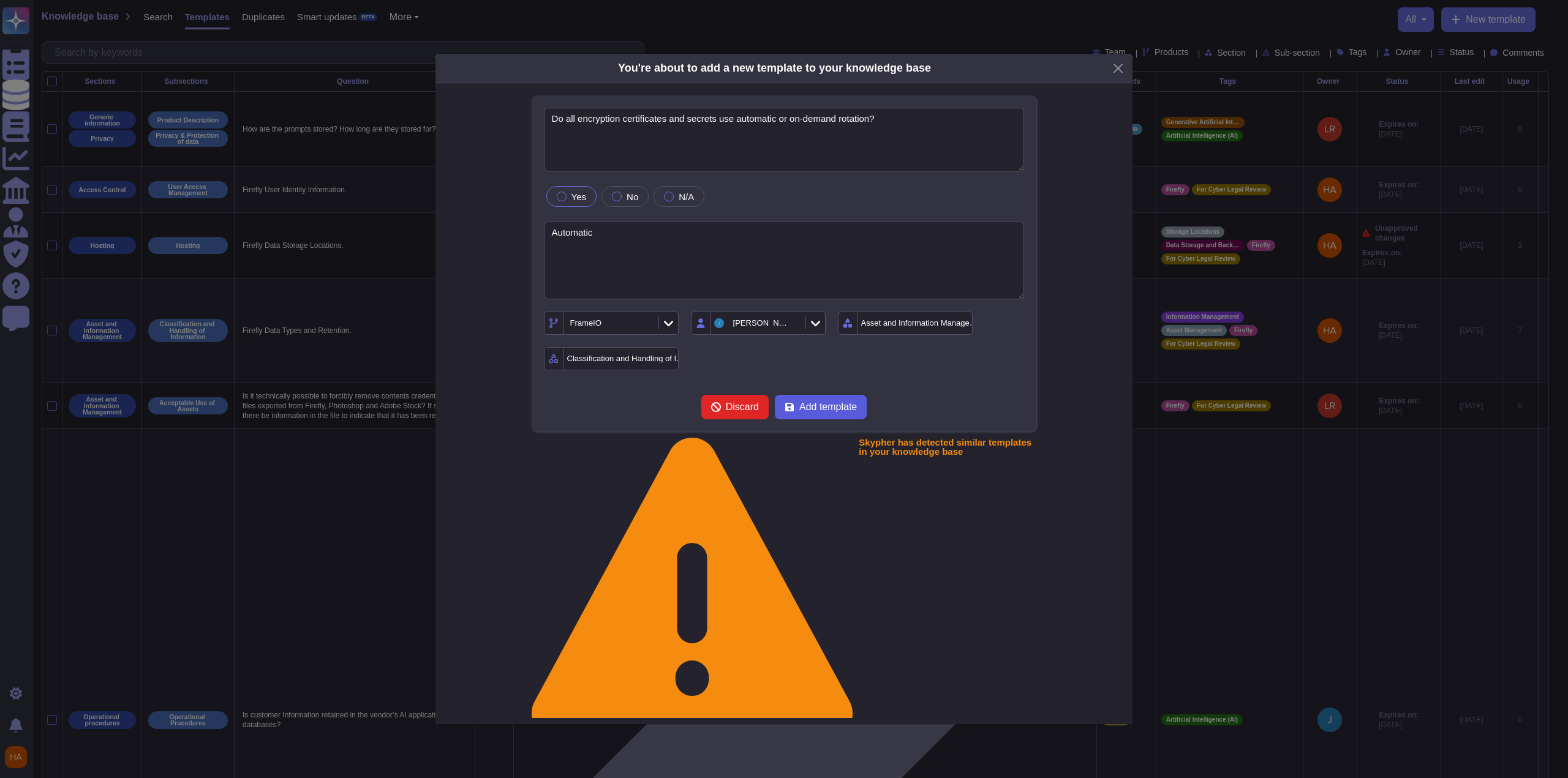
click at [850, 415] on button "Add template" at bounding box center [820, 407] width 92 height 25
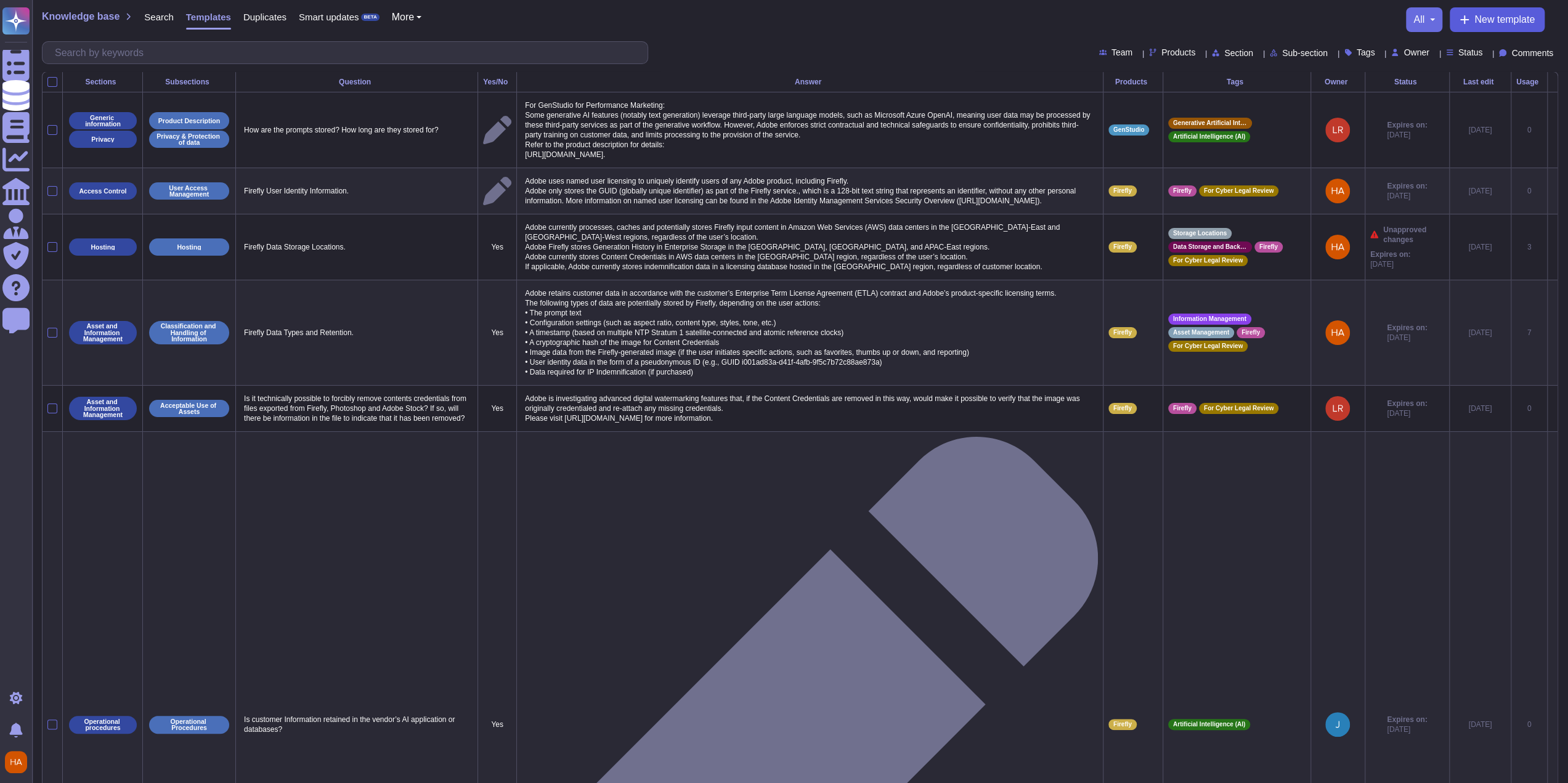
click at [1477, 25] on span "New template" at bounding box center [1505, 20] width 60 height 10
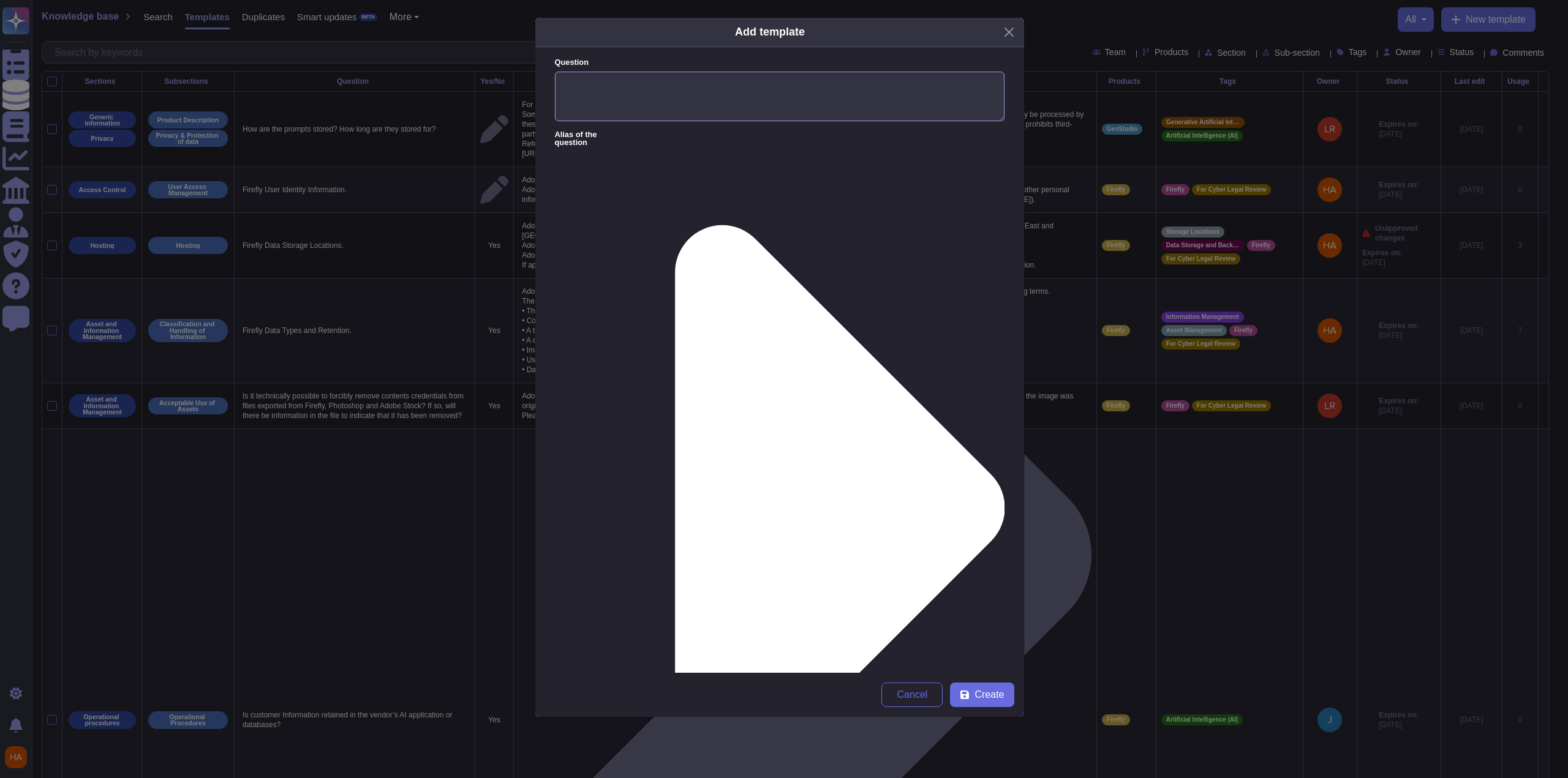
click at [599, 92] on textarea "Question" at bounding box center [780, 96] width 449 height 50
paste textarea "Do all encryption certificates and secrets use automatic or on-demand rotation?"
type textarea "Do all encryption certificates and secrets use automatic or on-demand rotation?"
click at [1012, 35] on button "Close" at bounding box center [1009, 32] width 19 height 19
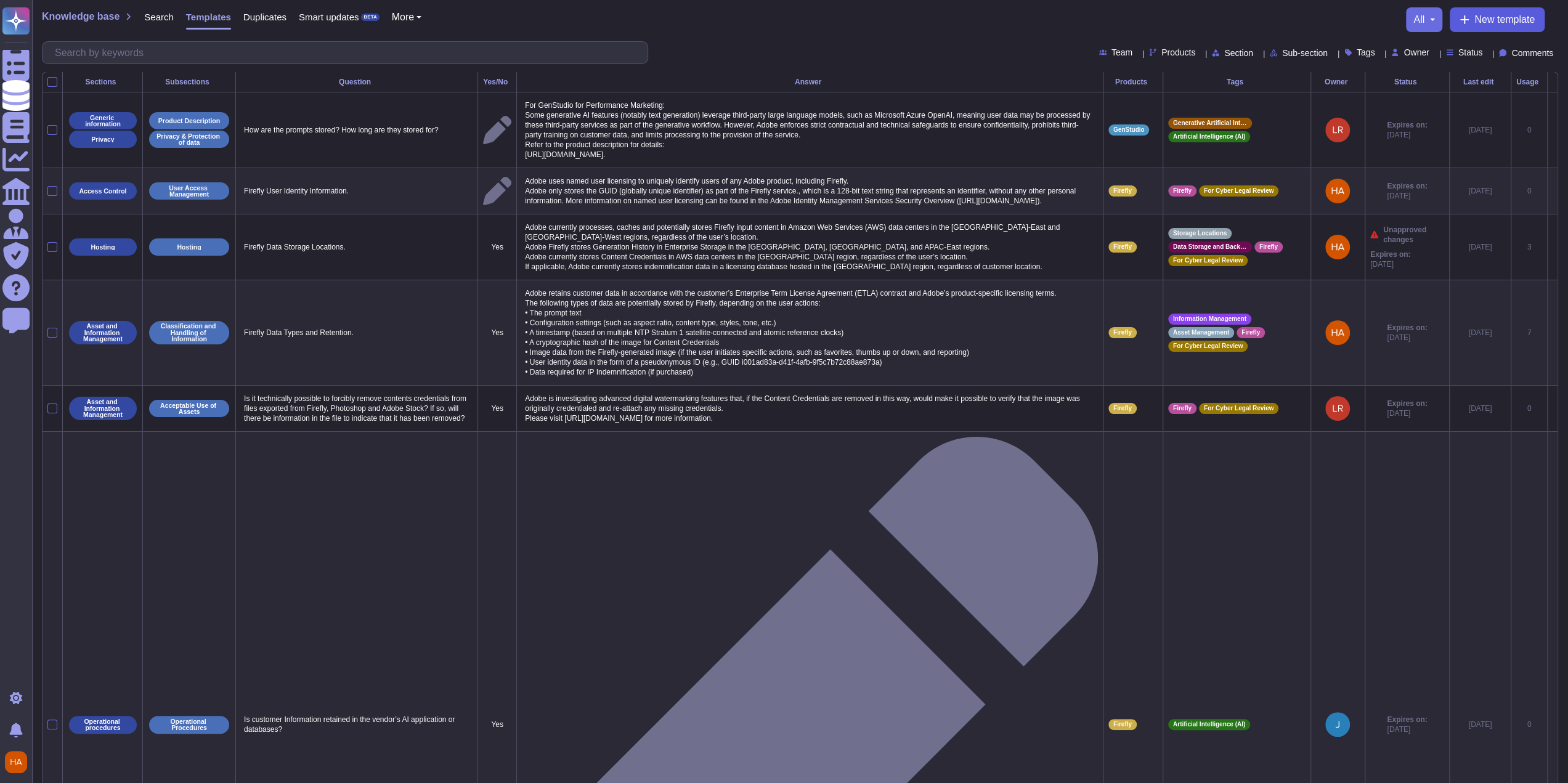
click at [1483, 25] on span "New template" at bounding box center [1505, 20] width 60 height 10
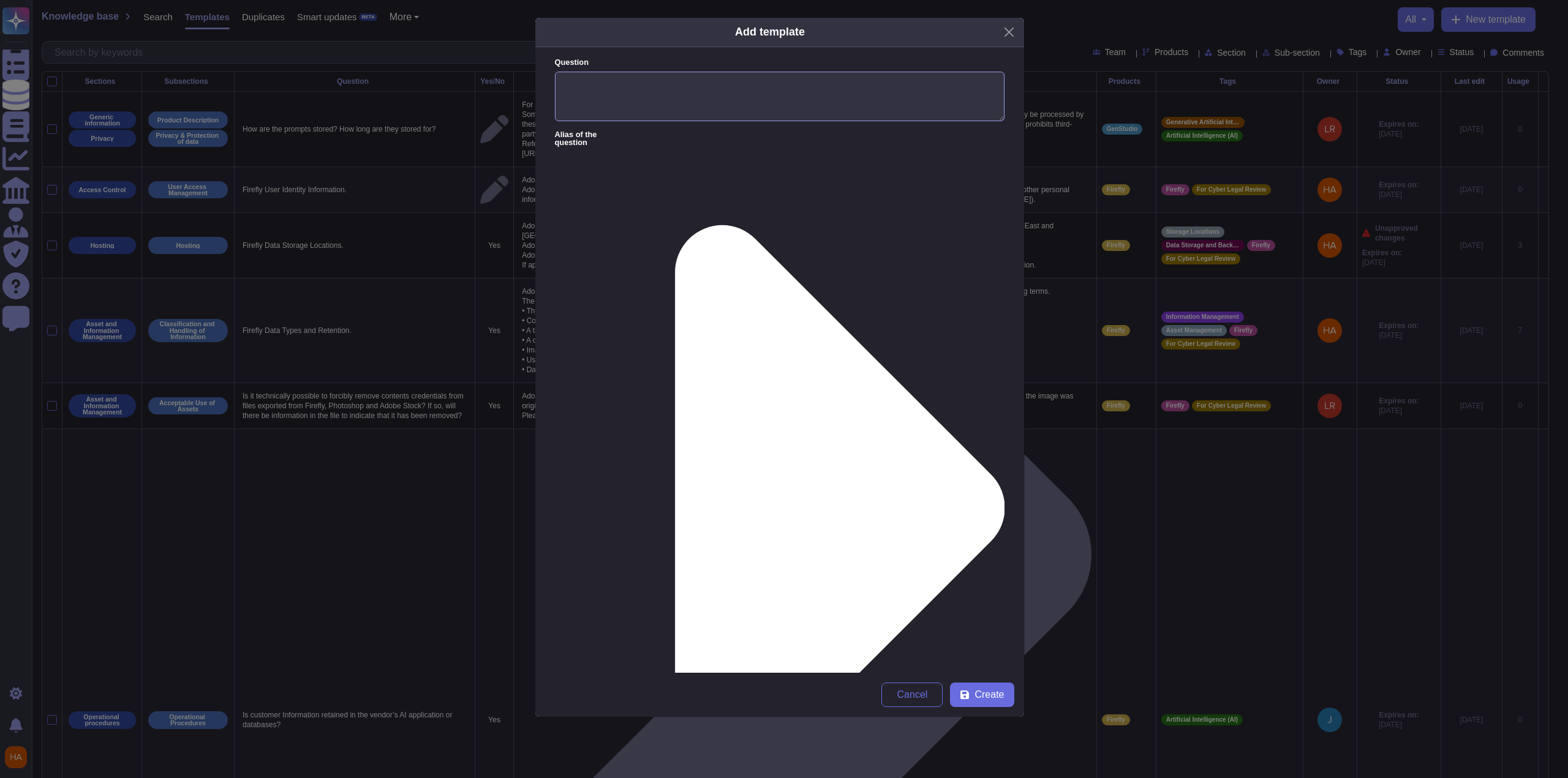
click at [743, 104] on textarea "Question" at bounding box center [780, 96] width 449 height 50
paste textarea "What measures are taken to ensure that usernames, passwords and other user acco…"
type textarea "What measures are taken to ensure that usernames, passwords and other user acco…"
paste textarea "We encrypt the database at rest. Passwords are stored as a one-way hash with sa…"
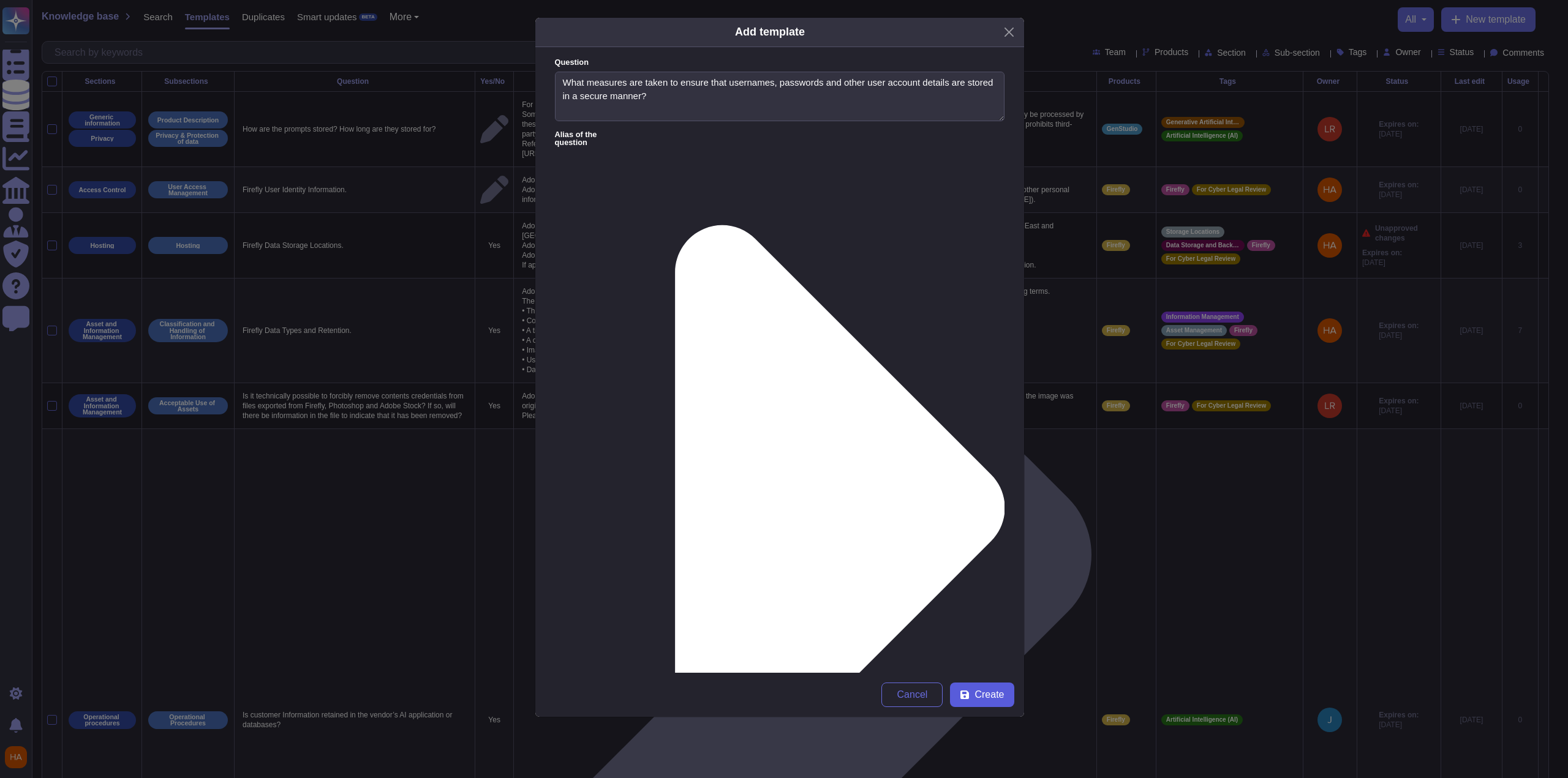
type textarea "We encrypt the database at rest. Passwords are stored as a one-way hash with sa…"
click at [989, 699] on span "Create" at bounding box center [989, 695] width 29 height 10
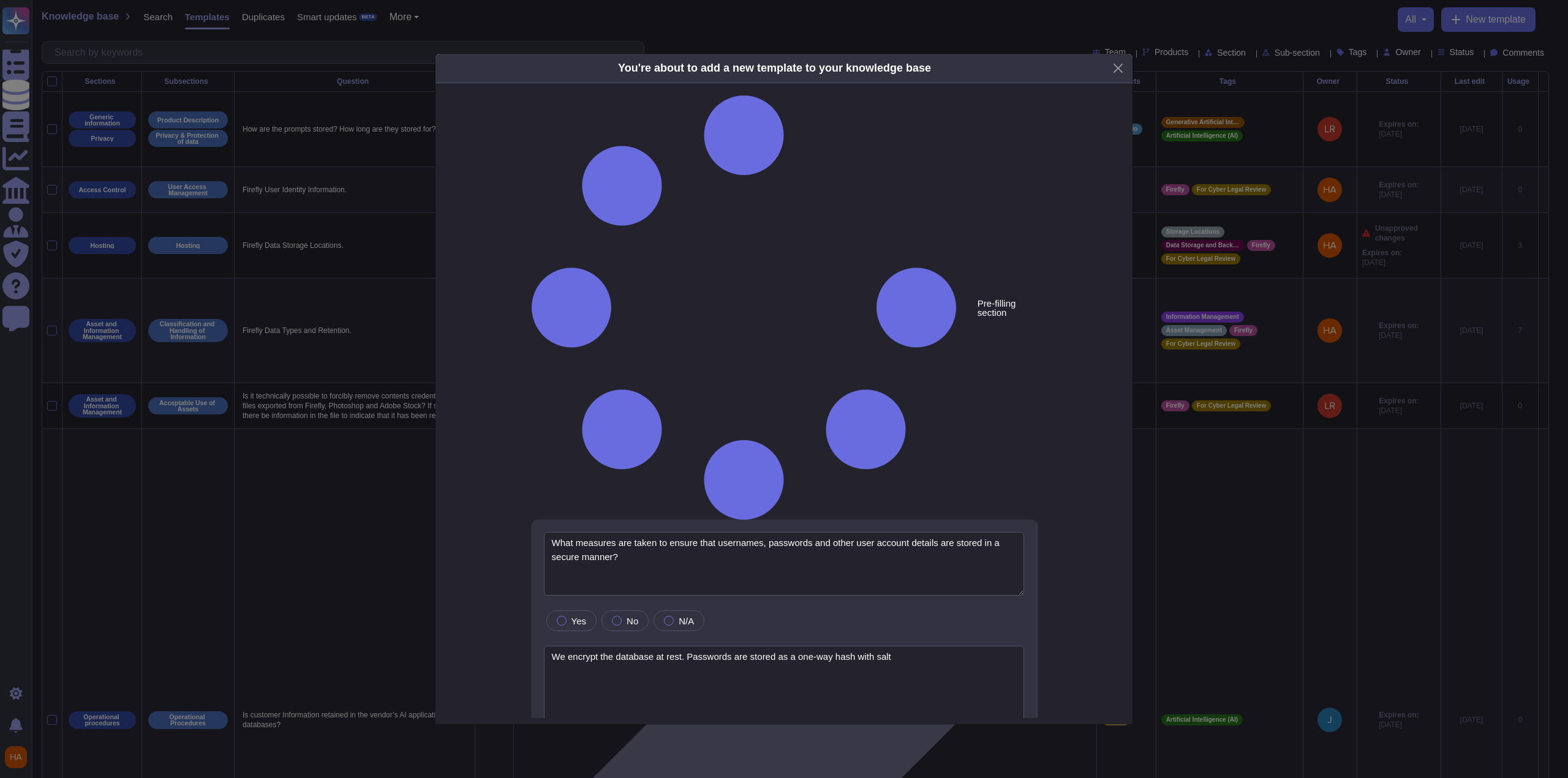
type textarea "What measures are taken to ensure that usernames, passwords and other user acco…"
type textarea "We encrypt the database at rest. Passwords are stored as a one-way hash with sa…"
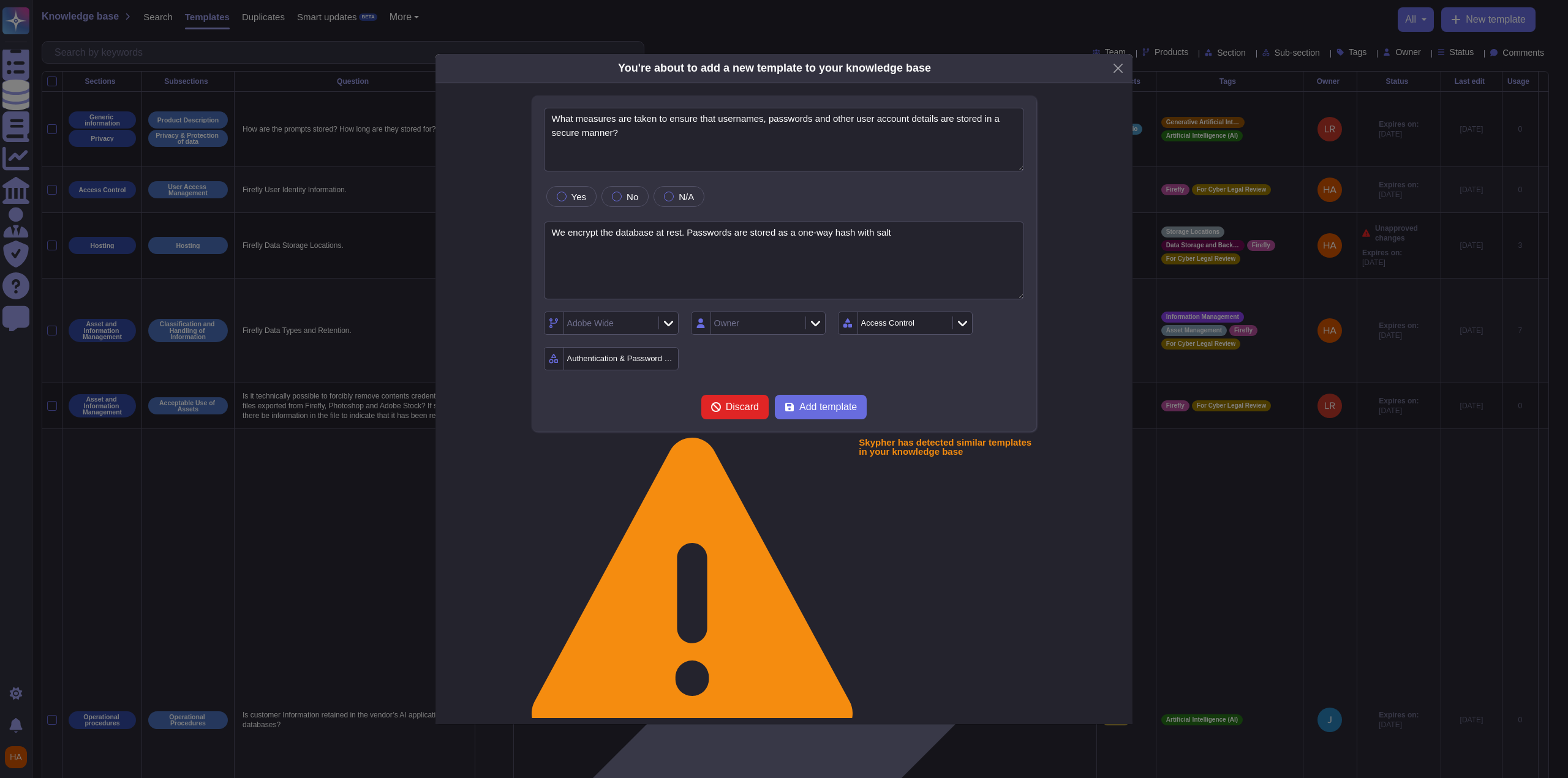
click at [648, 363] on div "Authentication & Password Policy" at bounding box center [622, 358] width 110 height 8
click at [940, 324] on icon at bounding box center [940, 324] width 0 height 0
click at [630, 369] on div "Sub-sections" at bounding box center [609, 358] width 91 height 22
type input "priv"
click at [594, 486] on span "Privileged Access" at bounding box center [609, 485] width 72 height 11
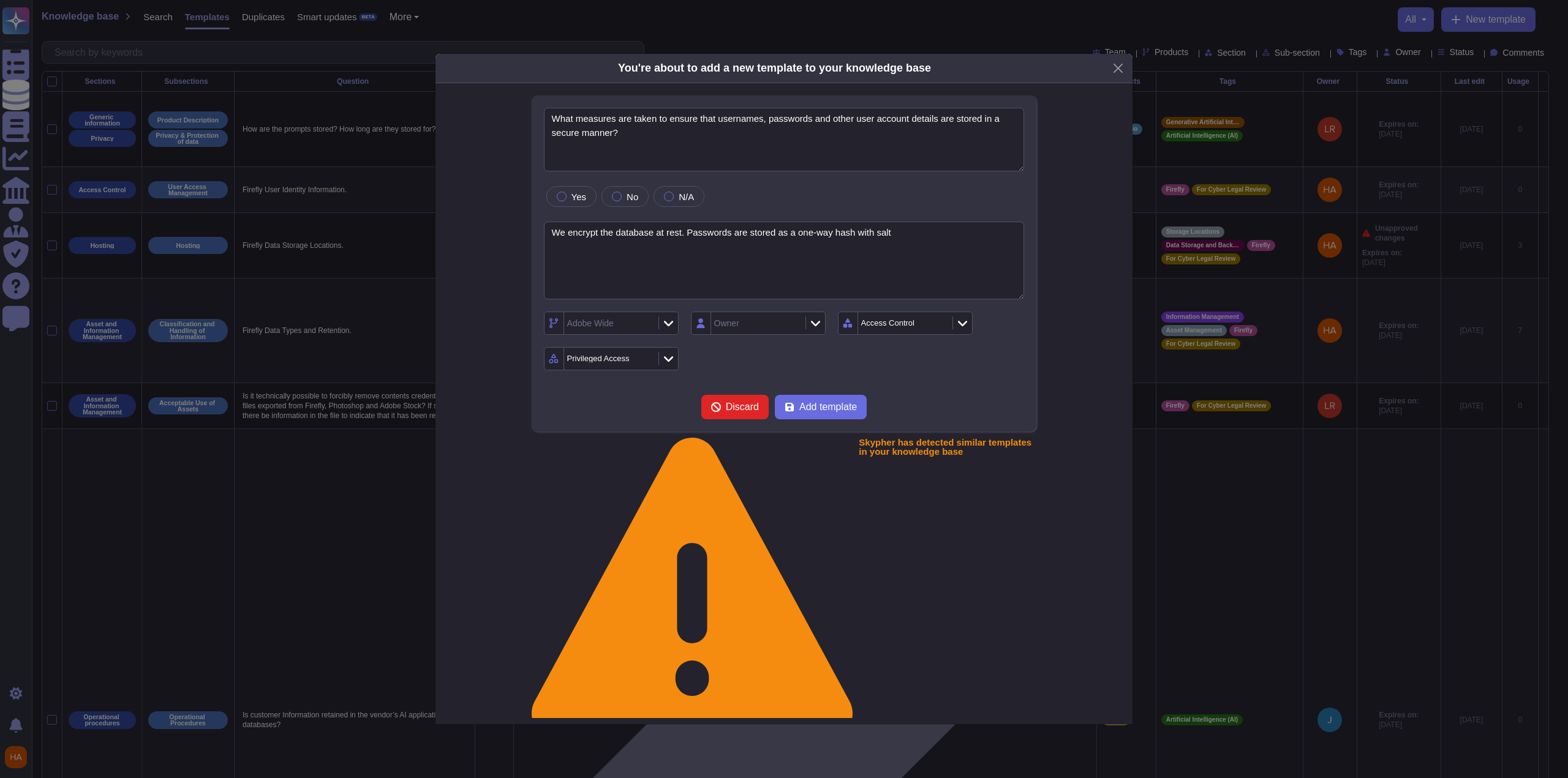
click at [774, 334] on div "Owner" at bounding box center [757, 323] width 91 height 22
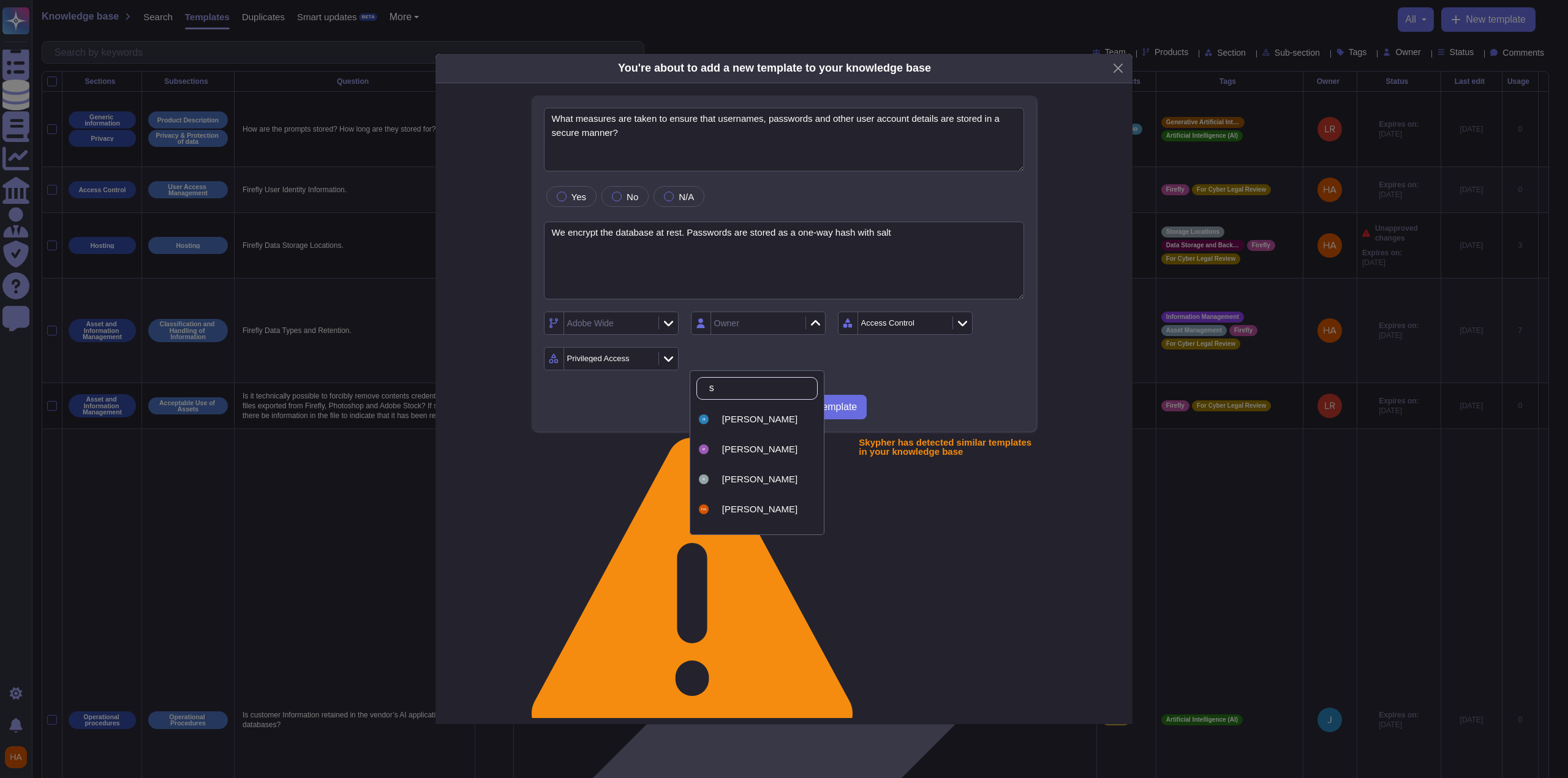
type input "se"
click at [761, 508] on span "[PERSON_NAME]" at bounding box center [760, 509] width 75 height 11
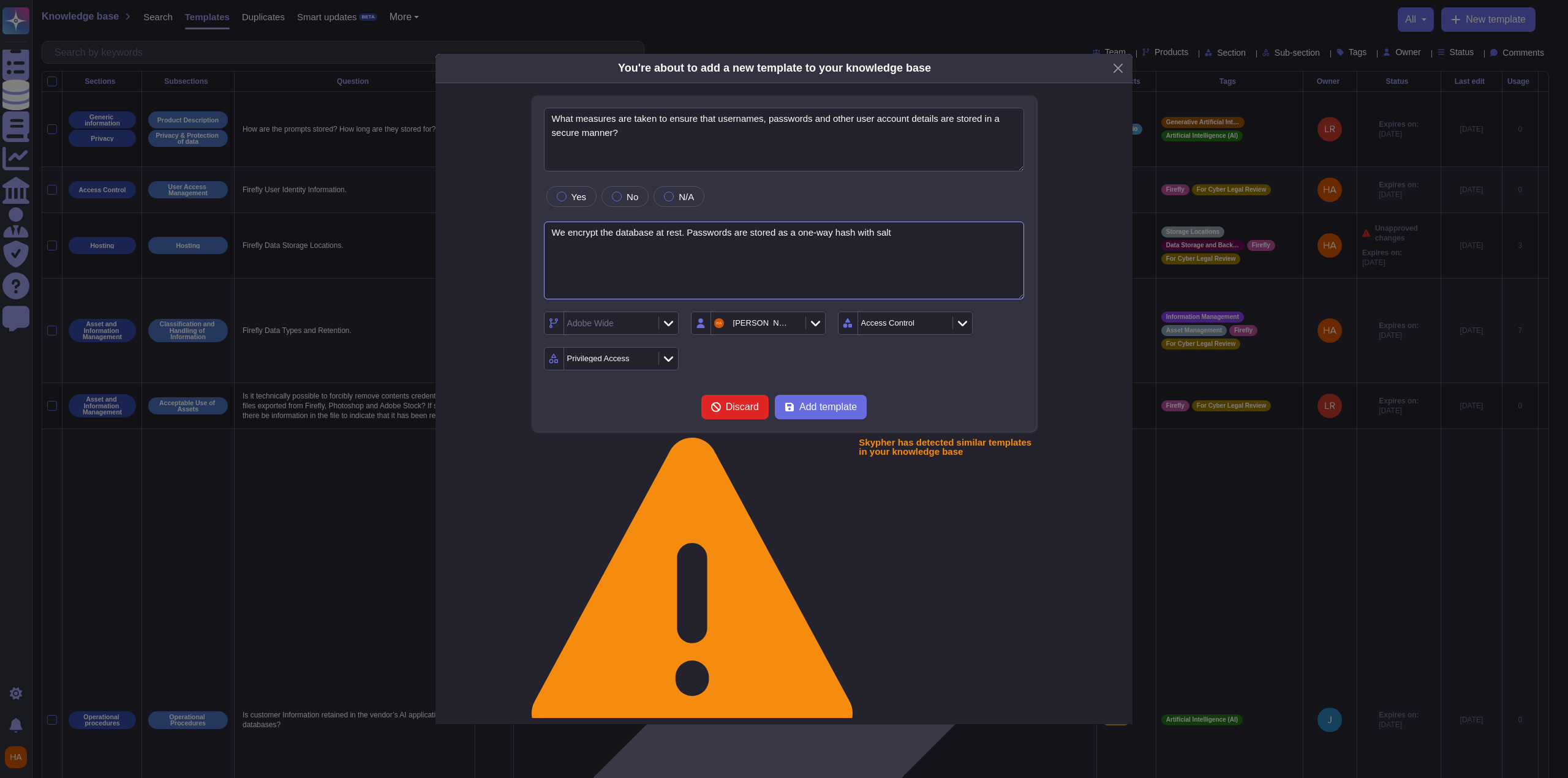
drag, startPoint x: 566, startPoint y: 259, endPoint x: 506, endPoint y: 261, distance: 60.0
click at [506, 261] on div "What measures are taken to ensure that usernames, passwords and other user acco…" at bounding box center [784, 427] width 632 height 663
click at [1005, 300] on textarea "Adobe encrypts the database at rest. Passwords are stored as a one-way hash wit…" at bounding box center [784, 261] width 481 height 78
type textarea "Adobe encrypts the database at rest. Passwords are stored as a one-way hash wit…"
click at [983, 370] on div "Adobe Wide [PERSON_NAME] Access Control Privileged Access" at bounding box center [784, 341] width 481 height 59
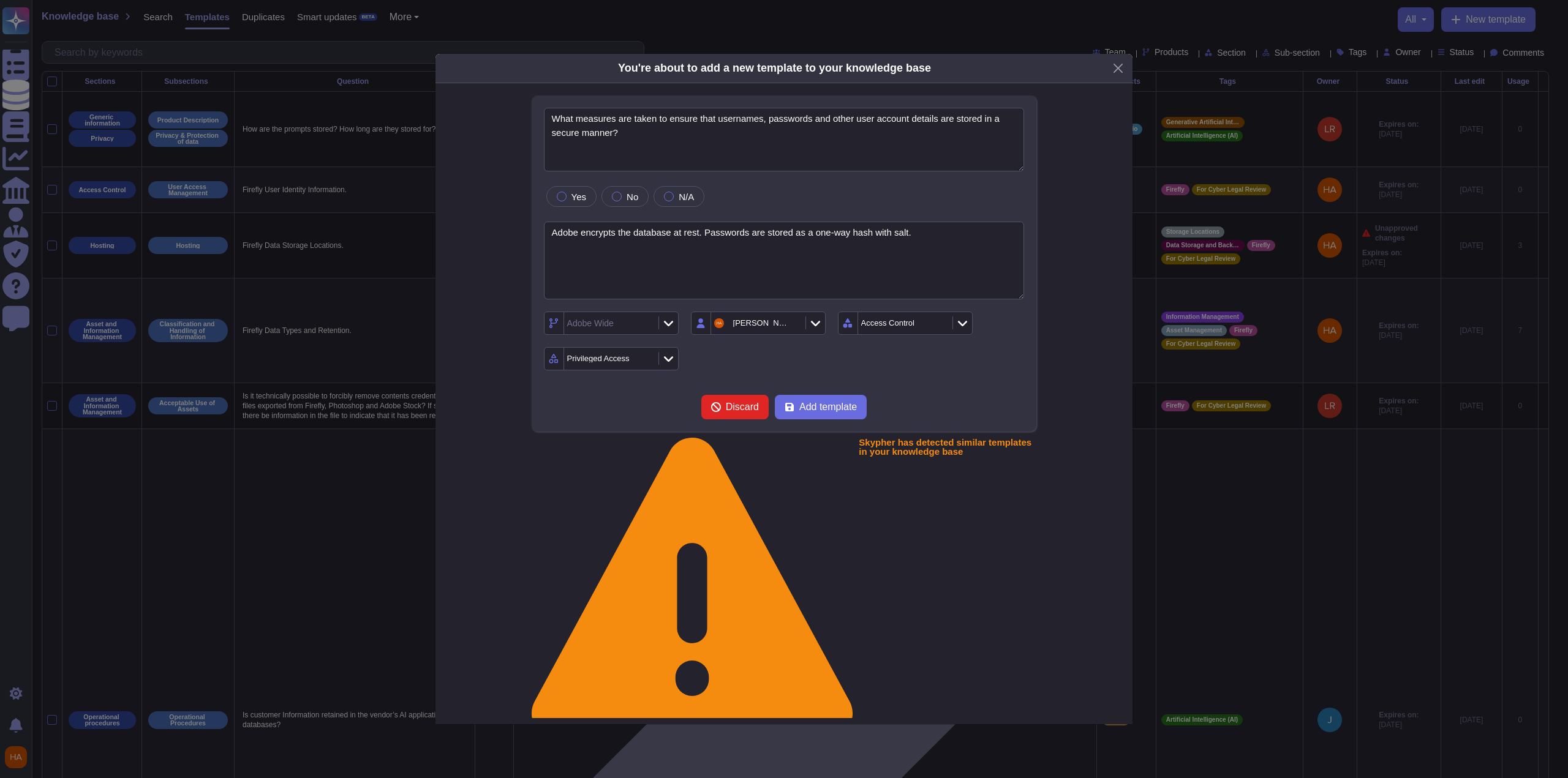
click at [989, 409] on form "What measures are taken to ensure that usernames, passwords and other user acco…" at bounding box center [784, 263] width 481 height 312
drag, startPoint x: 697, startPoint y: 264, endPoint x: 479, endPoint y: 242, distance: 219.1
click at [479, 242] on div "What measures are taken to ensure that usernames, passwords and other user acco…" at bounding box center [784, 427] width 632 height 663
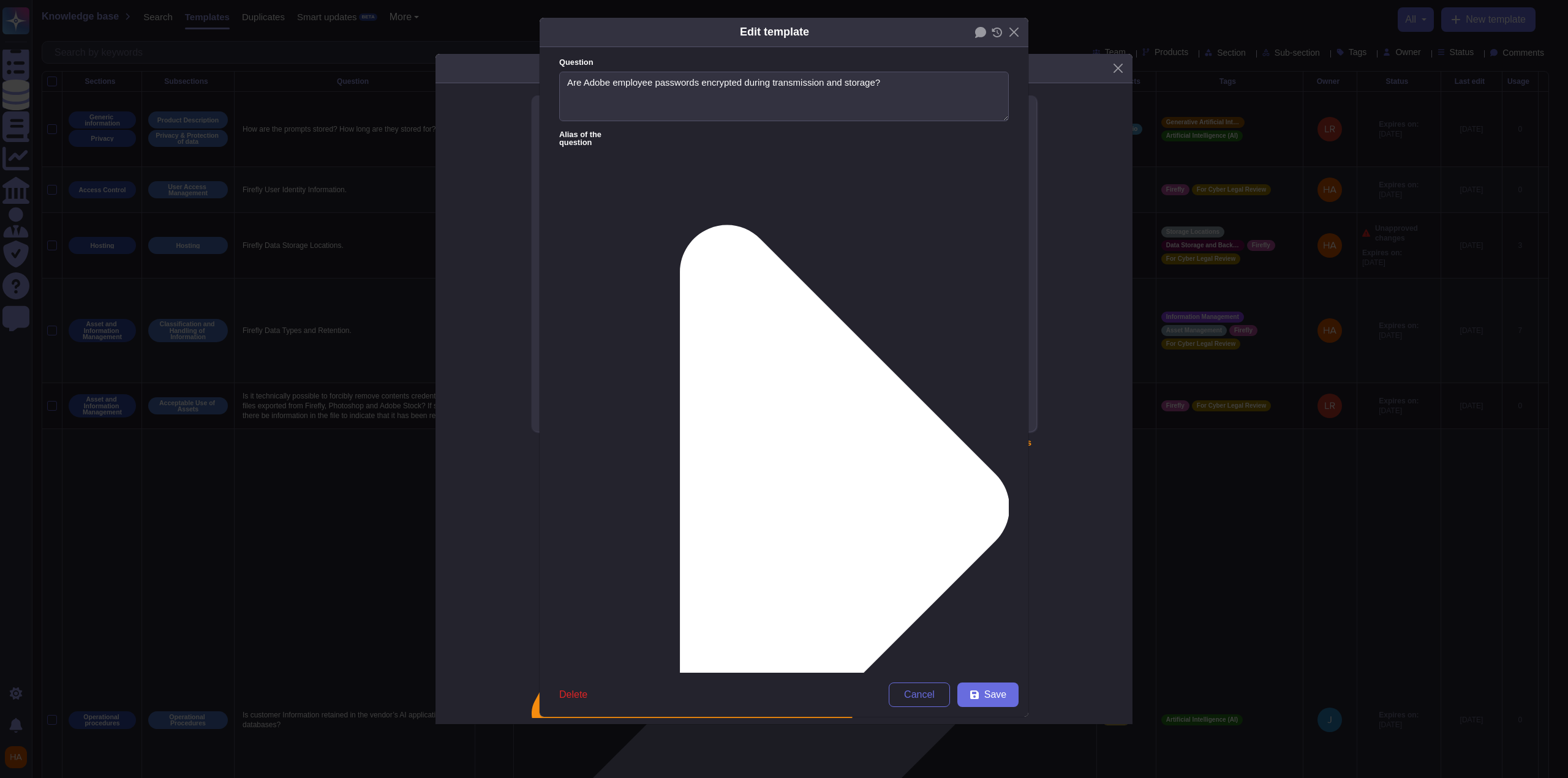
type textarea "Are Adobe employee passwords encrypted during transmission and storage?"
paste textarea "Adobe encrypts the database at rest"
click at [1001, 698] on span "Save" at bounding box center [995, 695] width 22 height 10
type textarea "Passwords and approved password vaults must be encrypted while in transit and a…"
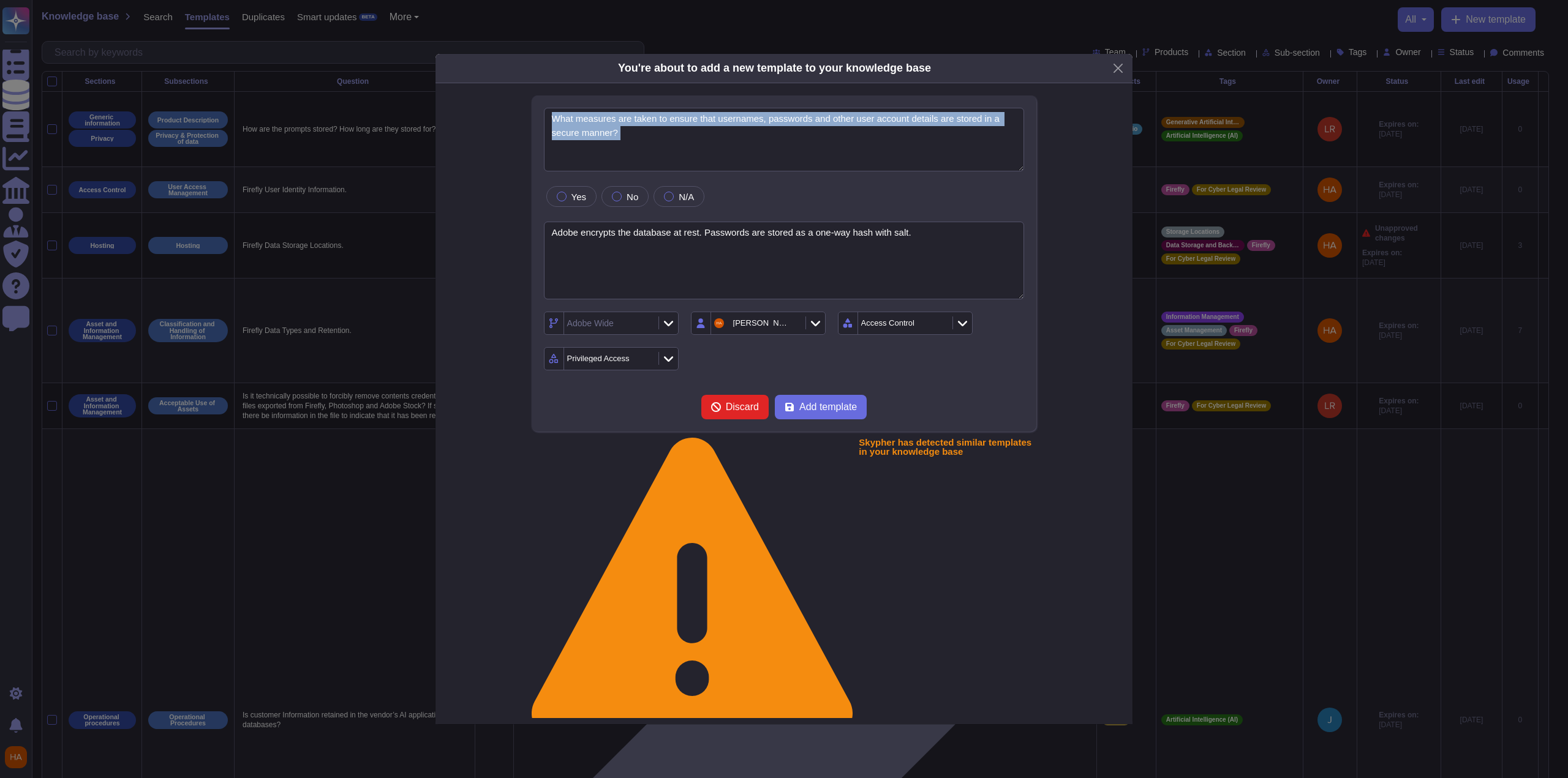
click at [602, 204] on form "What measures are taken to ensure that usernames, passwords and other user acco…" at bounding box center [784, 263] width 481 height 312
copy form "What measures are taken to ensure that usernames, passwords and other user acco…"
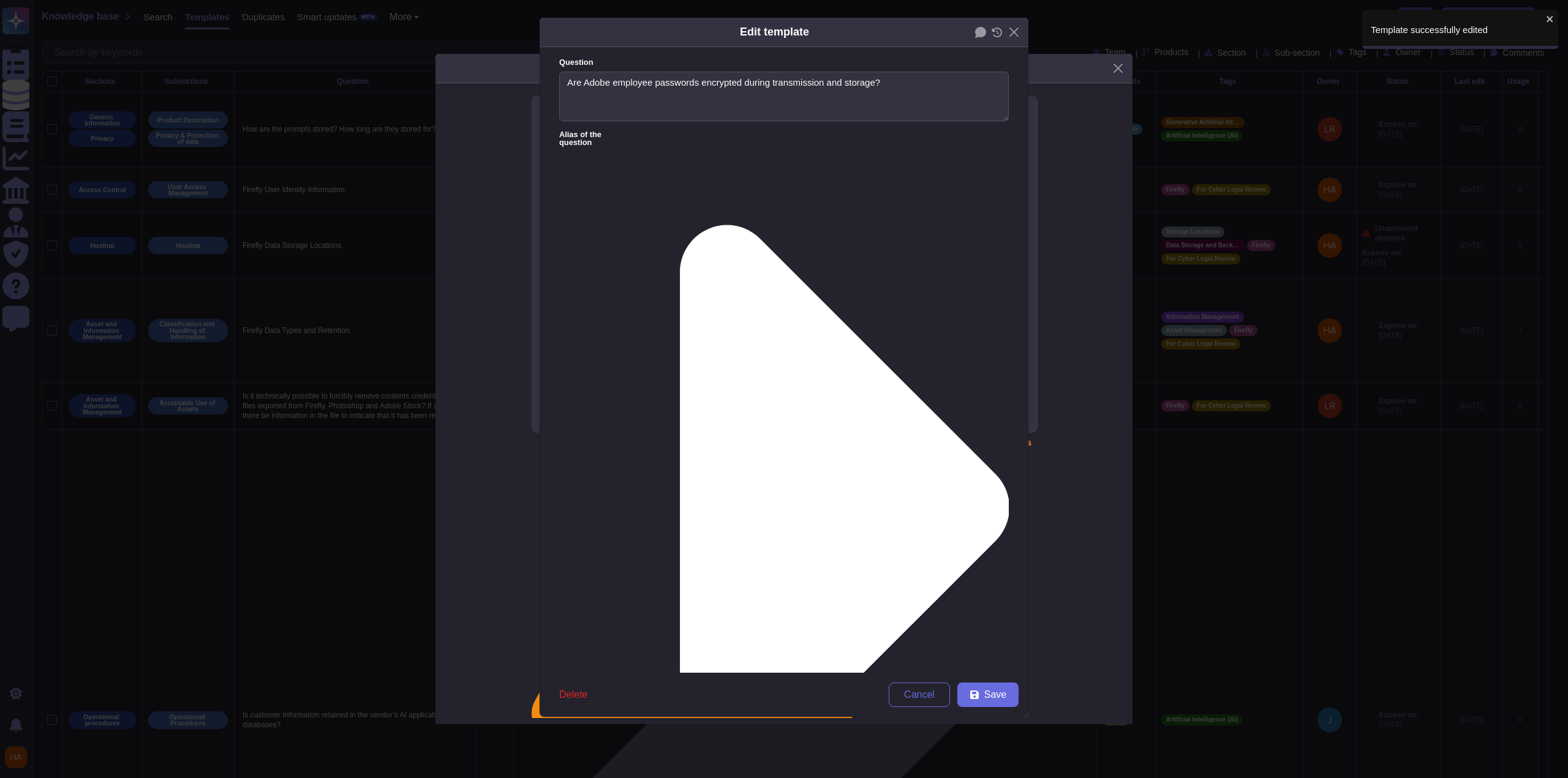
type textarea "Are Adobe employee passwords encrypted during transmission and storage?"
type textarea "Adobe encrypts the database at rest. Passwords and approved password vaults mus…"
click at [657, 131] on icon at bounding box center [820, 508] width 376 height 754
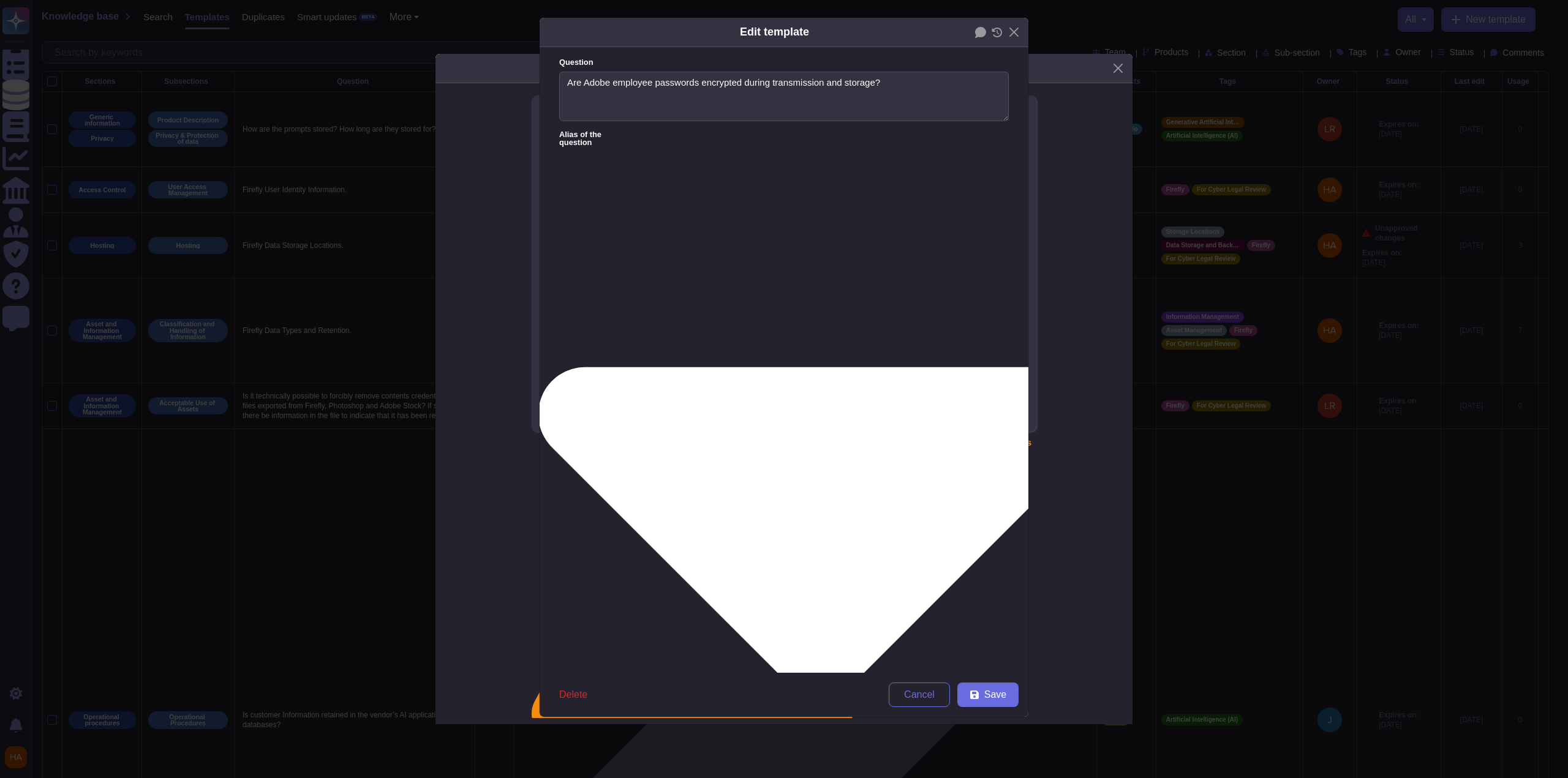
type textarea "1.The password transmission and storage must be encrypted and unviewable to all…"
type textarea "Are passwords encrypted during network transit?"
type textarea "Are personal data and passwords stored after being encrypted using a secure alg…"
type textarea "​Are all passwords on network devices and systems encrypted in transport and at…"
type textarea "If yes, explain how you are protecting passwords in transport and at rest (e.g.…"
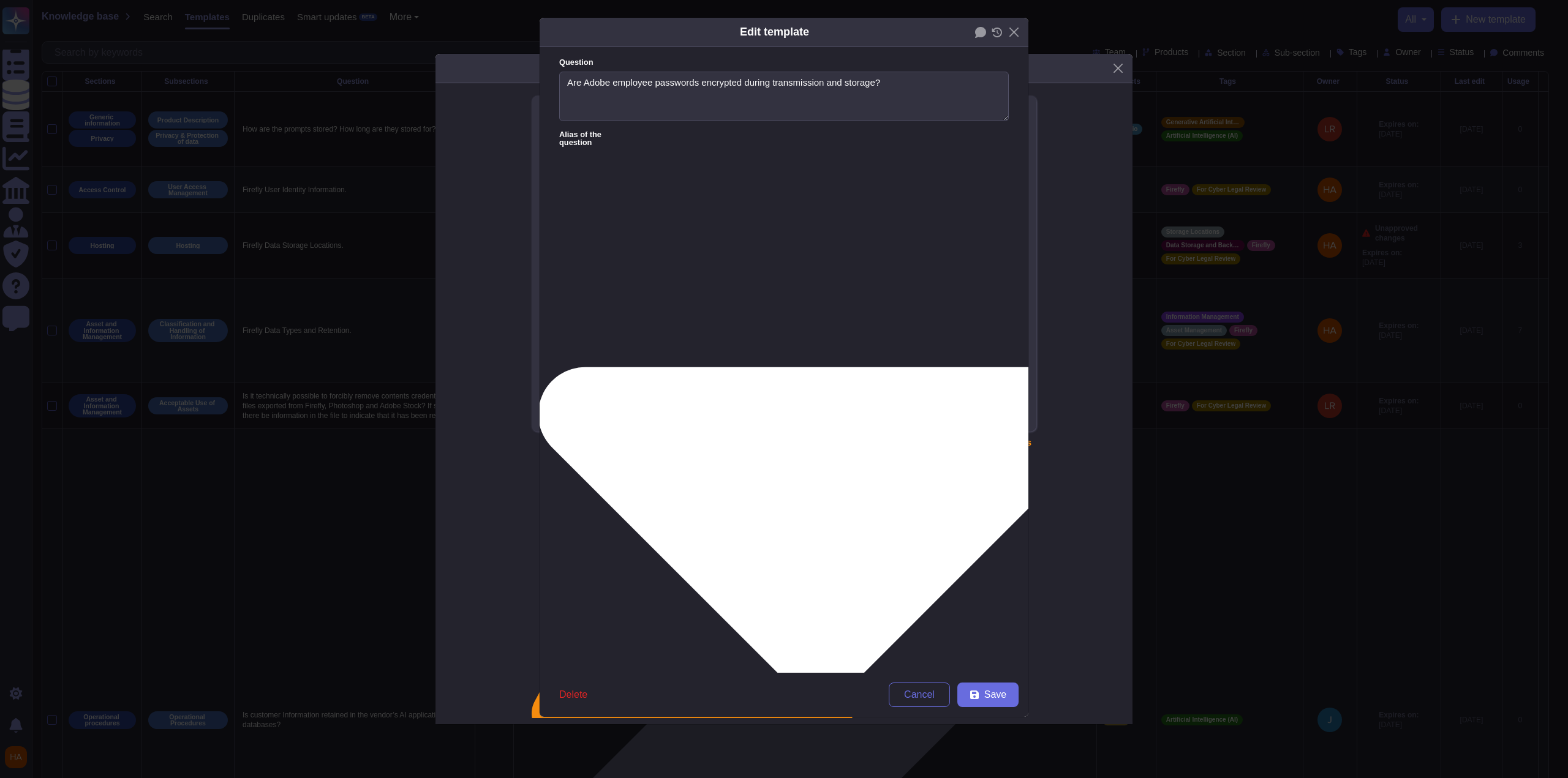
type textarea "Are passwords encrypted in transit?"
type textarea "Where is user information stored? How do you protect the password in motion and…"
type textarea "H.3.9 - Does the password policy require passwords to be encrypted in transit? …"
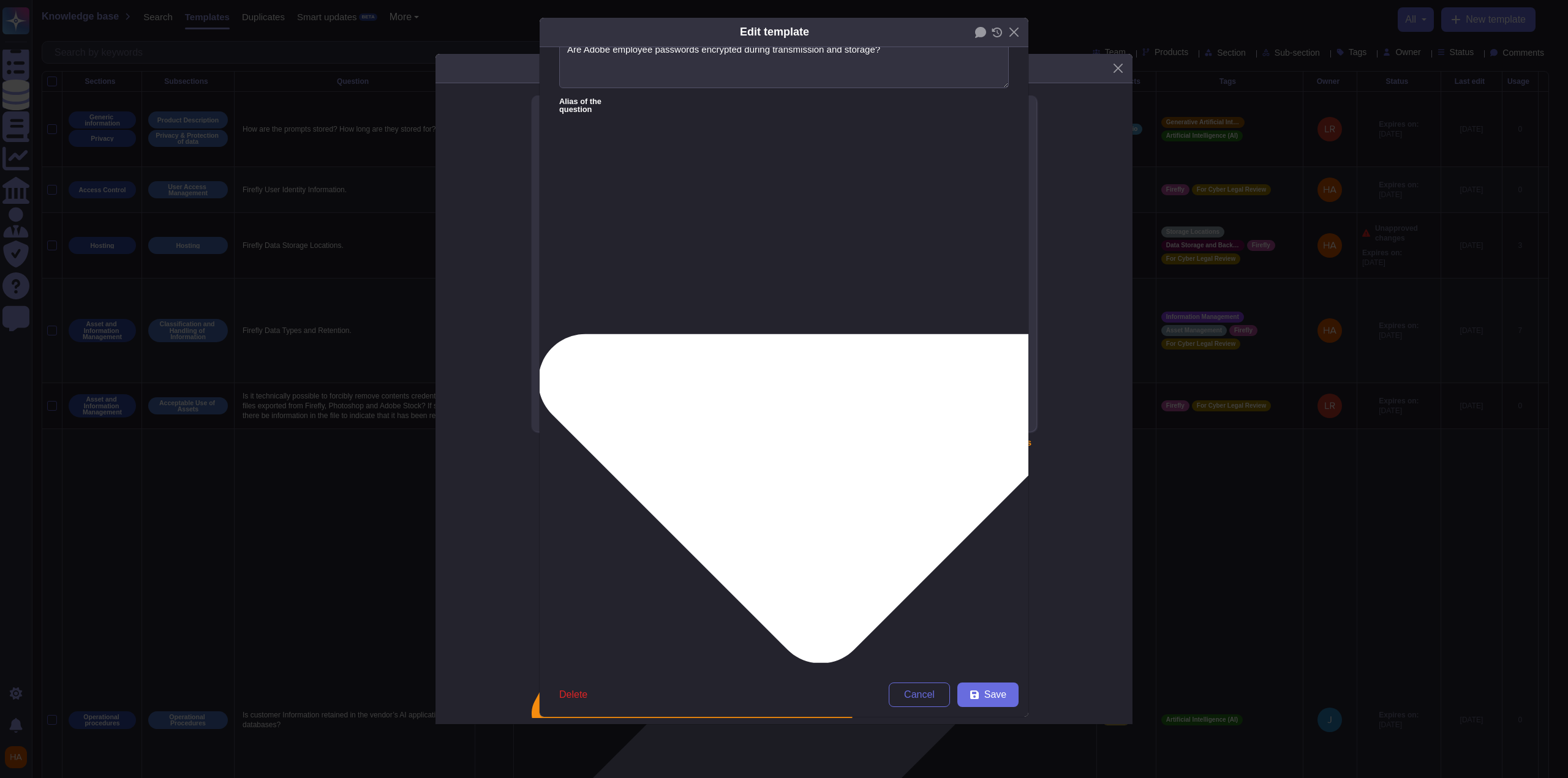
scroll to position [62, 0]
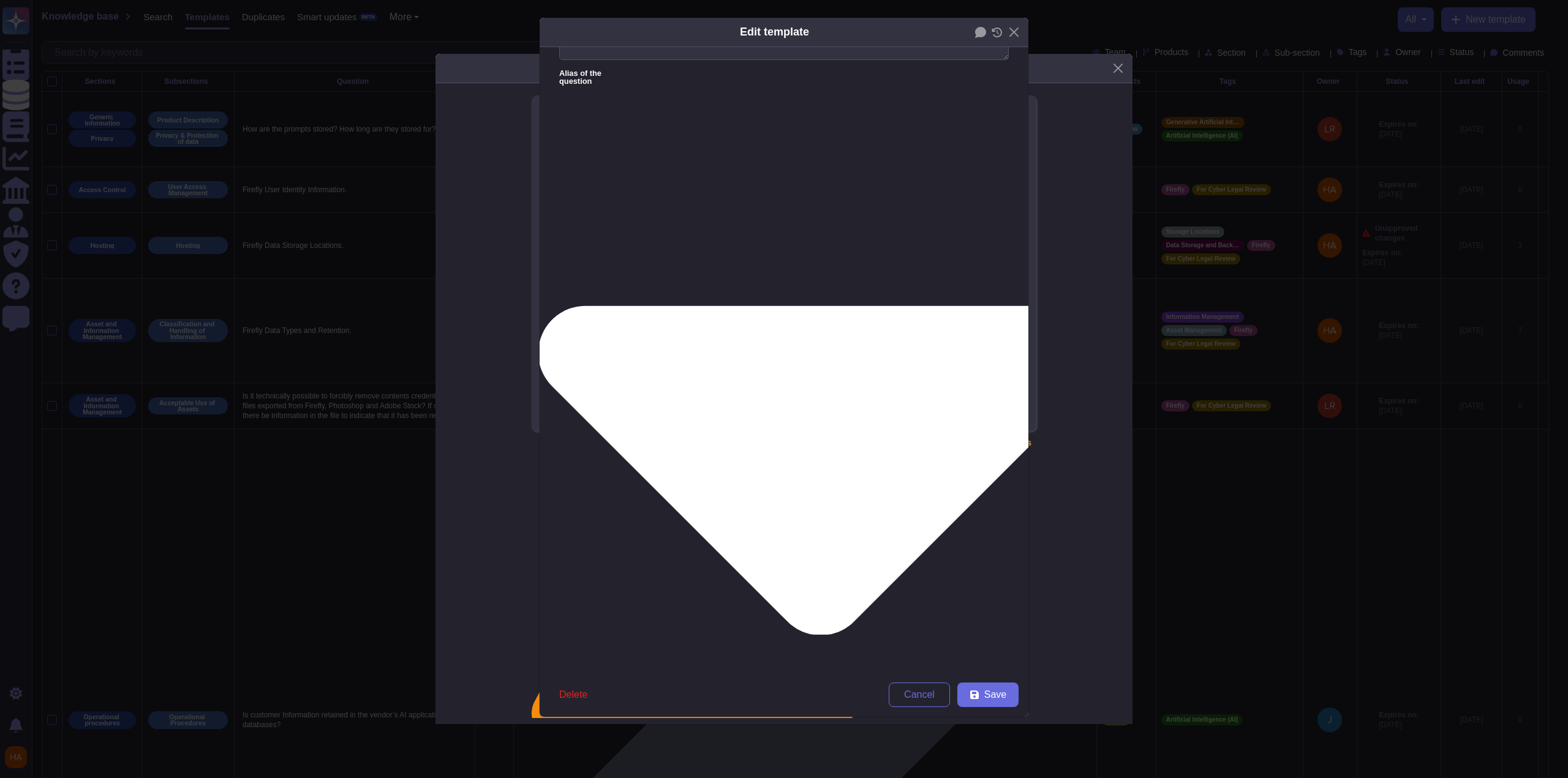
type textarea "Are personal data and passwords stored after being encrypted using a secure alg…"
type textarea "H.3.9 - Does the password policy require passwords to be encrypted in transit? …"
paste textarea "What measures are taken to ensure that usernames, passwords and other user acco…"
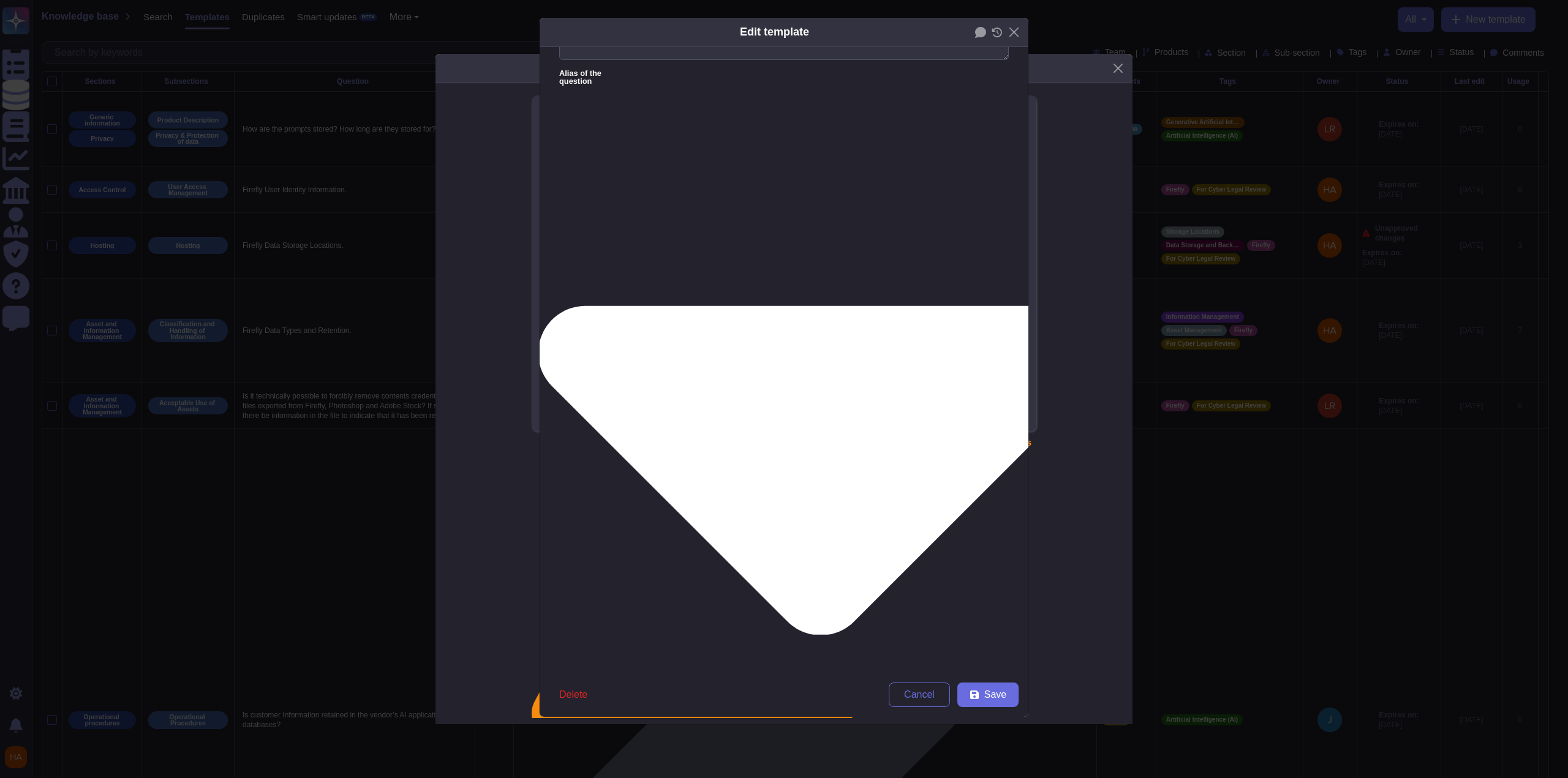
type textarea "Are personal data and passwords stored after being encrypted using a secure alg…"
type textarea "H.3.9 - Does the password policy require passwords to be encrypted in transit? …"
type textarea "What measures are taken to ensure that usernames, passwords and other user acco…"
type textarea "Are personal data and passwords stored after being encrypted using a secure alg…"
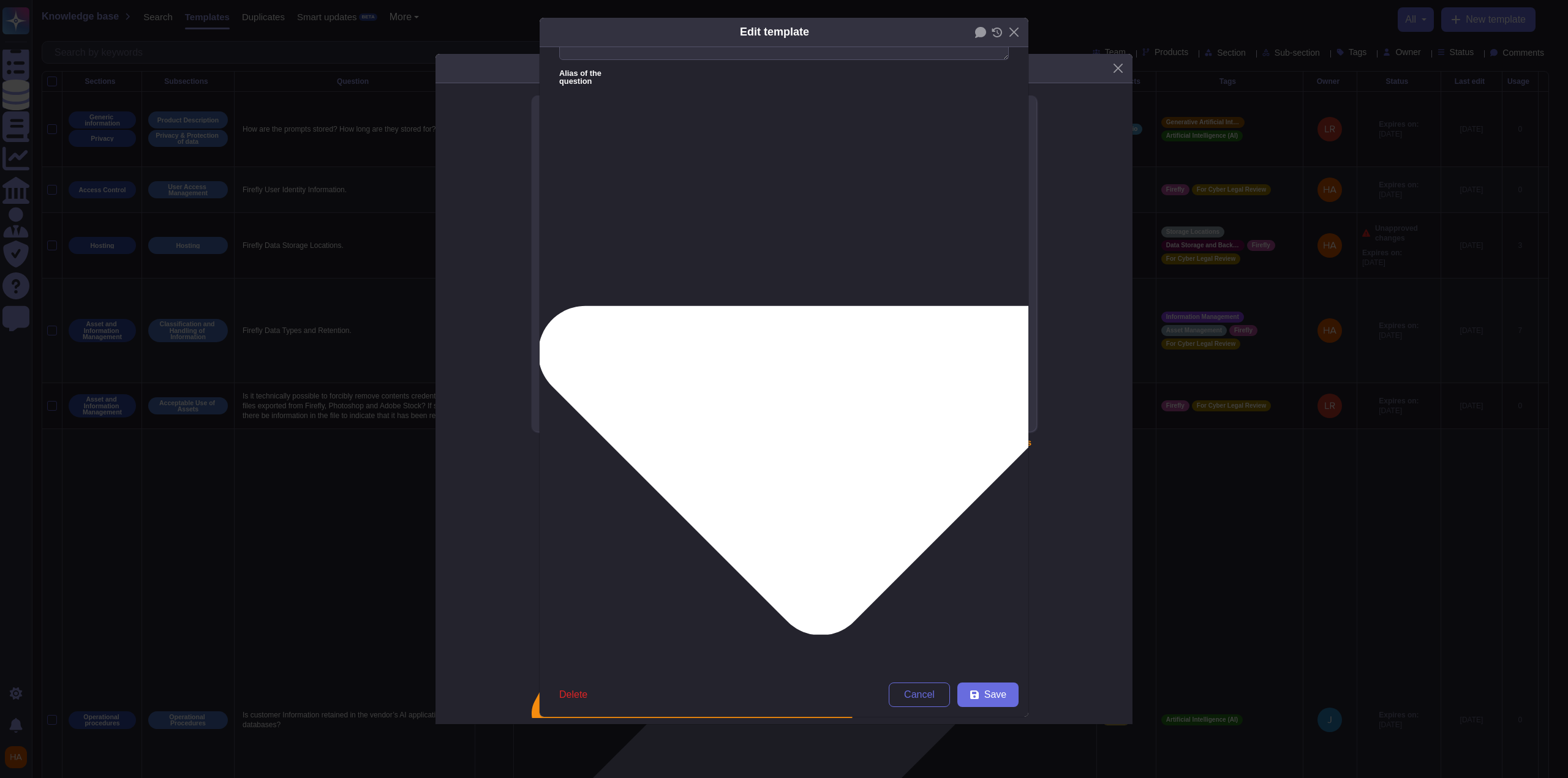
type textarea "H.3.9 - Does the password policy require passwords to be encrypted in transit? …"
type textarea "What measures are taken to ensure that usernames, passwords and other user acco…"
click at [953, 488] on form "Question Are Adobe employee passwords encrypted during transmission and storage…" at bounding box center [784, 360] width 489 height 626
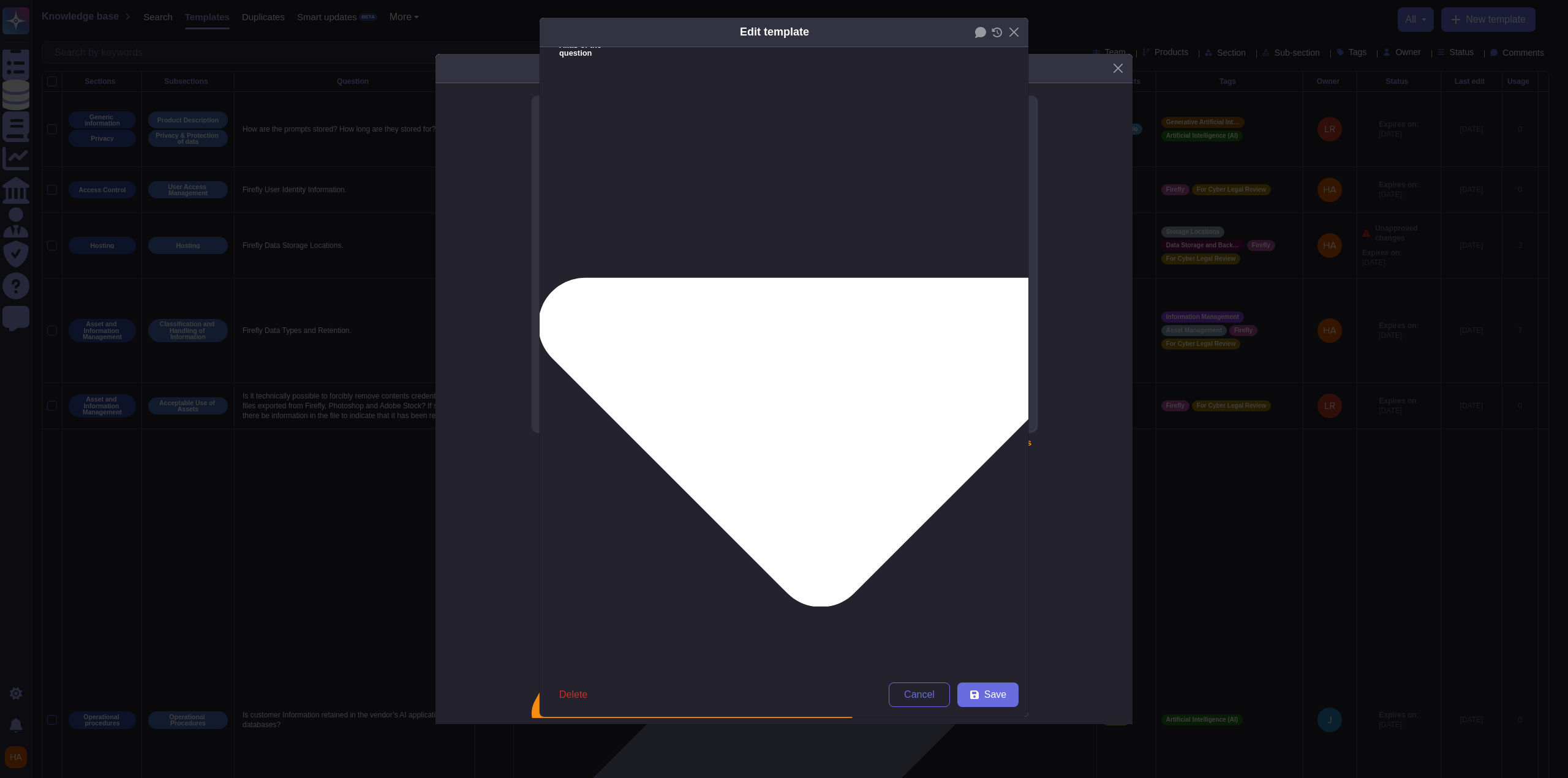
scroll to position [62, 0]
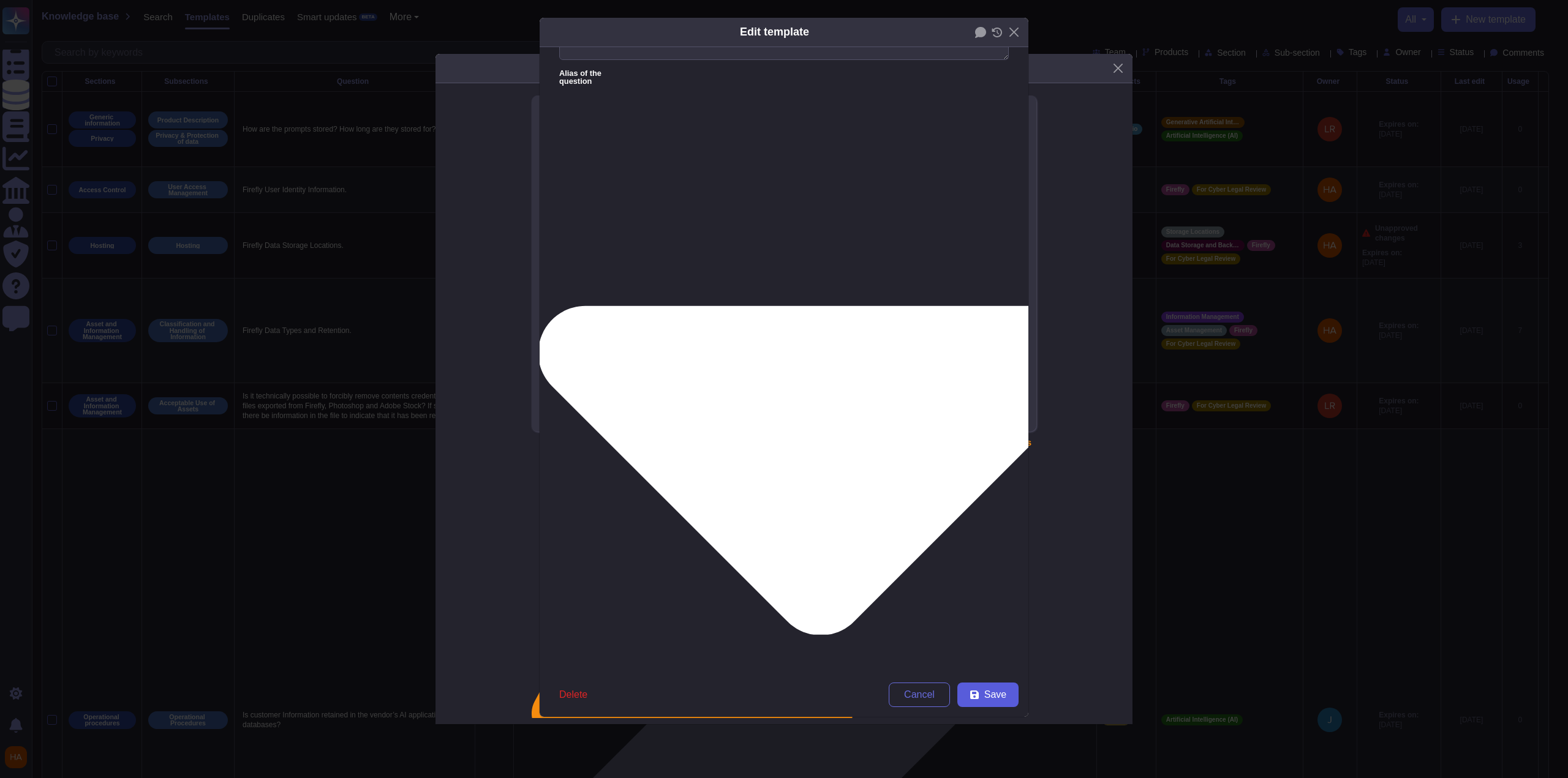
click at [980, 699] on button "Save" at bounding box center [988, 695] width 62 height 25
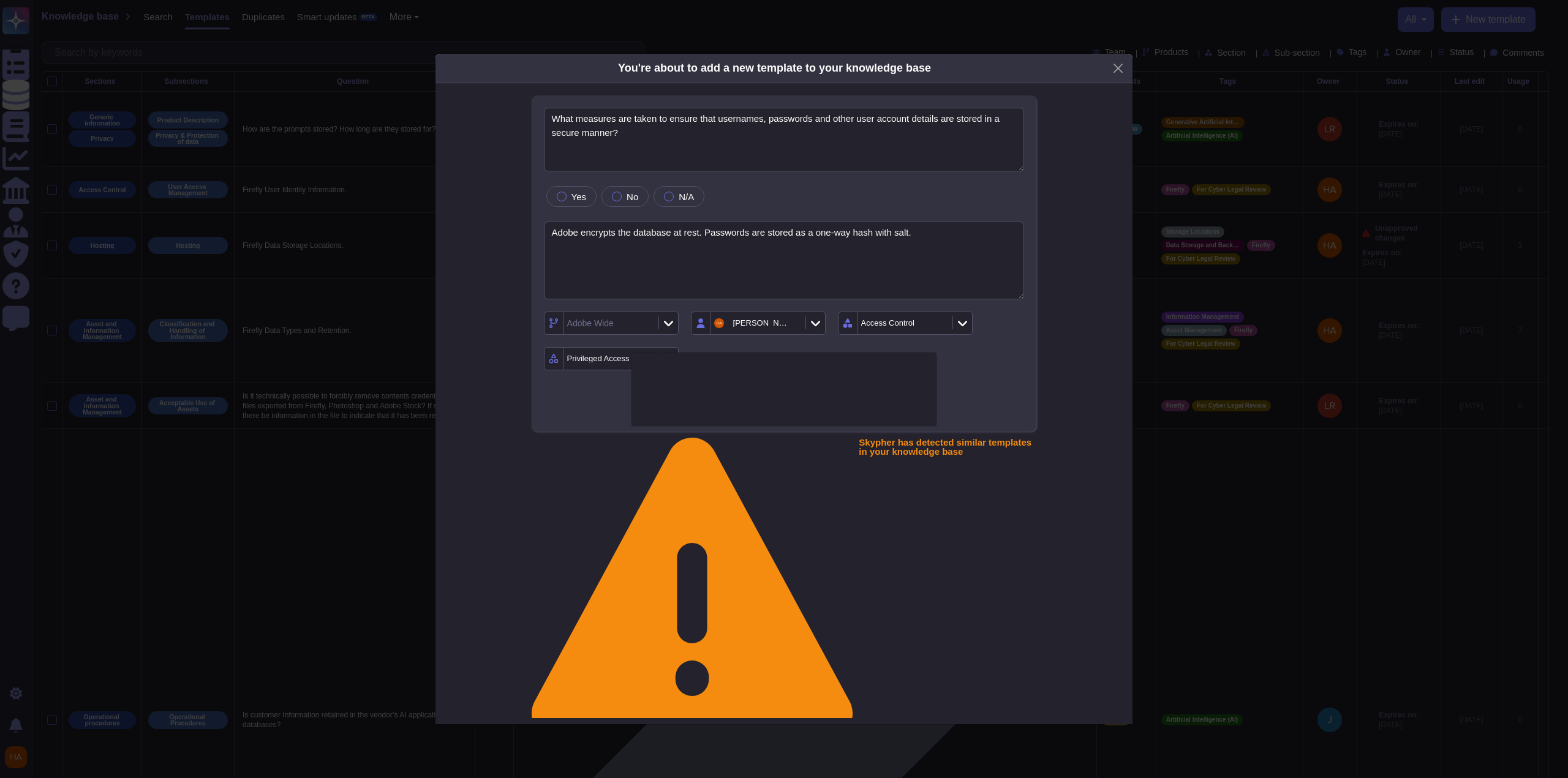
type textarea "Are personal data and passwords stored after being encrypted using a secure alg…"
type textarea "H.3.9 - Does the password policy require passwords to be encrypted in transit? …"
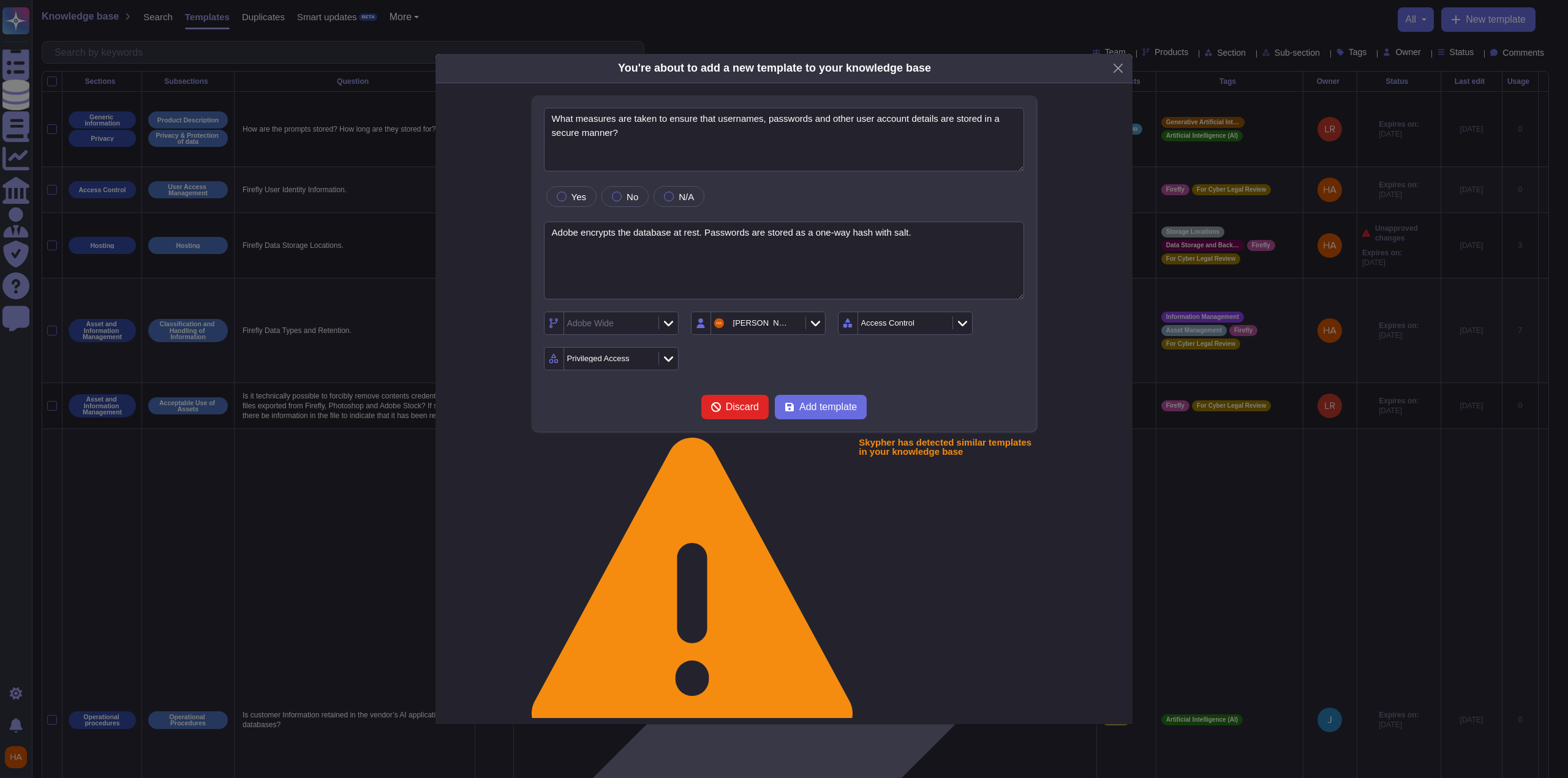
click at [989, 370] on div "Adobe Wide [PERSON_NAME] Access Control Privileged Access" at bounding box center [784, 341] width 481 height 59
click at [944, 419] on form "What measures are taken to ensure that usernames, passwords and other user acco…" at bounding box center [784, 263] width 481 height 312
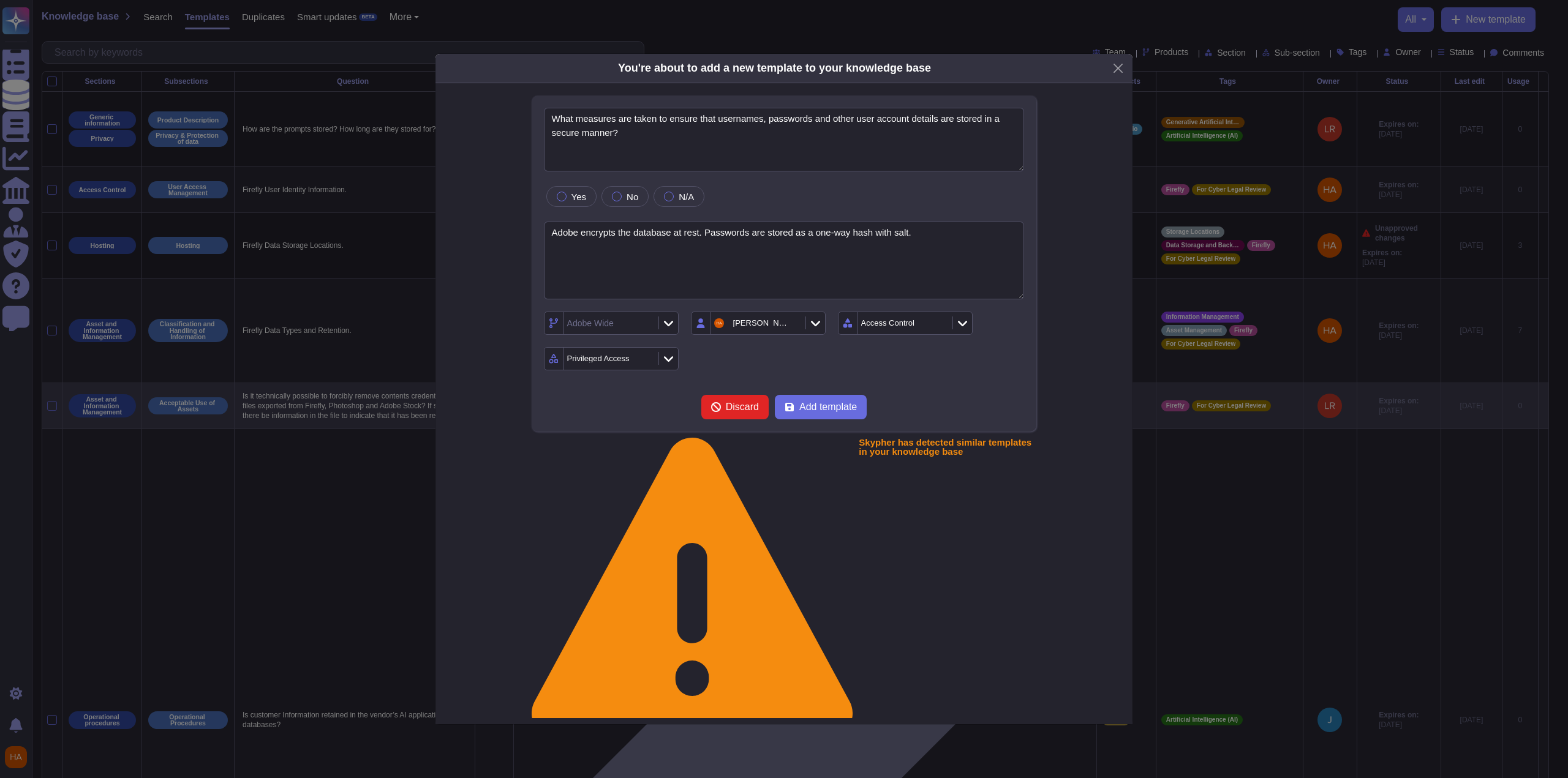
drag, startPoint x: 739, startPoint y: 438, endPoint x: 769, endPoint y: 440, distance: 30.1
click at [739, 412] on span "Discard" at bounding box center [742, 407] width 33 height 10
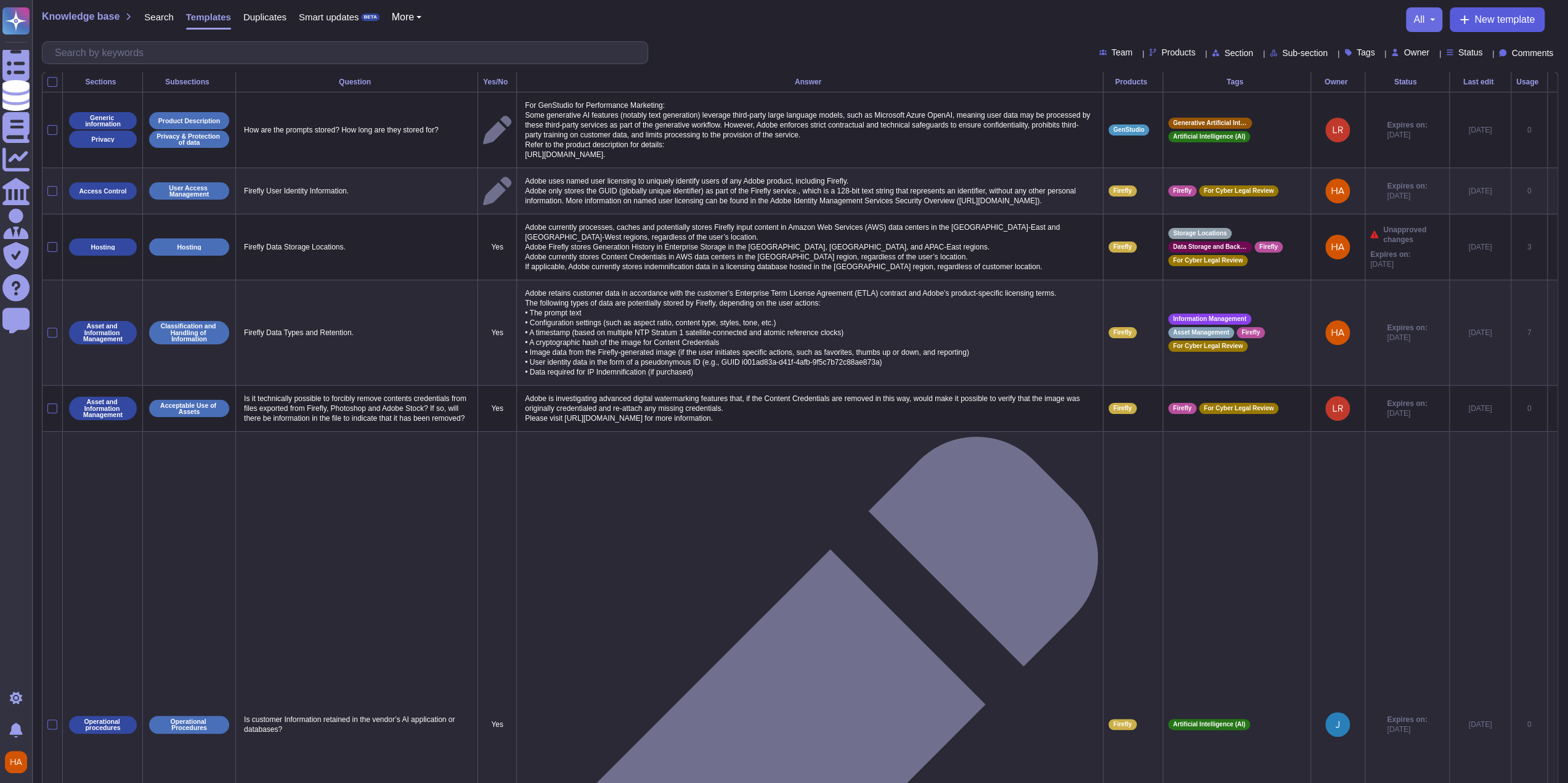
click at [1479, 20] on span "New template" at bounding box center [1505, 20] width 60 height 10
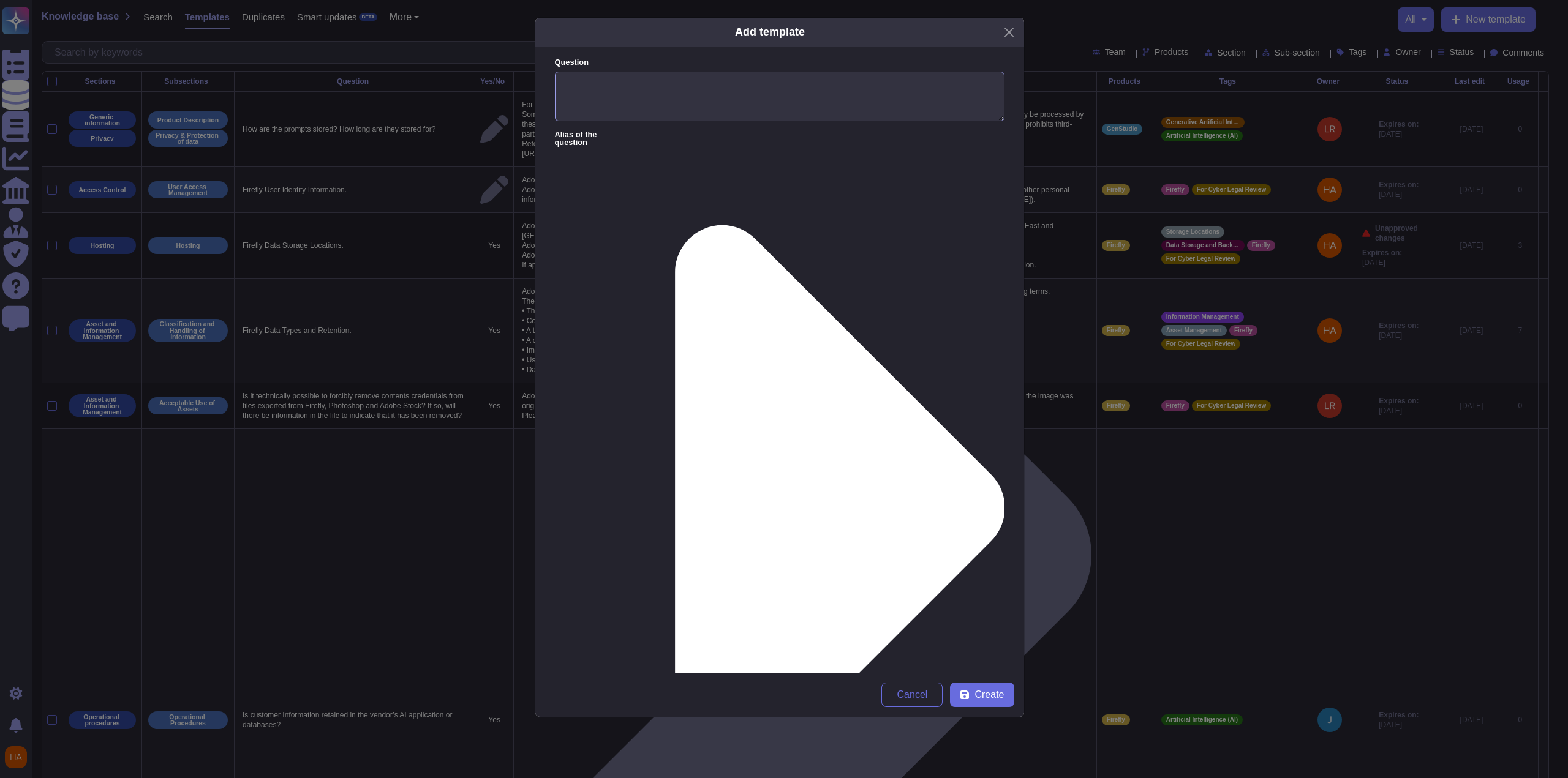
click at [894, 105] on textarea "Question" at bounding box center [780, 96] width 449 height 50
paste textarea "Does provider utilize a Privileged Account Management tool for highly privilege…"
type textarea "Does provider utilize a Privileged Account Management tool for highly privilege…"
paste textarea "Internally, we utilize Hashicorp Vault & CyberArk Vault for Secrets Management."
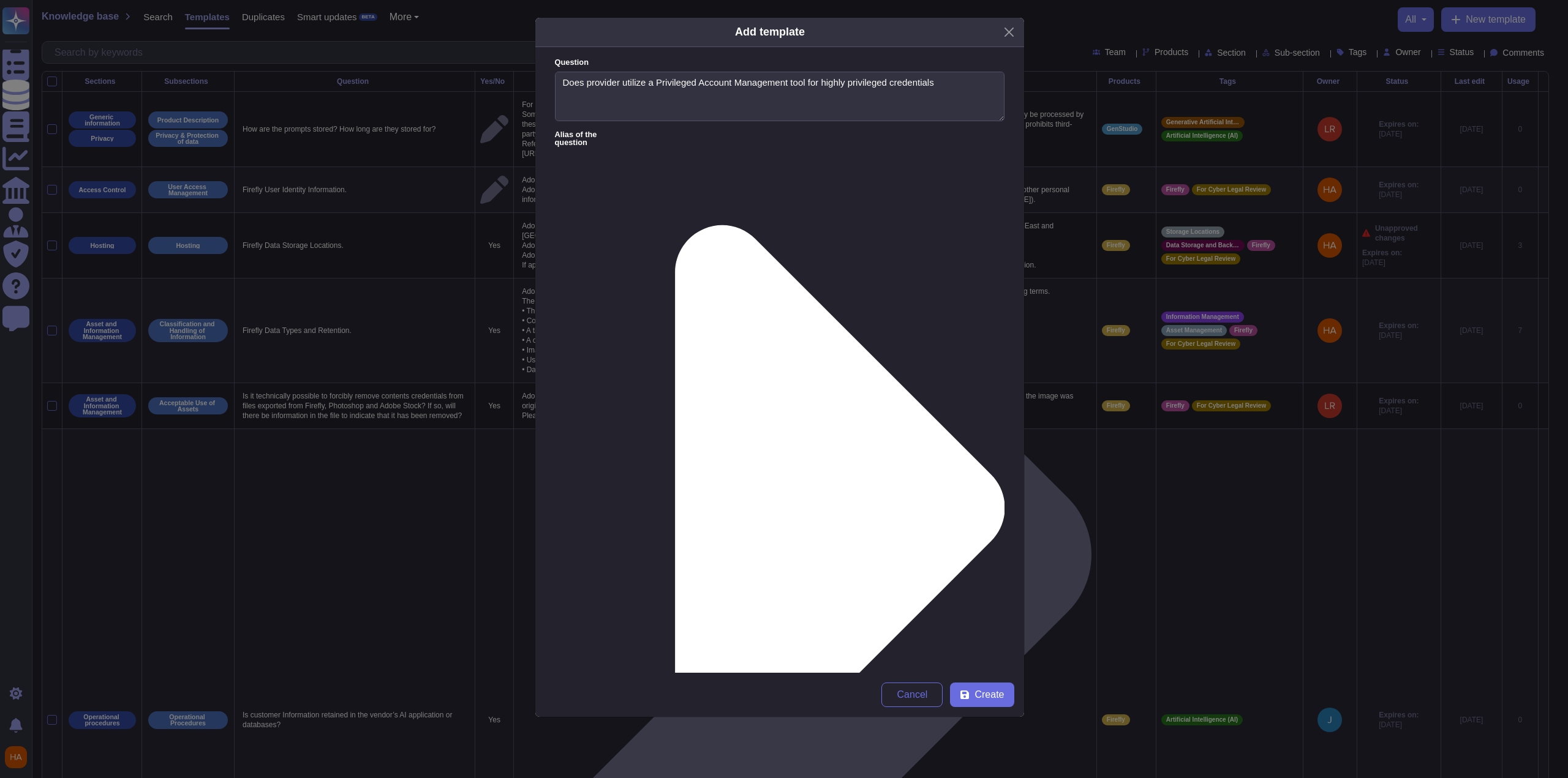
type textarea "Internally, we utilize Hashicorp Vault & CyberArk Vault for Secrets Management."
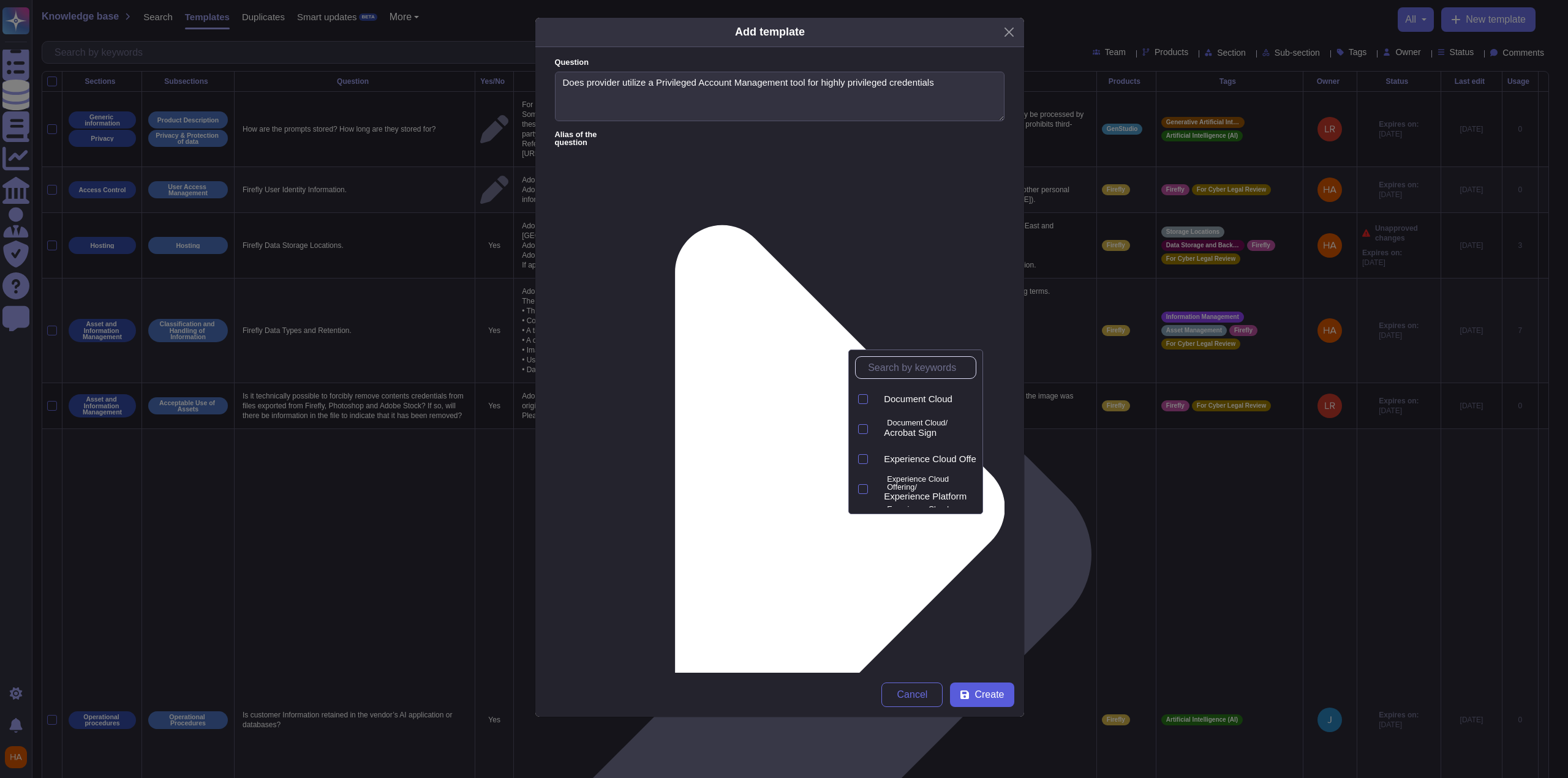
click at [1002, 695] on span "Create" at bounding box center [989, 695] width 29 height 10
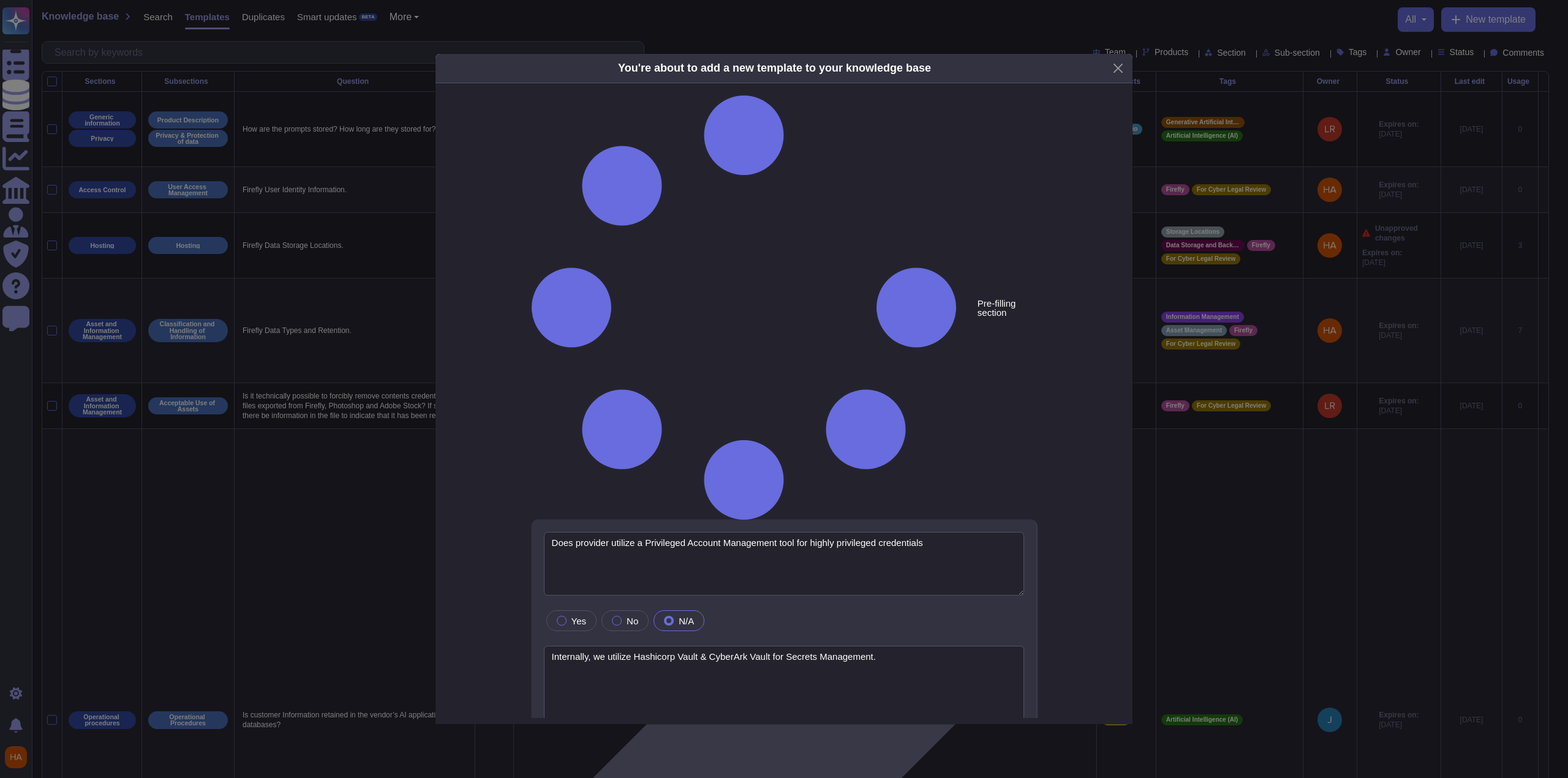
type textarea "Does provider utilize a Privileged Account Management tool for highly privilege…"
type textarea "Internally, we utilize Hashicorp Vault & CyberArk Vault for Secrets Management."
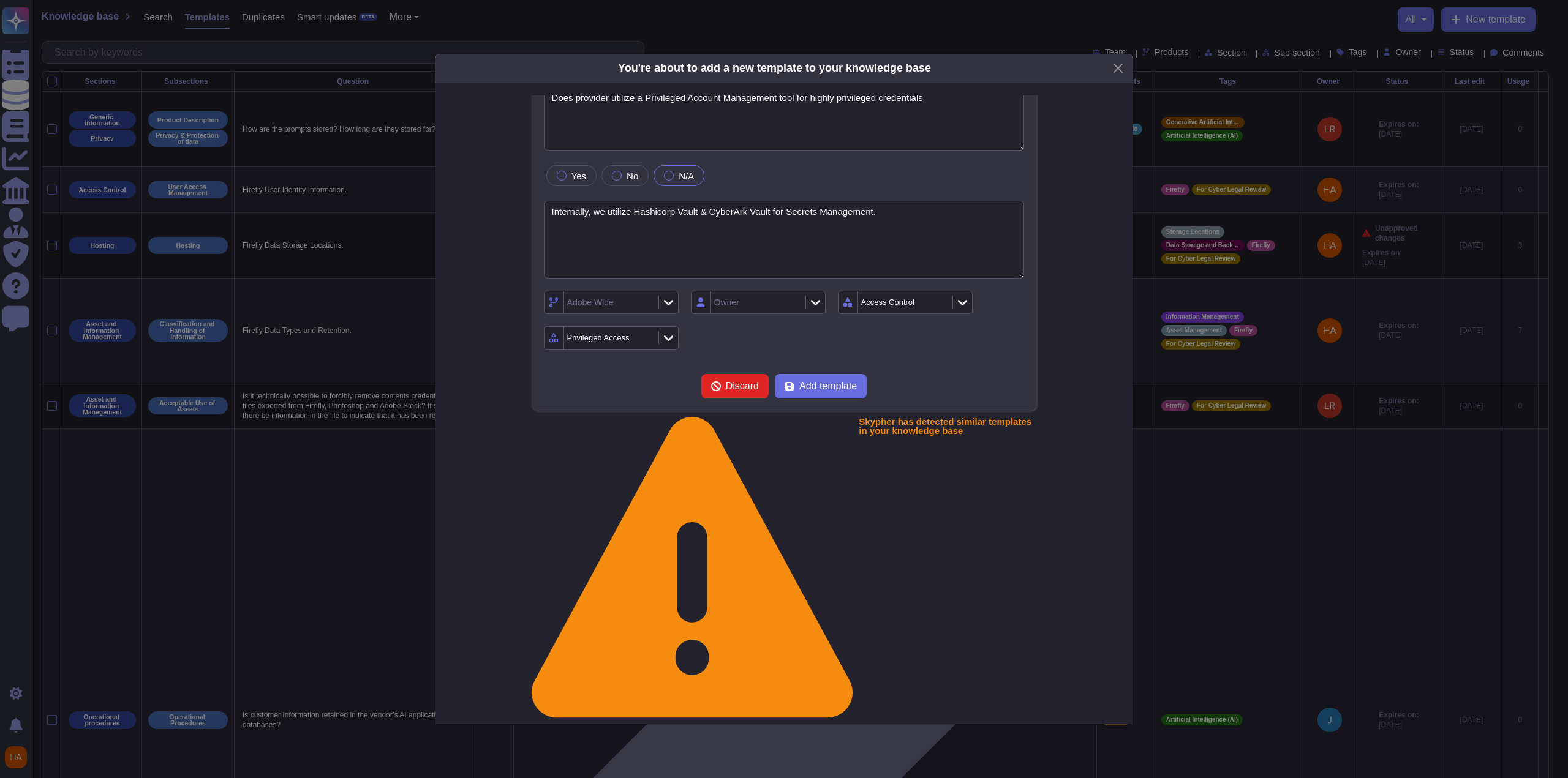
scroll to position [0, 0]
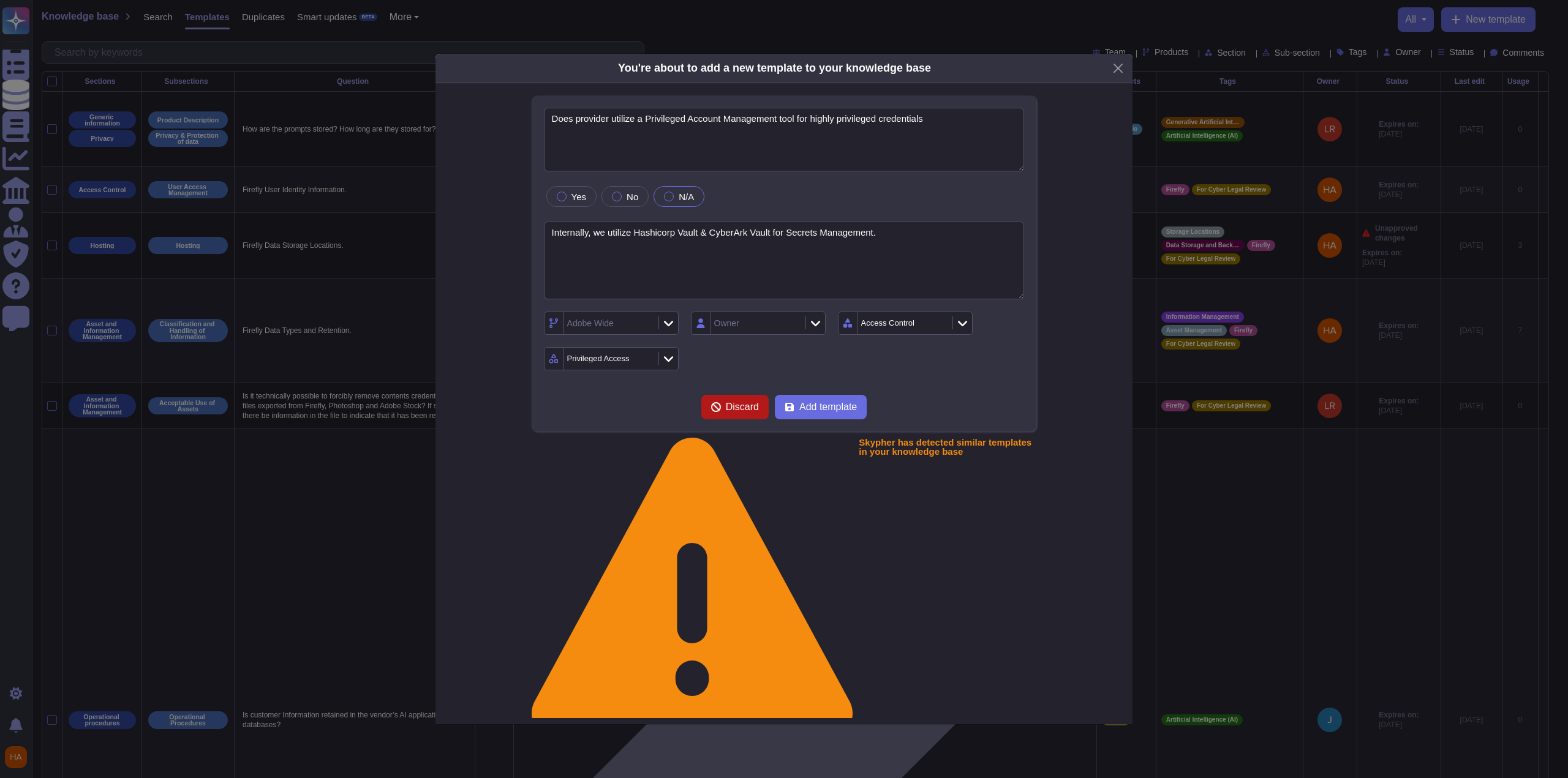
click at [726, 409] on span "Discard" at bounding box center [742, 407] width 33 height 10
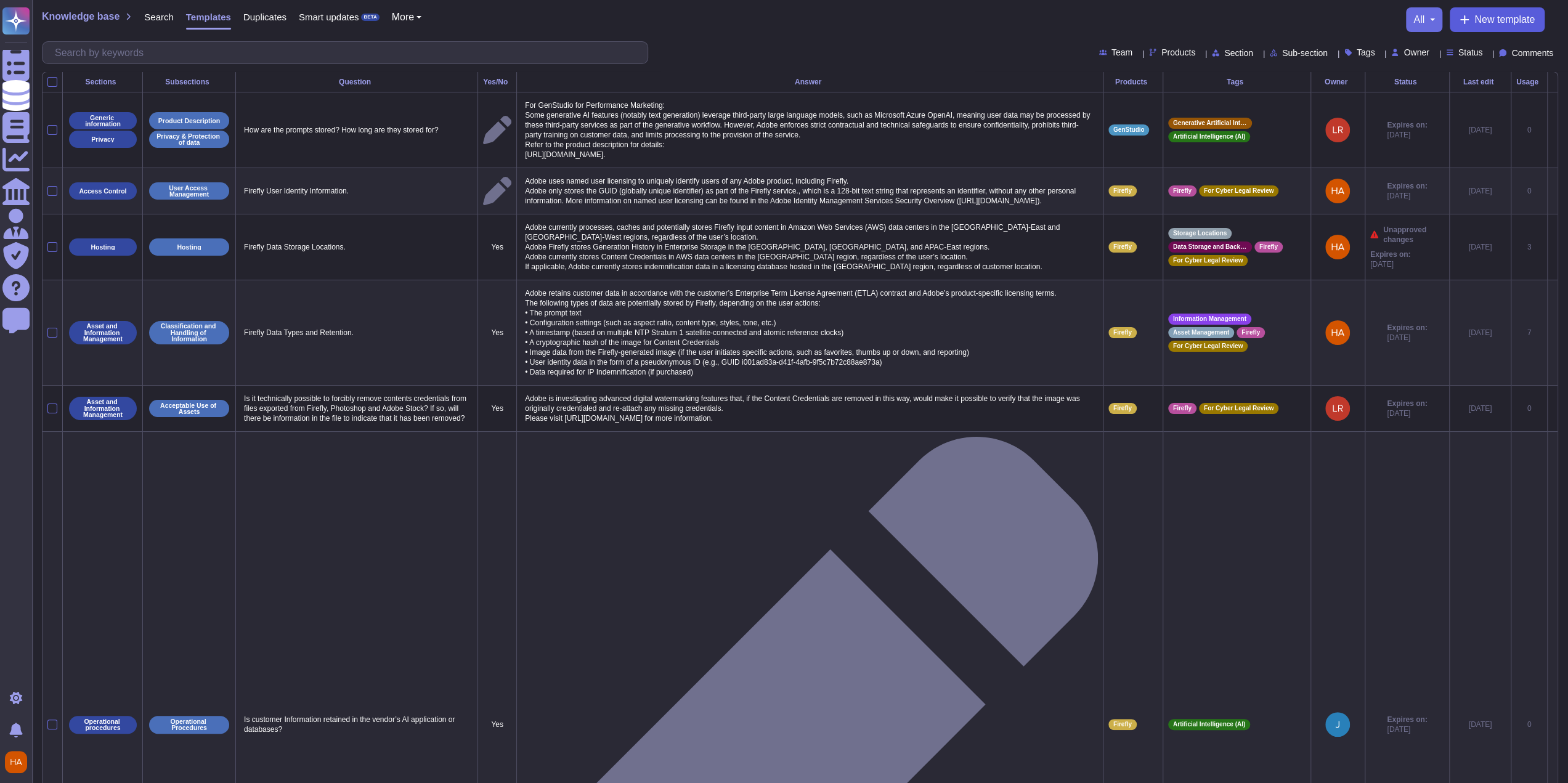
click at [1512, 15] on span "New template" at bounding box center [1505, 20] width 60 height 10
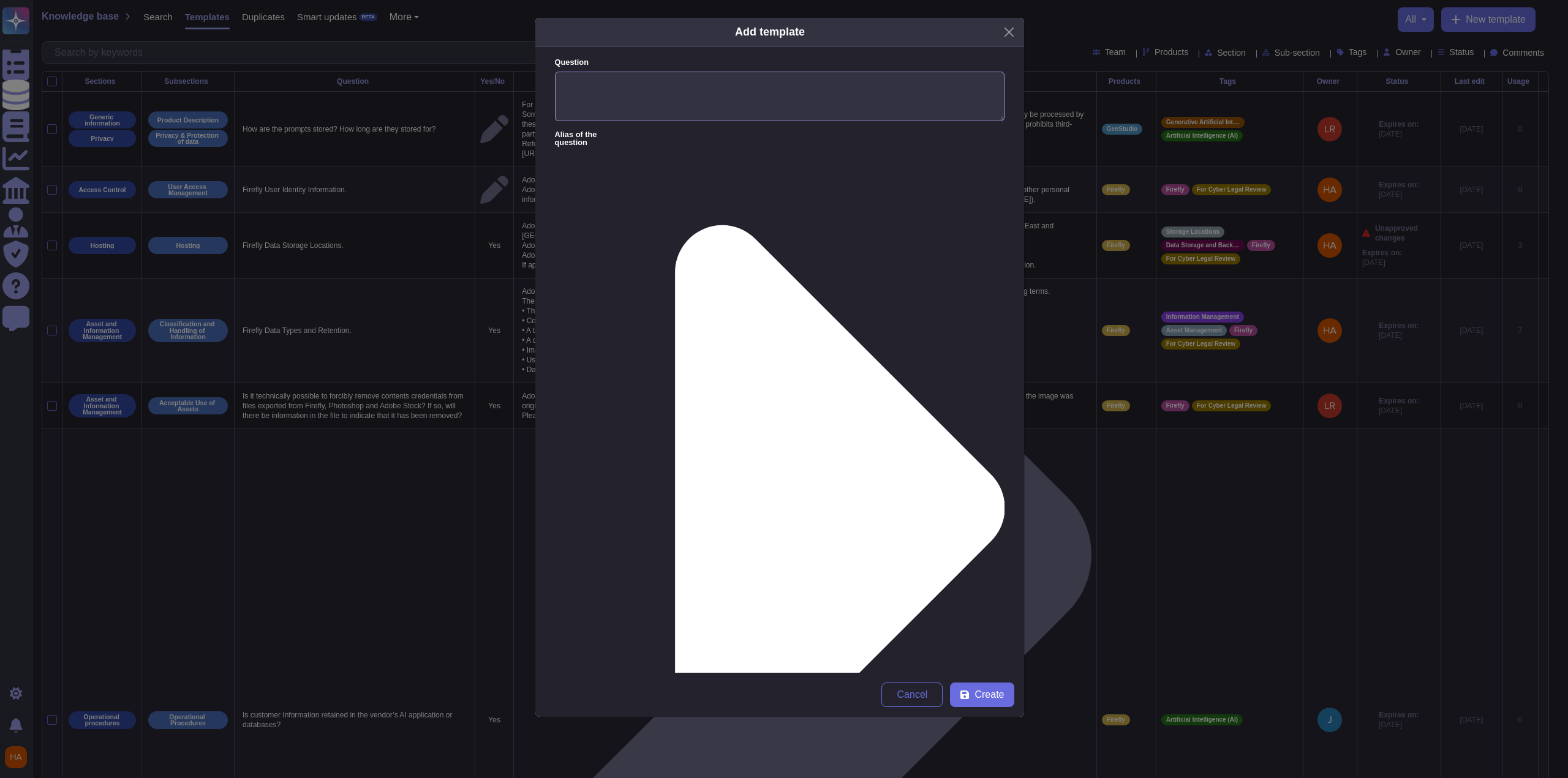
click at [775, 101] on textarea "Question" at bounding box center [780, 96] width 449 height 50
paste textarea "How do you ensure that confidential information is not used outside of producti…"
click at [927, 84] on textarea "How do you ensure that confidential information is not used outside of producti…" at bounding box center [780, 96] width 449 height 50
type textarea "How do you ensure that confidential information is not used outside of producti…"
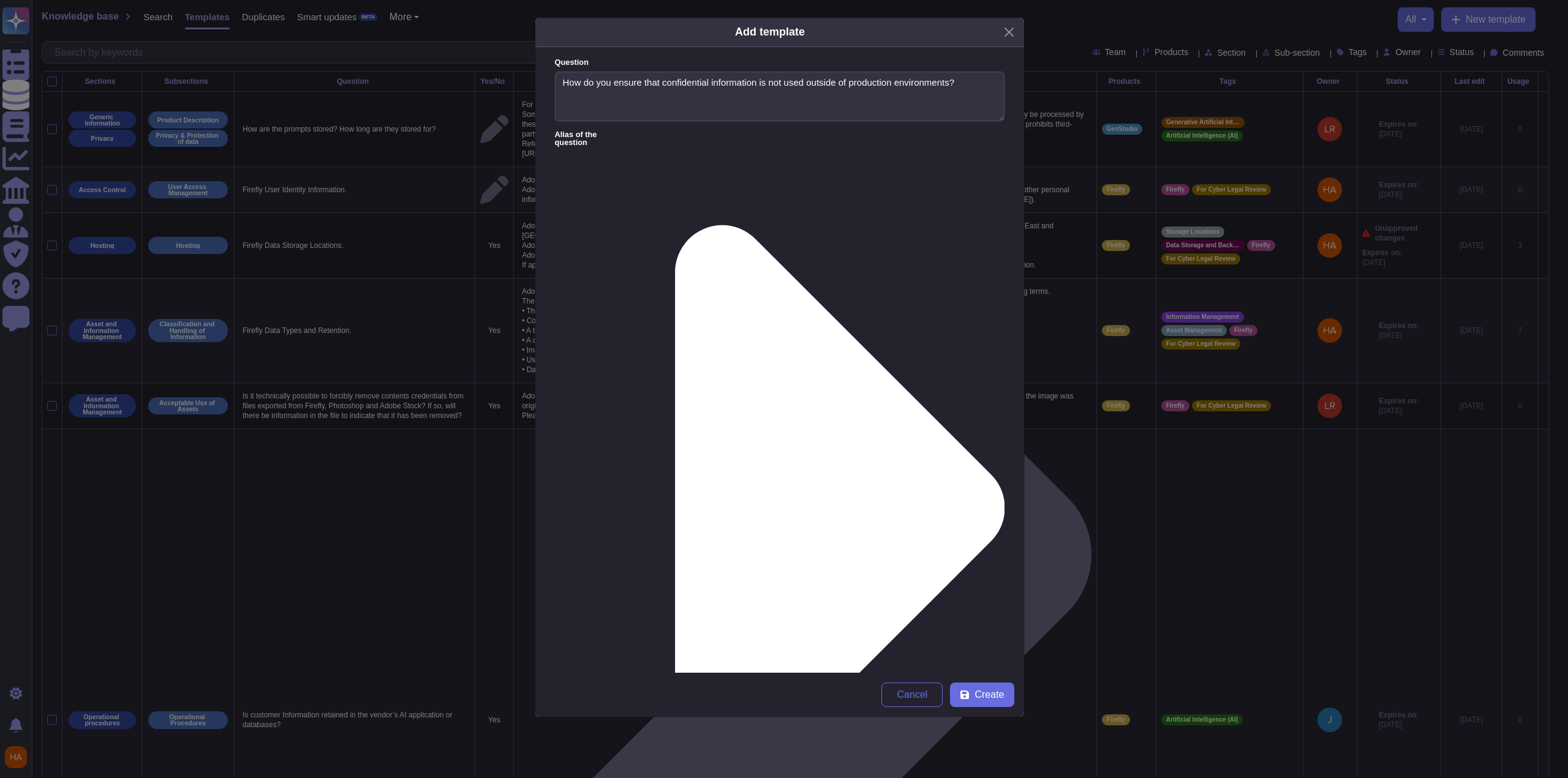
paste textarea ""[DOMAIN_NAME] has a separate test, production and development environments whi…"
type textarea "[DOMAIN_NAME] has a separate test, production and development environments whic…"
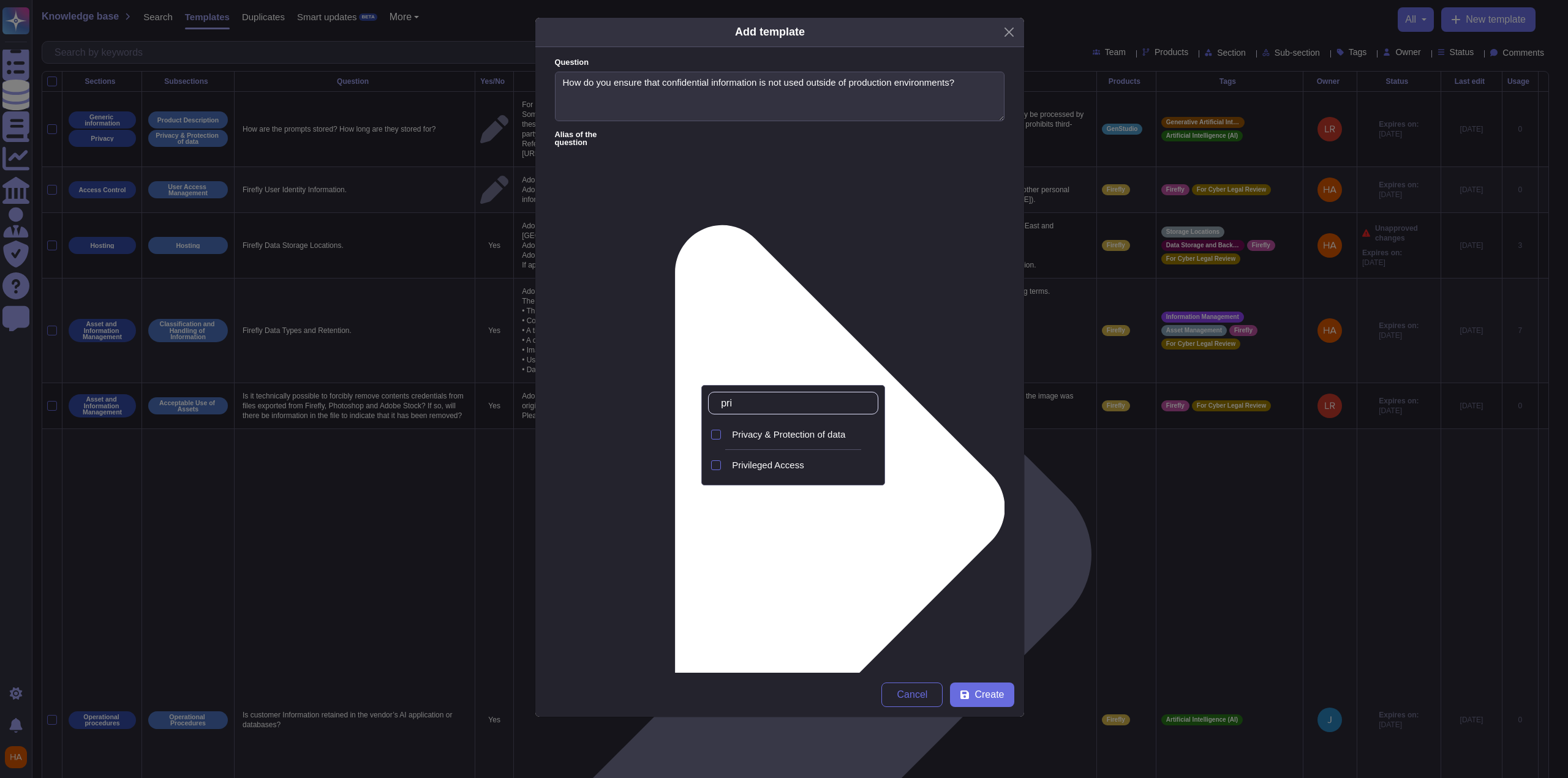
type input "priv"
click at [796, 465] on span "Privileged Access" at bounding box center [768, 465] width 72 height 11
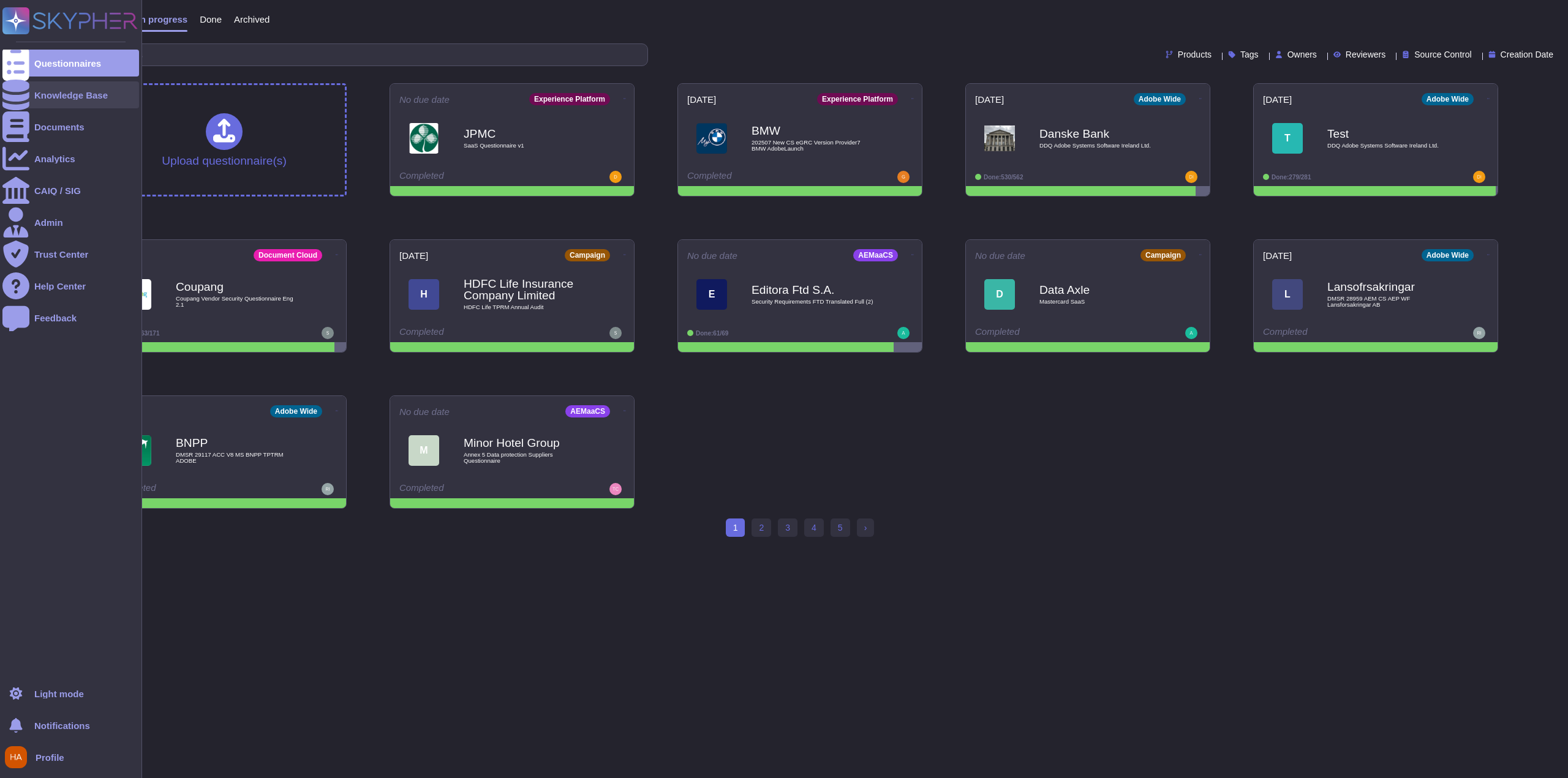
click at [41, 101] on div "Knowledge Base" at bounding box center [71, 95] width 137 height 27
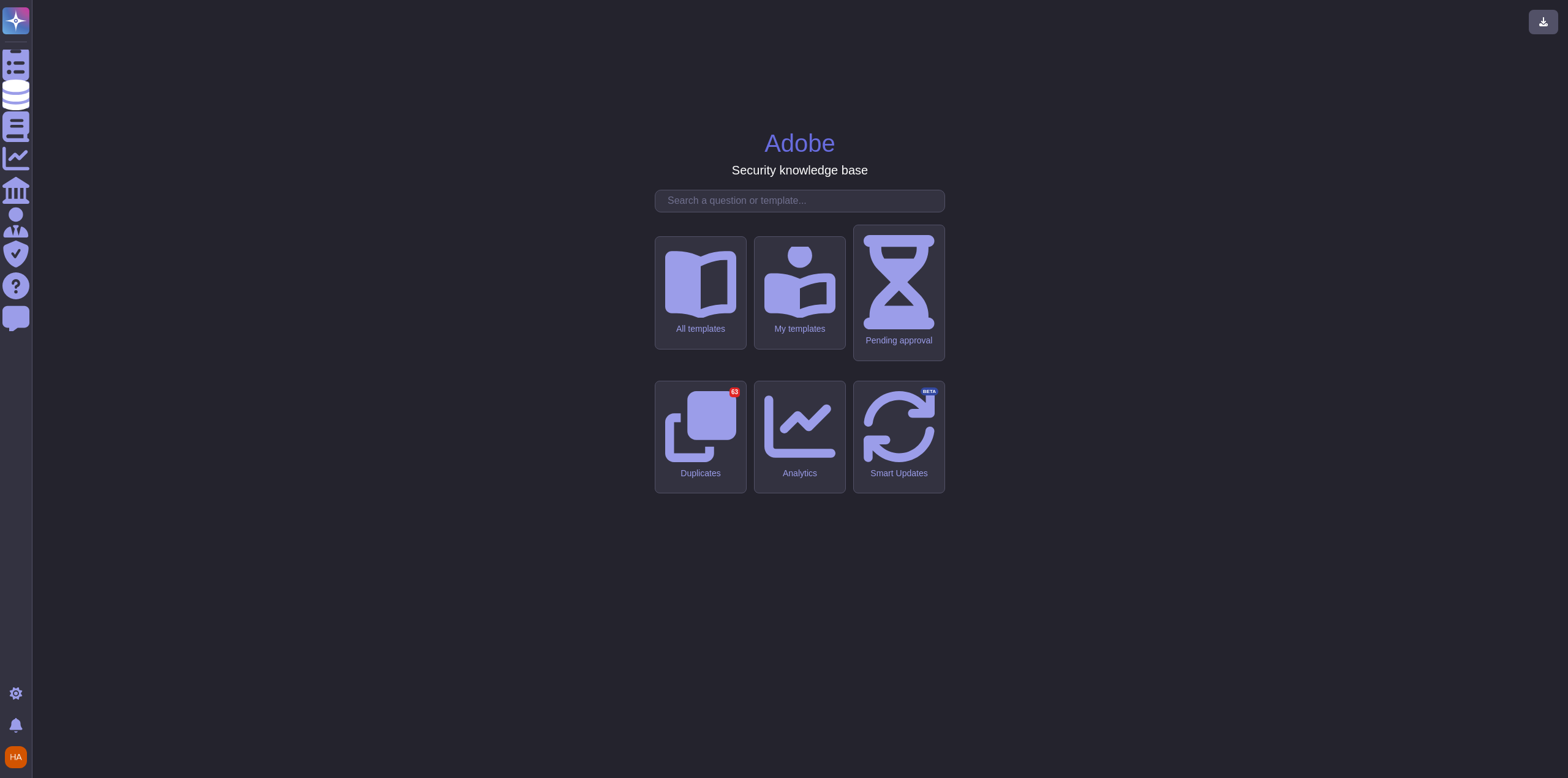
click at [731, 212] on input "text" at bounding box center [802, 201] width 283 height 22
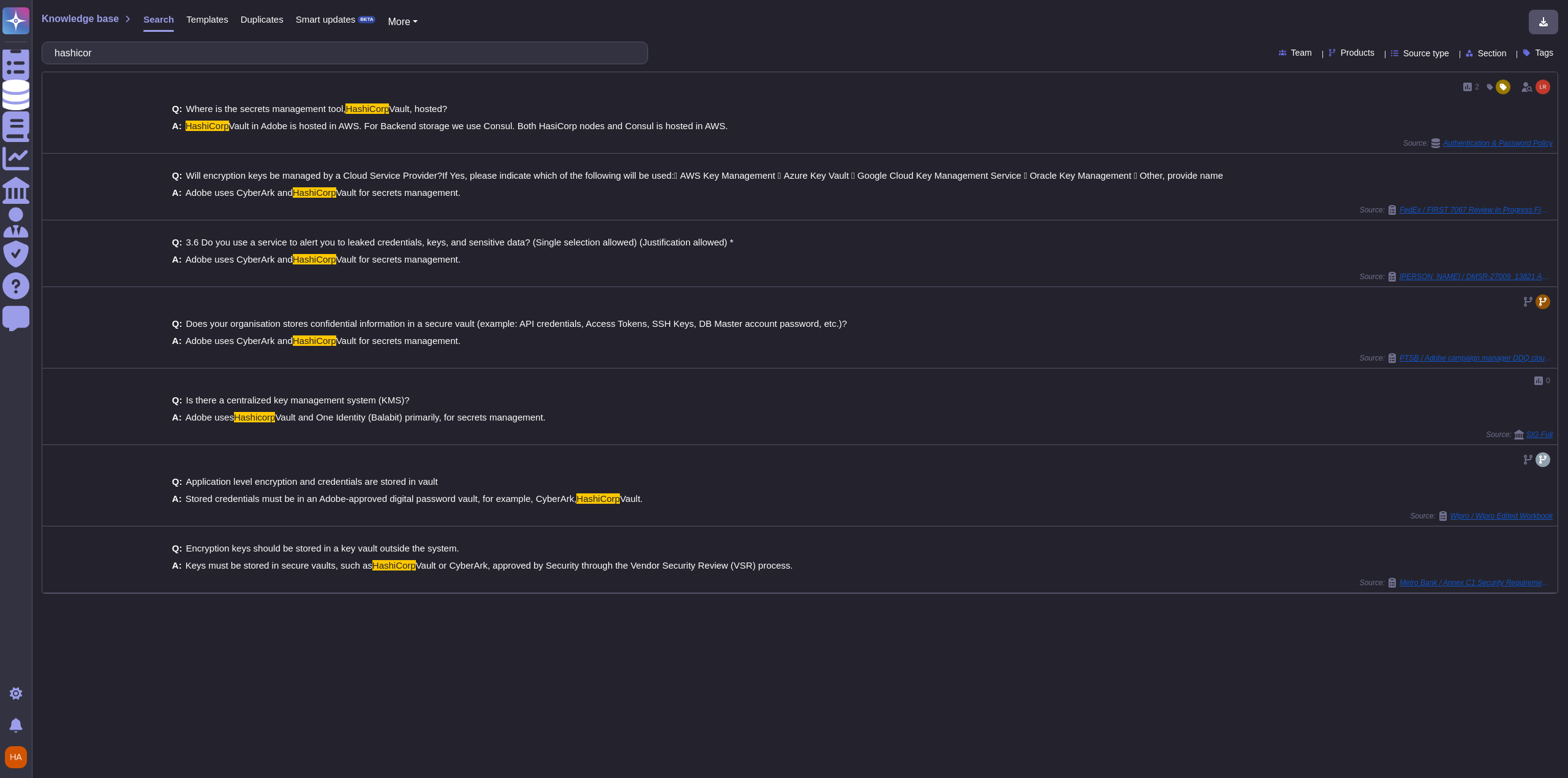
type input "hashicor"
click at [1403, 51] on span "Source type" at bounding box center [1426, 53] width 46 height 8
click at [1416, 178] on span "Templates" at bounding box center [1422, 174] width 41 height 11
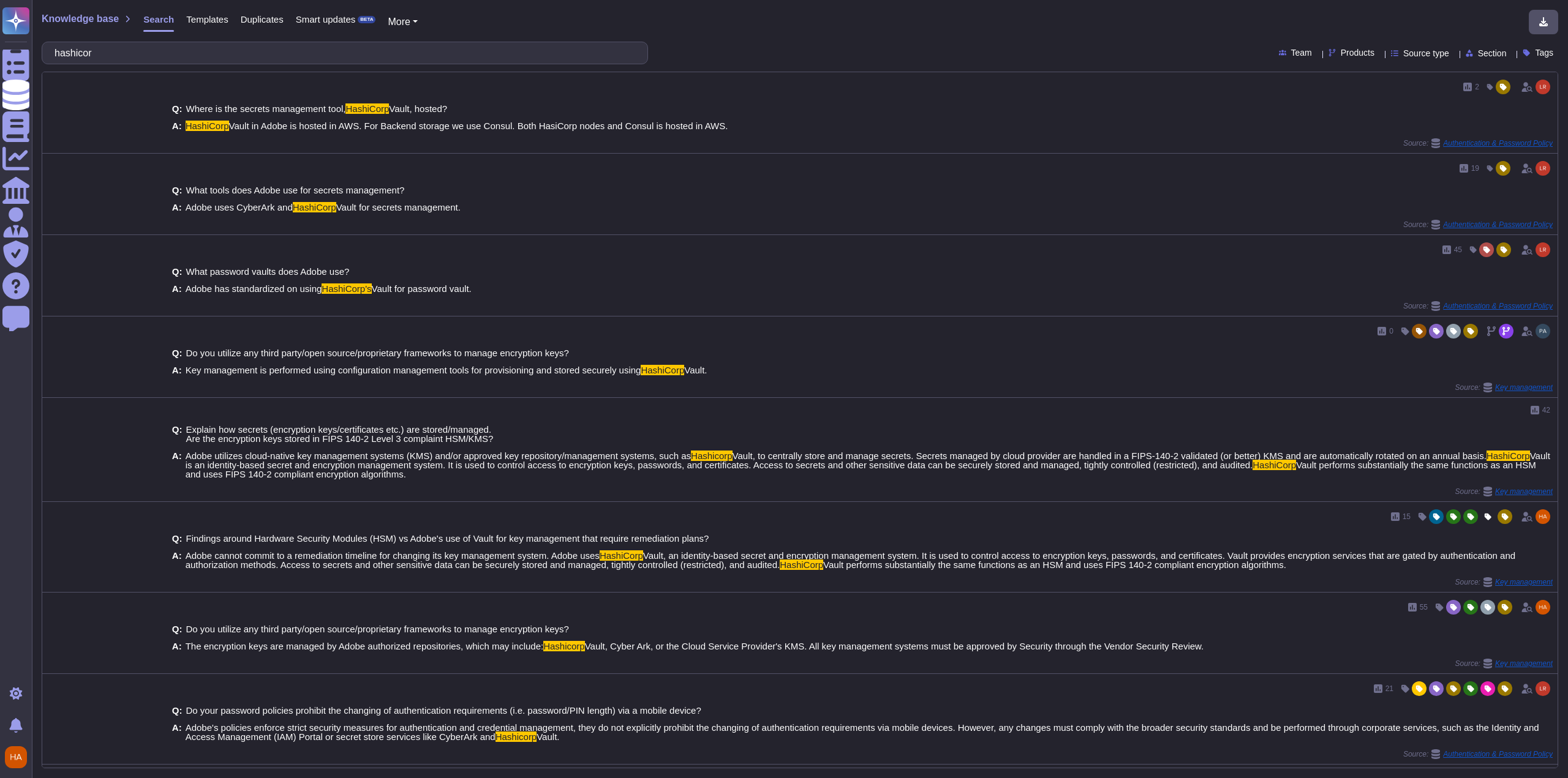
click at [925, 20] on div "Knowledge base Search Templates Duplicates Smart updates BETA More" at bounding box center [795, 22] width 1507 height 25
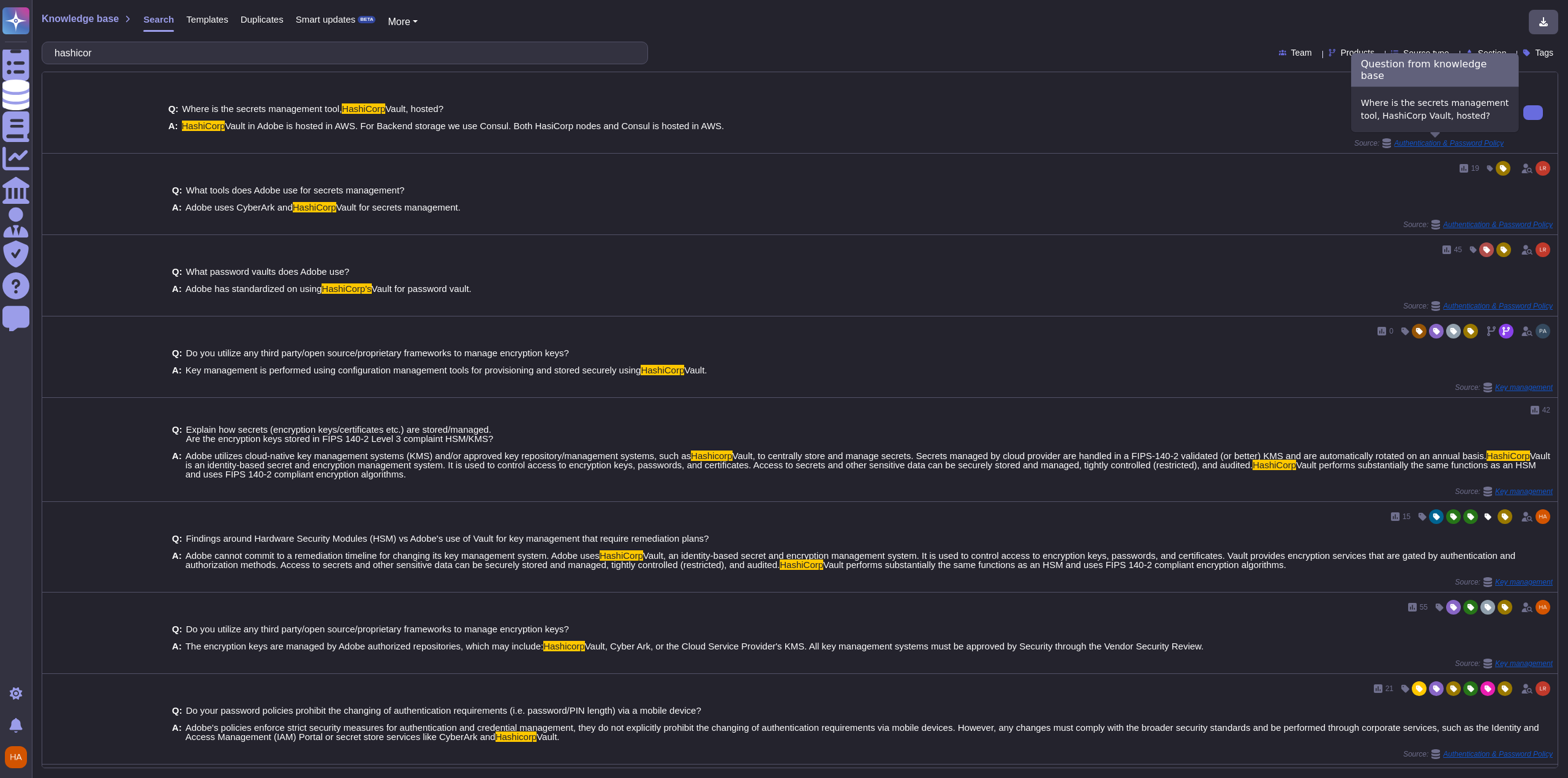
click at [1411, 144] on span "Authentication & Password Policy" at bounding box center [1449, 143] width 110 height 8
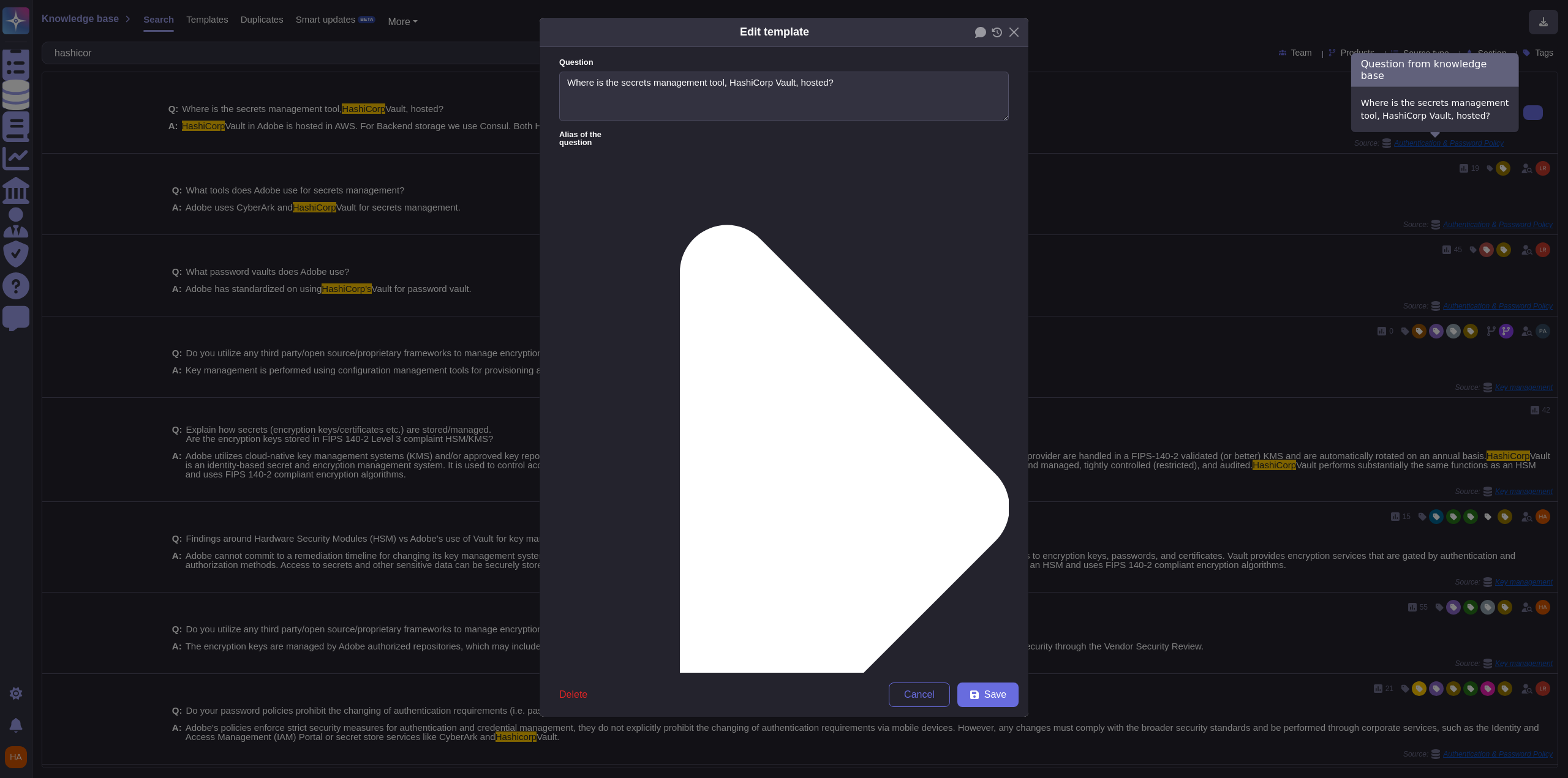
type textarea "Where is the secrets management tool, HashiCorp Vault, hosted?"
type textarea "HashiCorp Vault in Adobe is hosted in AWS. For Backend storage we use Consul. B…"
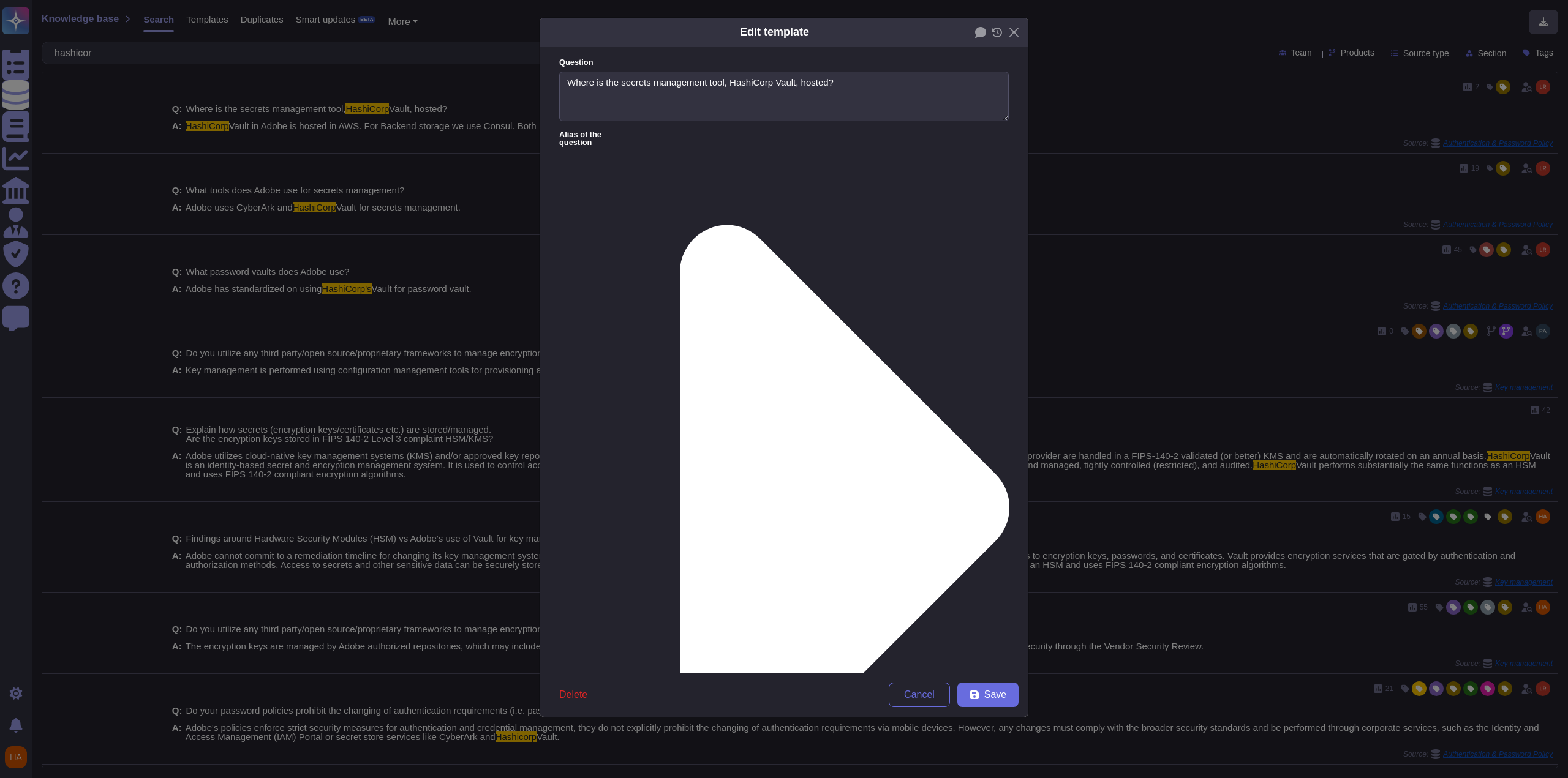
click at [1127, 113] on div "Edit template Question Where is the secrets management tool, HashiCorp Vault, h…" at bounding box center [784, 389] width 1568 height 778
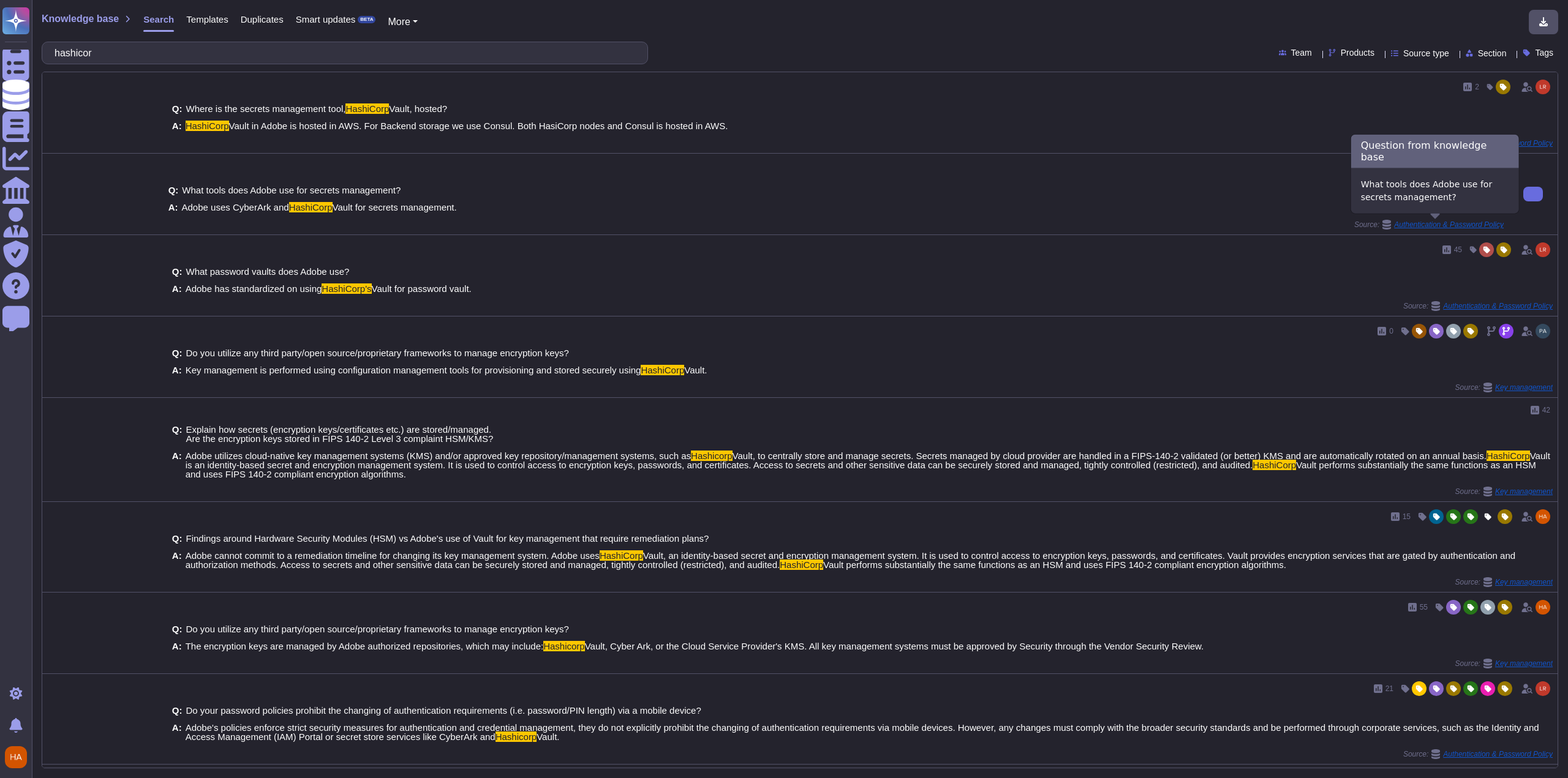
click at [1454, 226] on span "Authentication & Password Policy" at bounding box center [1449, 225] width 110 height 8
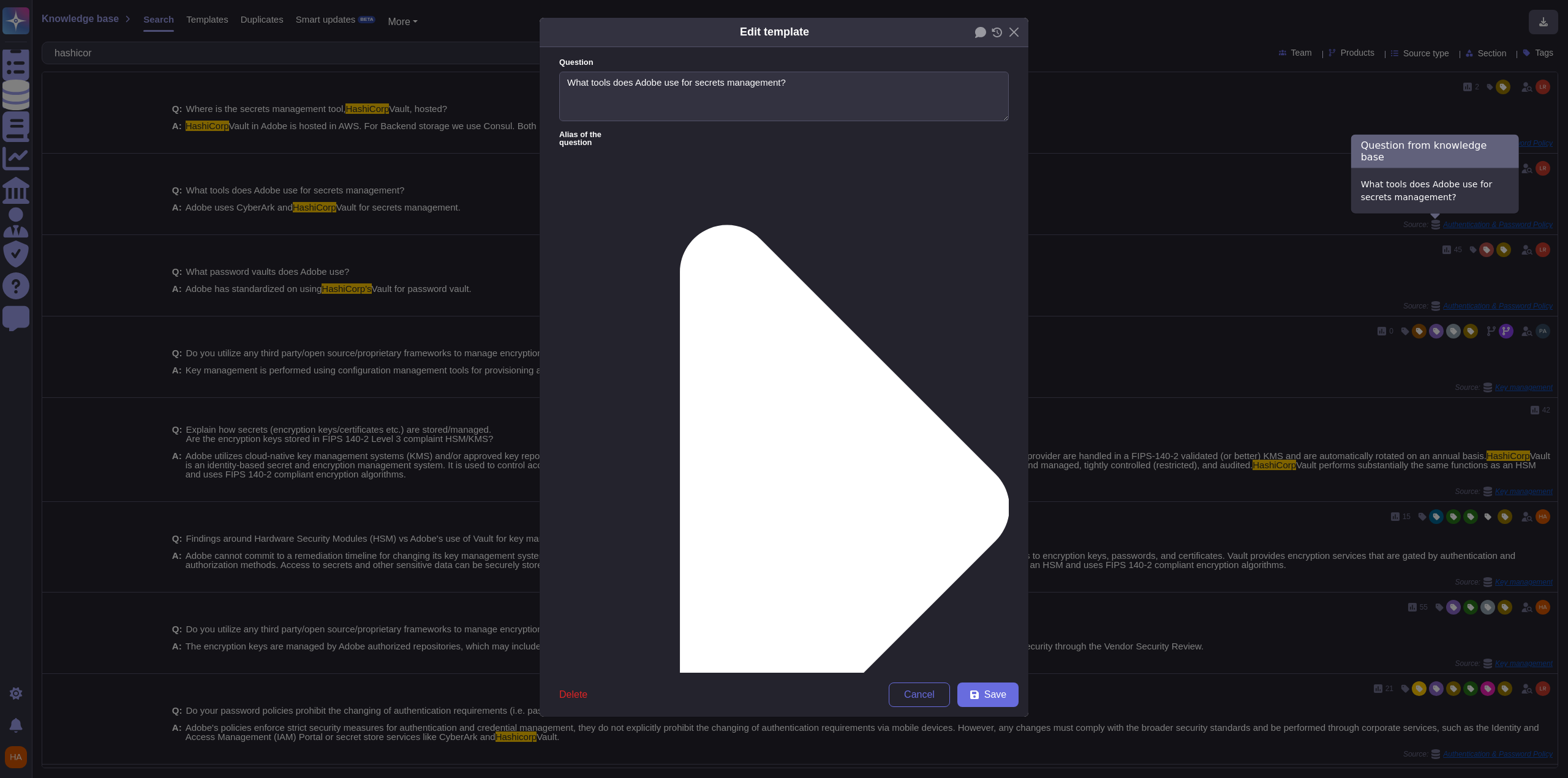
type textarea "What tools does Adobe use for secrets management?"
type textarea "Adobe uses CyberArk and HashiCorp Vault for secrets management."
click at [1176, 217] on div "Edit template Question What tools does Adobe use for secrets management? Alias …" at bounding box center [784, 389] width 1568 height 778
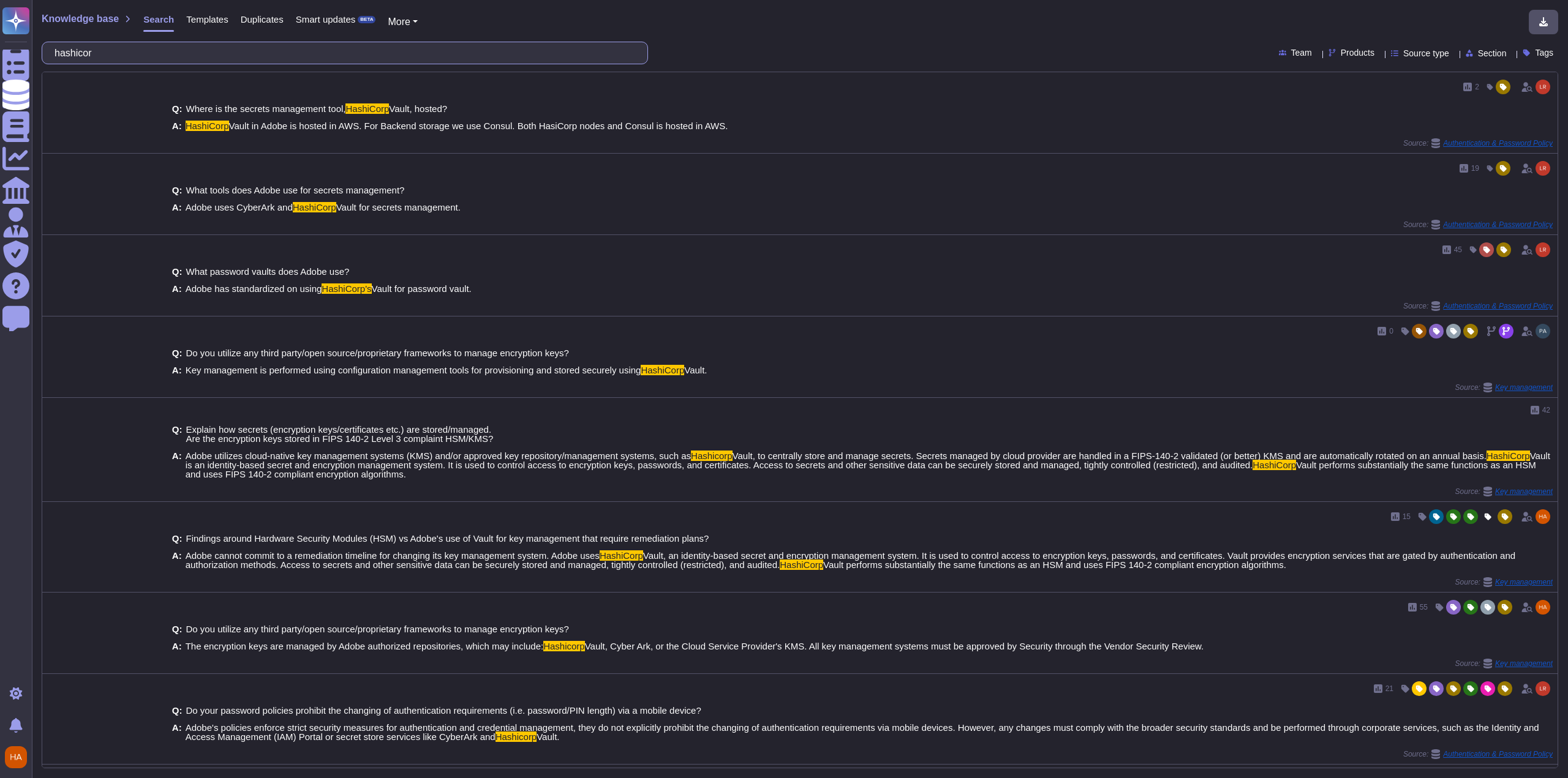
click at [340, 51] on input "hashicor" at bounding box center [341, 53] width 587 height 22
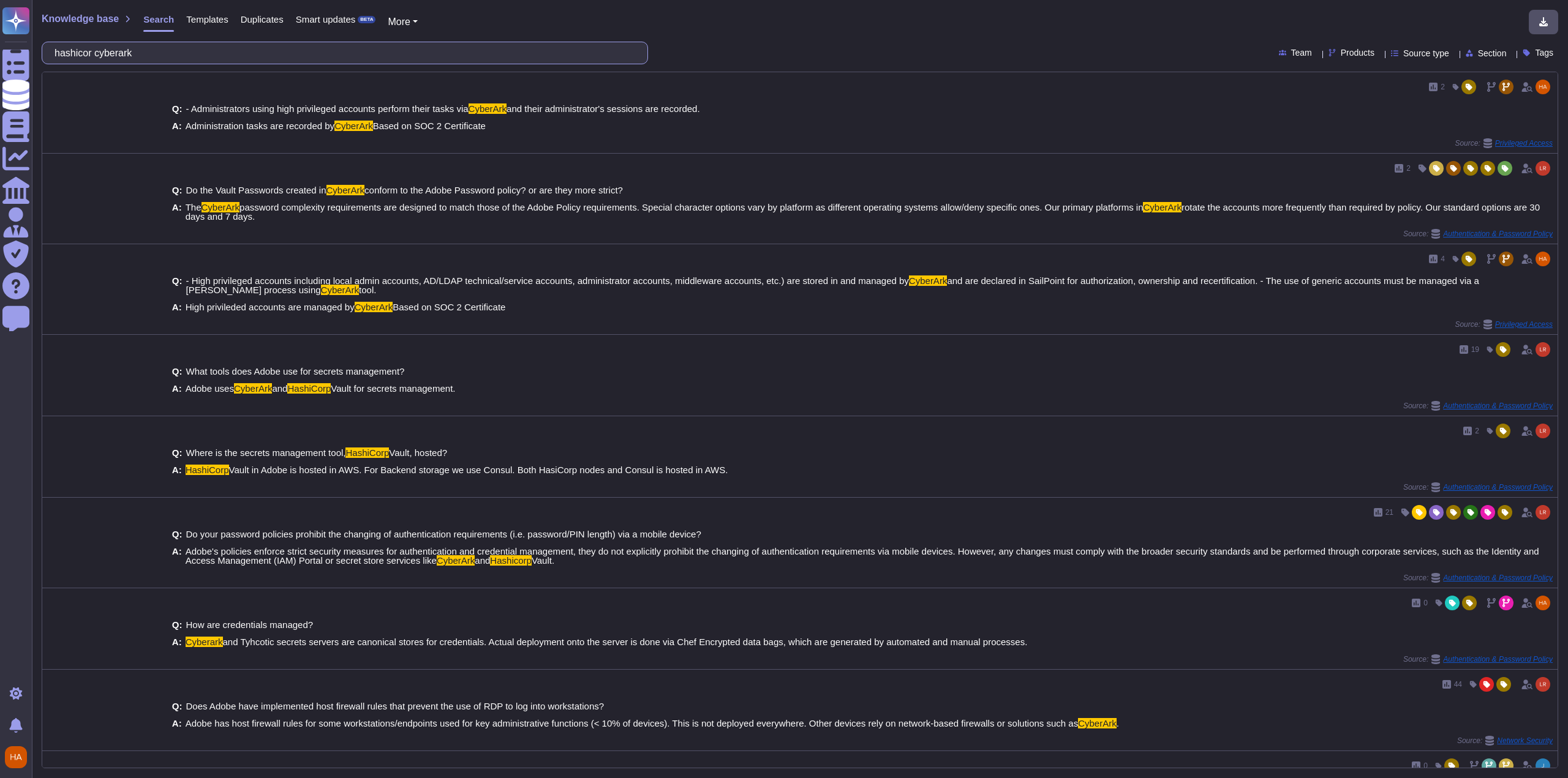
click at [101, 54] on input "hashicor cyberark" at bounding box center [341, 53] width 587 height 22
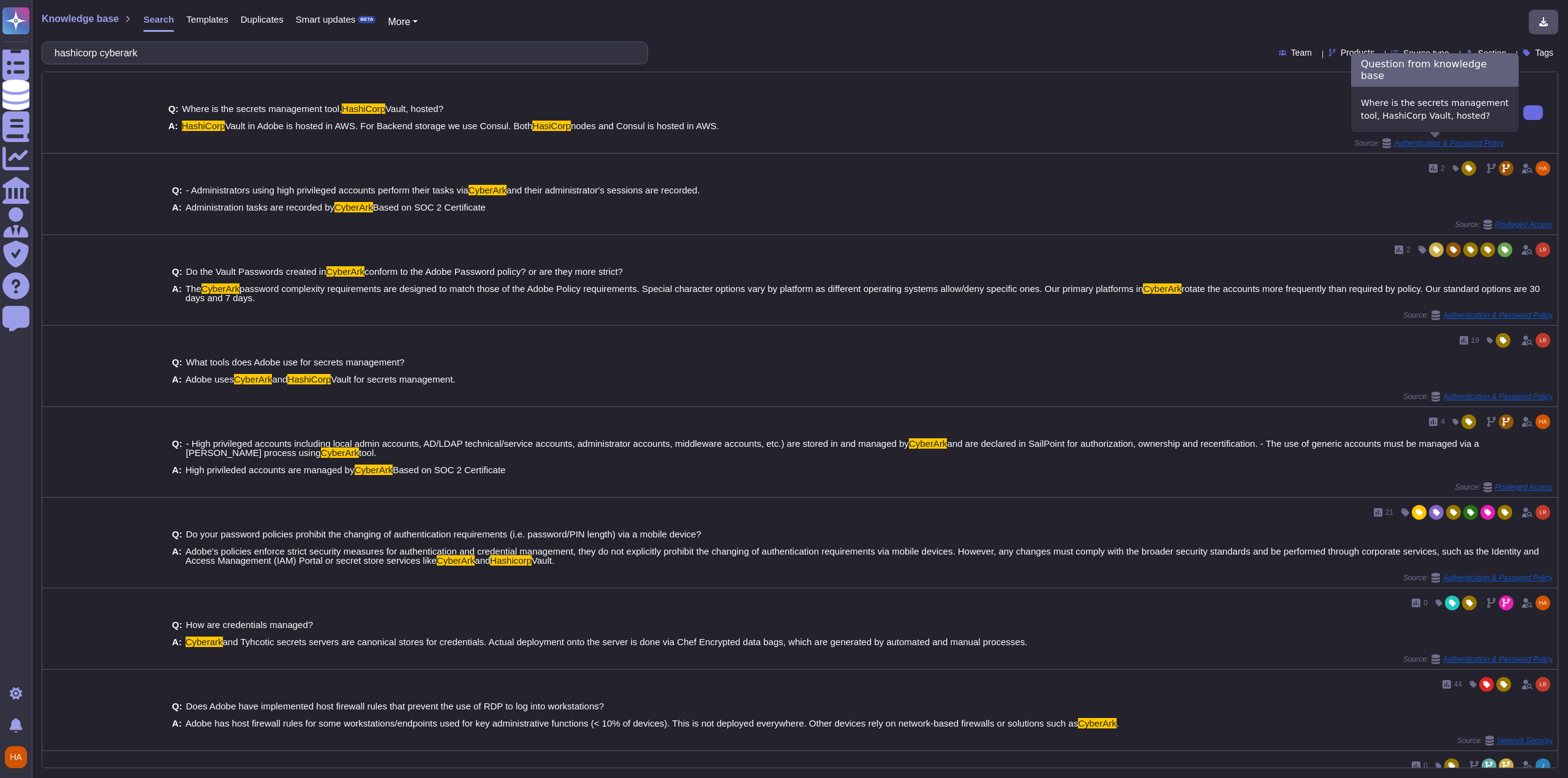
type input "hashicorp cyberark"
click at [1404, 144] on span "Authentication & Password Policy" at bounding box center [1449, 143] width 110 height 8
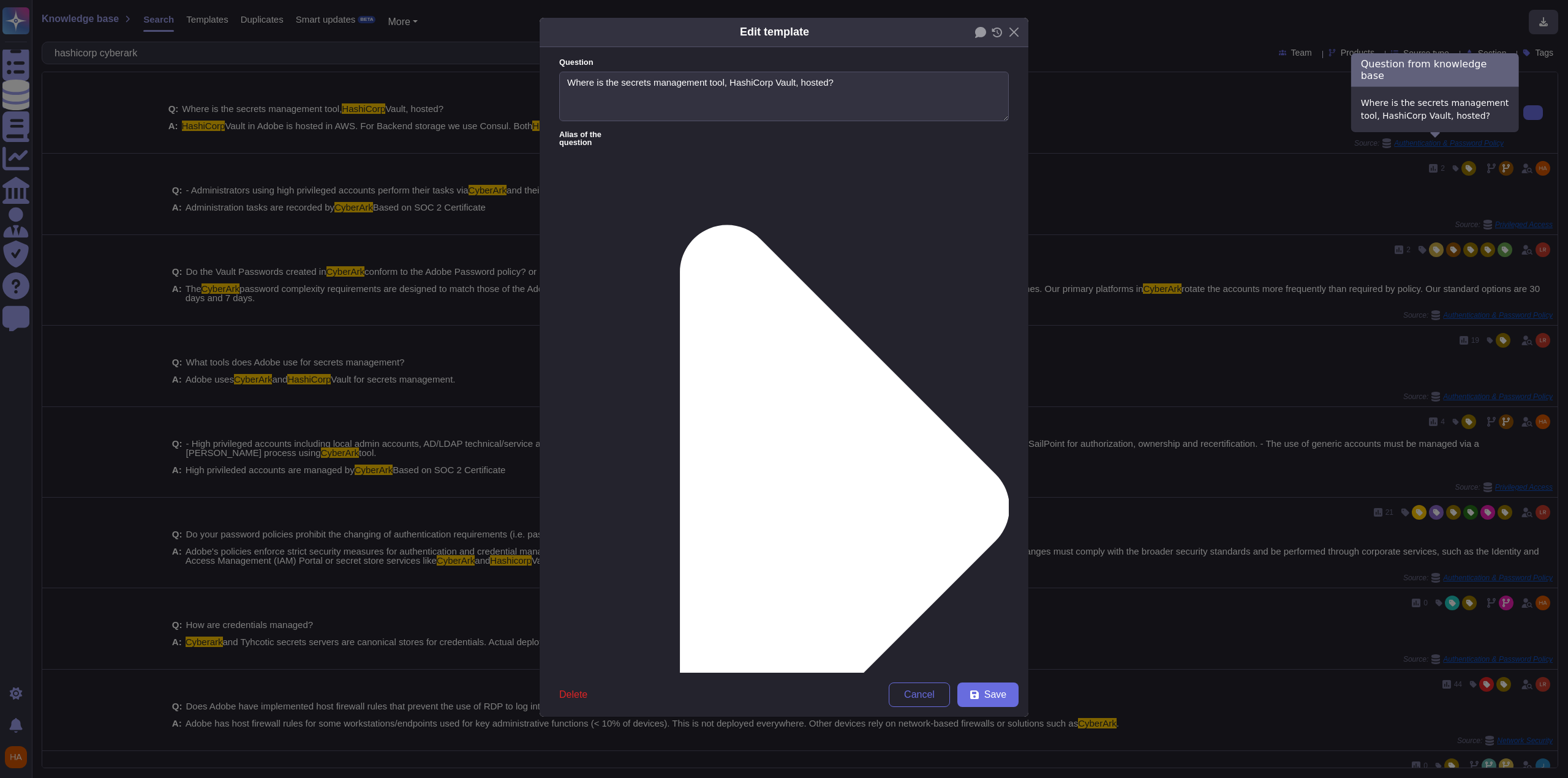
type textarea "Where is the secrets management tool, HashiCorp Vault, hosted?"
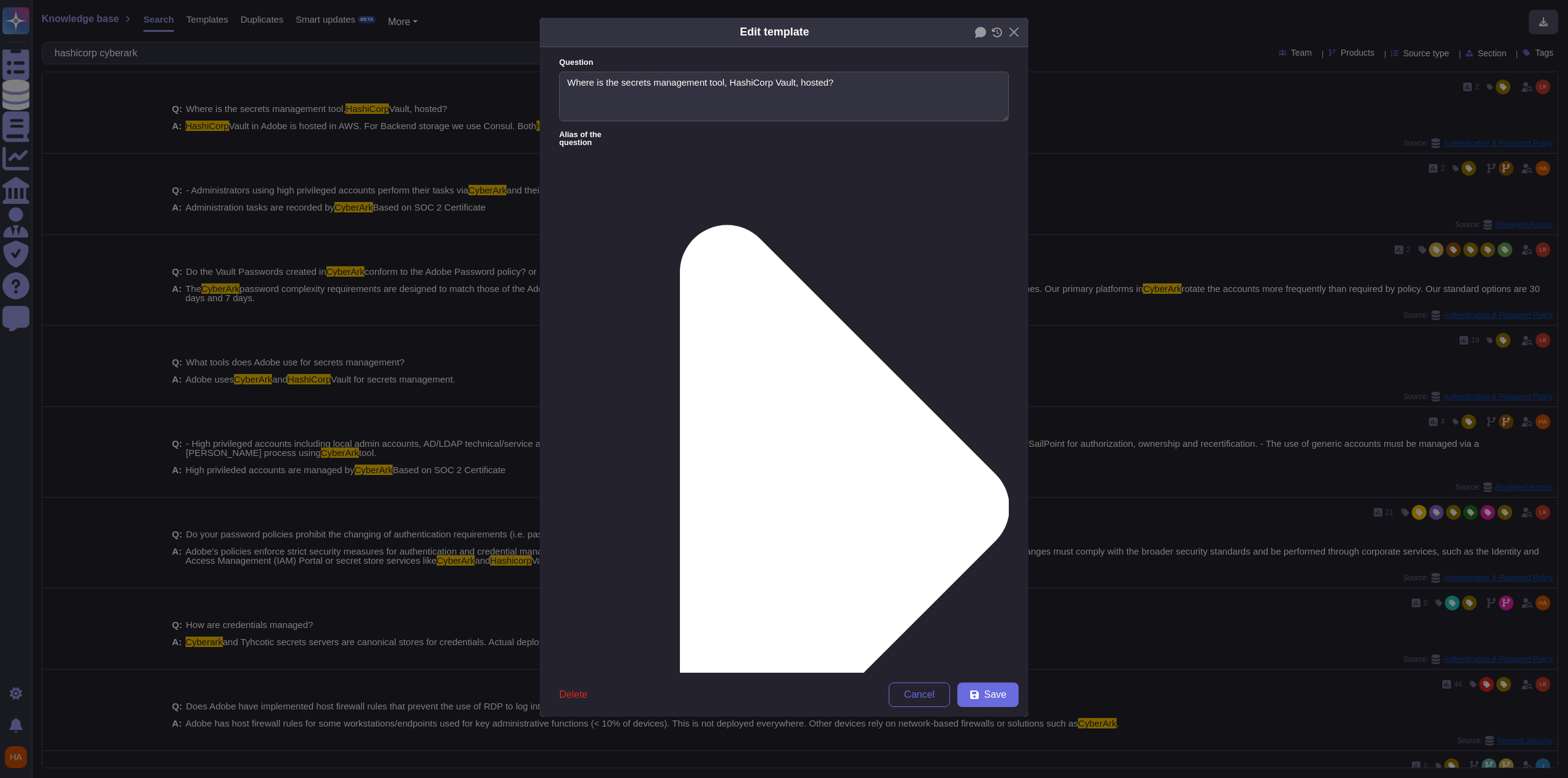
click at [994, 691] on span "Save" at bounding box center [995, 695] width 22 height 10
type textarea "HashiCorp Vault in Adobe is hosted in AWS. For Backend storage we use Consul. B…"
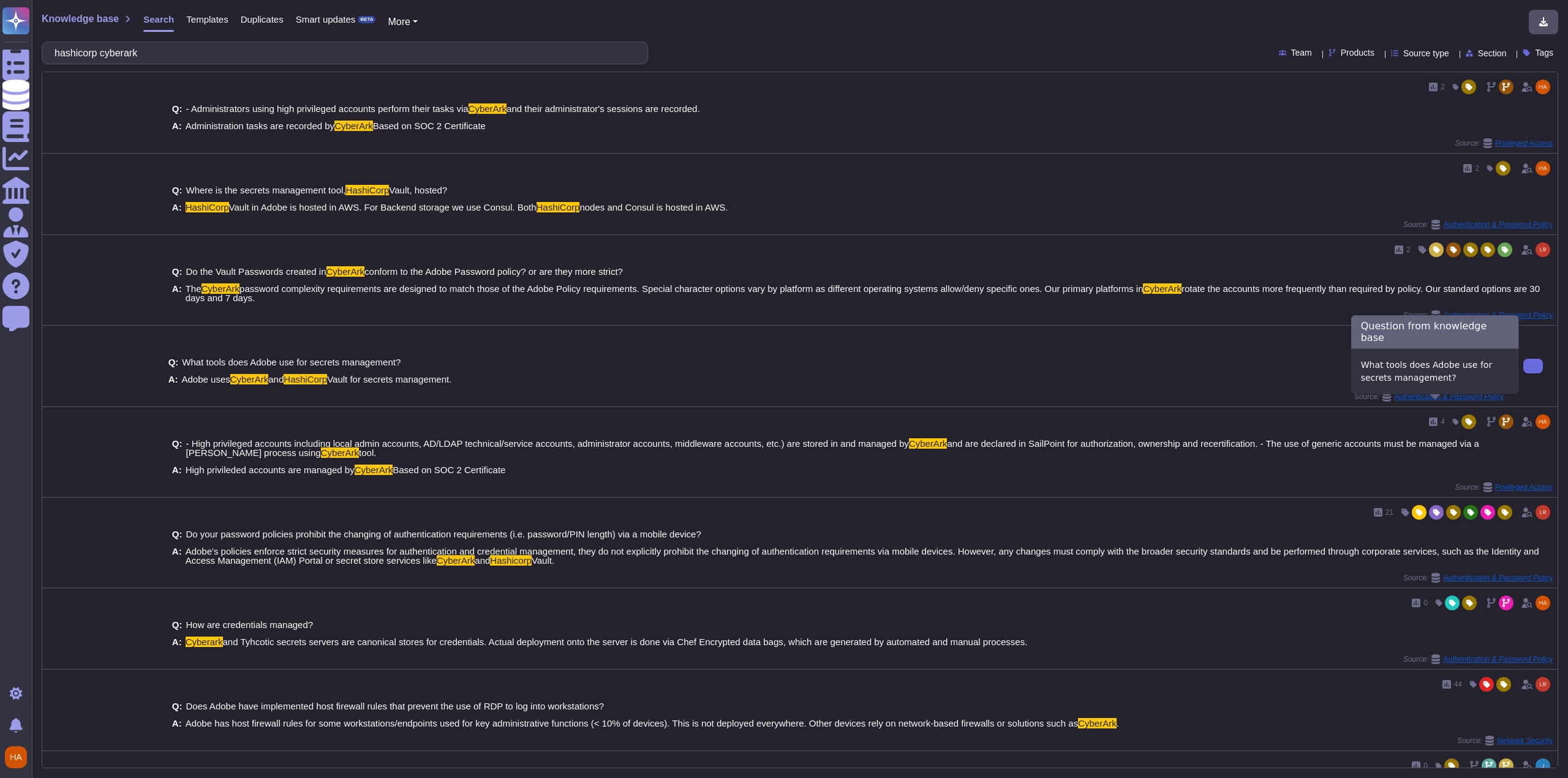
click at [1411, 400] on span "Authentication & Password Policy" at bounding box center [1449, 397] width 110 height 8
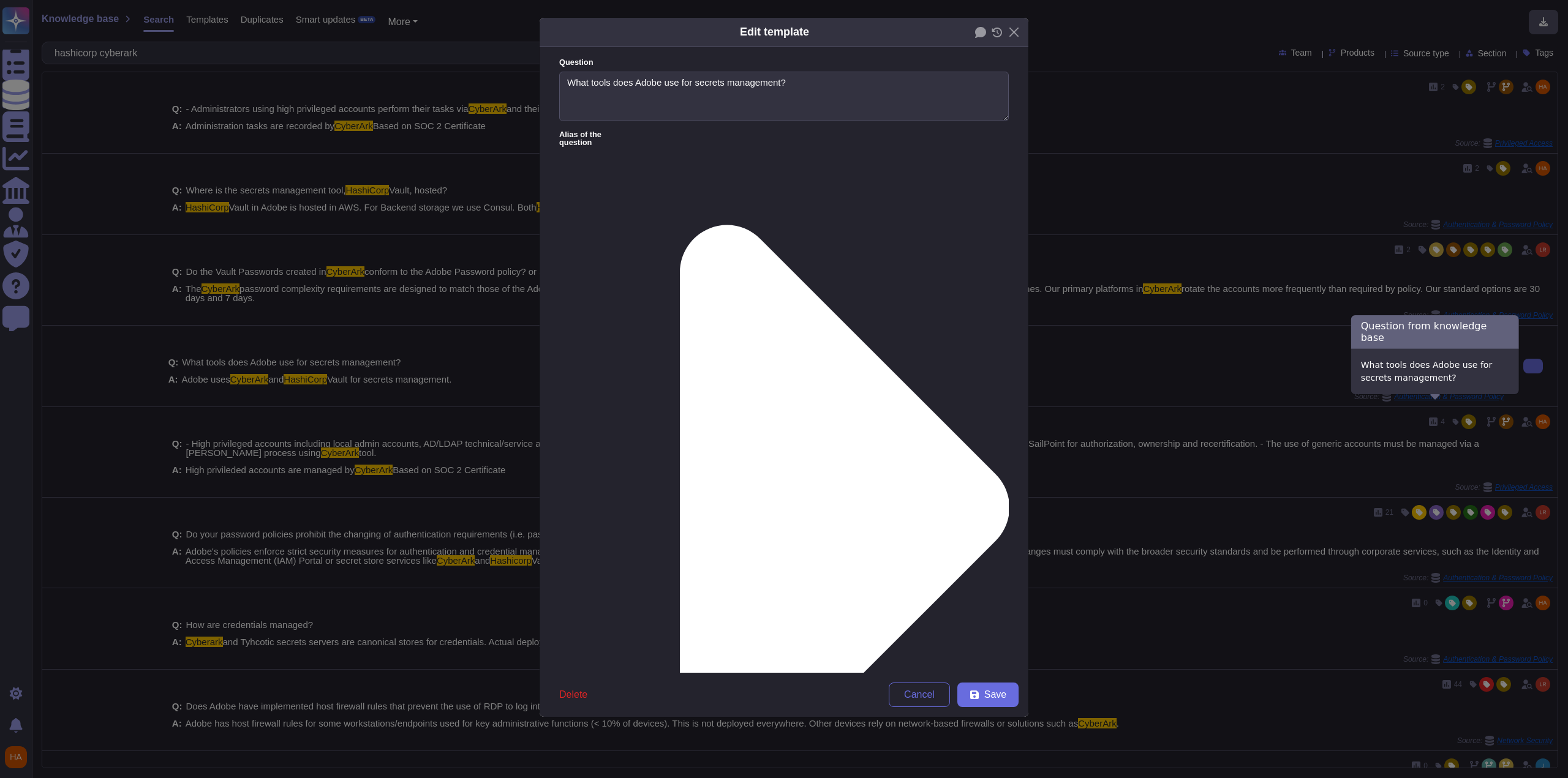
type textarea "What tools does Adobe use for secrets management?"
type textarea "Adobe uses CyberArk and HashiCorp Vault for secrets management."
